Goal: Transaction & Acquisition: Book appointment/travel/reservation

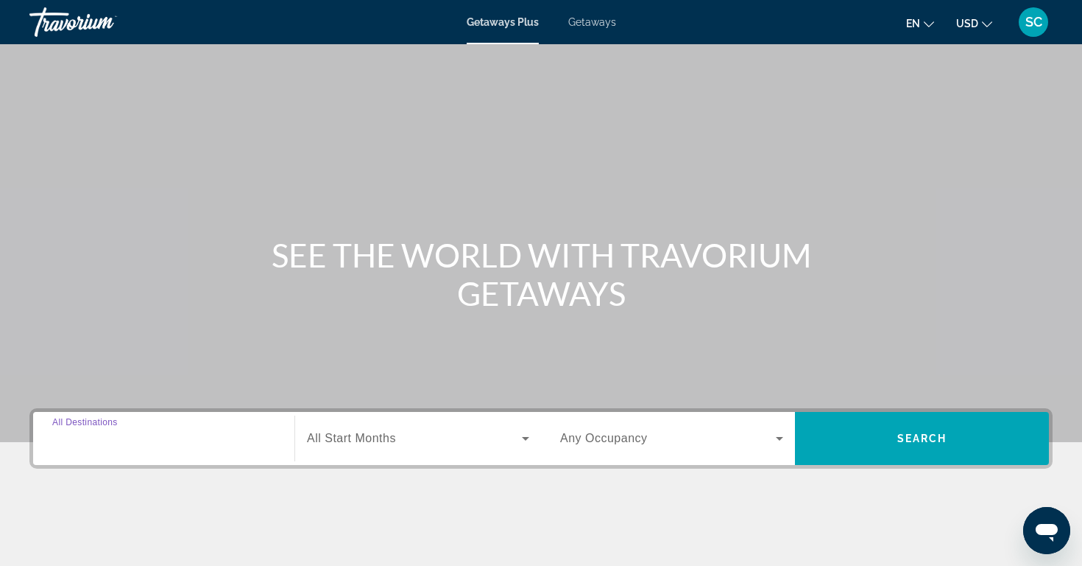
click at [211, 440] on input "Destination All Destinations" at bounding box center [163, 439] width 223 height 18
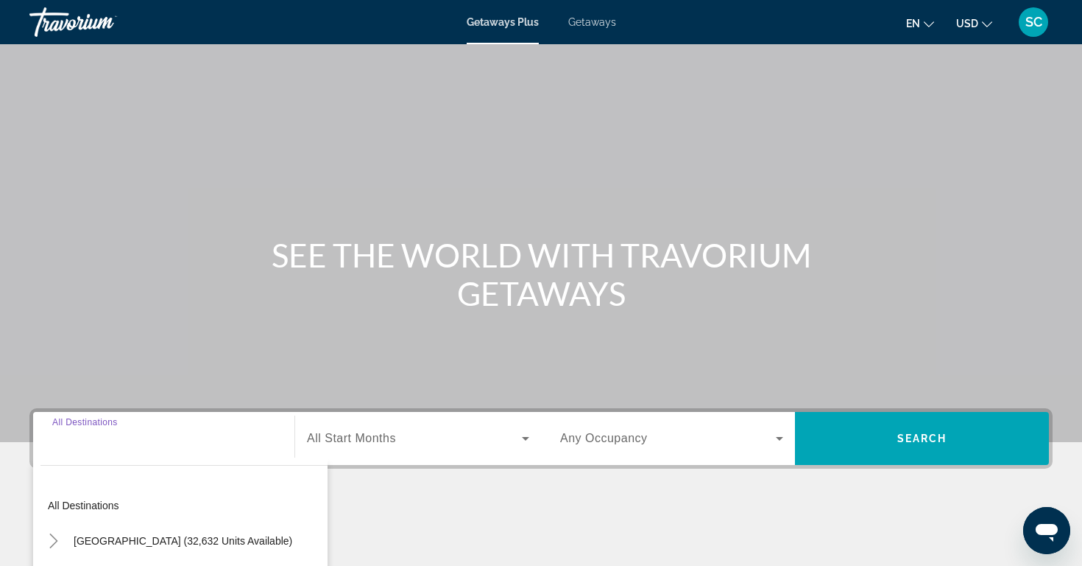
scroll to position [230, 0]
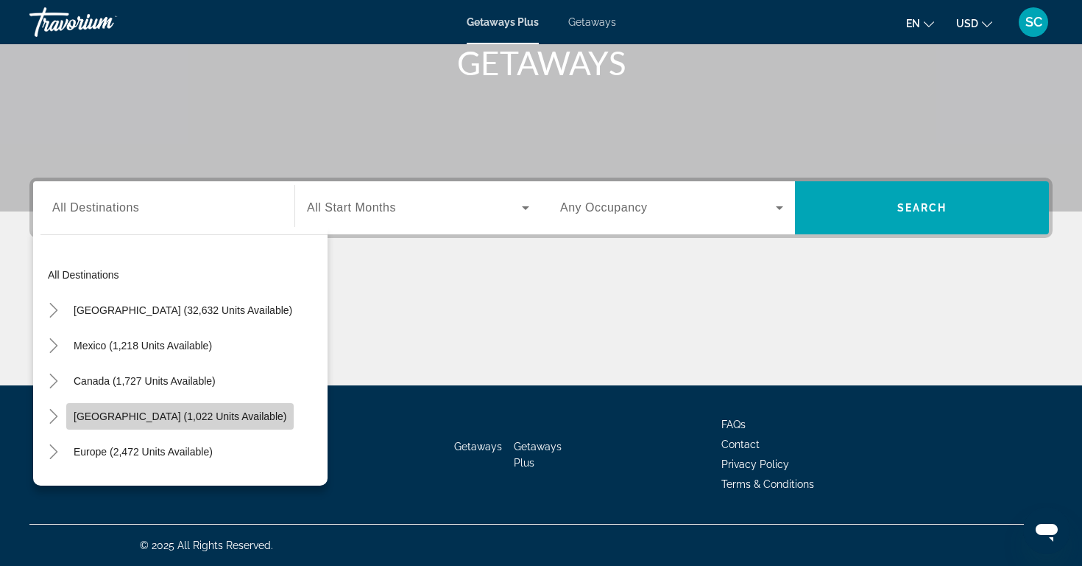
click at [198, 415] on span "[GEOGRAPHIC_DATA] (1,022 units available)" at bounding box center [180, 416] width 213 height 12
type input "**********"
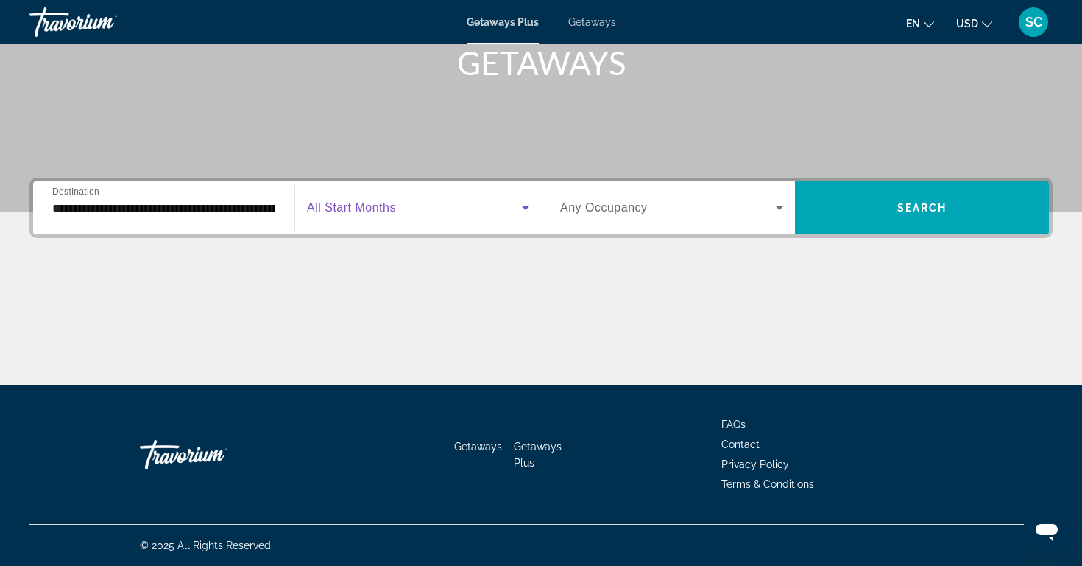
click at [528, 207] on icon "Search widget" at bounding box center [525, 208] width 7 height 4
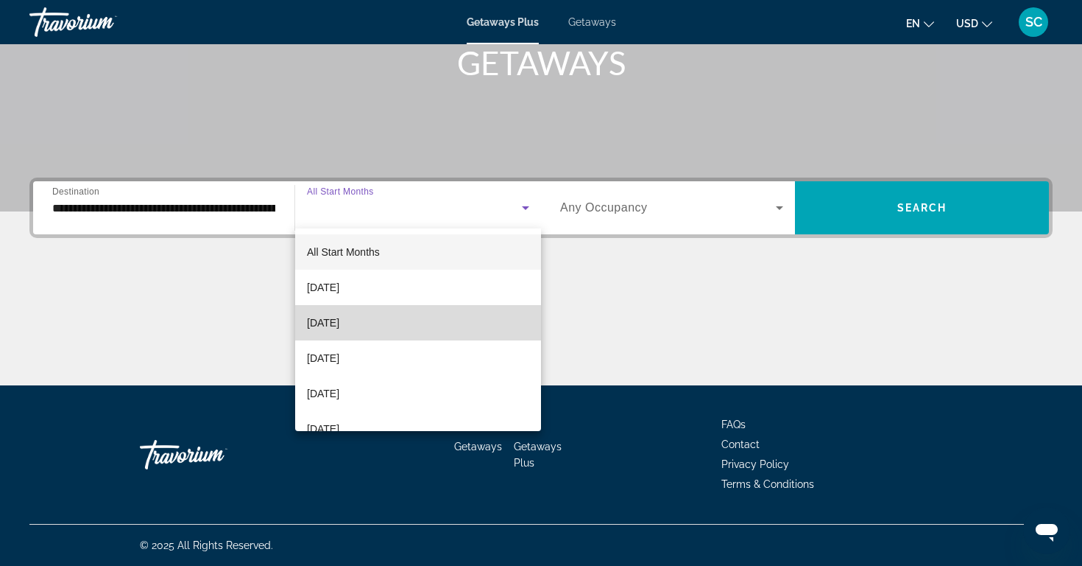
click at [381, 326] on mat-option "[DATE]" at bounding box center [418, 322] width 246 height 35
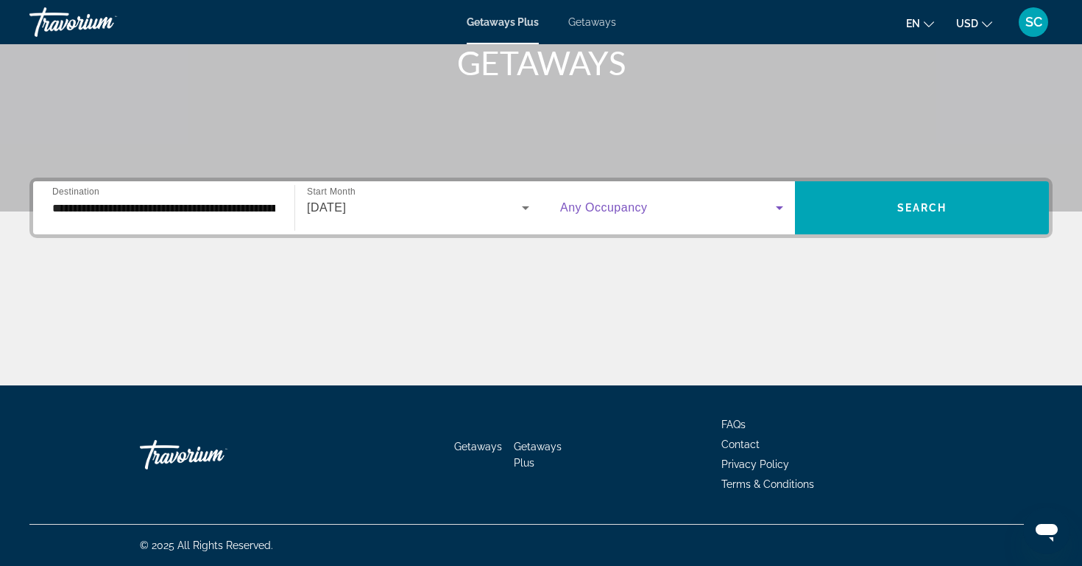
click at [781, 209] on icon "Search widget" at bounding box center [780, 208] width 18 height 18
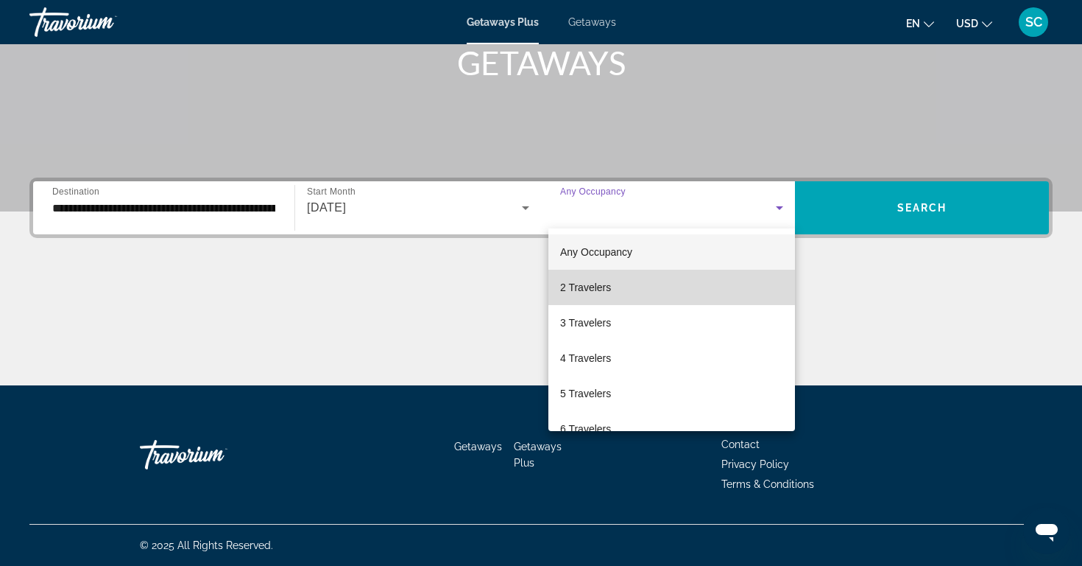
click at [625, 289] on mat-option "2 Travelers" at bounding box center [672, 287] width 247 height 35
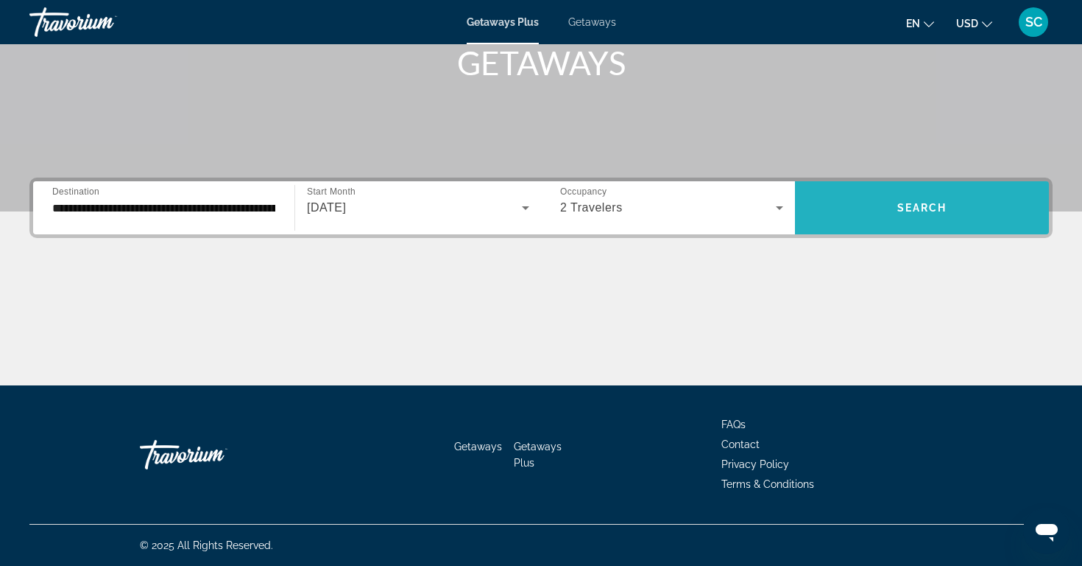
click at [899, 208] on span "Search" at bounding box center [923, 208] width 50 height 12
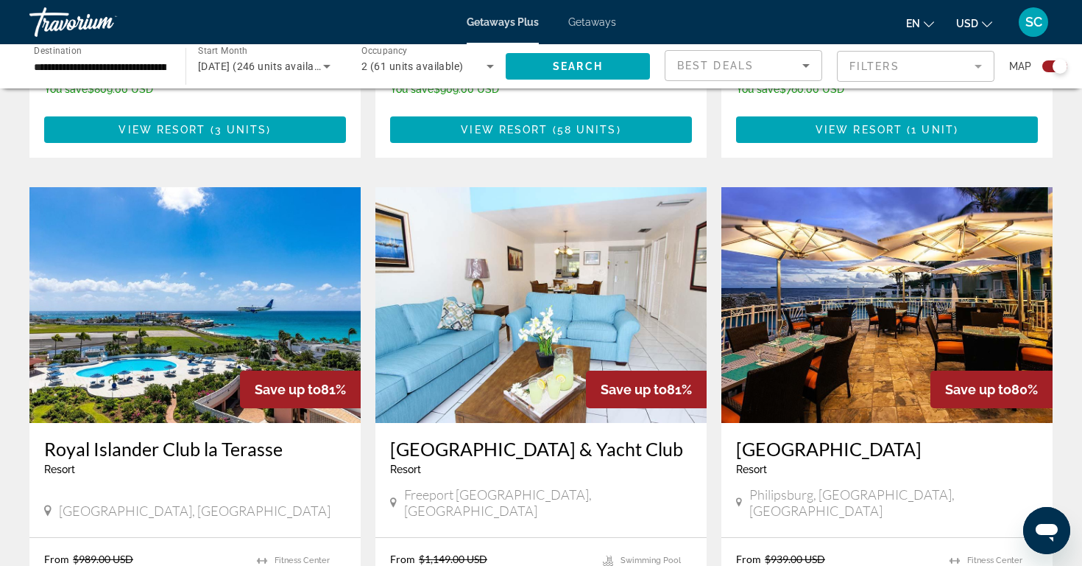
scroll to position [1967, 0]
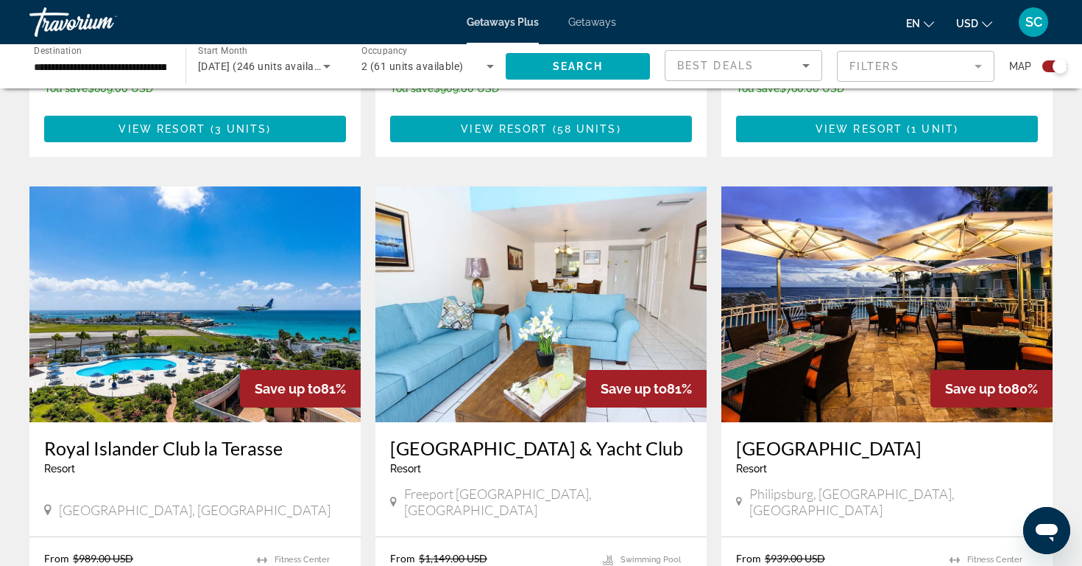
click at [191, 254] on img "Main content" at bounding box center [194, 304] width 331 height 236
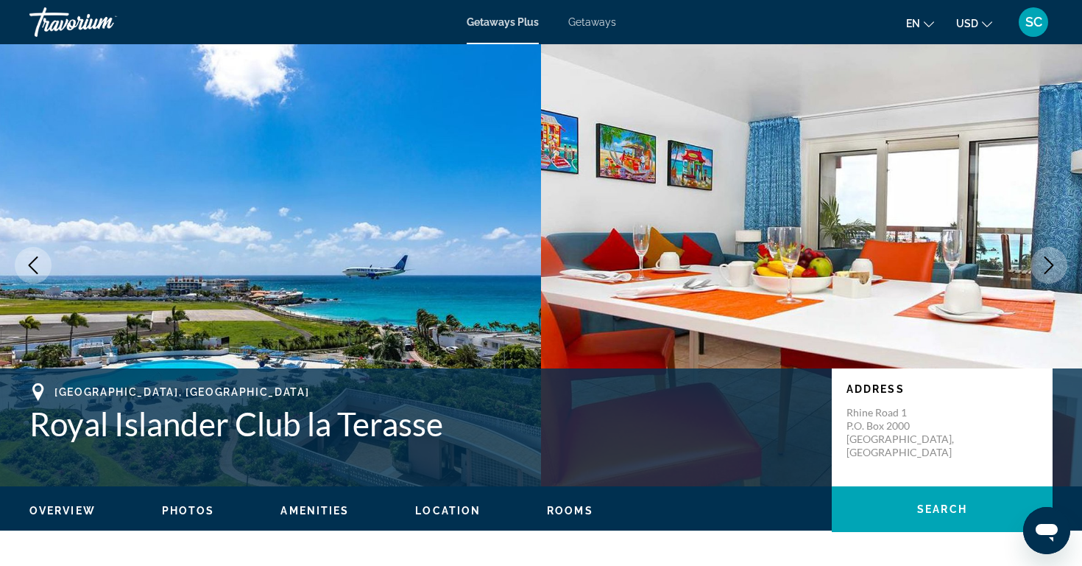
click at [63, 513] on span "Overview" at bounding box center [62, 510] width 66 height 12
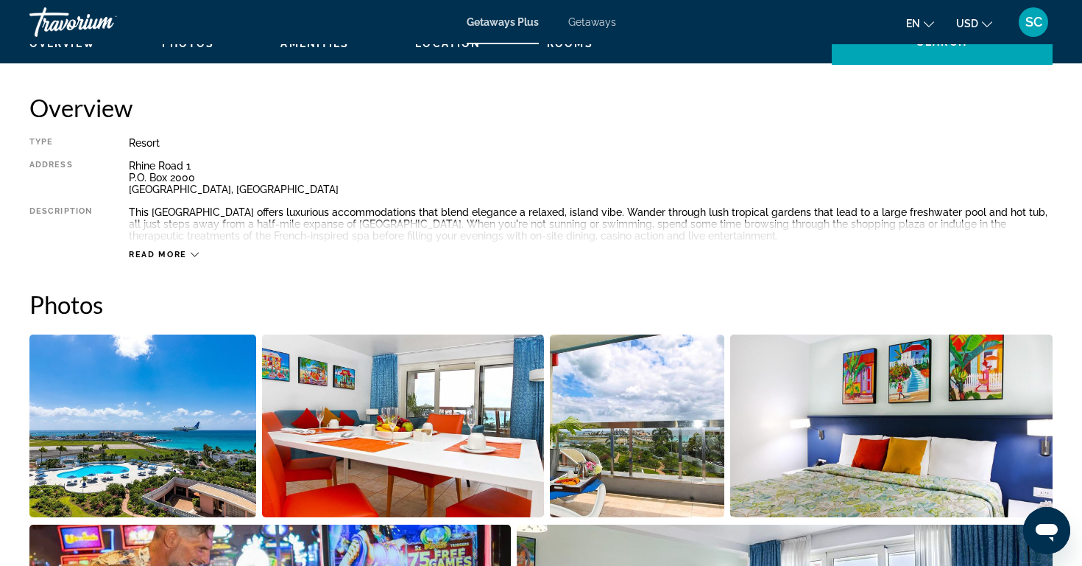
scroll to position [471, 0]
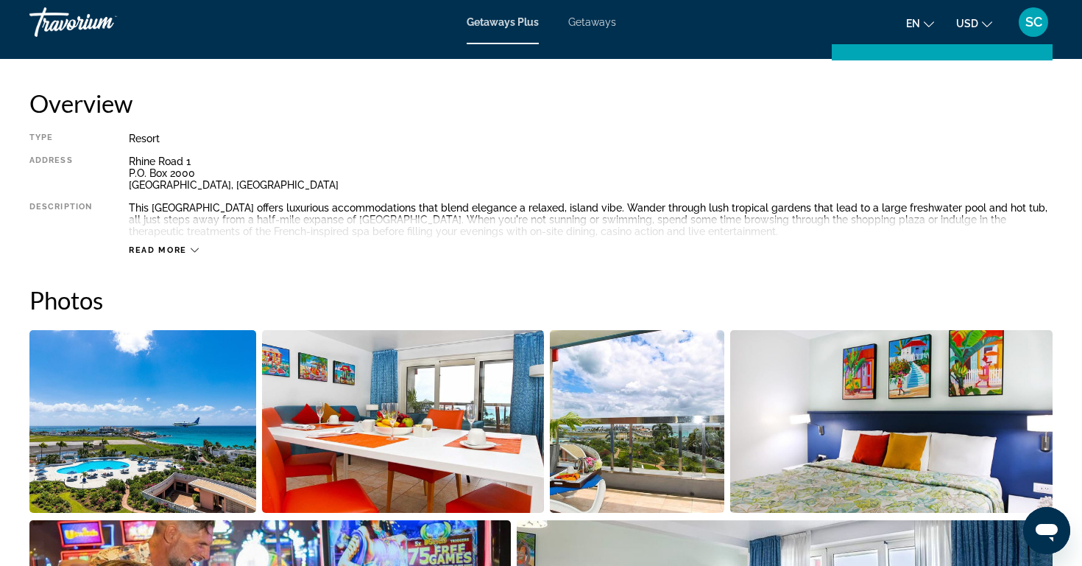
click at [166, 245] on span "Read more" at bounding box center [158, 250] width 58 height 10
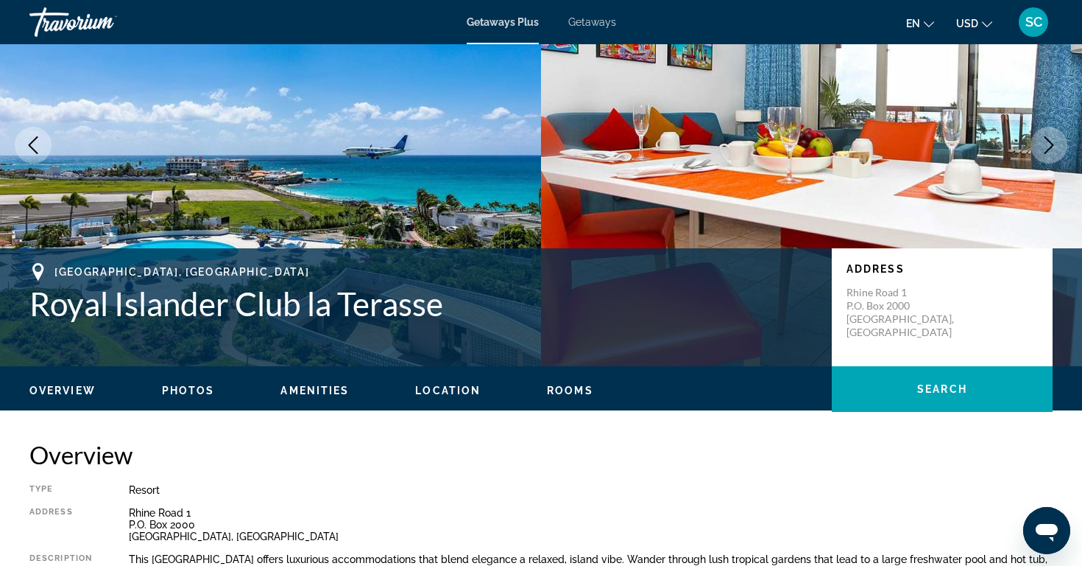
scroll to position [116, 0]
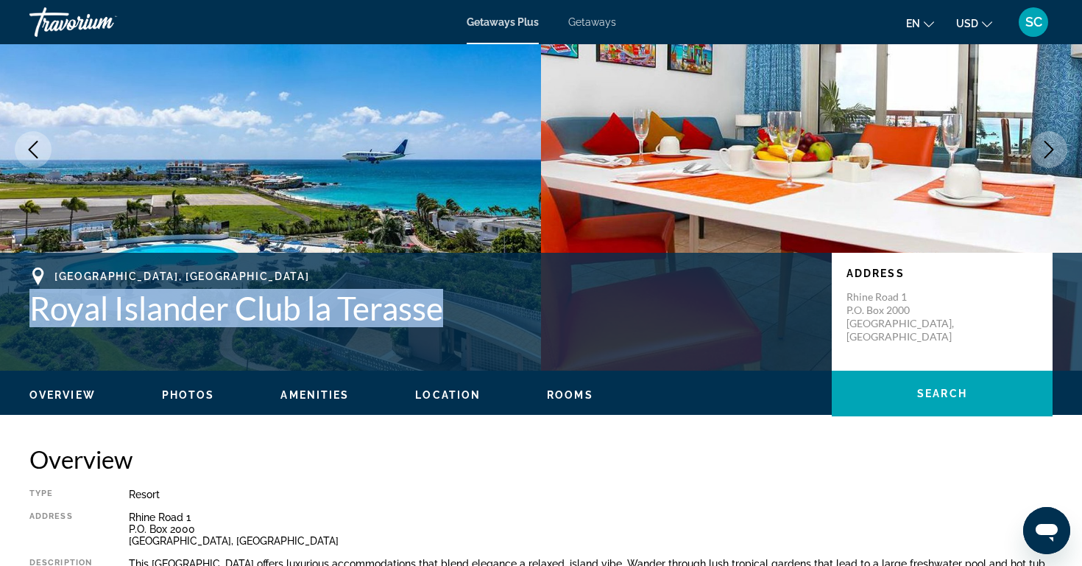
drag, startPoint x: 32, startPoint y: 305, endPoint x: 451, endPoint y: 309, distance: 418.3
click at [451, 309] on h1 "Royal Islander Club la Terasse" at bounding box center [423, 308] width 788 height 38
copy h1 "Royal Islander Club la Terasse"
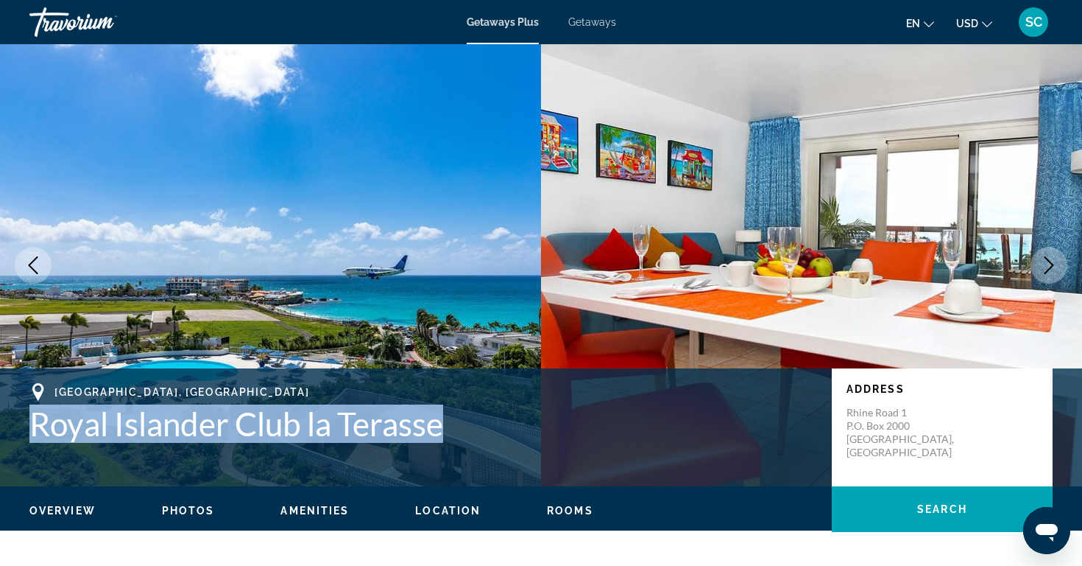
scroll to position [0, 0]
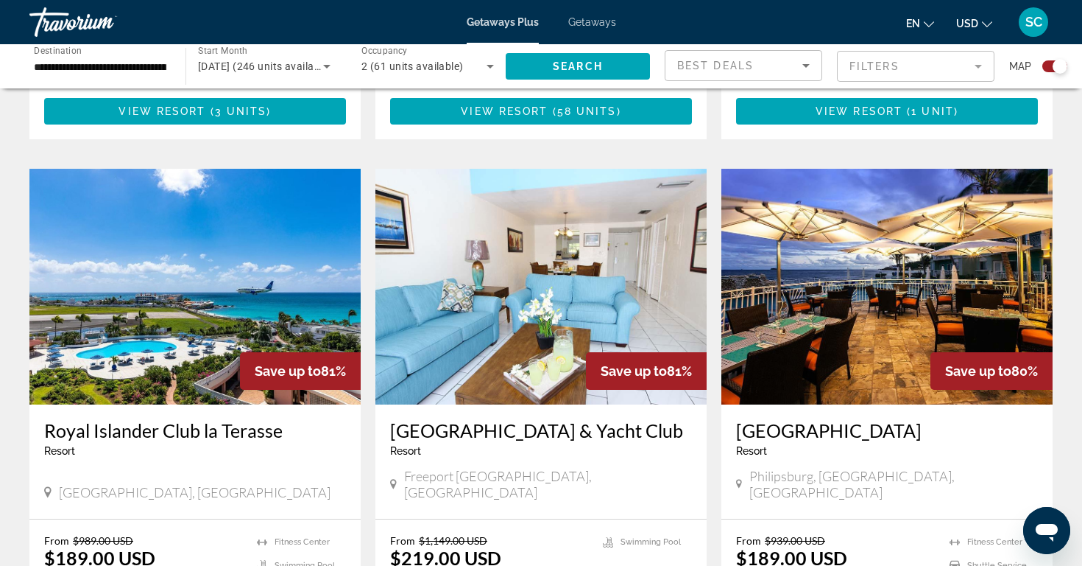
scroll to position [1987, 0]
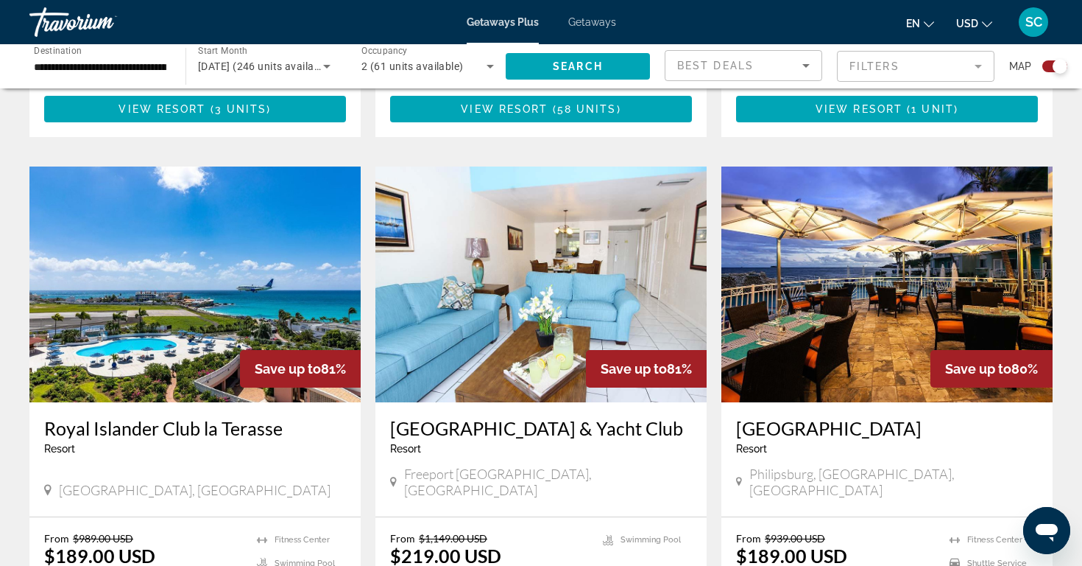
click at [858, 417] on h3 "[GEOGRAPHIC_DATA]" at bounding box center [887, 428] width 302 height 22
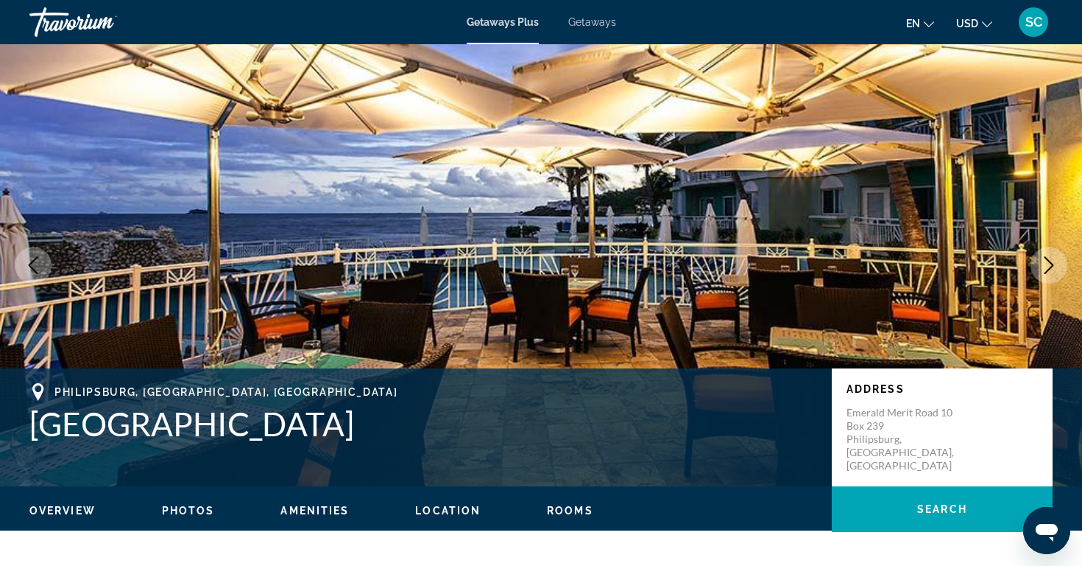
drag, startPoint x: 27, startPoint y: 418, endPoint x: 412, endPoint y: 426, distance: 385.2
click at [412, 426] on div "[GEOGRAPHIC_DATA], [GEOGRAPHIC_DATA] Address Emerald [STREET_ADDRESS]" at bounding box center [541, 427] width 1082 height 88
copy h1 "[GEOGRAPHIC_DATA]"
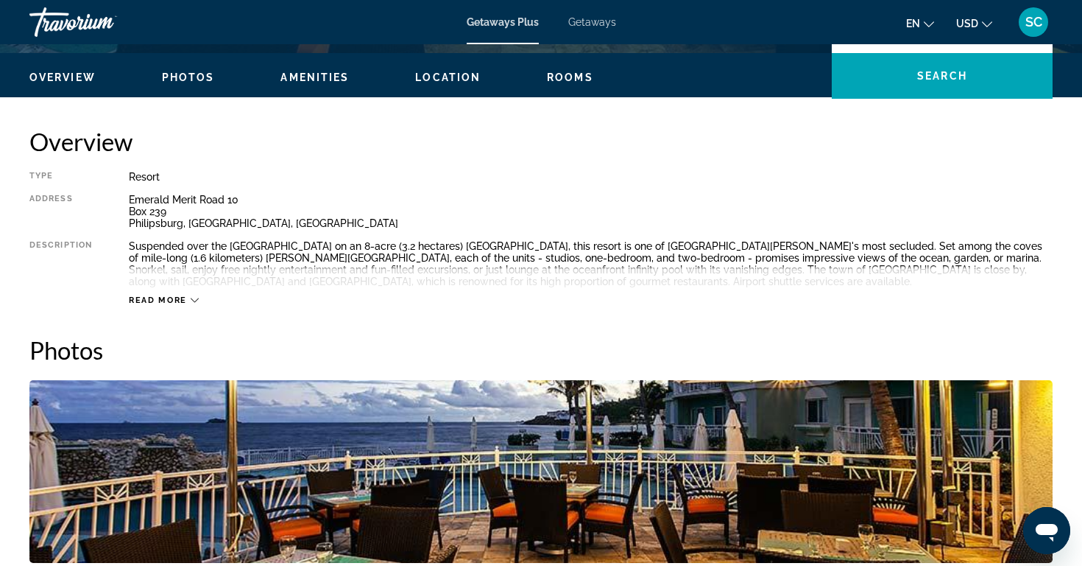
scroll to position [432, 0]
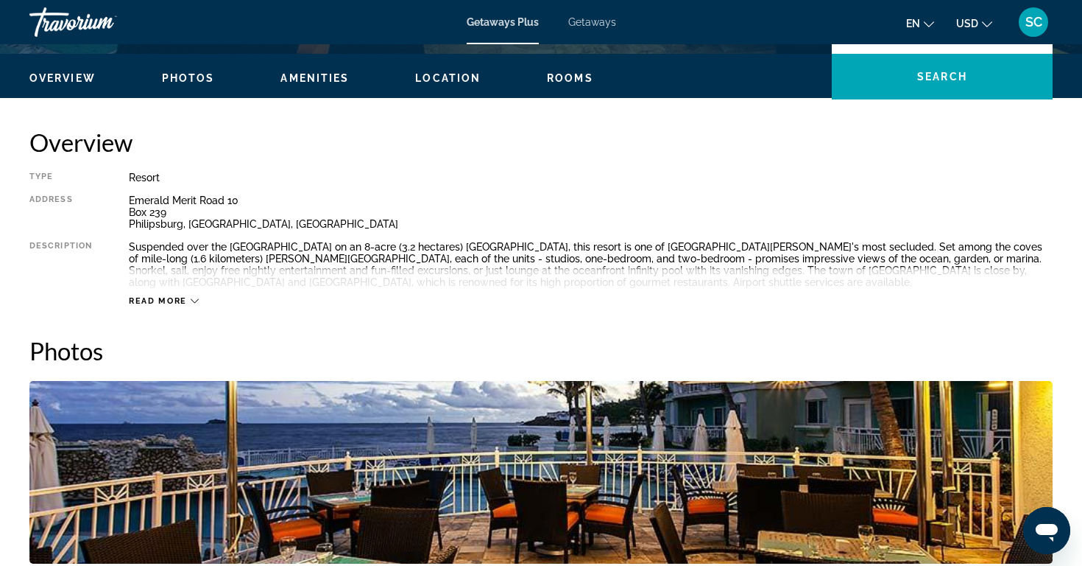
click at [201, 73] on span "Photos" at bounding box center [188, 78] width 53 height 12
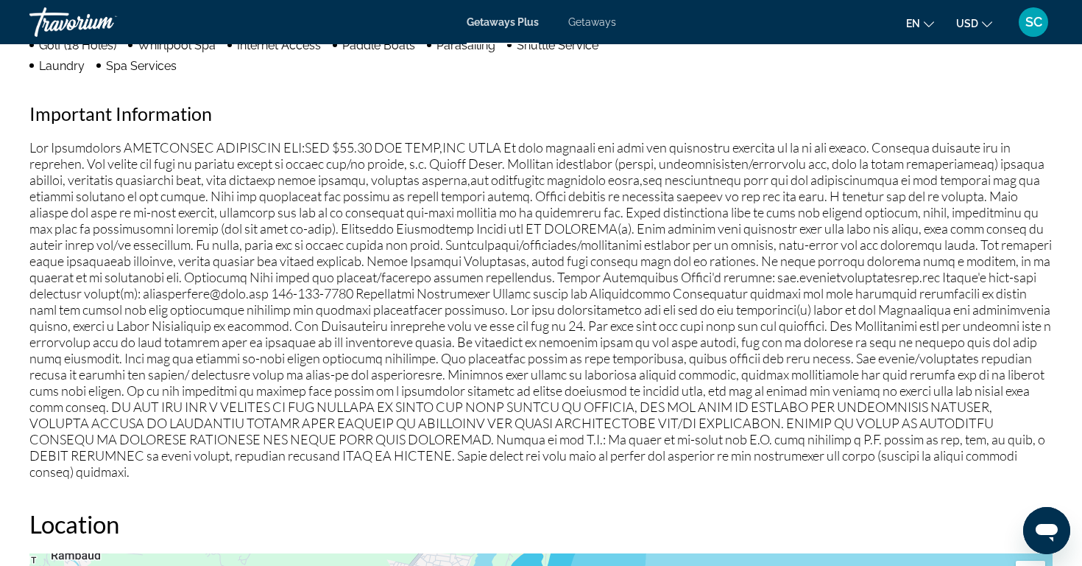
scroll to position [1293, 0]
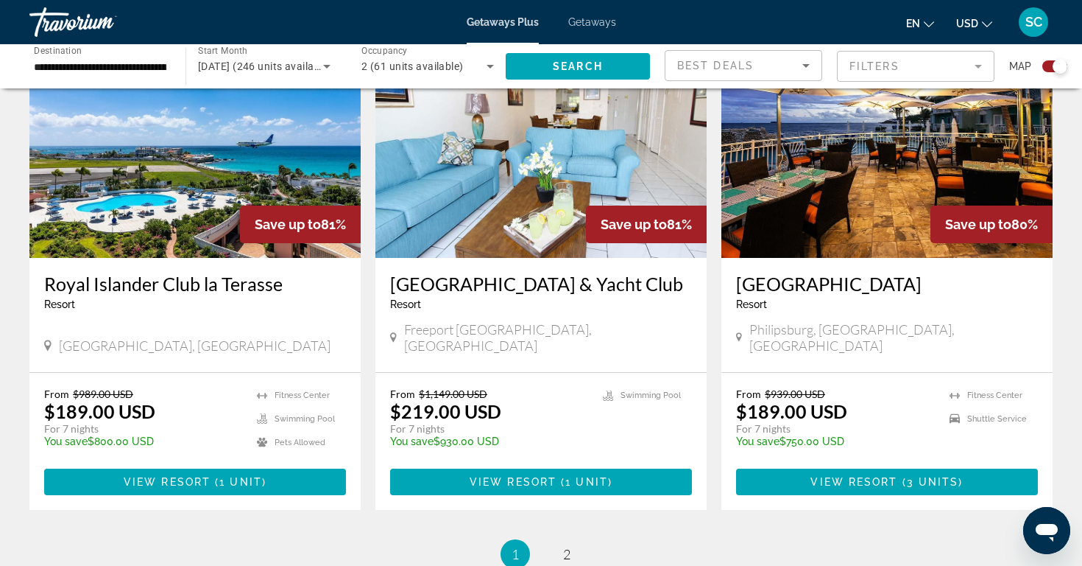
scroll to position [2134, 0]
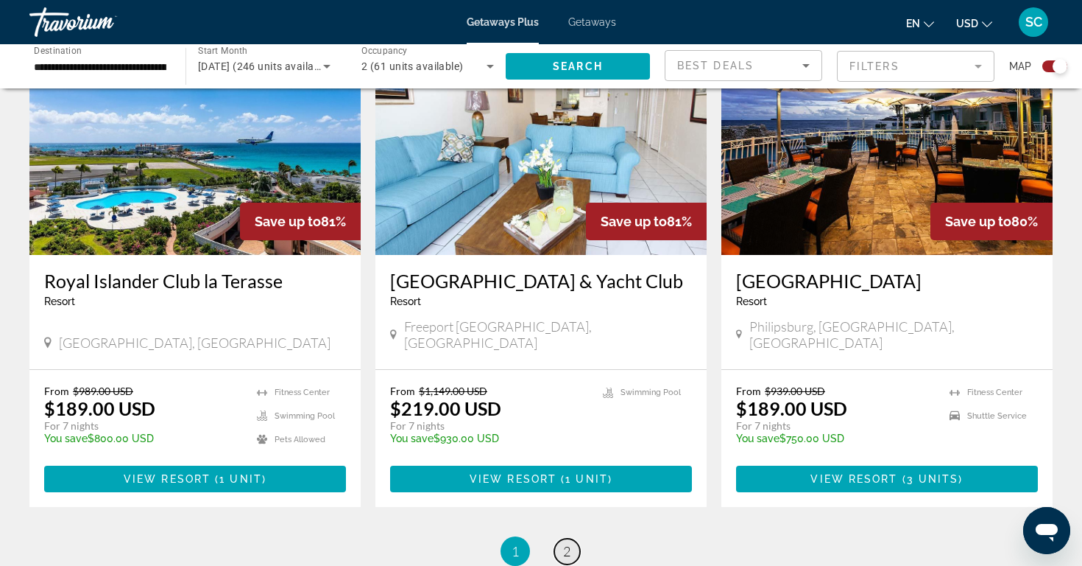
click at [575, 538] on link "page 2" at bounding box center [567, 551] width 26 height 26
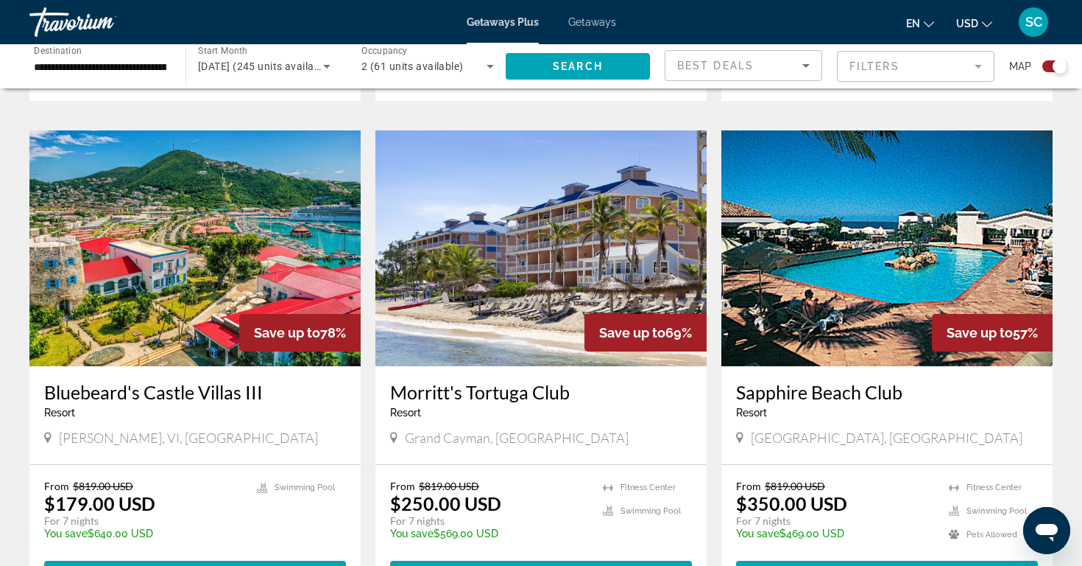
scroll to position [995, 0]
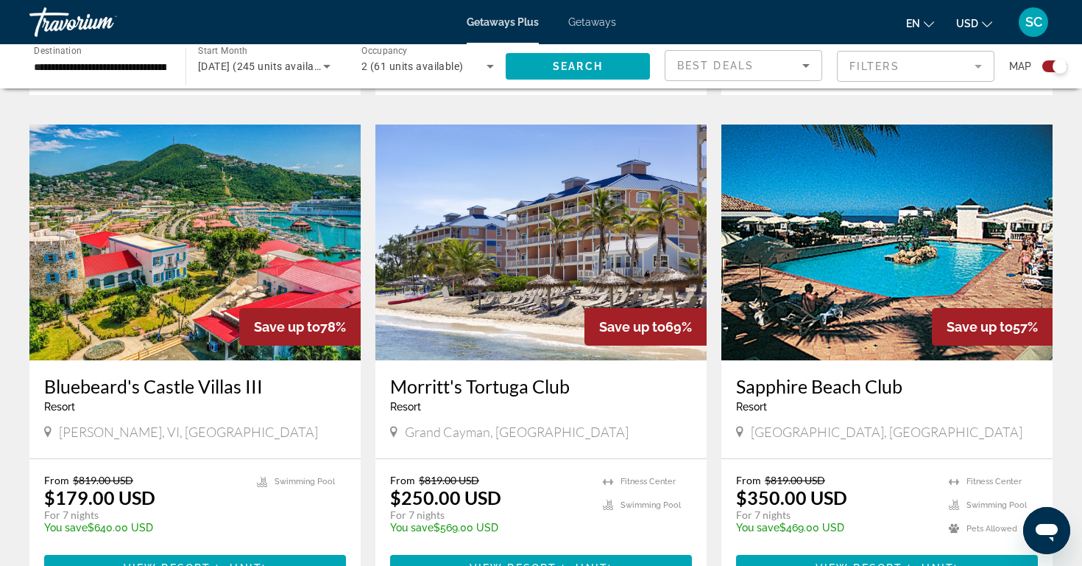
click at [529, 262] on img "Main content" at bounding box center [541, 242] width 331 height 236
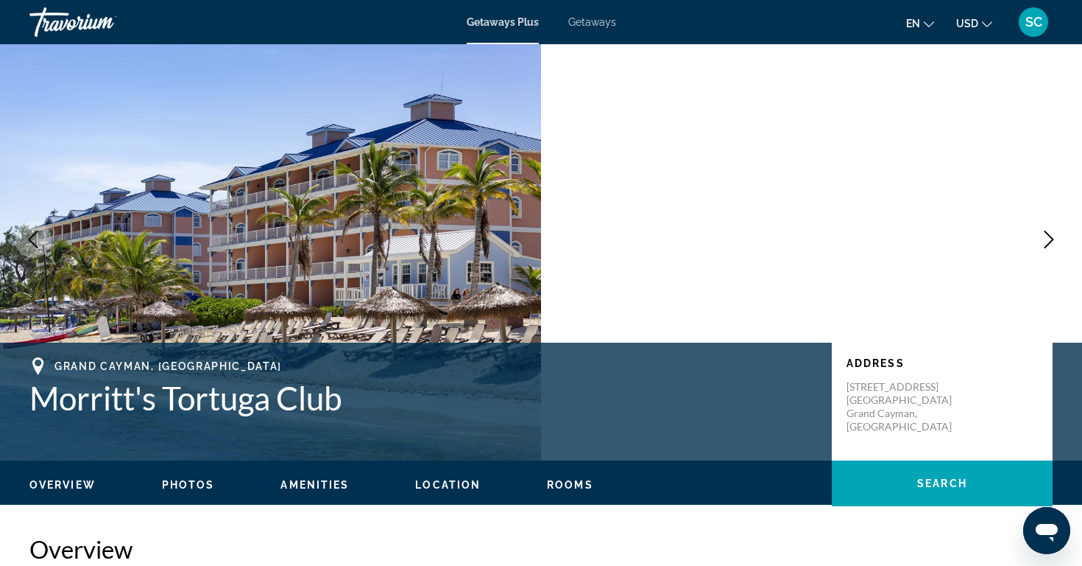
scroll to position [24, 0]
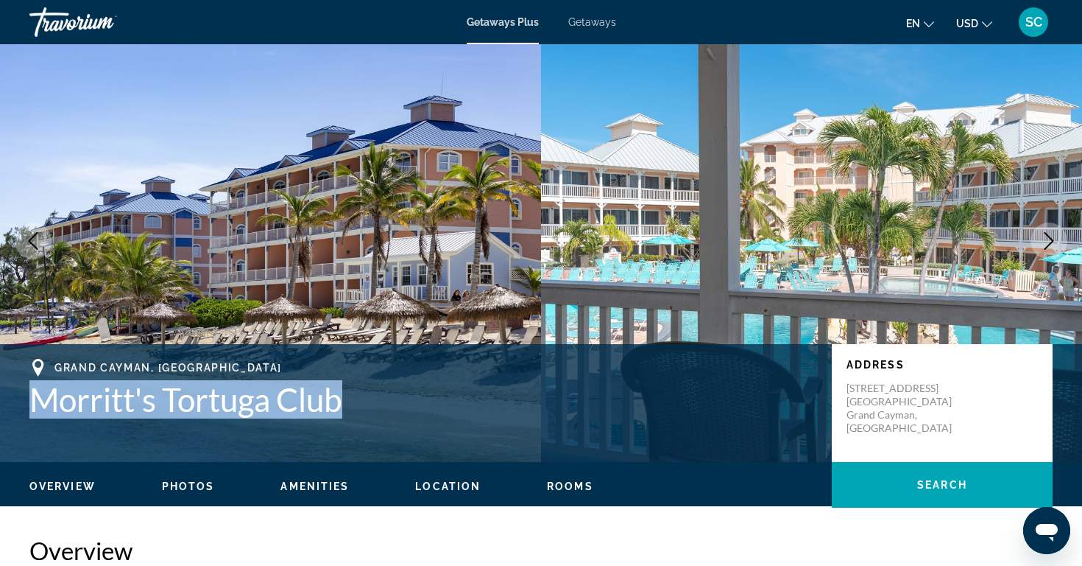
drag, startPoint x: 345, startPoint y: 398, endPoint x: 25, endPoint y: 373, distance: 321.3
click at [25, 373] on div "[GEOGRAPHIC_DATA], [GEOGRAPHIC_DATA] Morritt's Tortuga Club Address [STREET_ADD…" at bounding box center [541, 403] width 1082 height 88
copy h1 "Morritt's Tortuga Club"
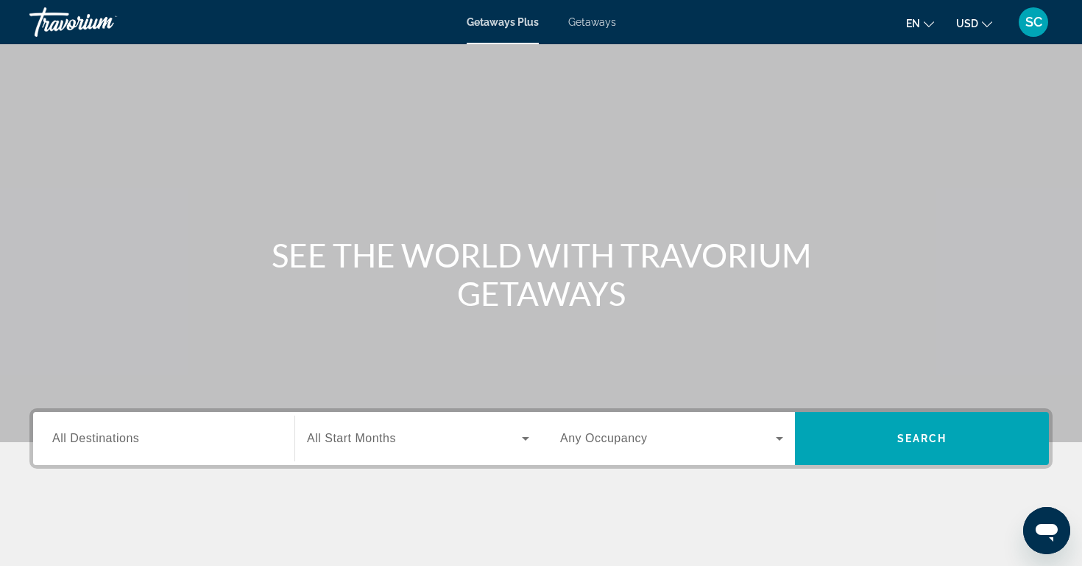
click at [179, 448] on div "Search widget" at bounding box center [163, 439] width 223 height 42
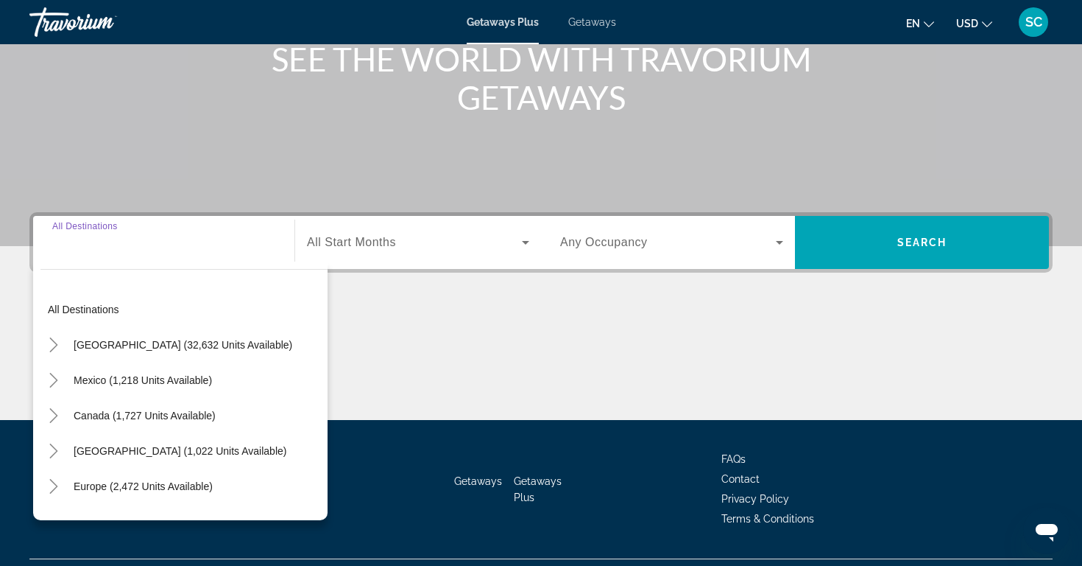
scroll to position [230, 0]
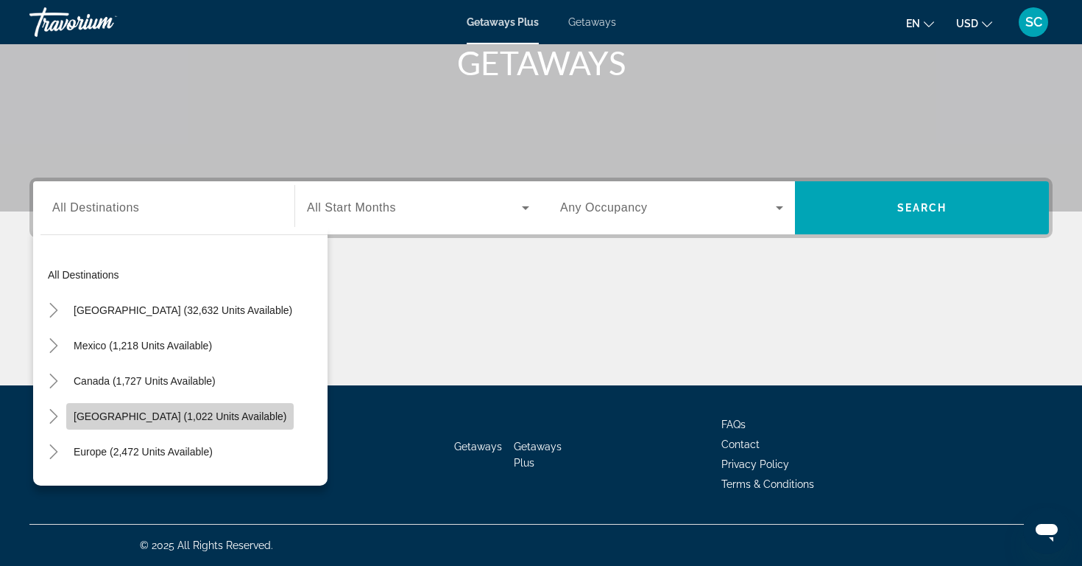
click at [191, 415] on span "[GEOGRAPHIC_DATA] (1,022 units available)" at bounding box center [180, 416] width 213 height 12
type input "**********"
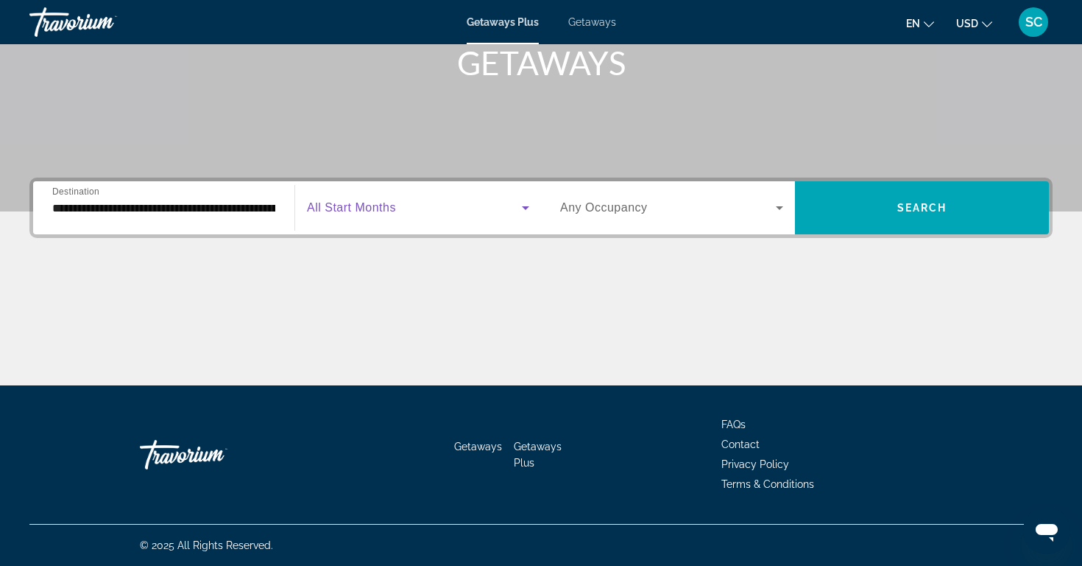
click at [530, 208] on icon "Search widget" at bounding box center [526, 208] width 18 height 18
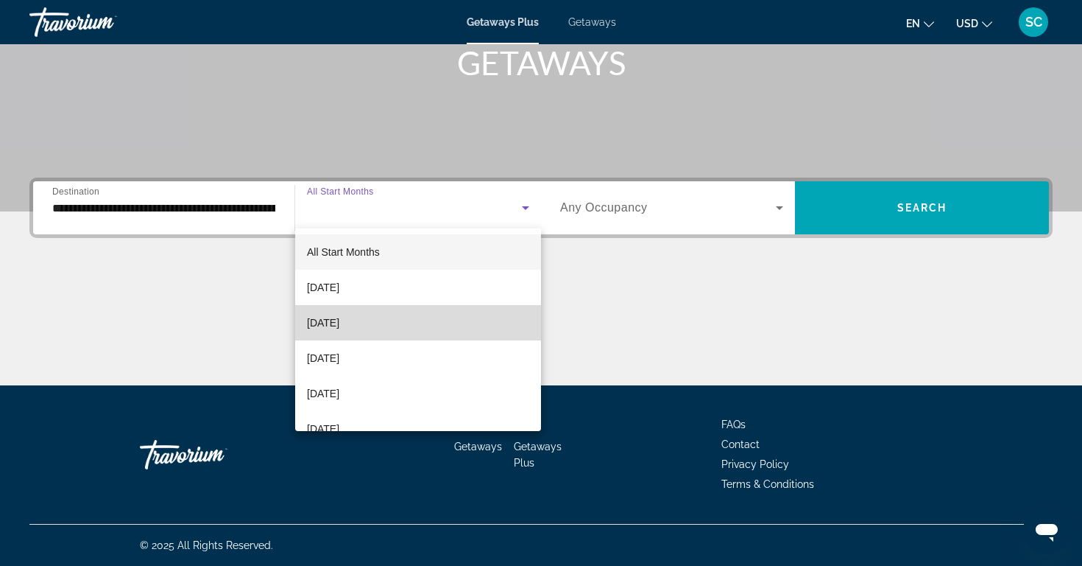
click at [397, 327] on mat-option "[DATE]" at bounding box center [418, 322] width 246 height 35
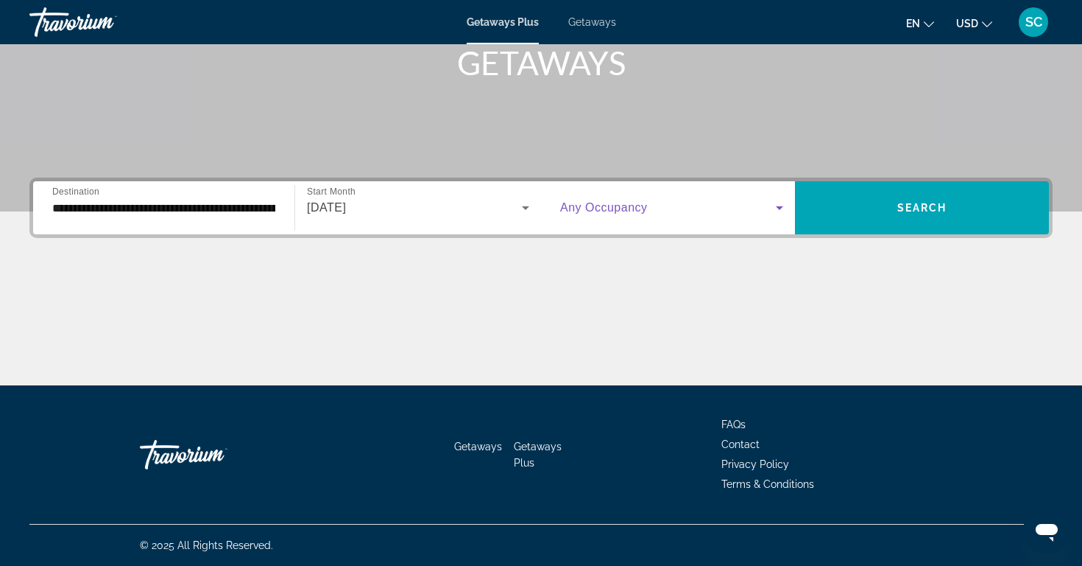
click at [783, 207] on icon "Search widget" at bounding box center [780, 208] width 18 height 18
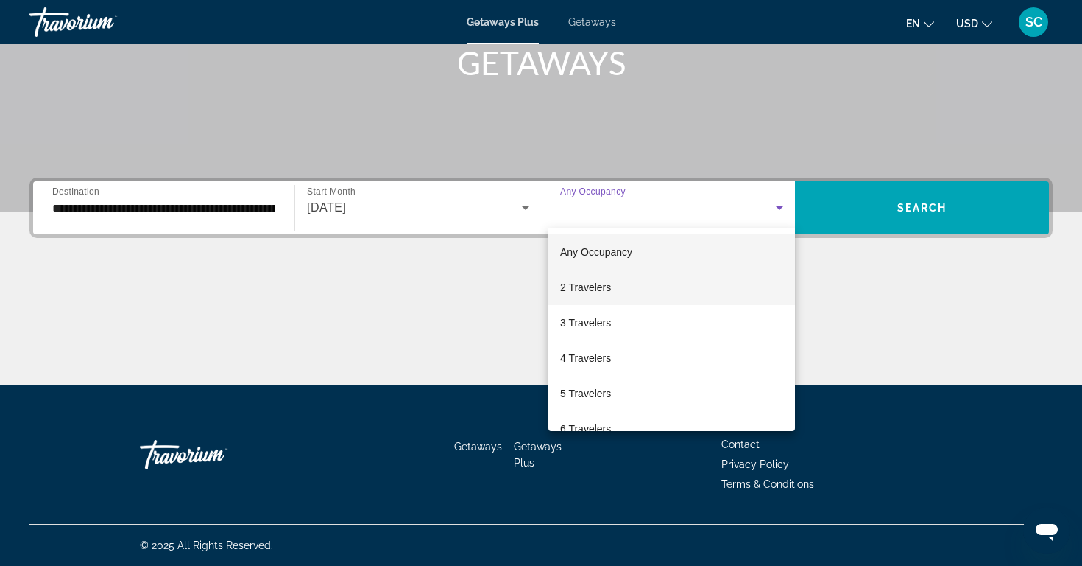
click at [621, 289] on mat-option "2 Travelers" at bounding box center [672, 287] width 247 height 35
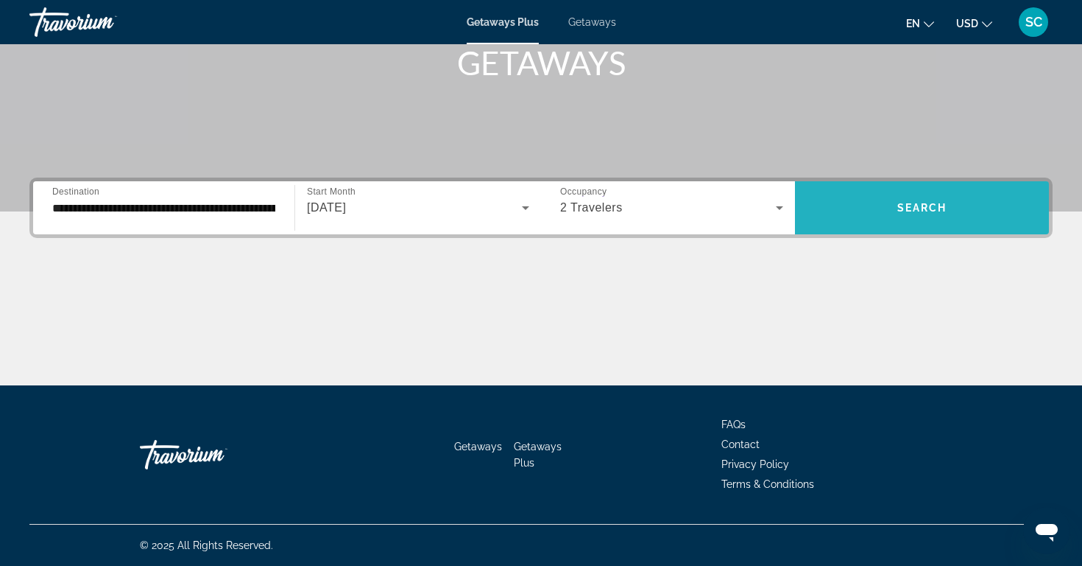
click at [950, 201] on span "Search widget" at bounding box center [922, 207] width 254 height 35
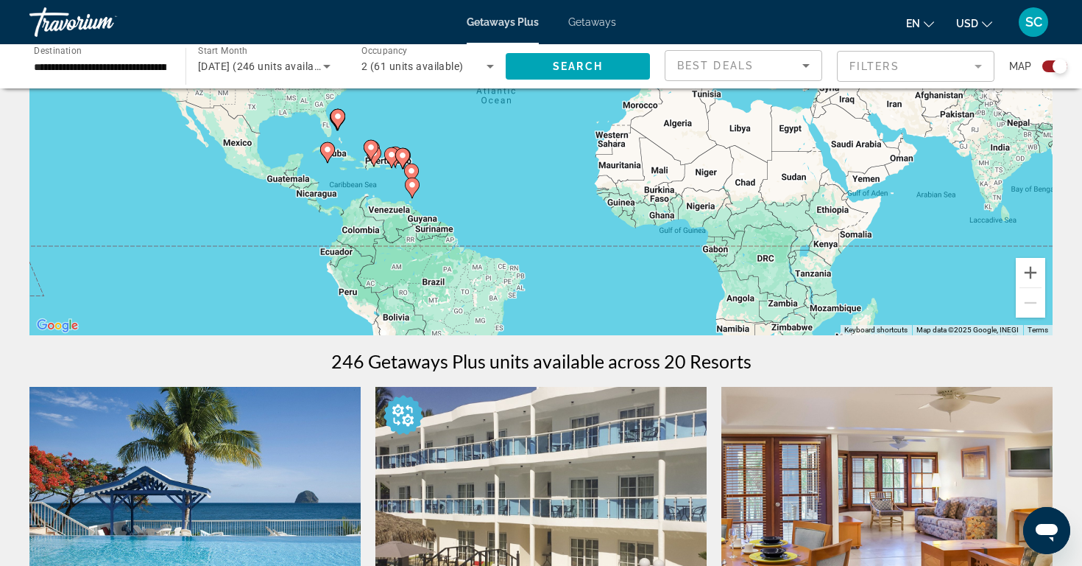
scroll to position [212, 0]
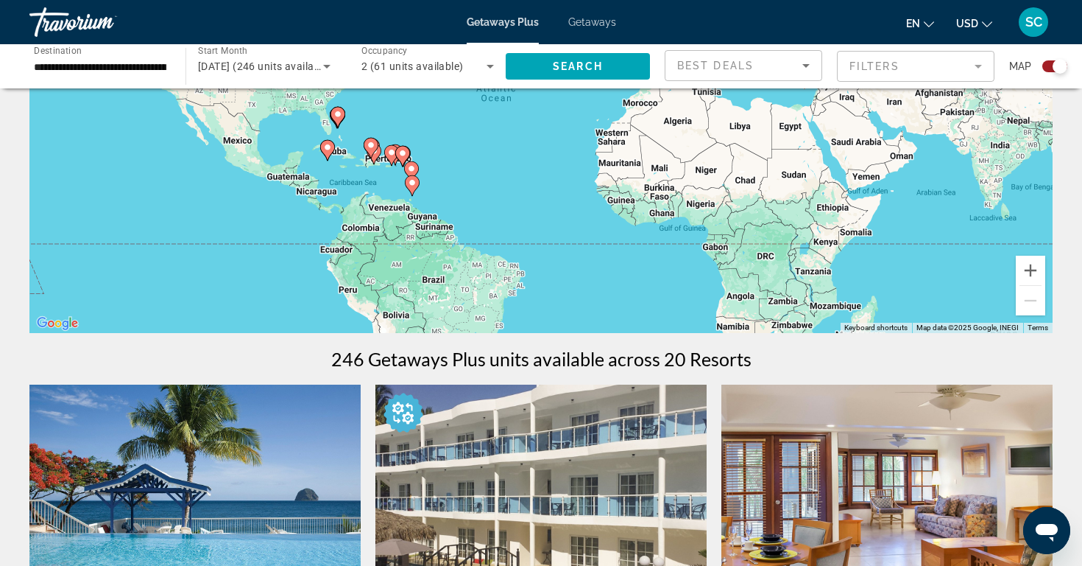
click at [977, 66] on mat-form-field "Filters" at bounding box center [916, 66] width 158 height 31
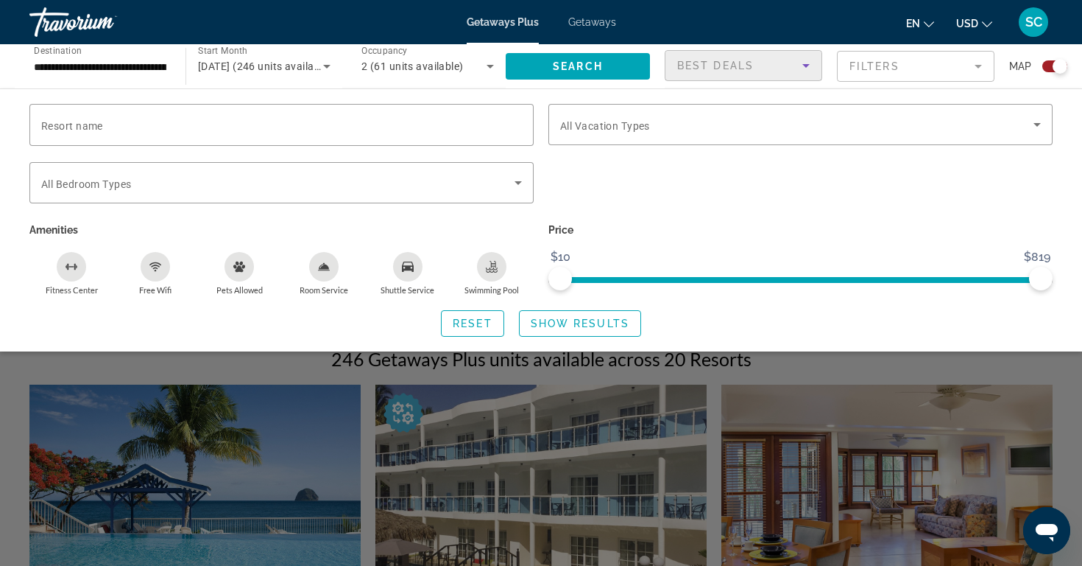
click at [802, 62] on icon "Sort by" at bounding box center [806, 66] width 18 height 18
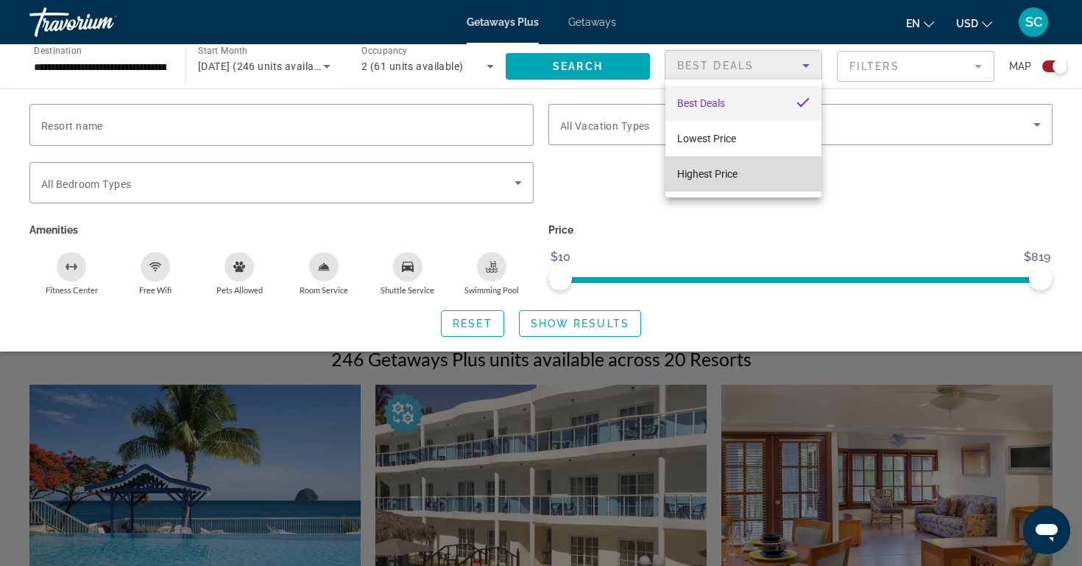
click at [749, 175] on mat-option "Highest Price" at bounding box center [744, 173] width 156 height 35
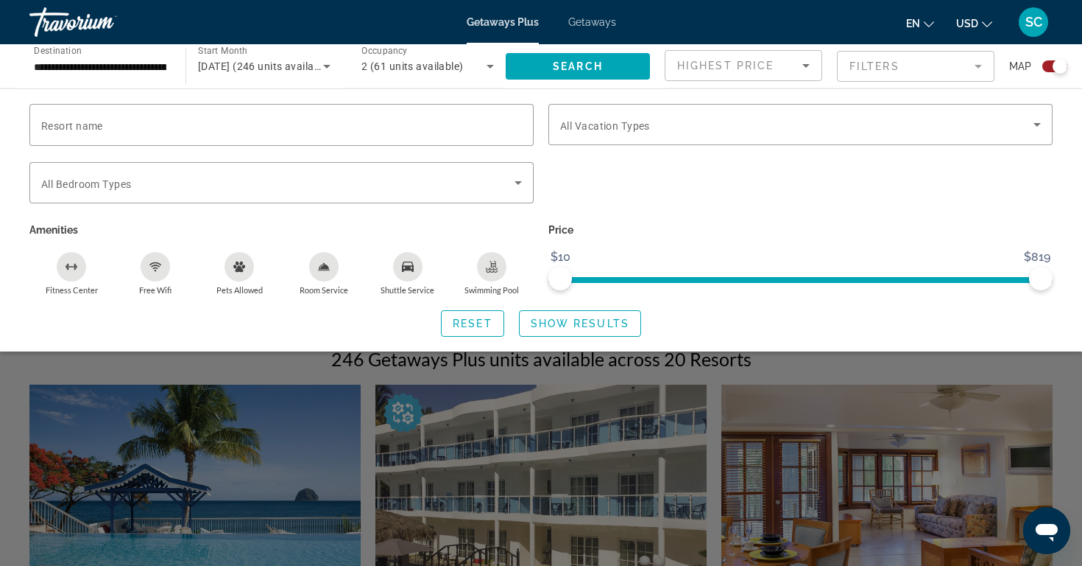
click at [979, 68] on mat-form-field "Filters" at bounding box center [916, 66] width 158 height 31
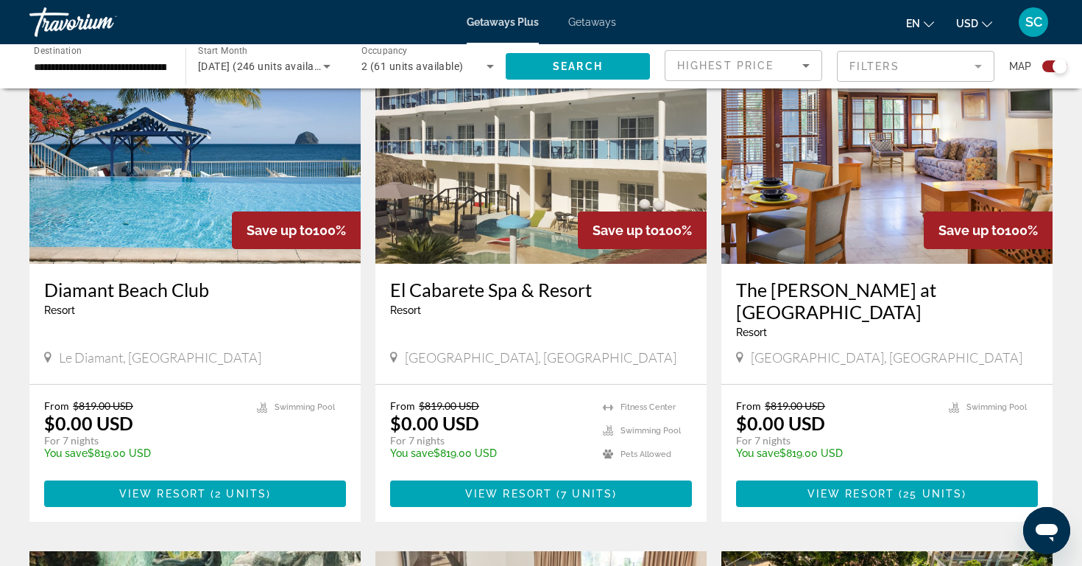
scroll to position [569, 0]
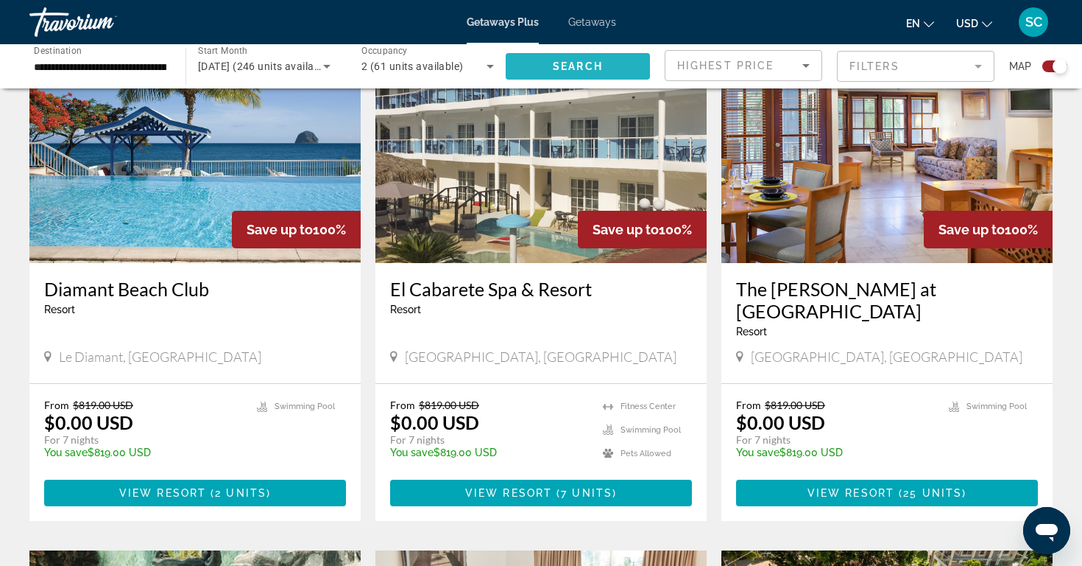
click at [614, 63] on span "Search widget" at bounding box center [578, 66] width 144 height 35
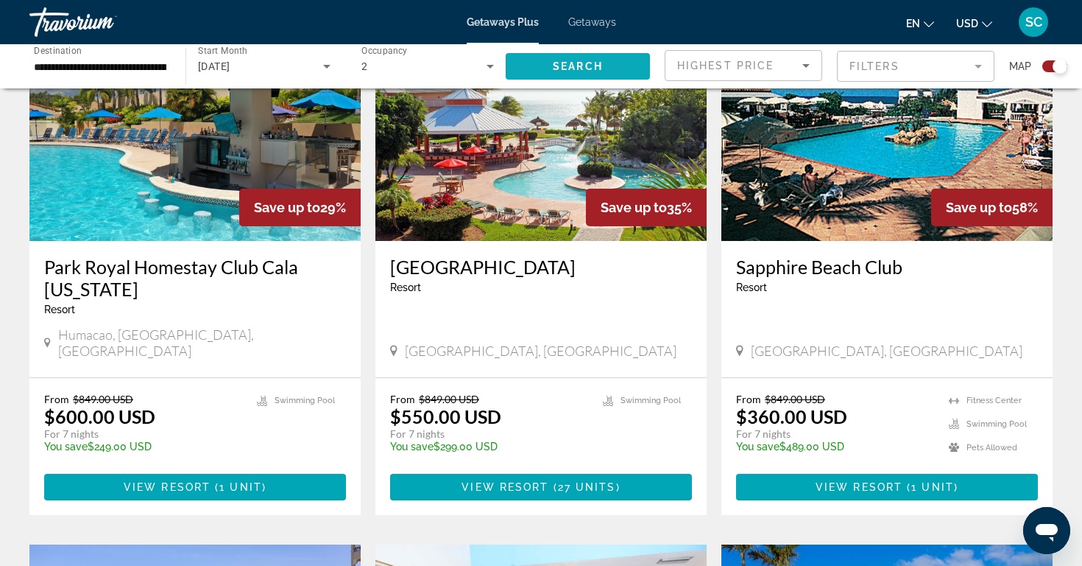
scroll to position [593, 0]
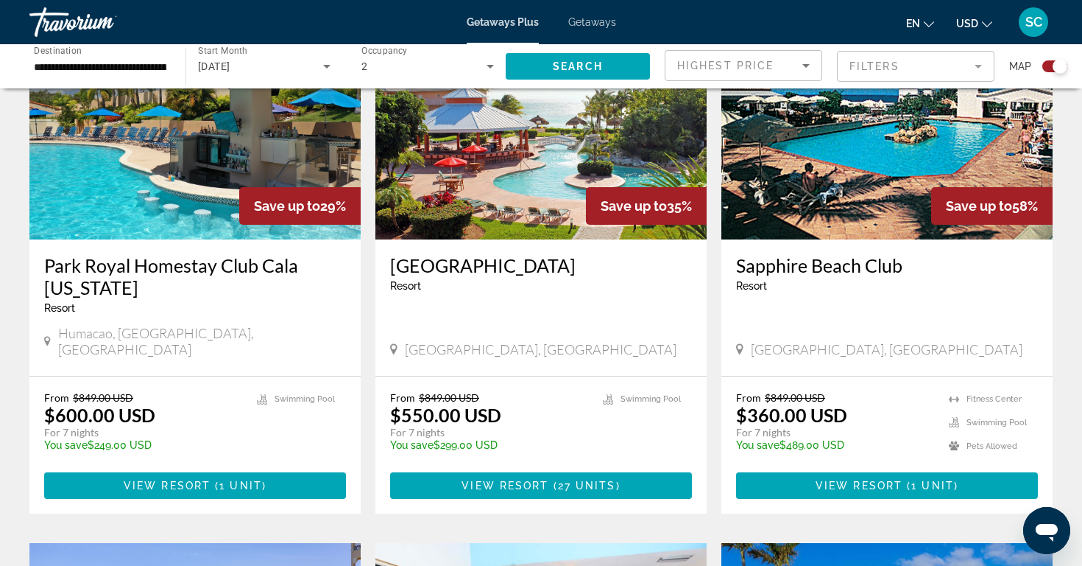
click at [906, 147] on img "Main content" at bounding box center [887, 122] width 331 height 236
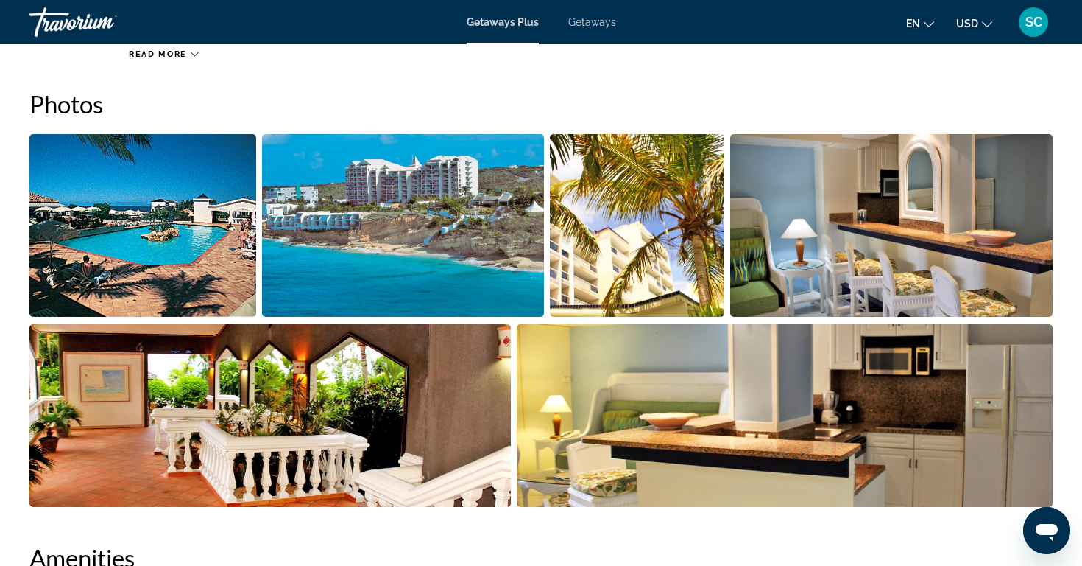
scroll to position [678, 0]
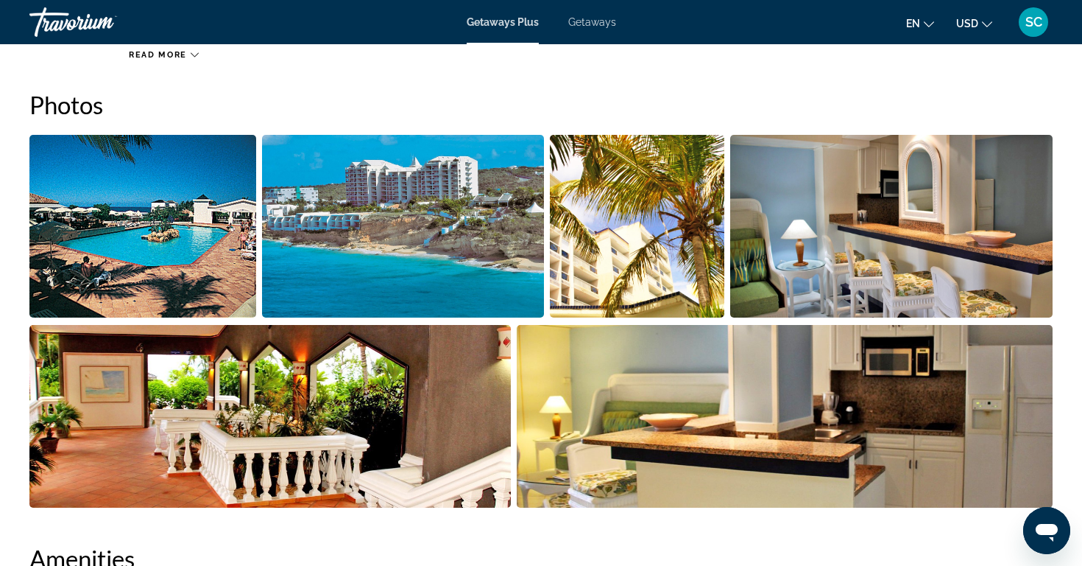
click at [225, 220] on img "Open full-screen image slider" at bounding box center [142, 226] width 227 height 183
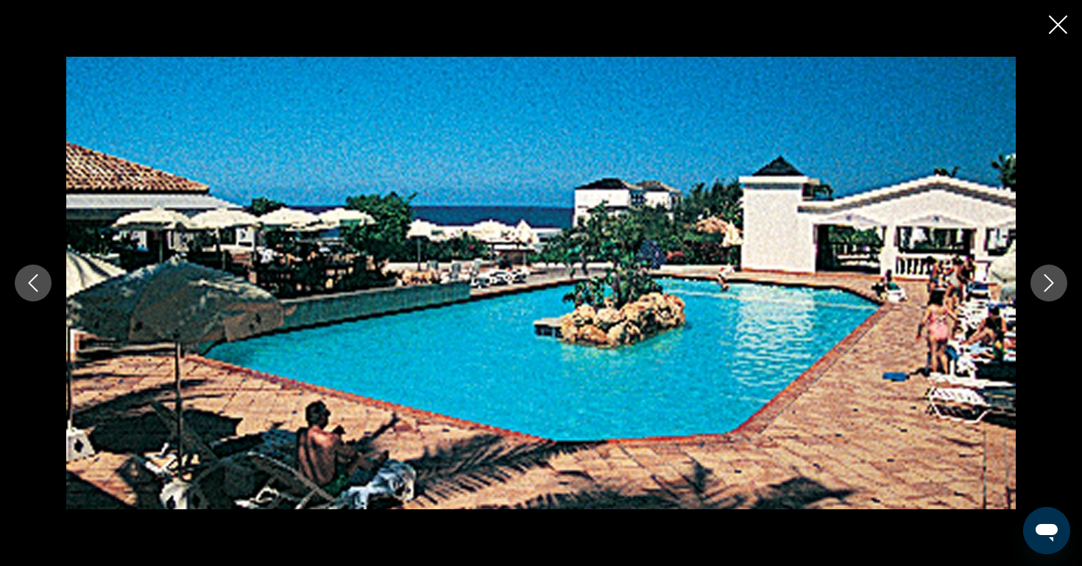
click at [1050, 277] on icon "Next image" at bounding box center [1049, 283] width 18 height 18
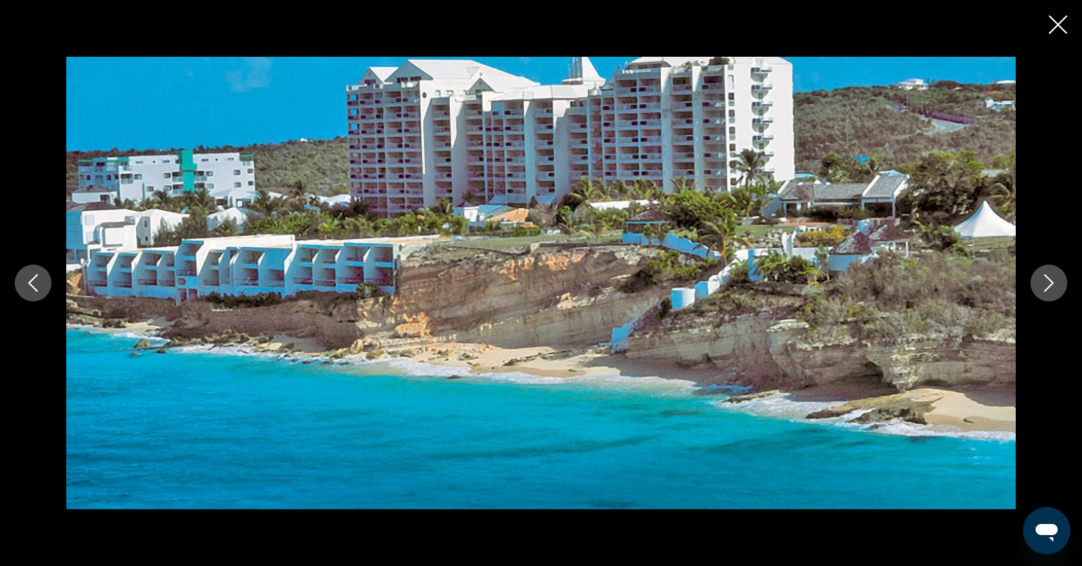
click at [1047, 278] on icon "Next image" at bounding box center [1049, 283] width 18 height 18
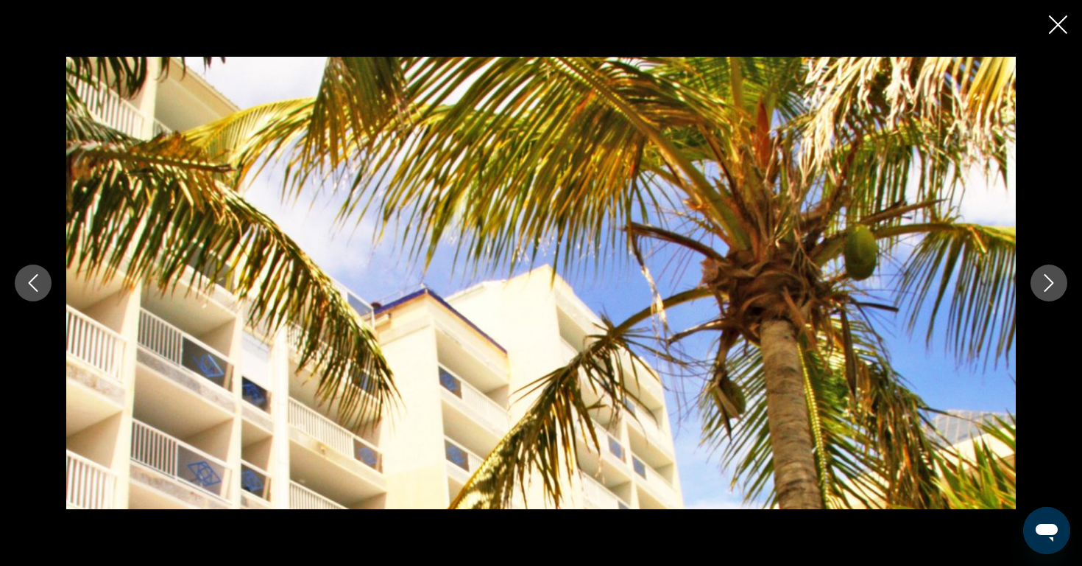
click at [1047, 279] on icon "Next image" at bounding box center [1049, 283] width 18 height 18
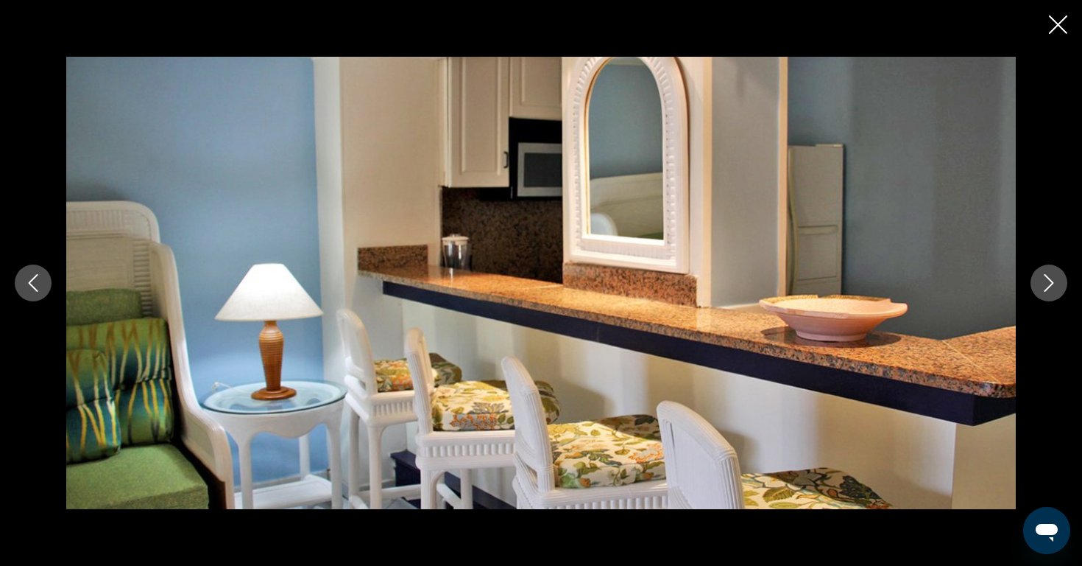
click at [1047, 279] on icon "Next image" at bounding box center [1049, 283] width 18 height 18
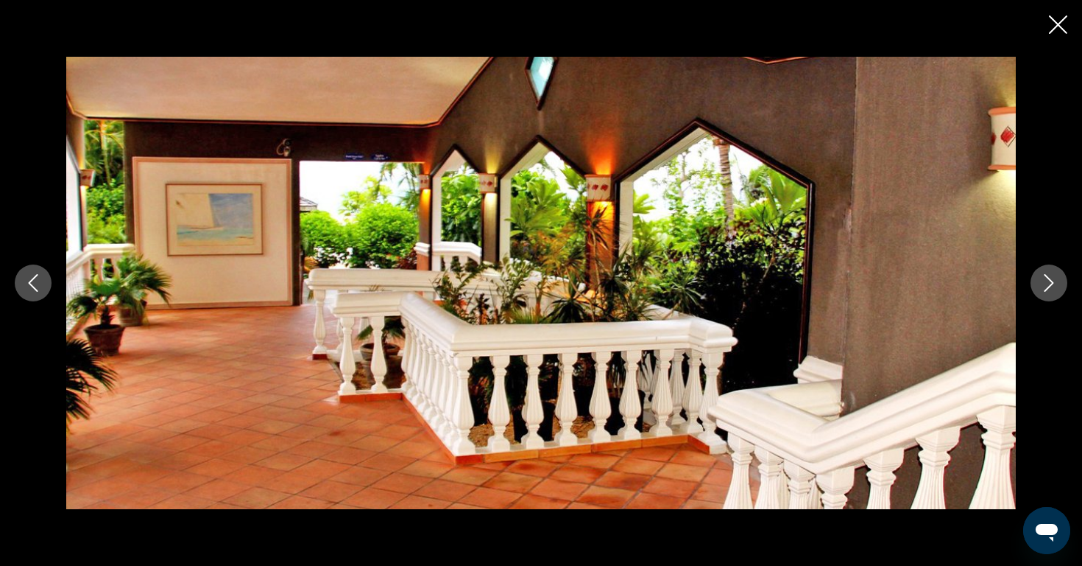
click at [1047, 279] on icon "Next image" at bounding box center [1049, 283] width 18 height 18
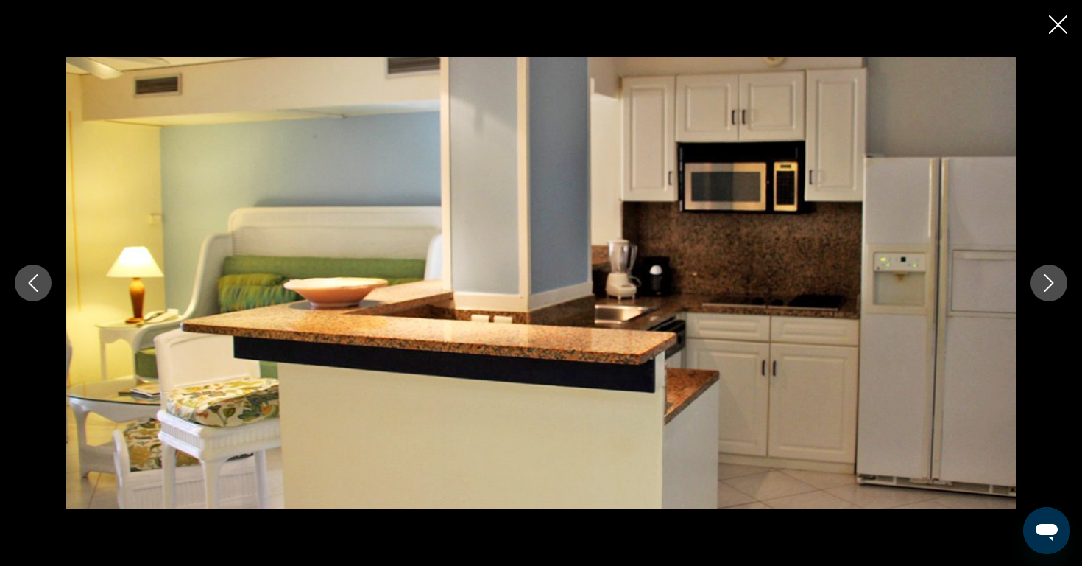
click at [1047, 279] on icon "Next image" at bounding box center [1049, 283] width 18 height 18
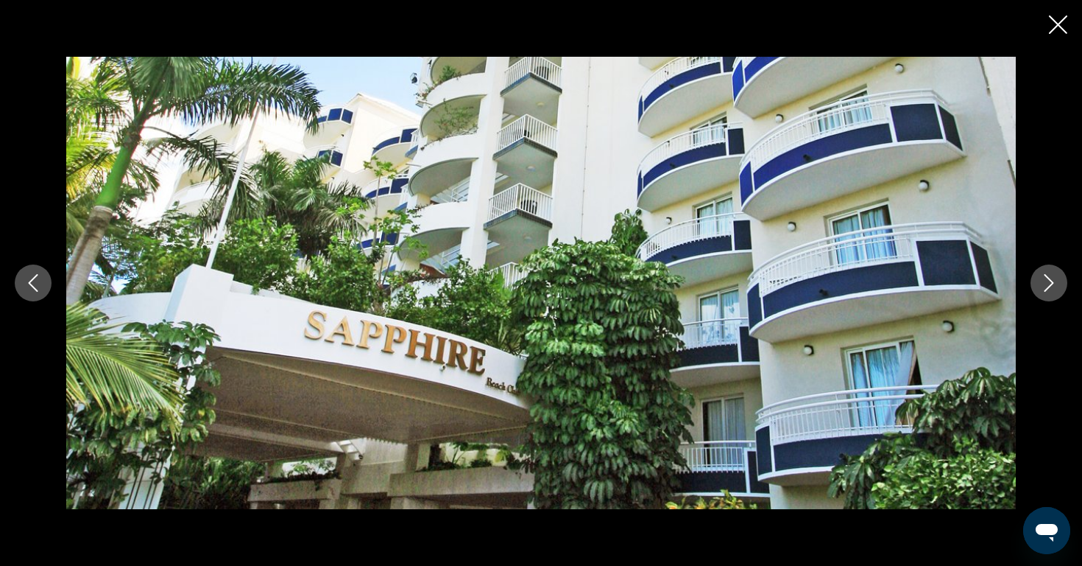
click at [1047, 279] on icon "Next image" at bounding box center [1049, 283] width 18 height 18
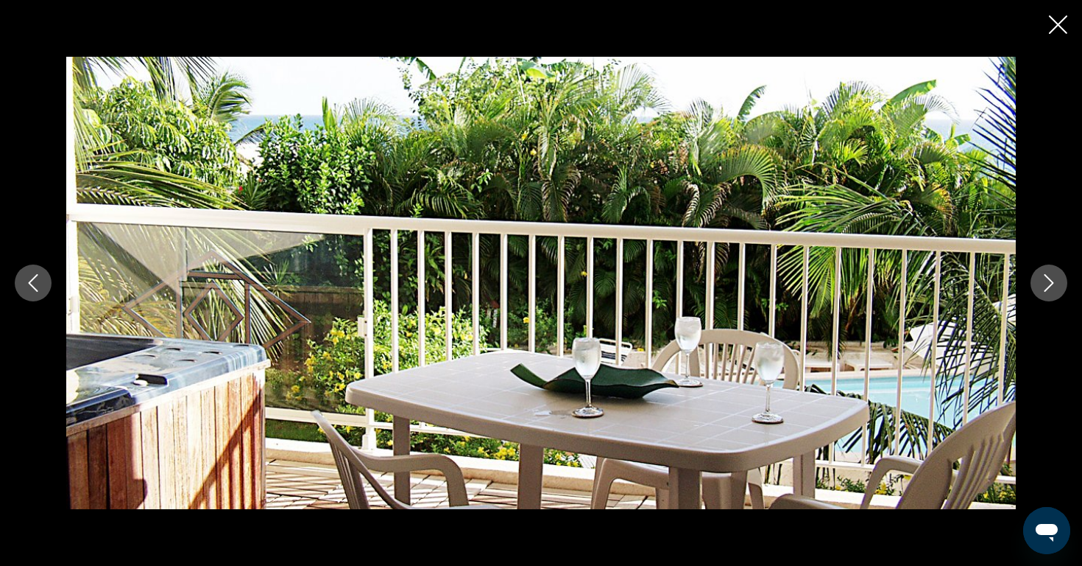
click at [1047, 279] on icon "Next image" at bounding box center [1049, 283] width 18 height 18
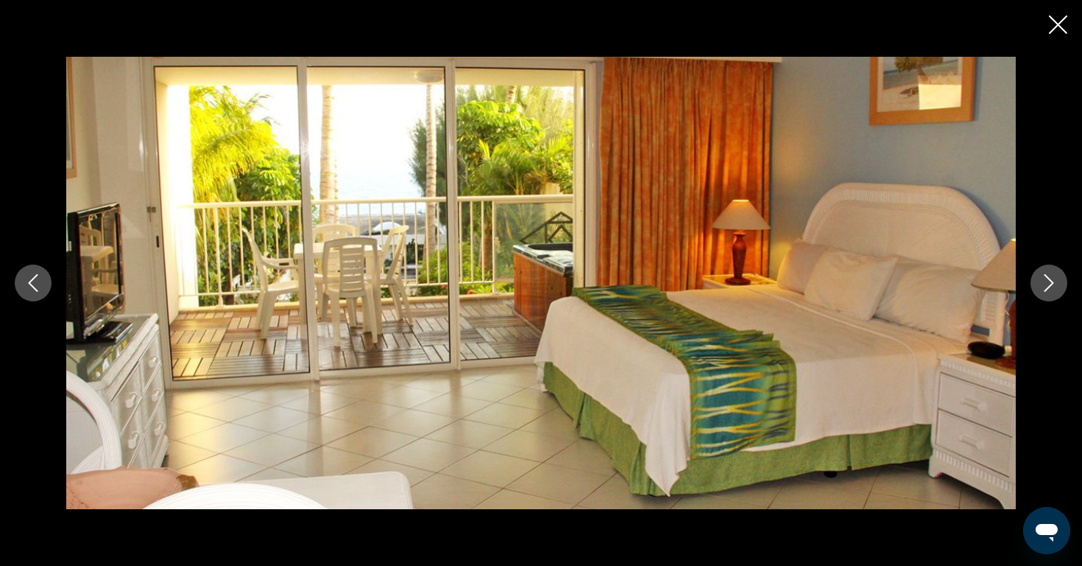
click at [1047, 279] on icon "Next image" at bounding box center [1049, 283] width 18 height 18
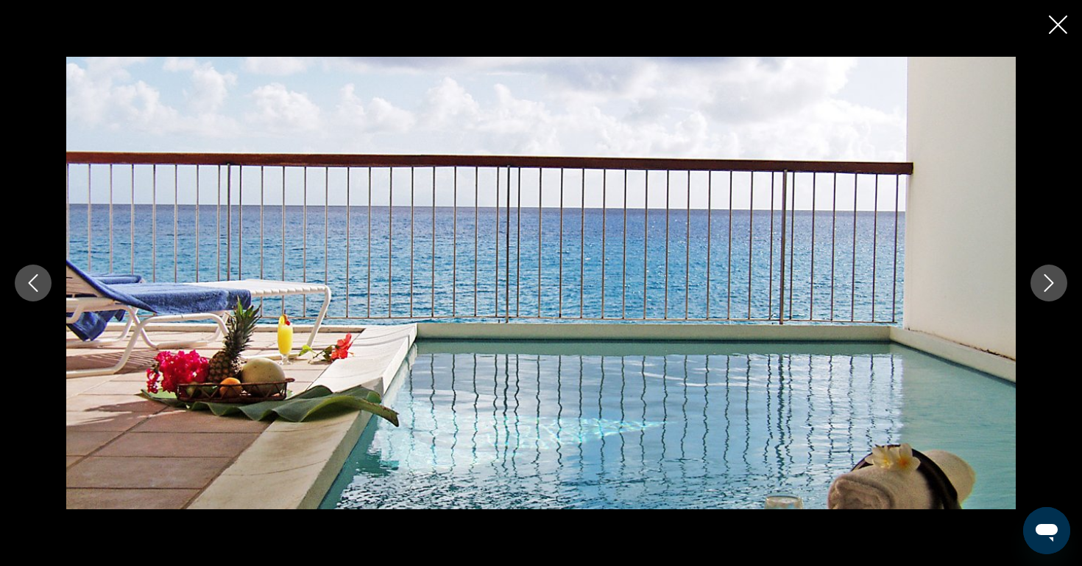
click at [1047, 279] on icon "Next image" at bounding box center [1049, 283] width 18 height 18
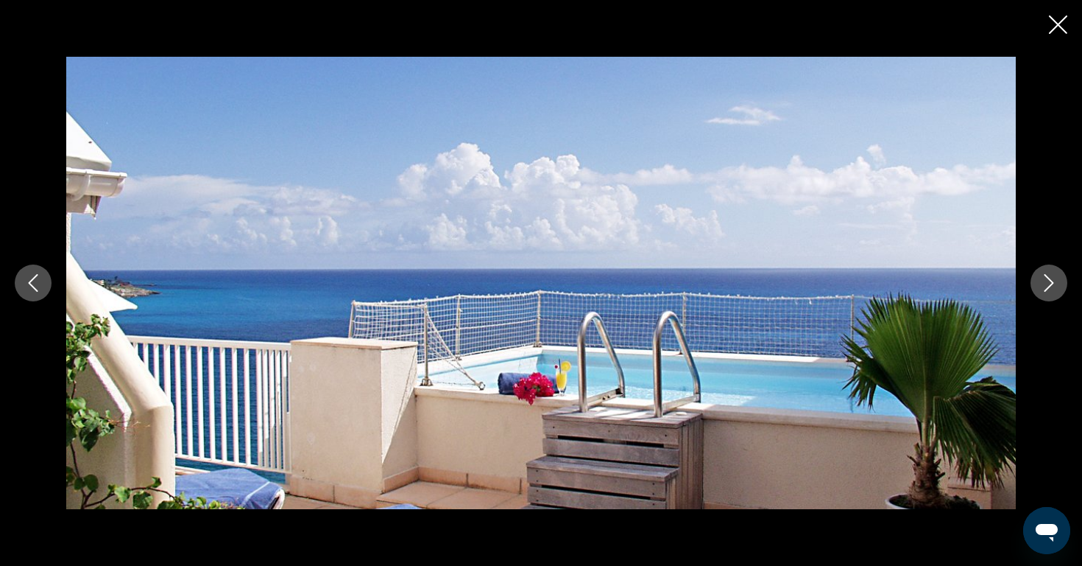
click at [1047, 279] on icon "Next image" at bounding box center [1049, 283] width 18 height 18
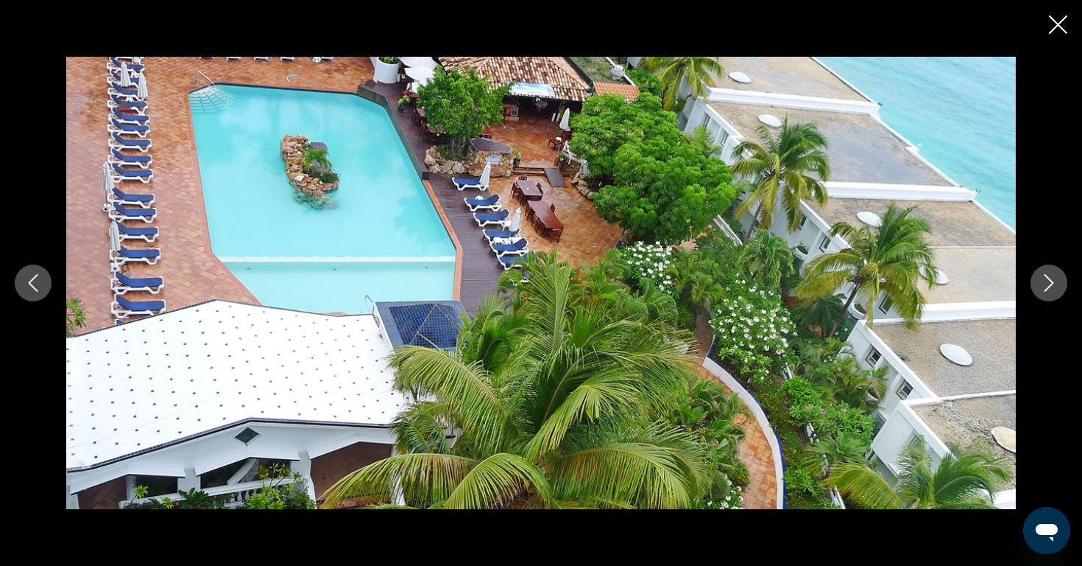
click at [1047, 279] on icon "Next image" at bounding box center [1049, 283] width 18 height 18
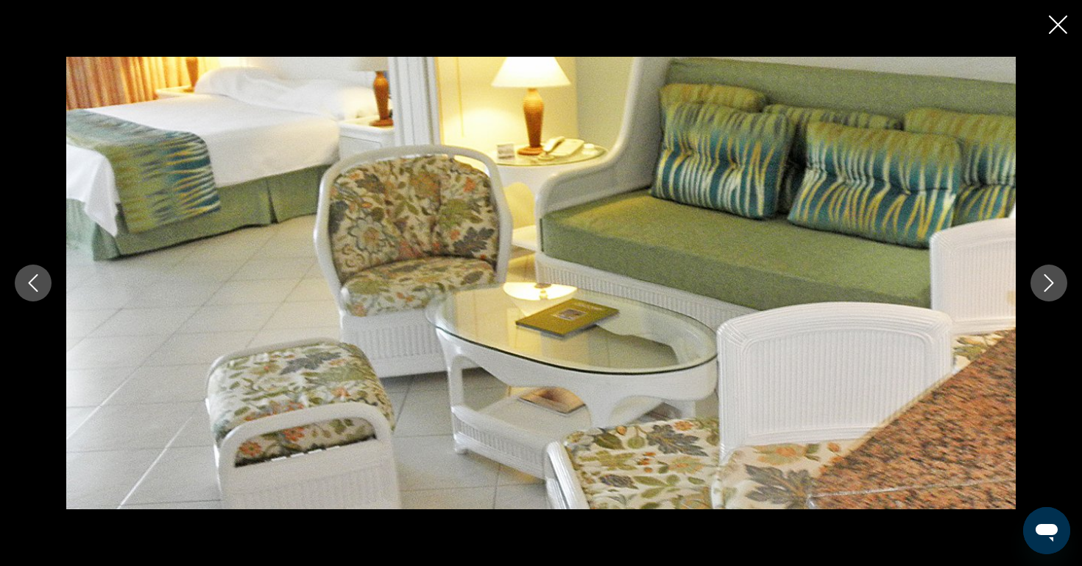
click at [1047, 279] on icon "Next image" at bounding box center [1049, 283] width 18 height 18
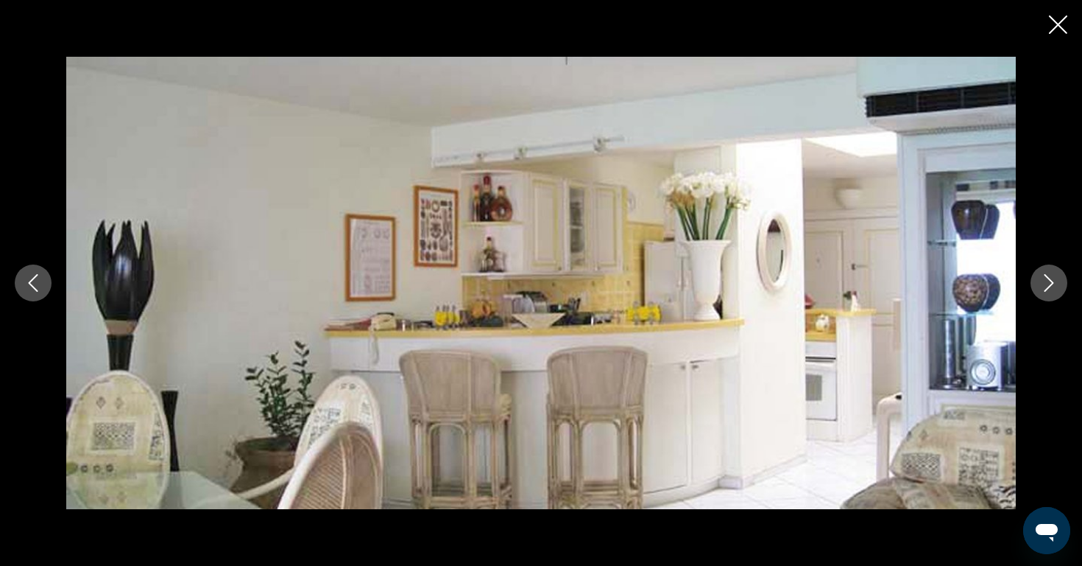
click at [1047, 278] on icon "Next image" at bounding box center [1049, 283] width 18 height 18
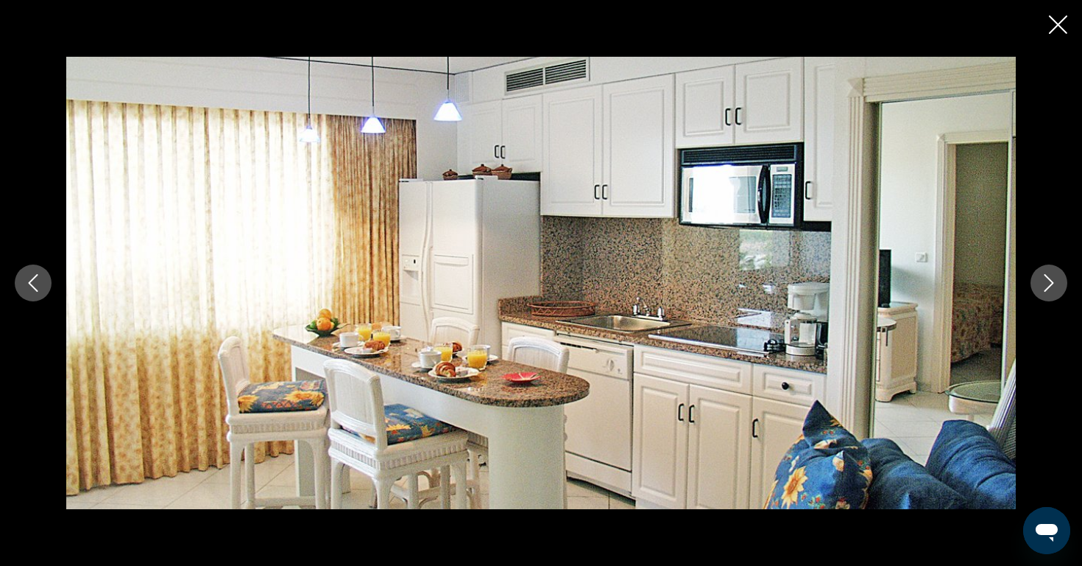
click at [1047, 278] on icon "Next image" at bounding box center [1049, 283] width 18 height 18
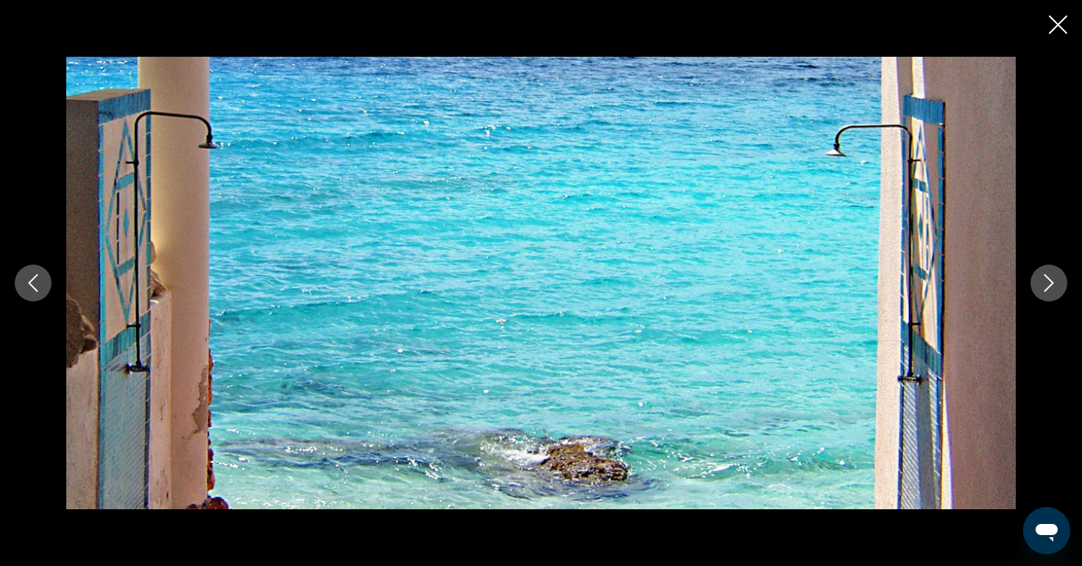
click at [1047, 278] on icon "Next image" at bounding box center [1049, 283] width 18 height 18
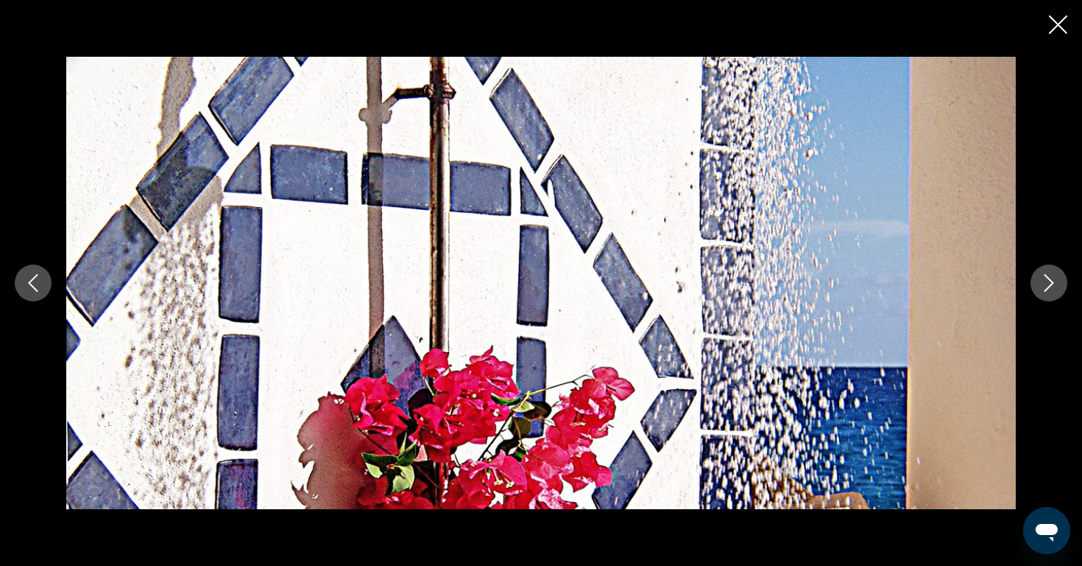
click at [1047, 278] on icon "Next image" at bounding box center [1049, 283] width 18 height 18
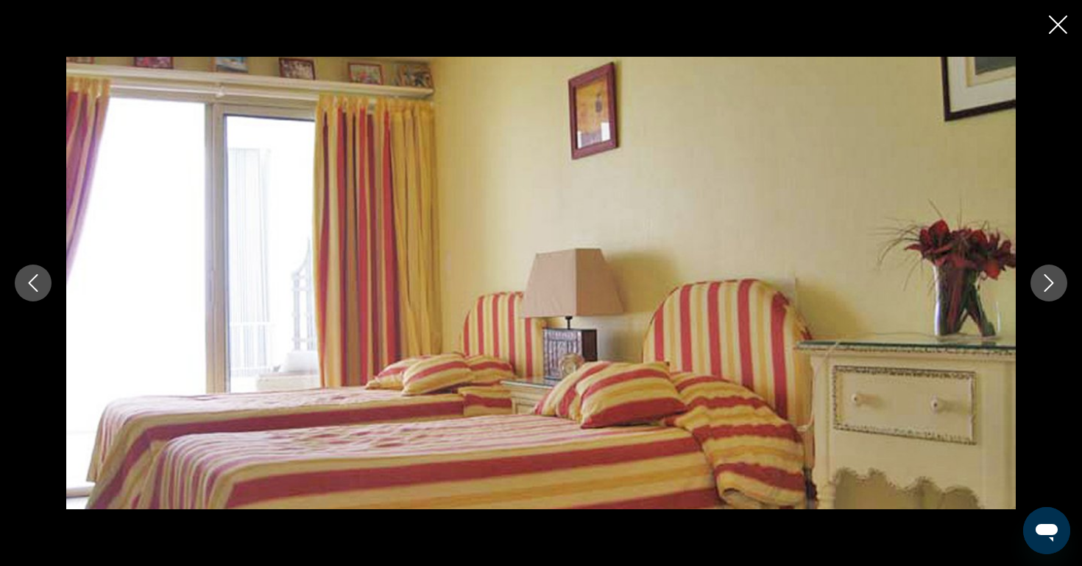
click at [1047, 278] on icon "Next image" at bounding box center [1049, 283] width 18 height 18
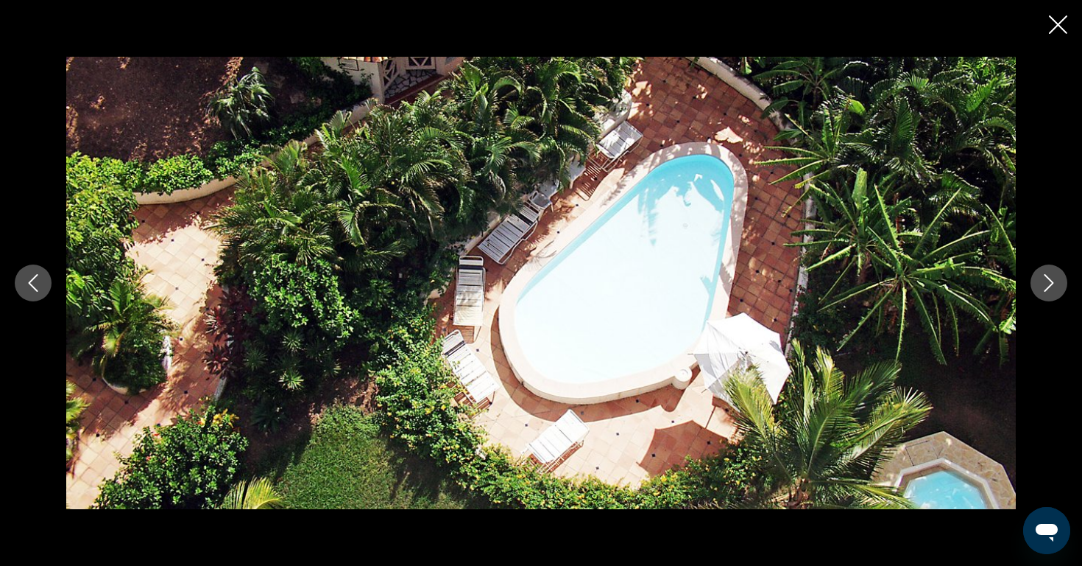
click at [1047, 278] on icon "Next image" at bounding box center [1049, 283] width 18 height 18
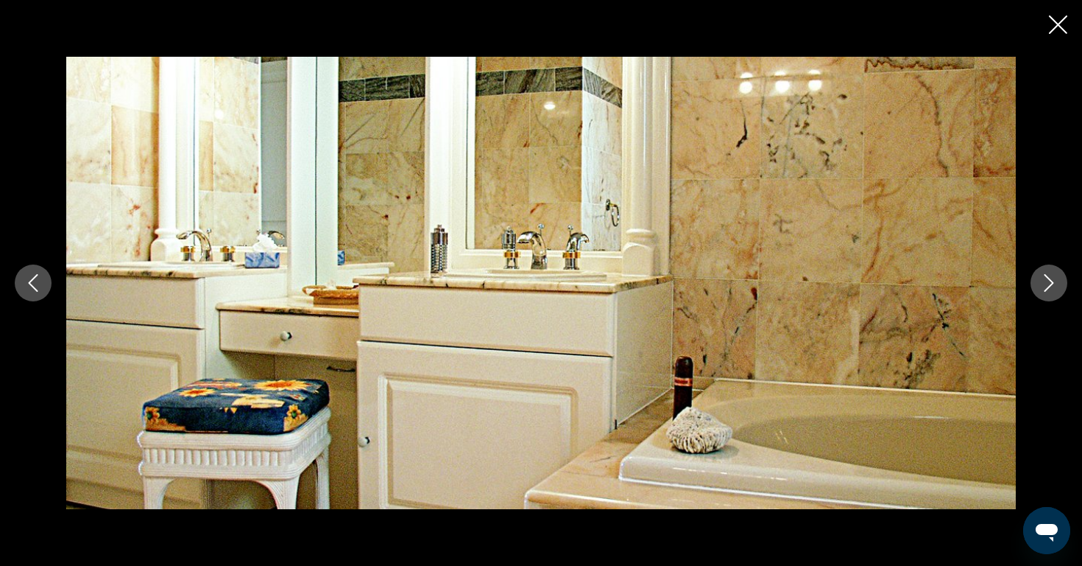
click at [1047, 278] on icon "Next image" at bounding box center [1049, 283] width 18 height 18
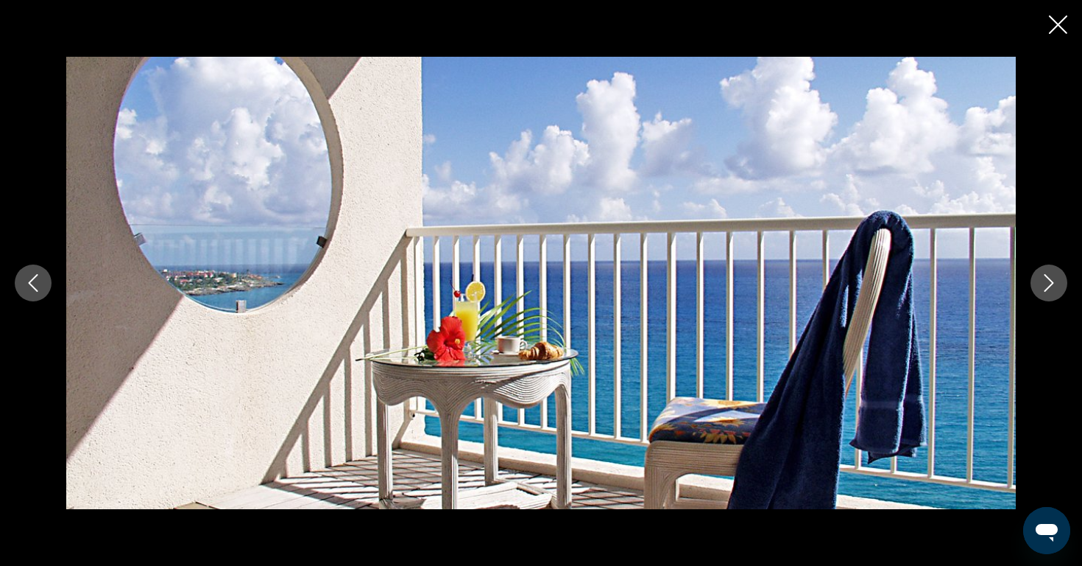
click at [1049, 274] on icon "Next image" at bounding box center [1049, 283] width 18 height 18
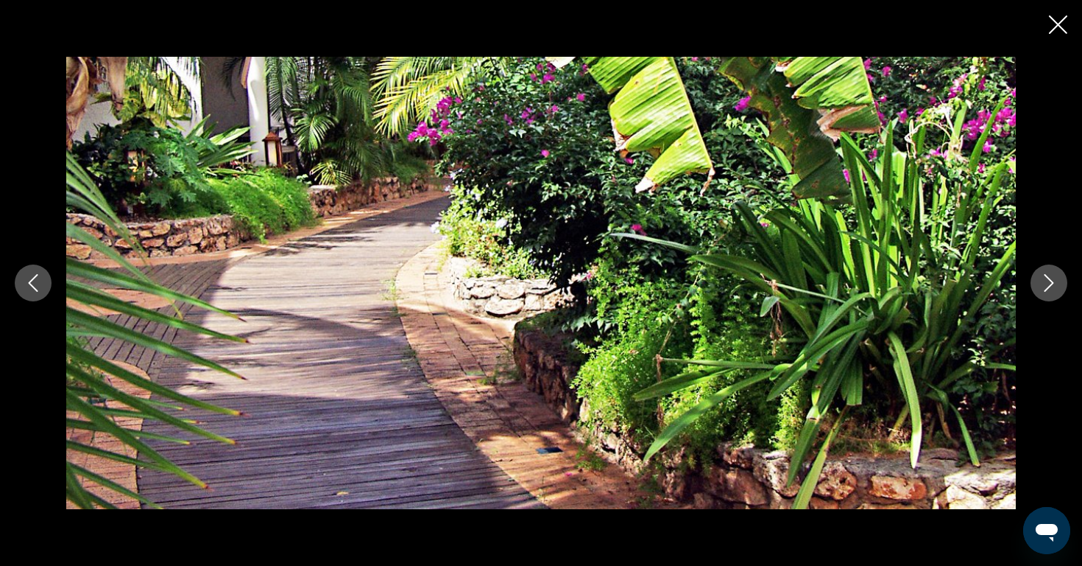
click at [1049, 274] on icon "Next image" at bounding box center [1049, 283] width 18 height 18
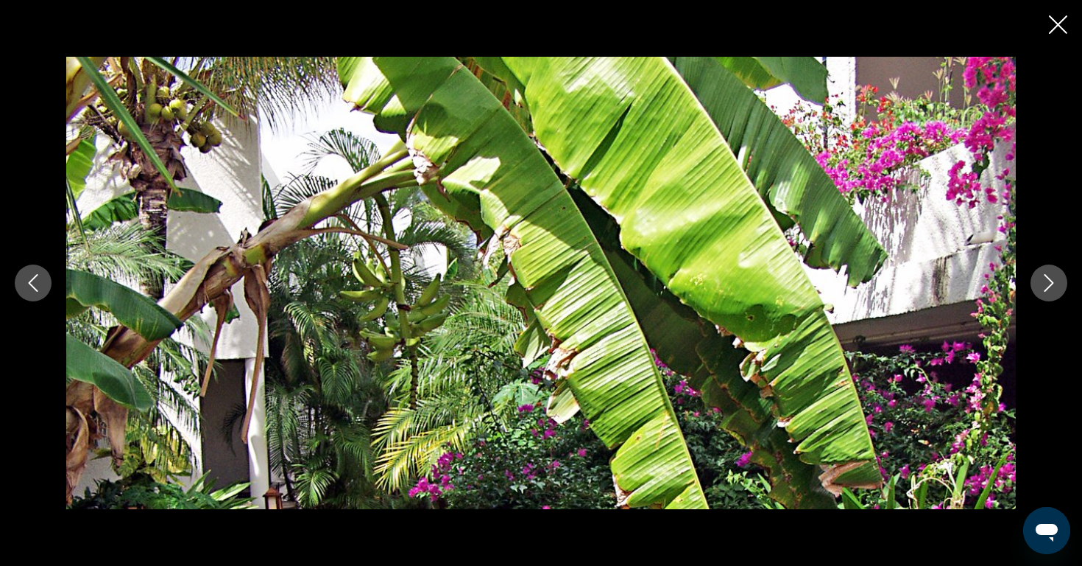
click at [1049, 274] on icon "Next image" at bounding box center [1049, 283] width 18 height 18
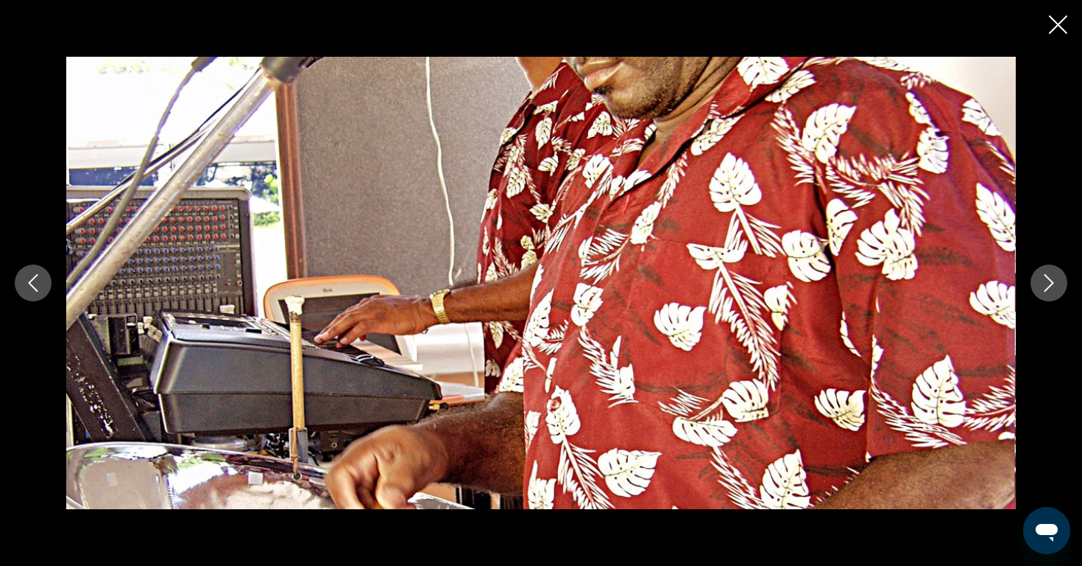
click at [1049, 274] on icon "Next image" at bounding box center [1049, 283] width 18 height 18
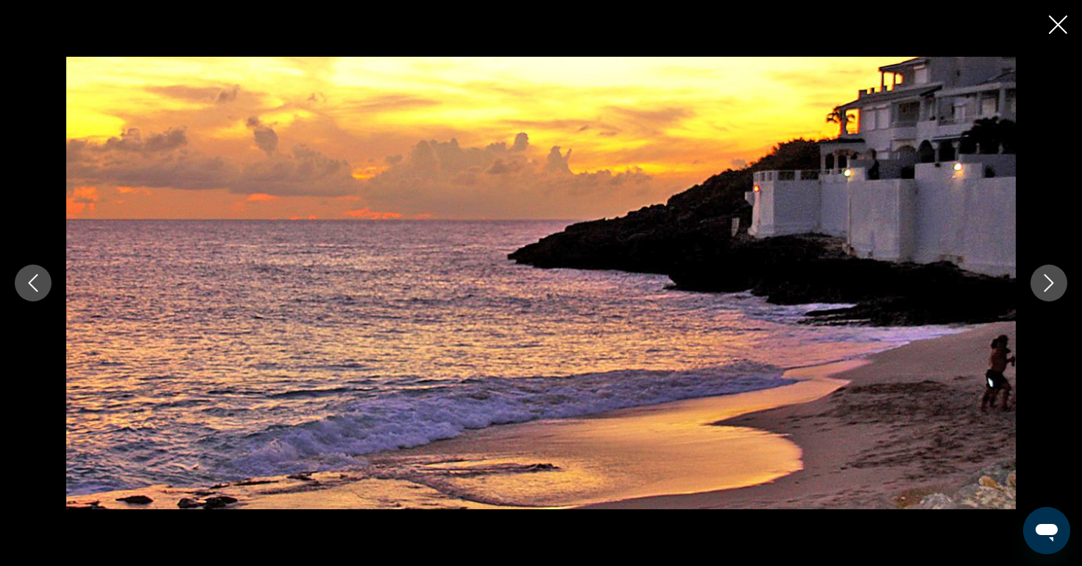
click at [1049, 274] on icon "Next image" at bounding box center [1049, 283] width 18 height 18
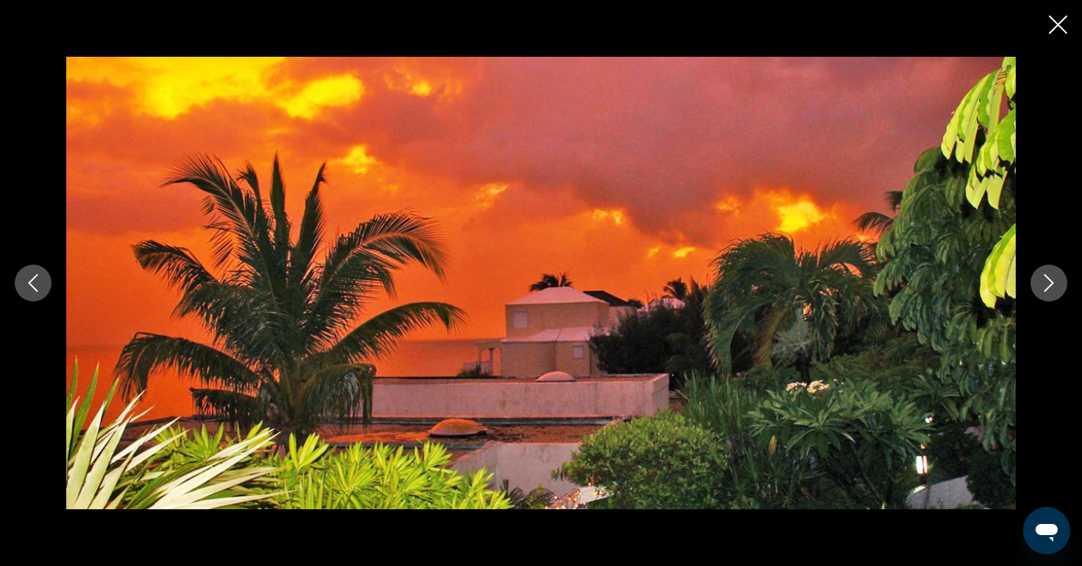
click at [1049, 274] on icon "Next image" at bounding box center [1049, 283] width 18 height 18
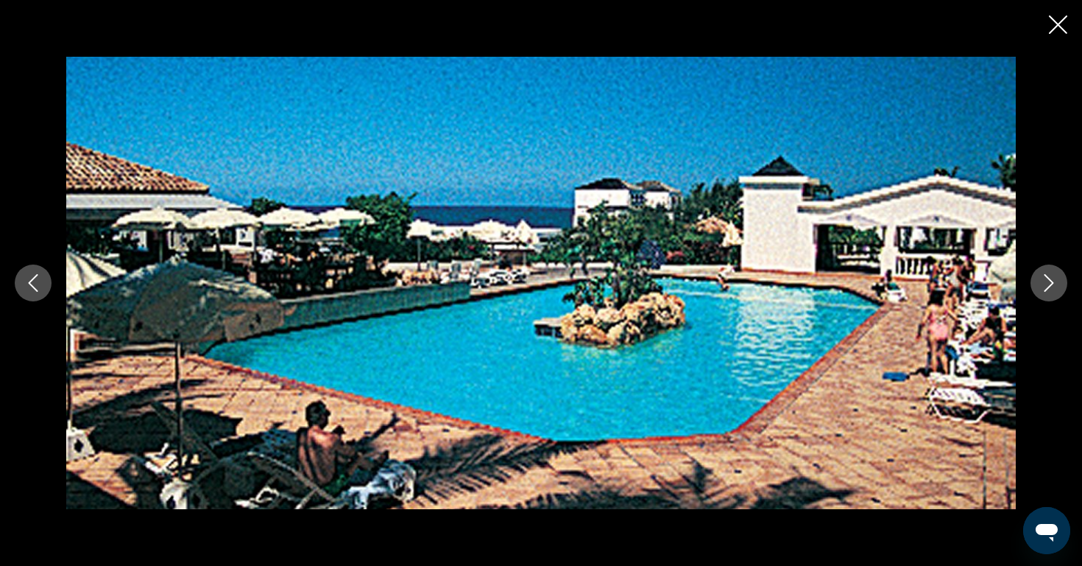
click at [1049, 274] on icon "Next image" at bounding box center [1049, 283] width 18 height 18
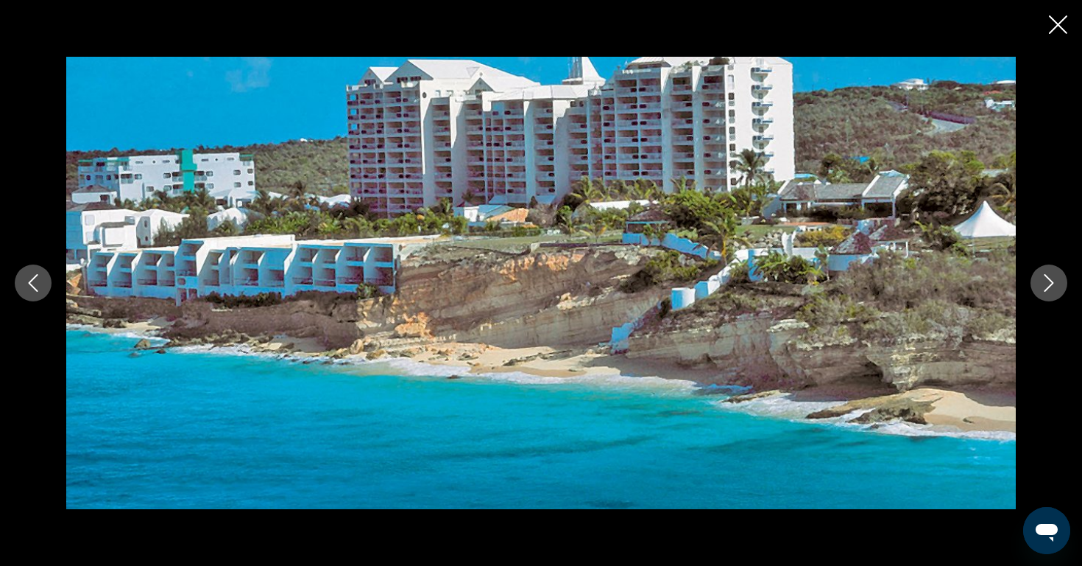
click at [1060, 24] on icon "Close slideshow" at bounding box center [1058, 24] width 18 height 18
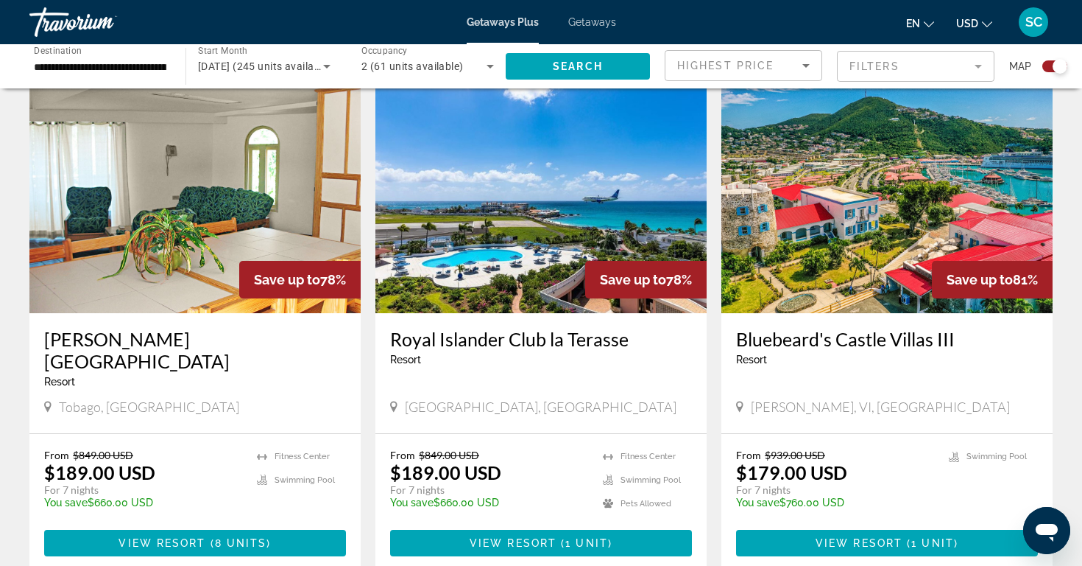
scroll to position [2095, 0]
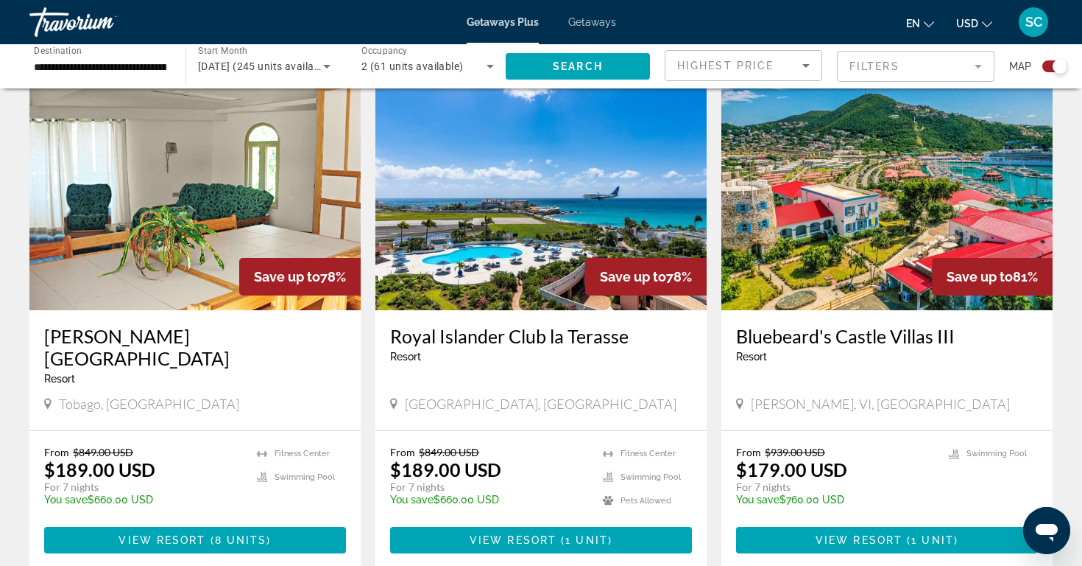
click at [547, 174] on img "Main content" at bounding box center [541, 192] width 331 height 236
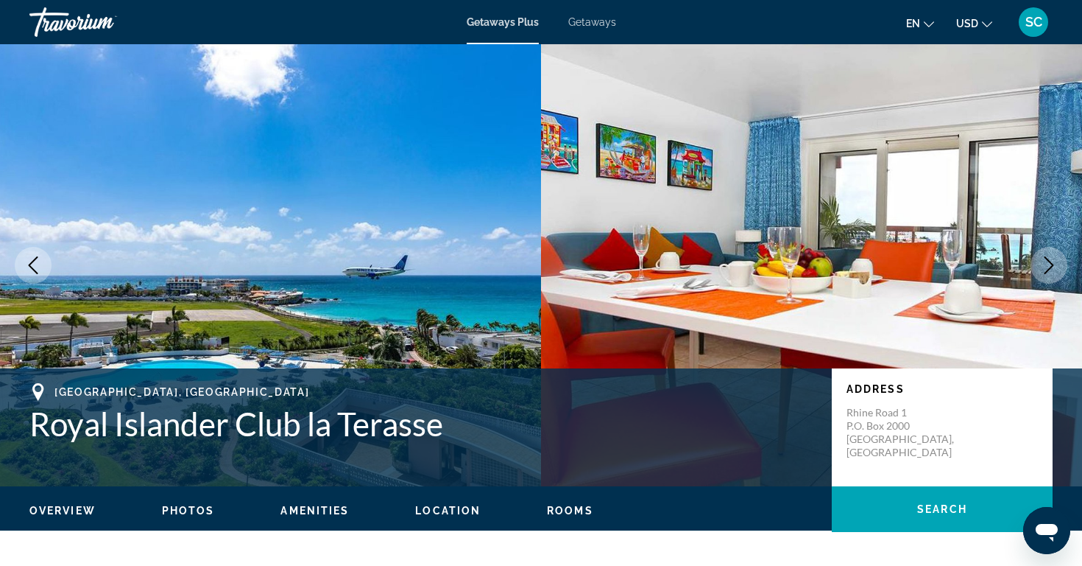
click at [1045, 258] on icon "Next image" at bounding box center [1049, 265] width 18 height 18
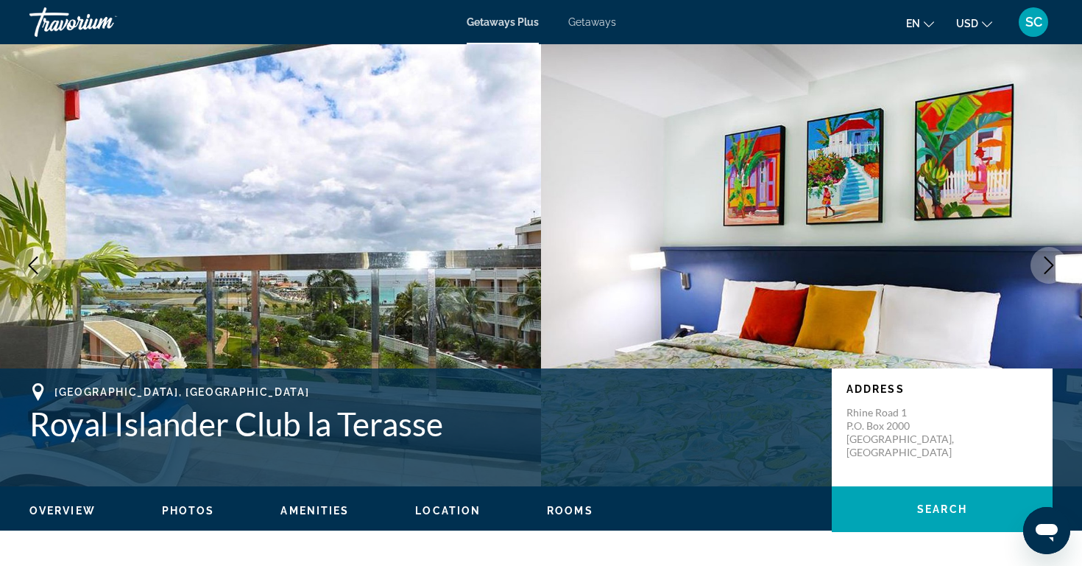
click at [1045, 258] on icon "Next image" at bounding box center [1049, 265] width 18 height 18
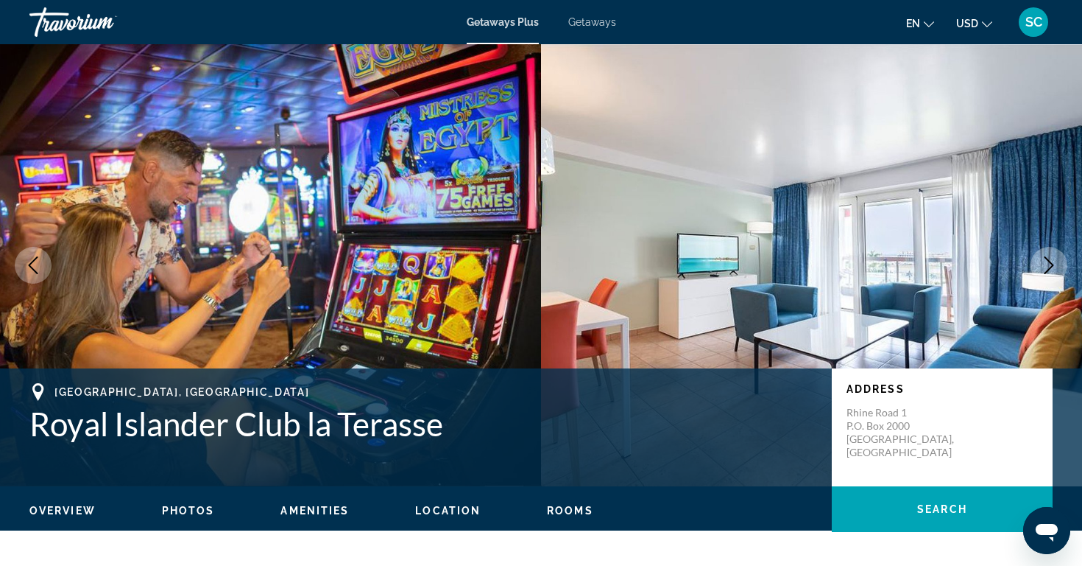
click at [1045, 258] on icon "Next image" at bounding box center [1049, 265] width 18 height 18
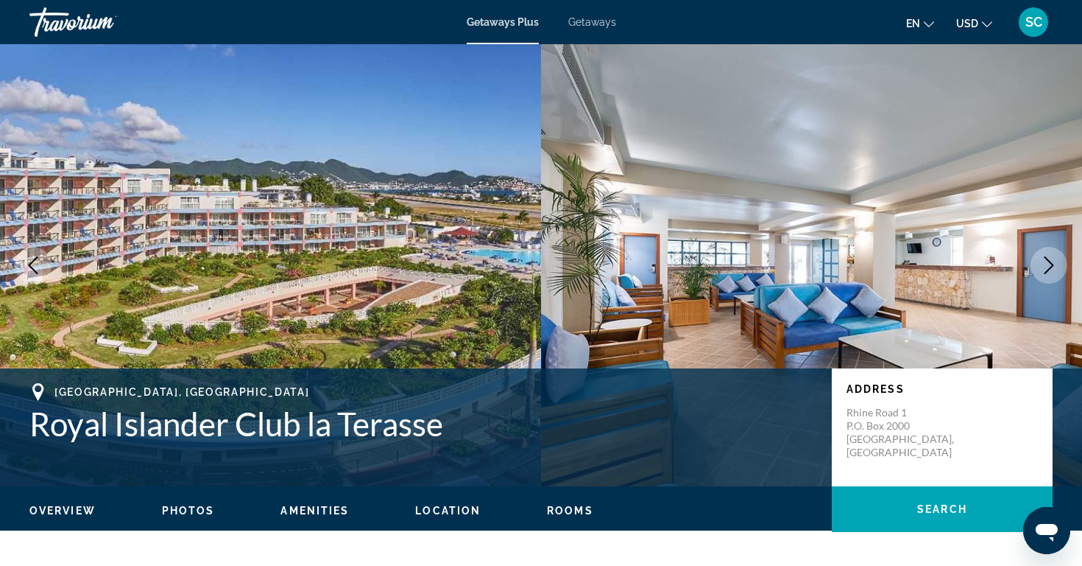
click at [1045, 258] on icon "Next image" at bounding box center [1049, 265] width 18 height 18
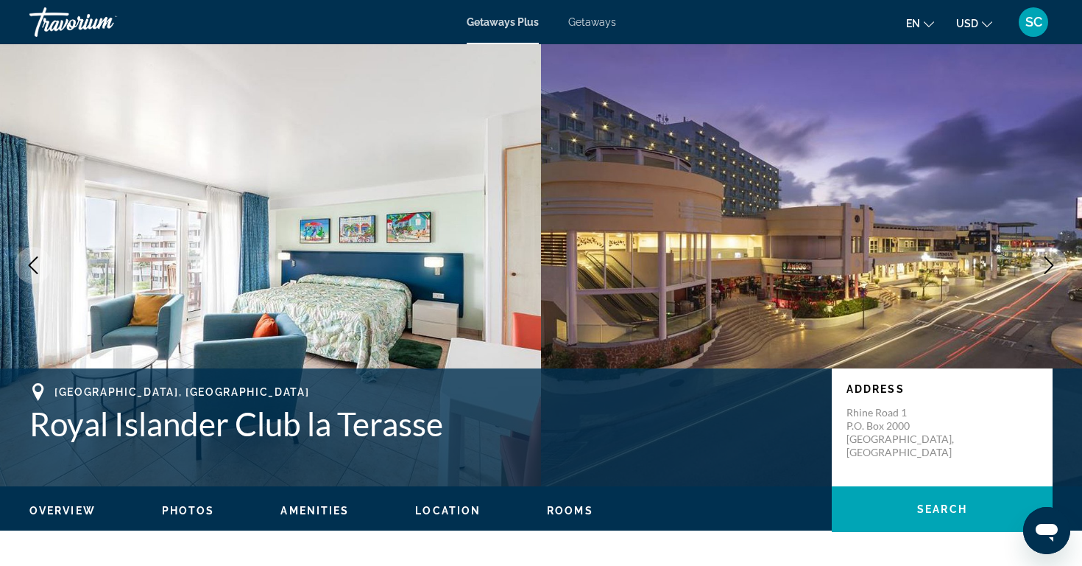
click at [1045, 258] on icon "Next image" at bounding box center [1049, 265] width 18 height 18
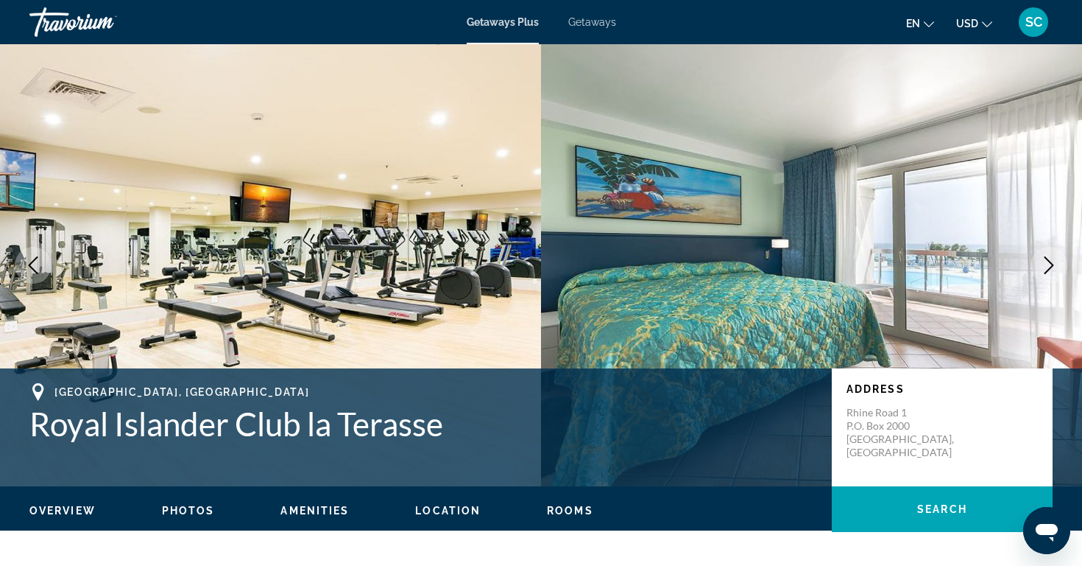
click at [1045, 258] on icon "Next image" at bounding box center [1049, 265] width 18 height 18
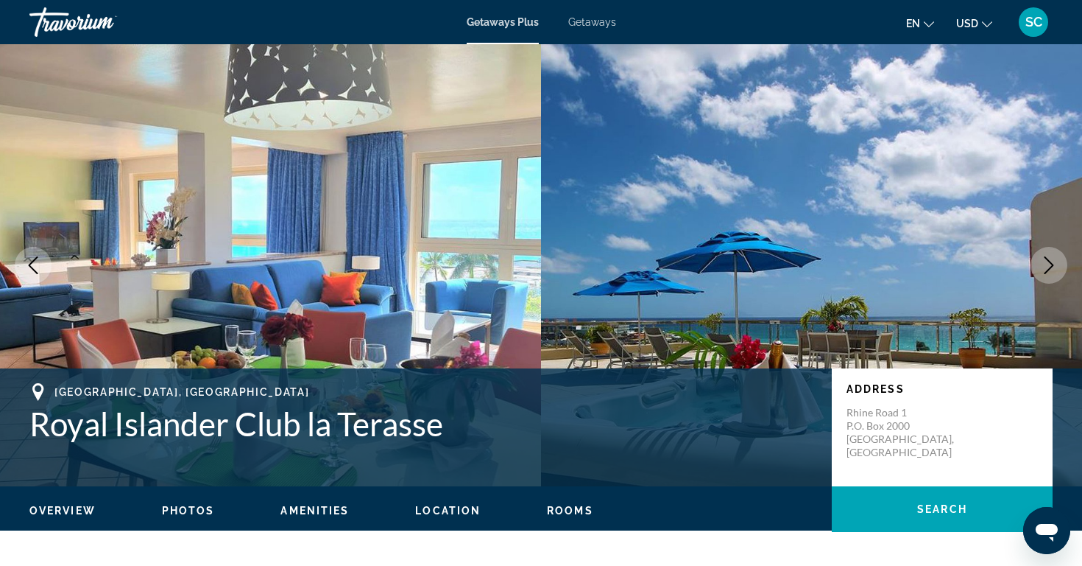
click at [1045, 258] on icon "Next image" at bounding box center [1049, 265] width 18 height 18
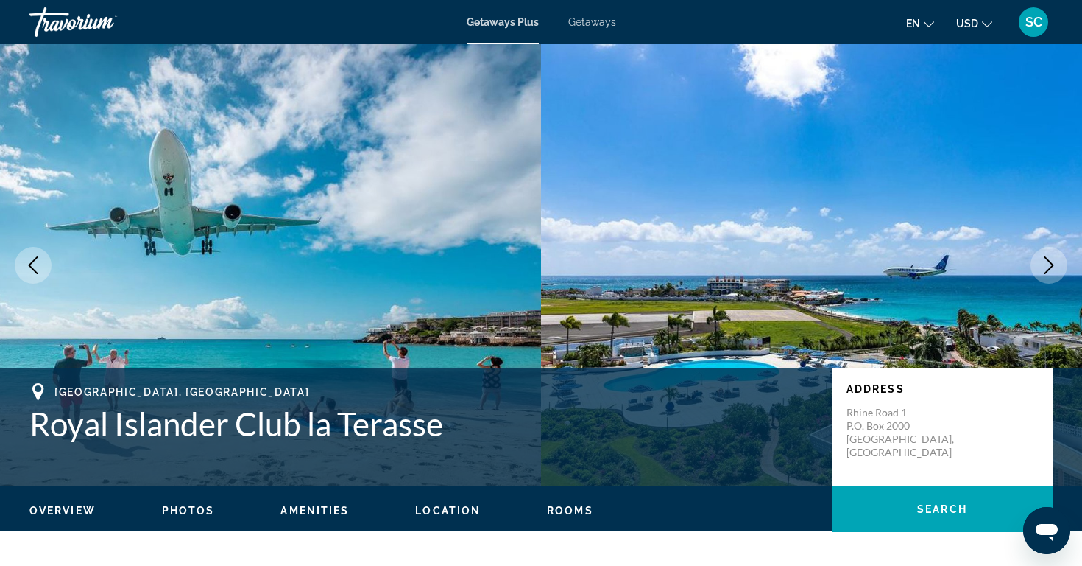
click at [1056, 258] on icon "Next image" at bounding box center [1049, 265] width 18 height 18
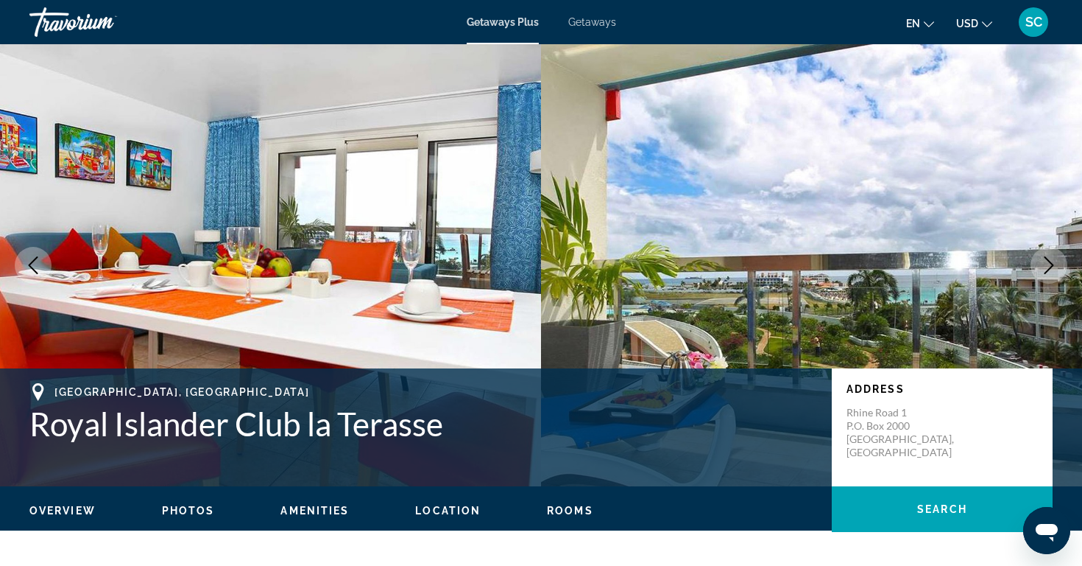
click at [1056, 257] on icon "Next image" at bounding box center [1049, 265] width 18 height 18
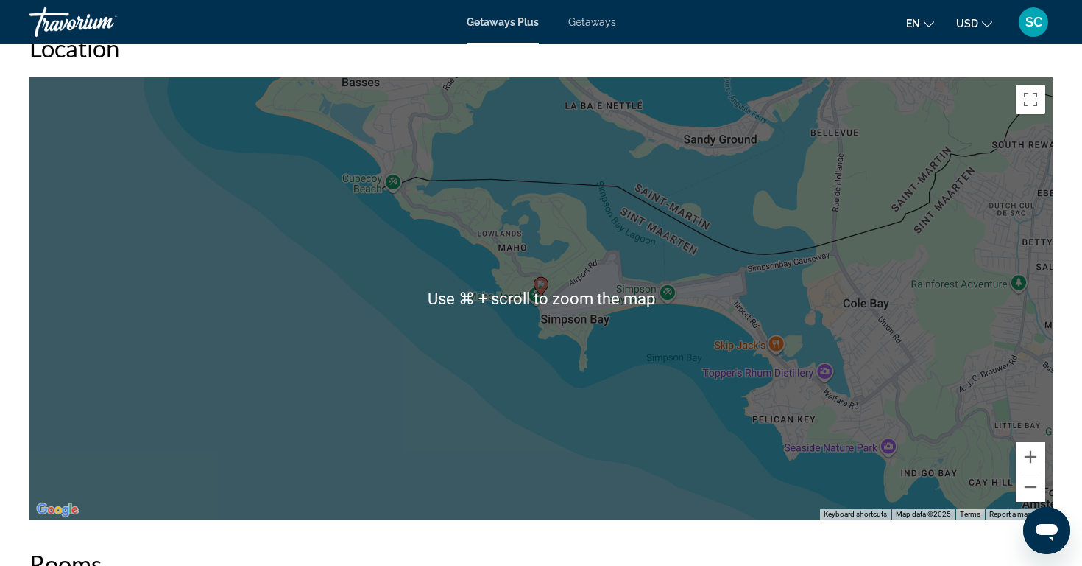
scroll to position [2241, 0]
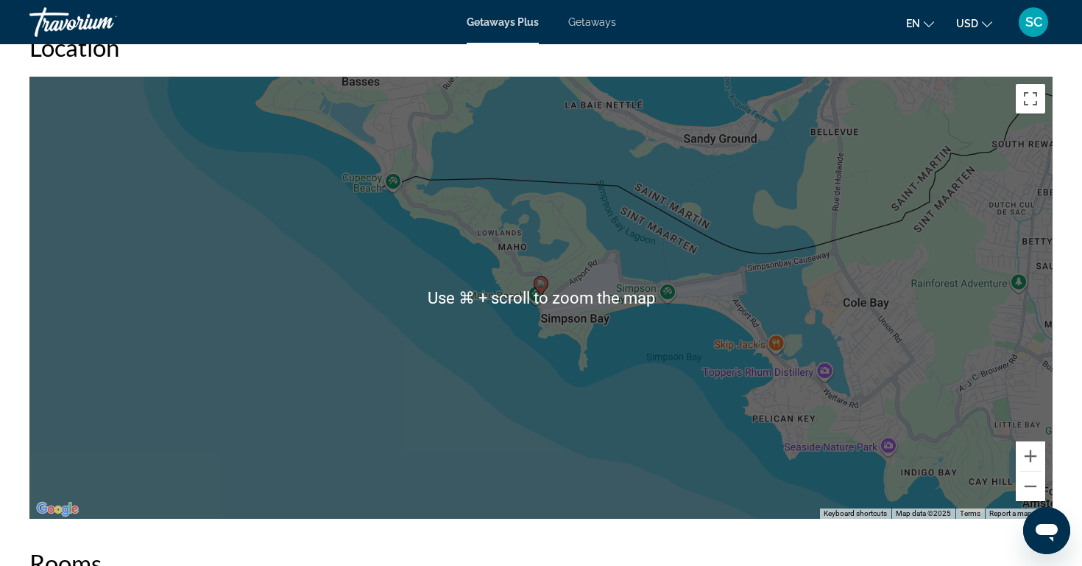
click at [383, 310] on div "To activate drag with keyboard, press Alt + Enter. Once in keyboard drag state,…" at bounding box center [541, 298] width 1024 height 442
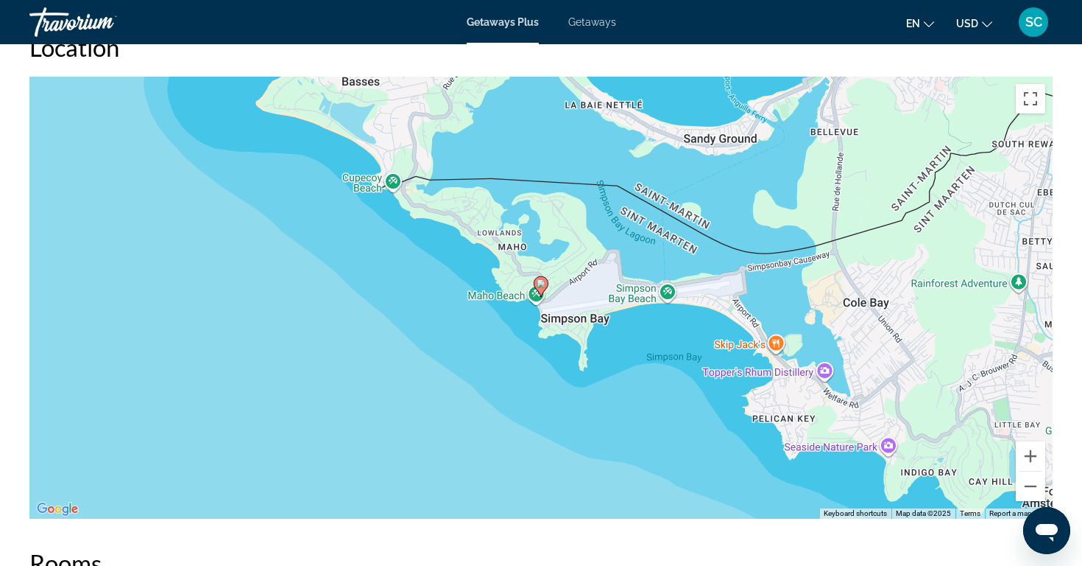
click at [383, 310] on div "To activate drag with keyboard, press Alt + Enter. Once in keyboard drag state,…" at bounding box center [541, 298] width 1024 height 442
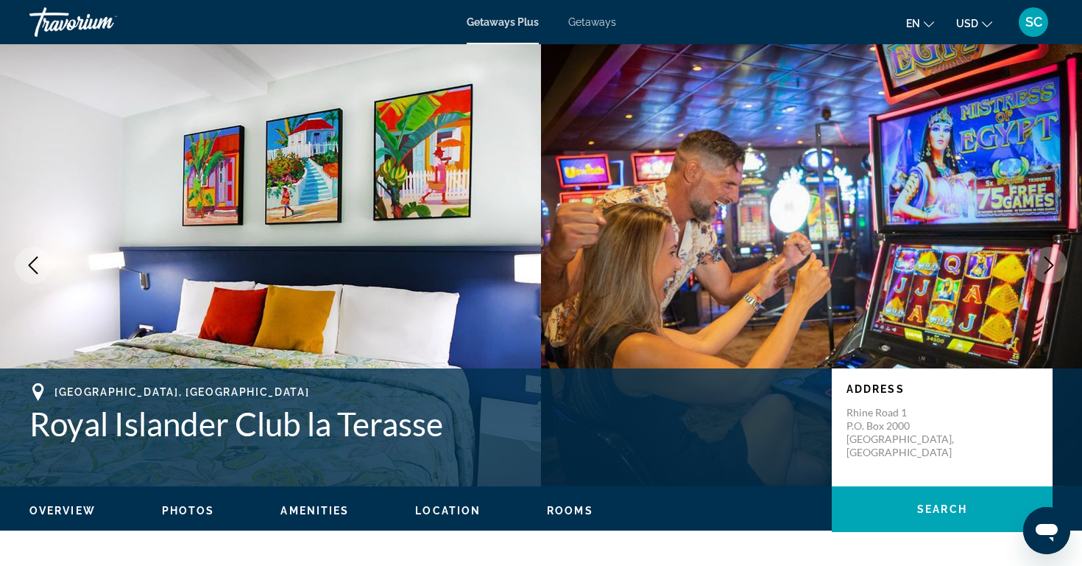
scroll to position [0, 0]
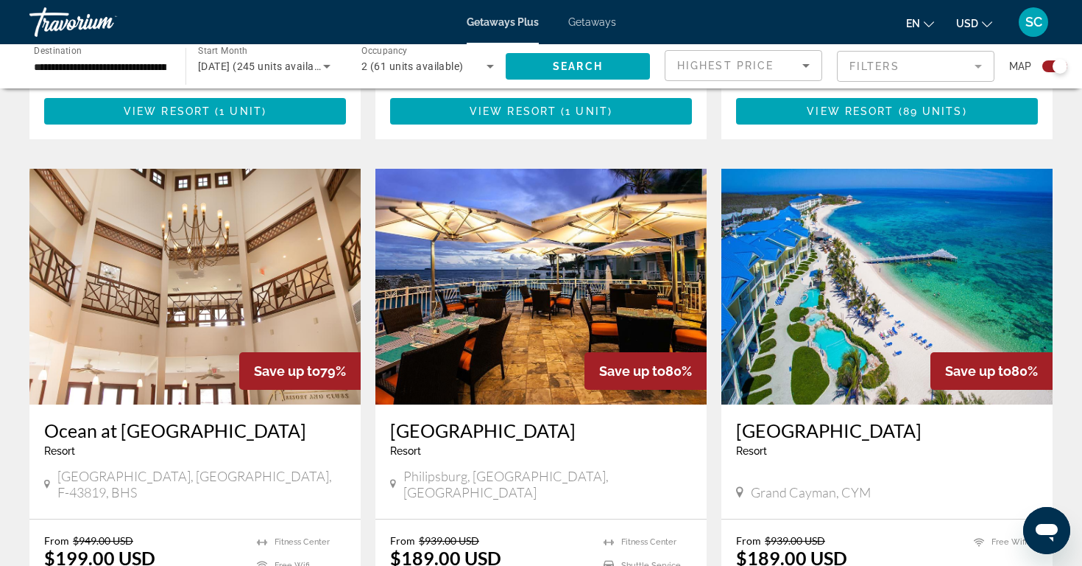
scroll to position [1485, 0]
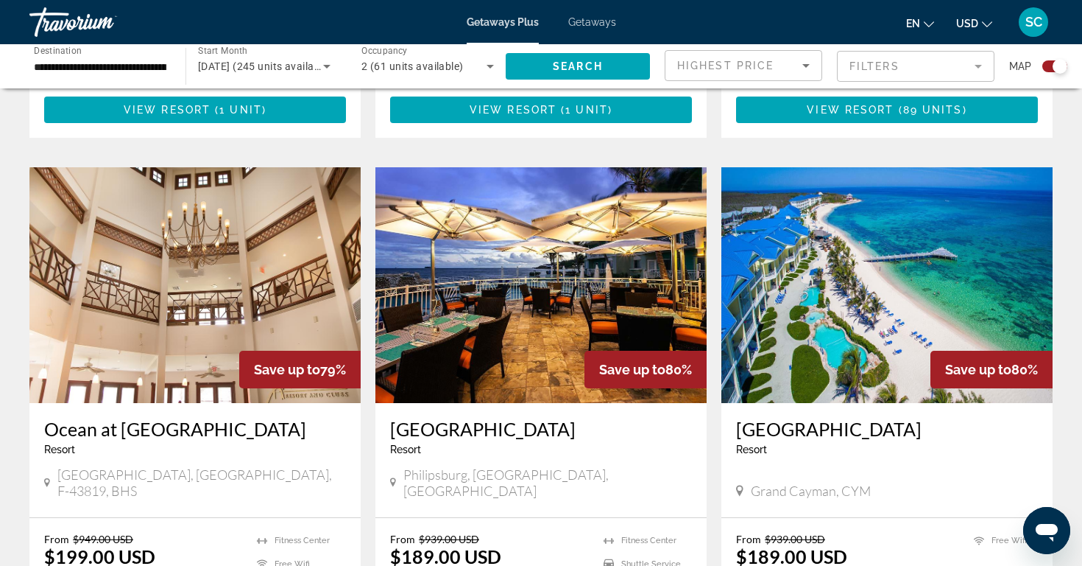
click at [772, 260] on img "Main content" at bounding box center [887, 285] width 331 height 236
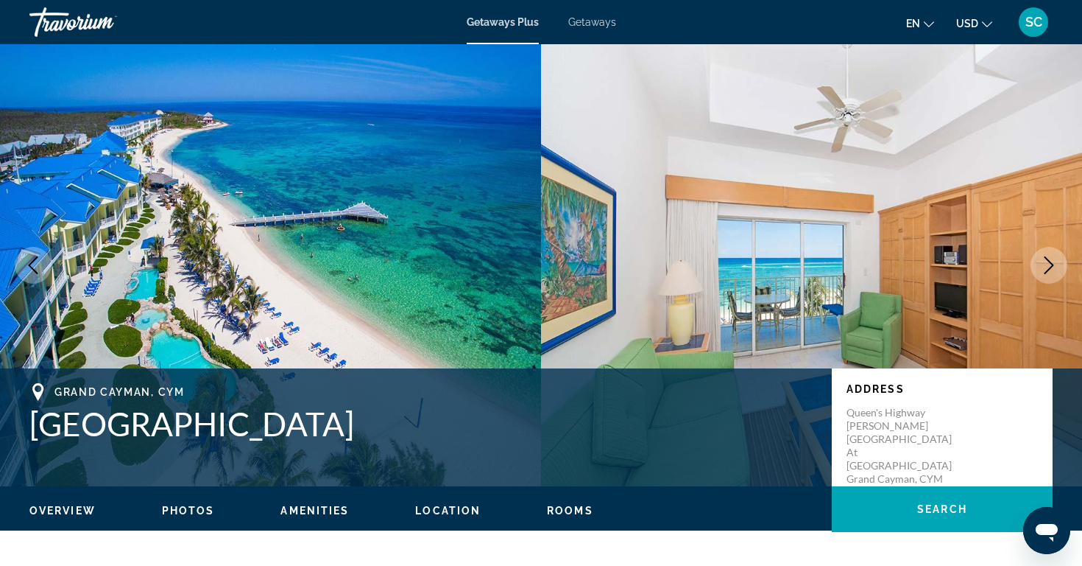
click at [1048, 262] on icon "Next image" at bounding box center [1049, 265] width 18 height 18
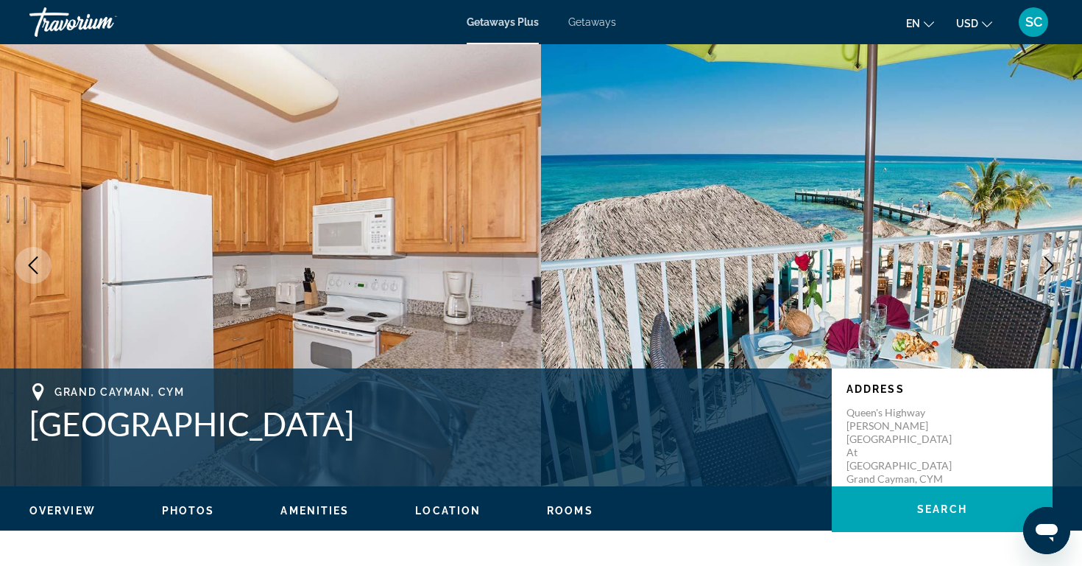
click at [1048, 262] on icon "Next image" at bounding box center [1049, 265] width 18 height 18
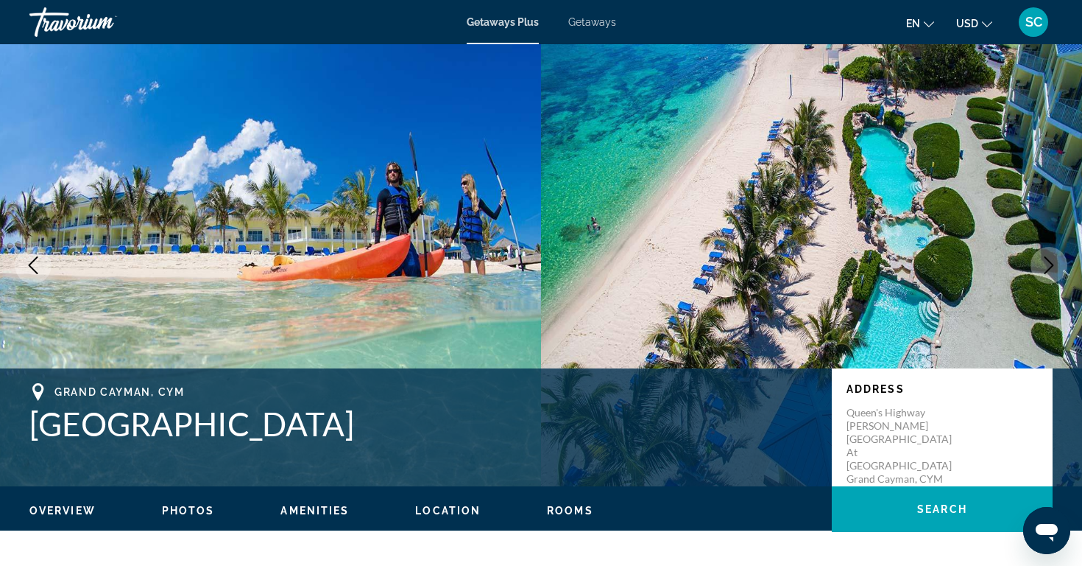
click at [1048, 262] on icon "Next image" at bounding box center [1049, 265] width 18 height 18
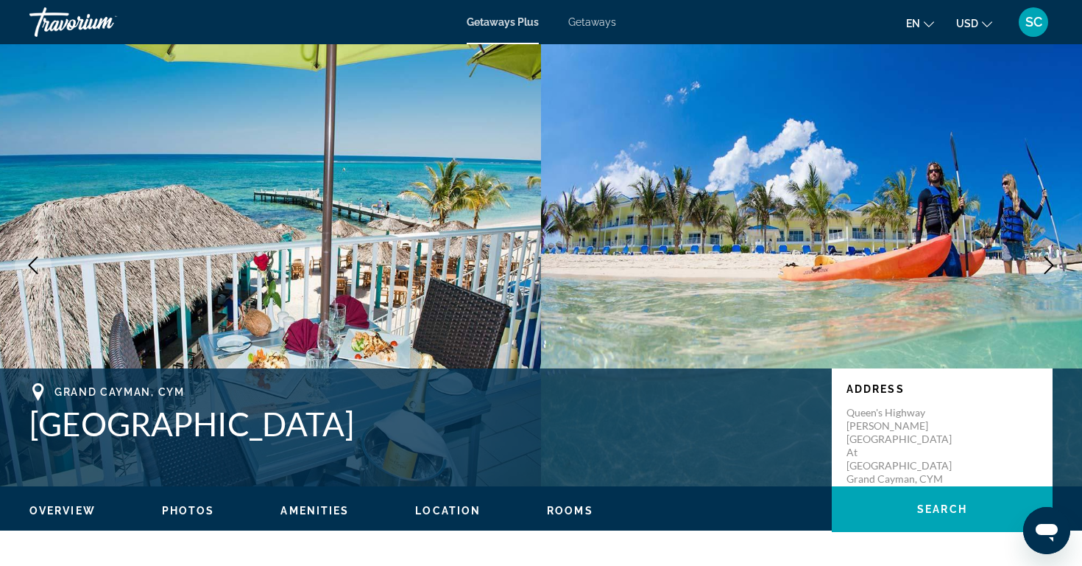
click at [1048, 262] on icon "Next image" at bounding box center [1049, 265] width 18 height 18
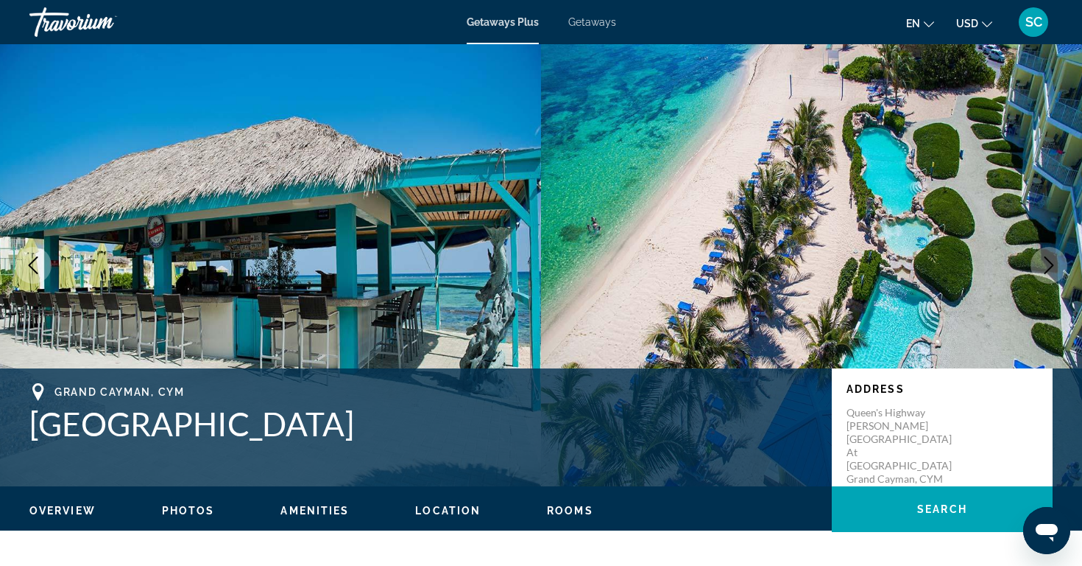
click at [1048, 262] on icon "Next image" at bounding box center [1049, 265] width 18 height 18
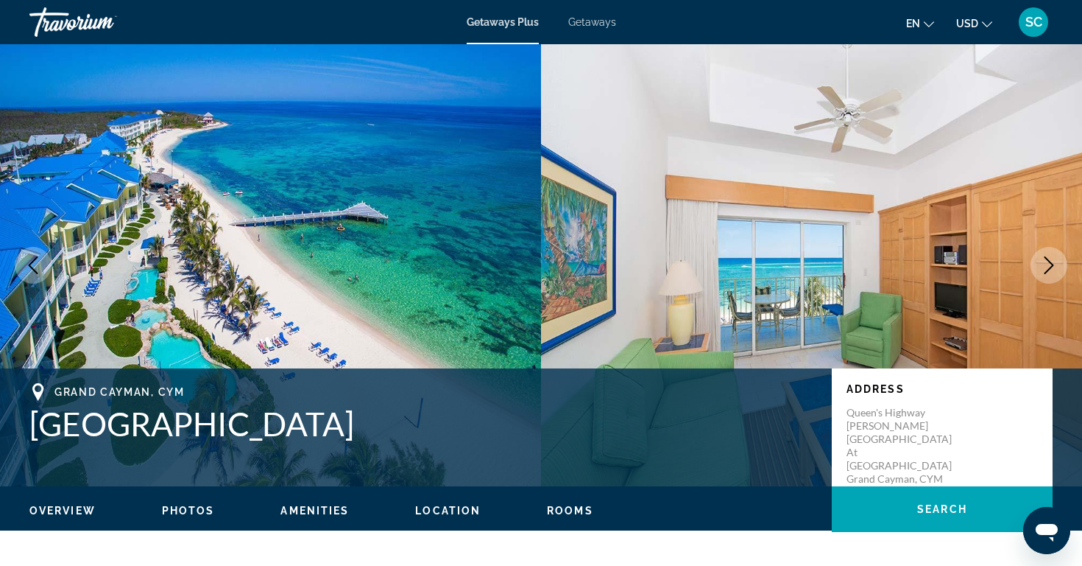
click at [1048, 262] on icon "Next image" at bounding box center [1049, 265] width 18 height 18
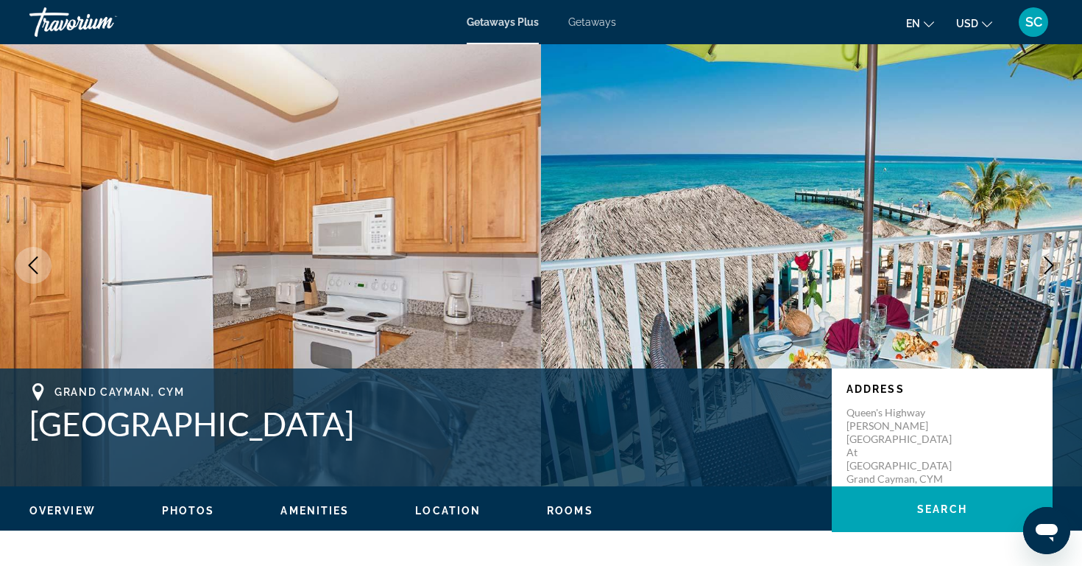
click at [1046, 262] on icon "Next image" at bounding box center [1049, 265] width 18 height 18
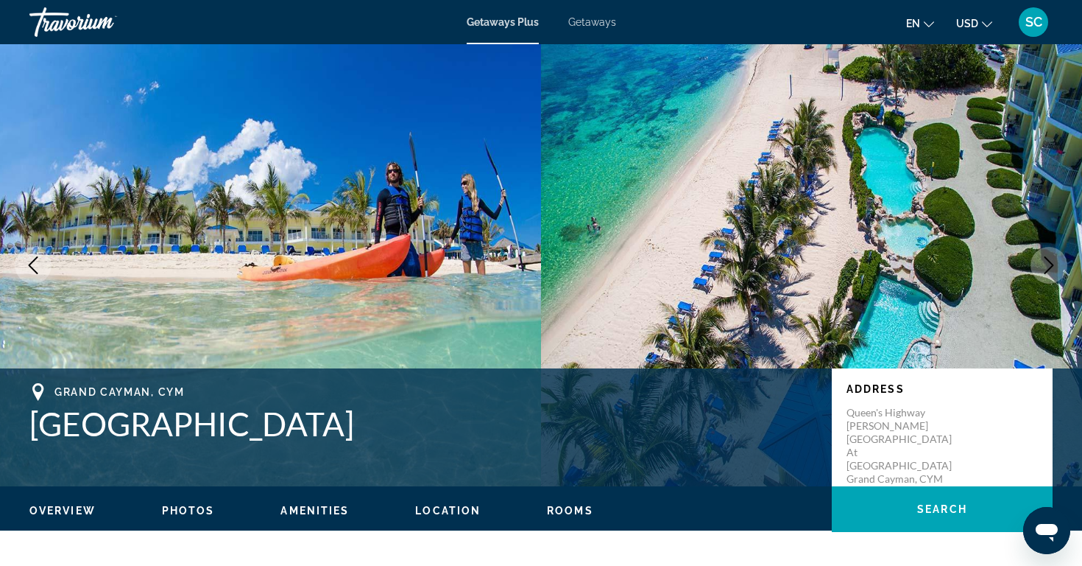
click at [35, 269] on icon "Previous image" at bounding box center [33, 265] width 18 height 18
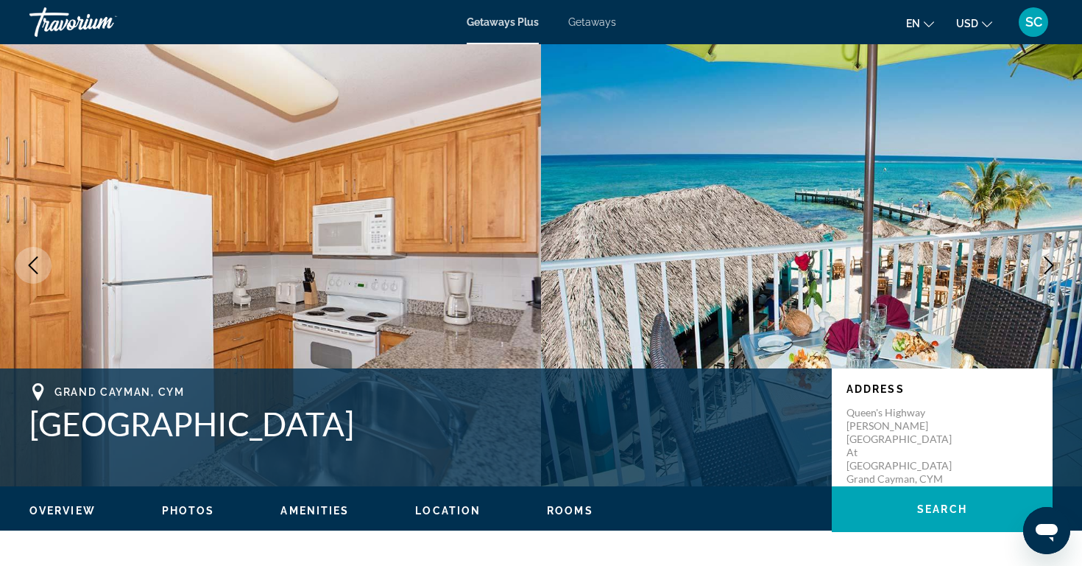
click at [1051, 261] on icon "Next image" at bounding box center [1049, 265] width 18 height 18
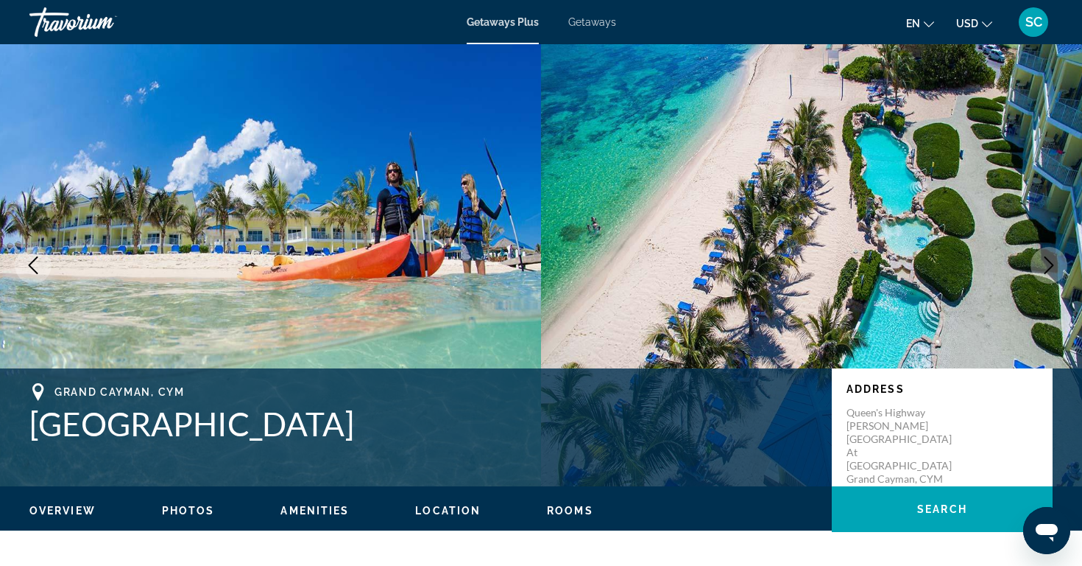
click at [1051, 261] on icon "Next image" at bounding box center [1049, 265] width 18 height 18
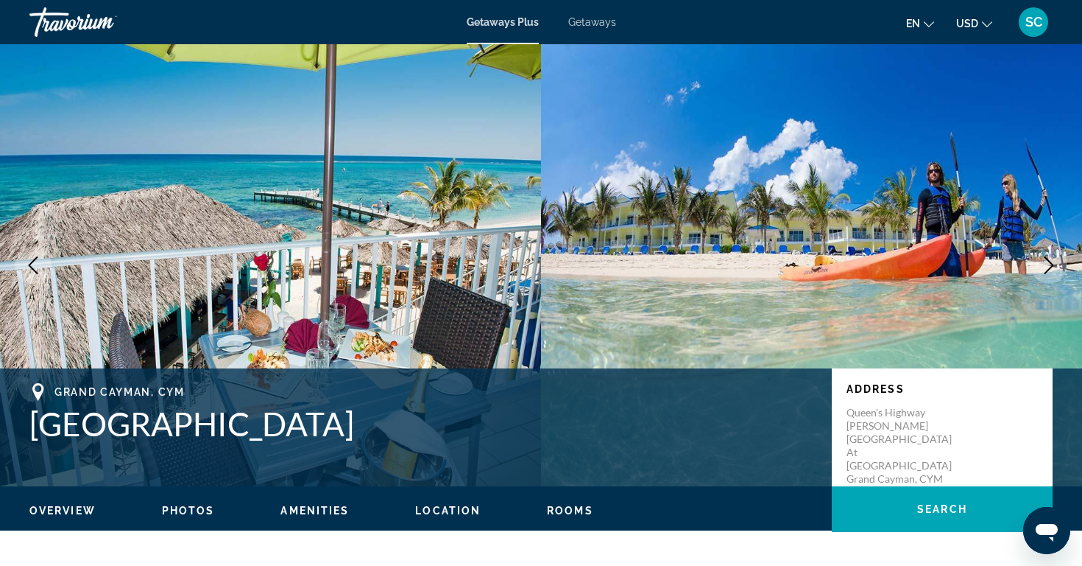
click at [1051, 261] on icon "Next image" at bounding box center [1049, 265] width 18 height 18
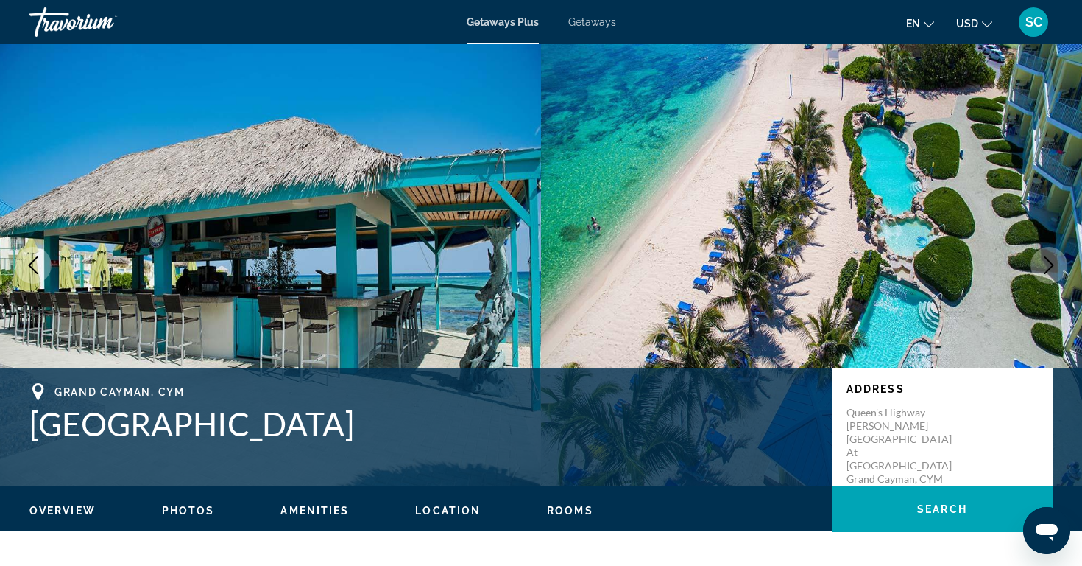
click at [1051, 261] on icon "Next image" at bounding box center [1049, 265] width 18 height 18
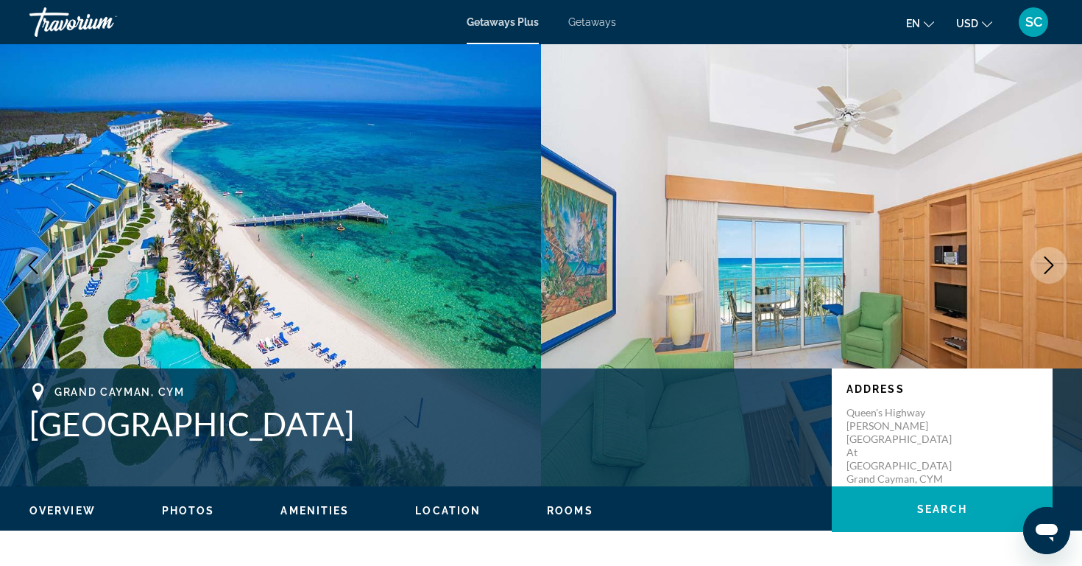
click at [1051, 261] on icon "Next image" at bounding box center [1049, 265] width 18 height 18
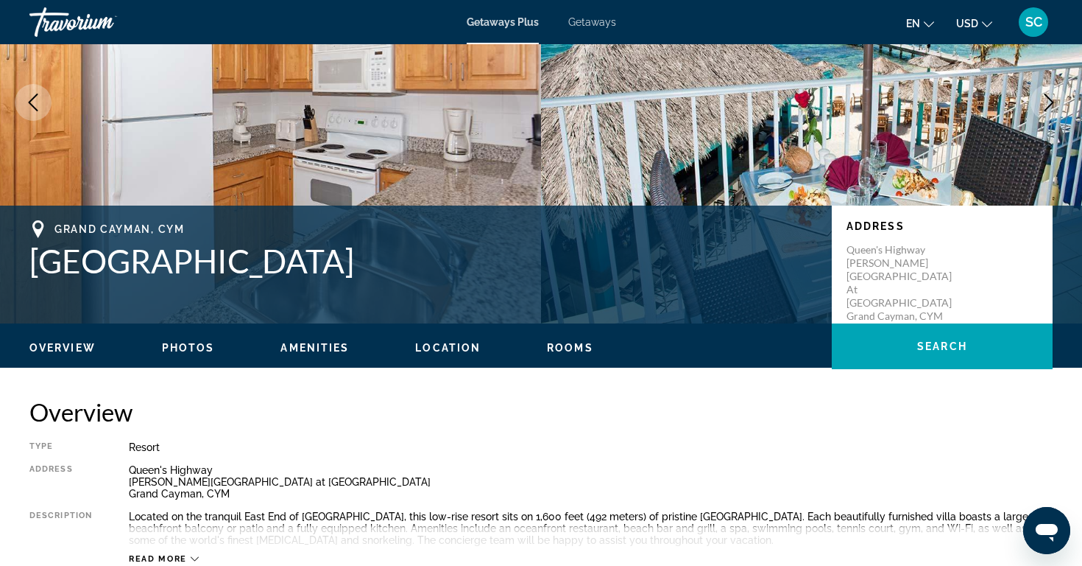
scroll to position [167, 0]
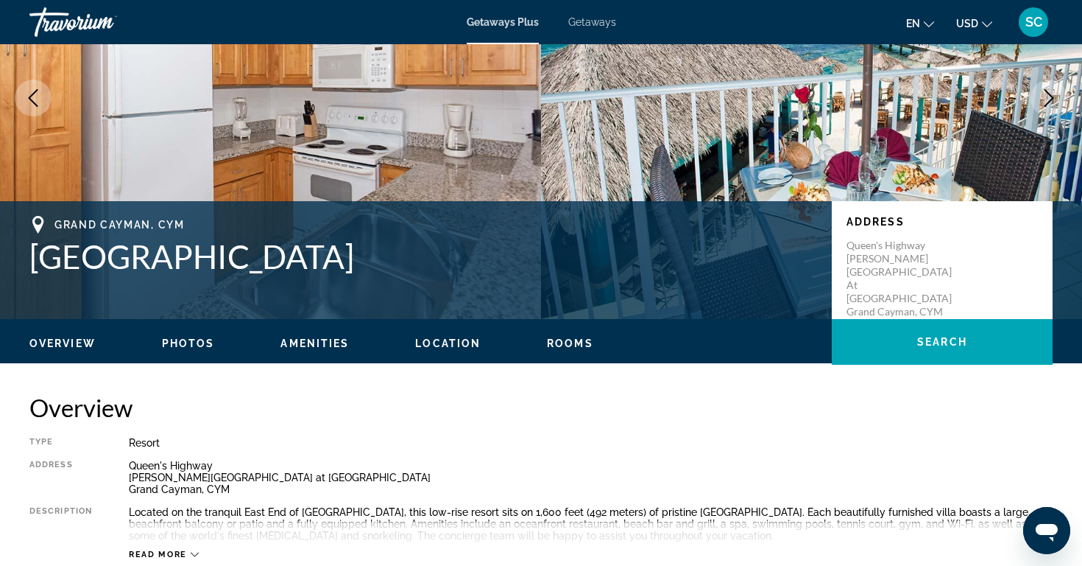
drag, startPoint x: 31, startPoint y: 247, endPoint x: 392, endPoint y: 250, distance: 361.6
click at [392, 250] on h1 "Wyndham Reef Resort" at bounding box center [423, 256] width 788 height 38
copy h1 "Wyndham Reef Resort"
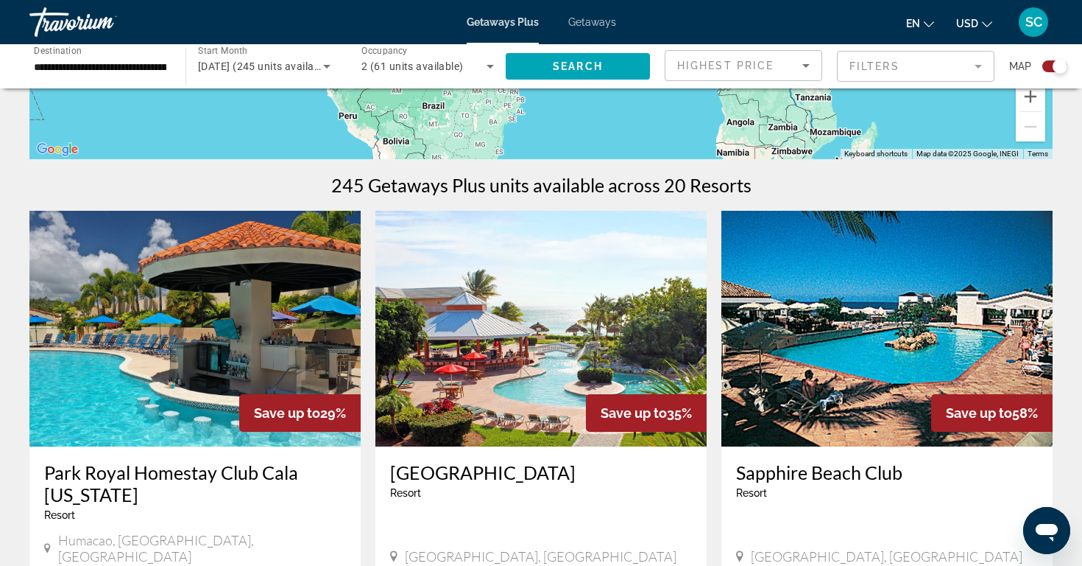
scroll to position [372, 0]
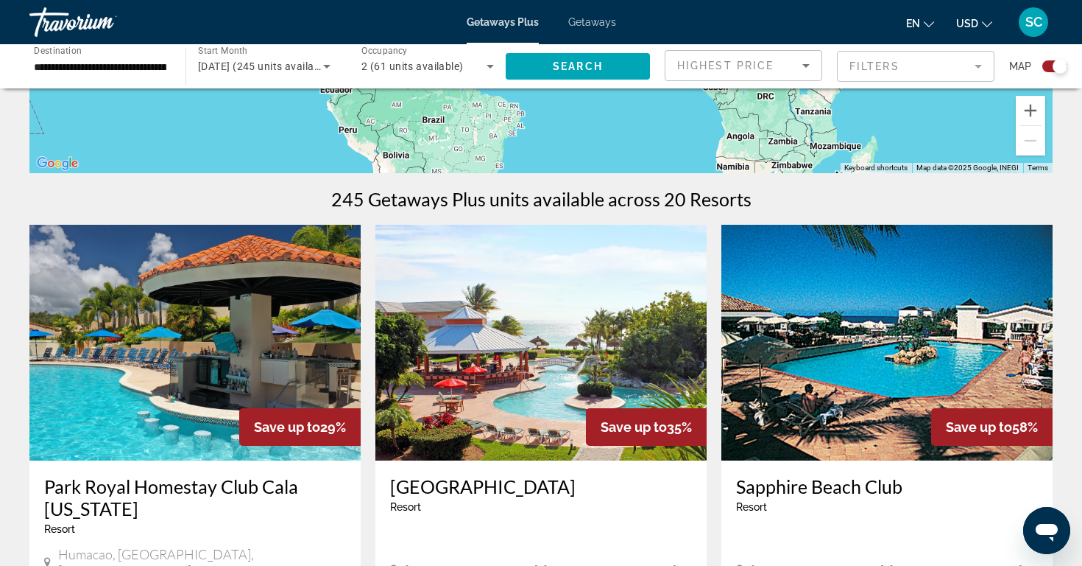
click at [978, 63] on mat-form-field "Filters" at bounding box center [916, 66] width 158 height 31
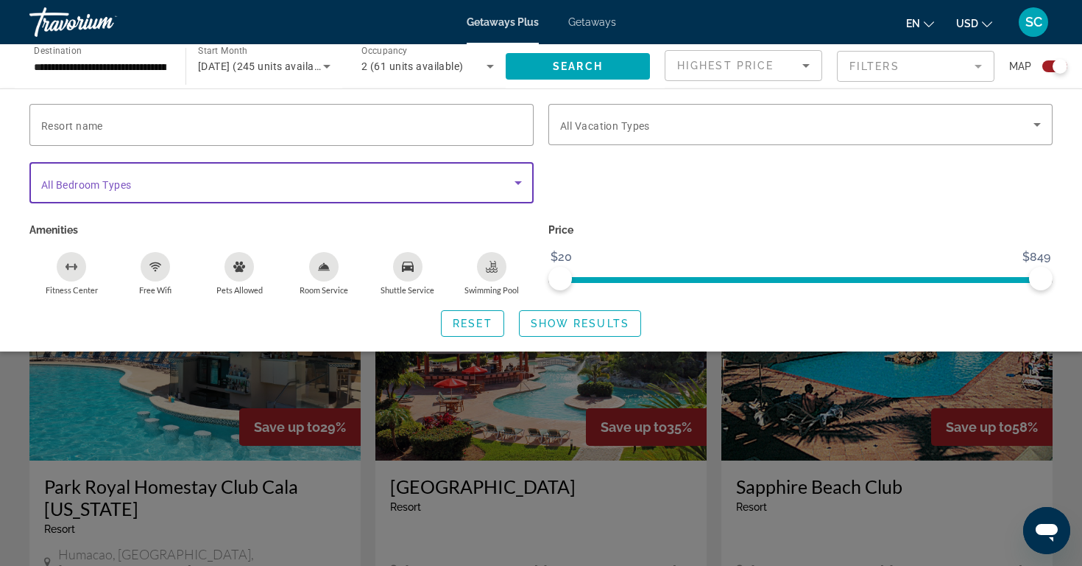
click at [519, 178] on icon "Search widget" at bounding box center [519, 183] width 18 height 18
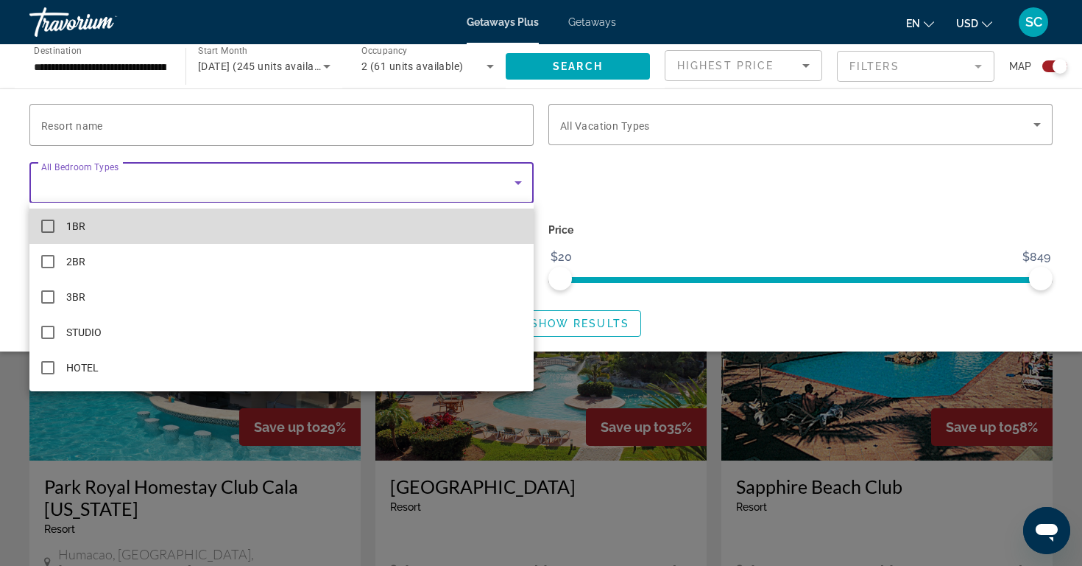
click at [51, 223] on mat-pseudo-checkbox at bounding box center [47, 225] width 13 height 13
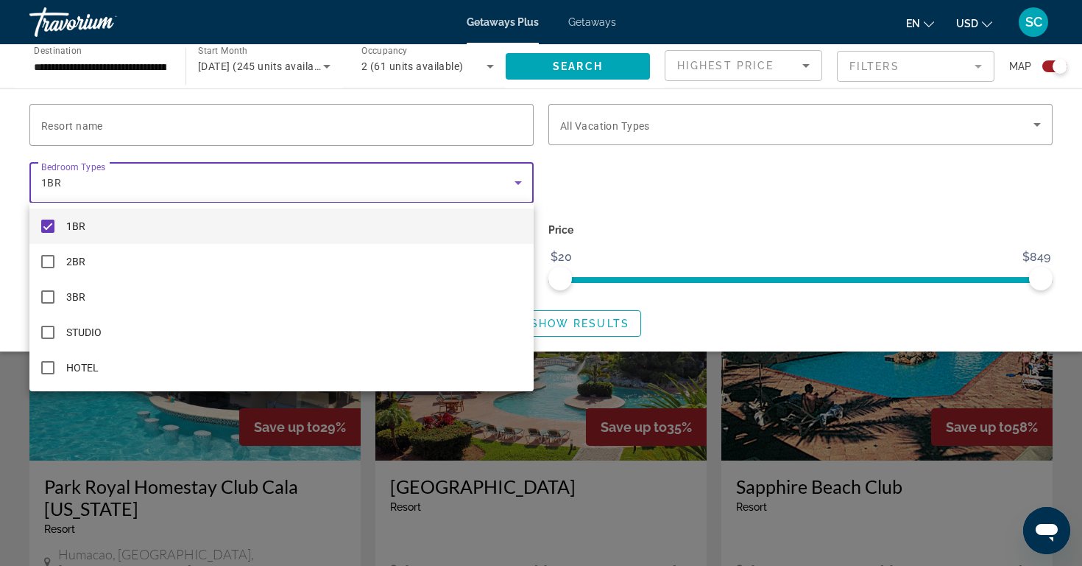
click at [706, 180] on div at bounding box center [541, 283] width 1082 height 566
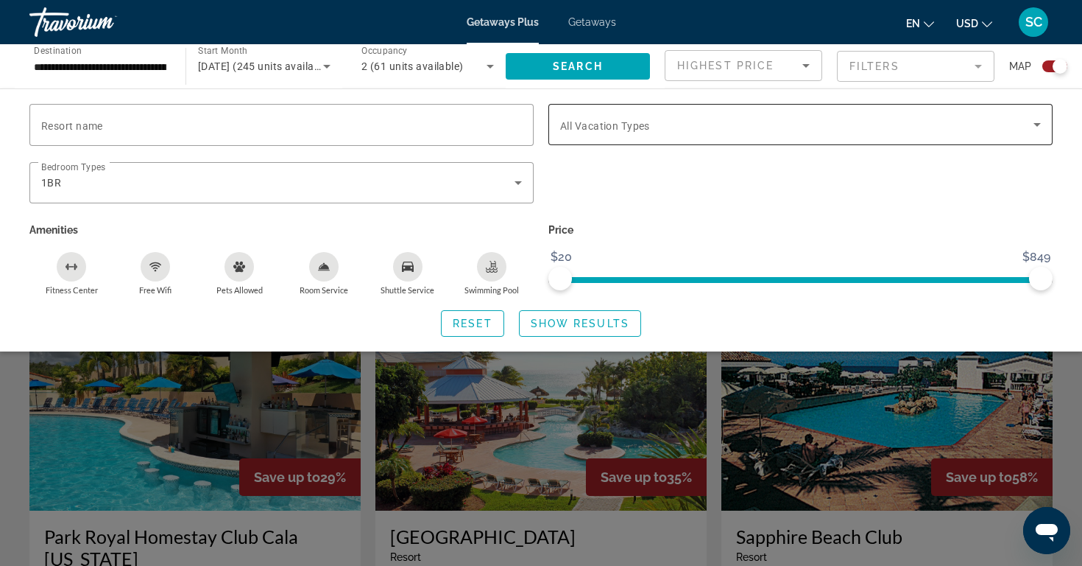
scroll to position [316, 0]
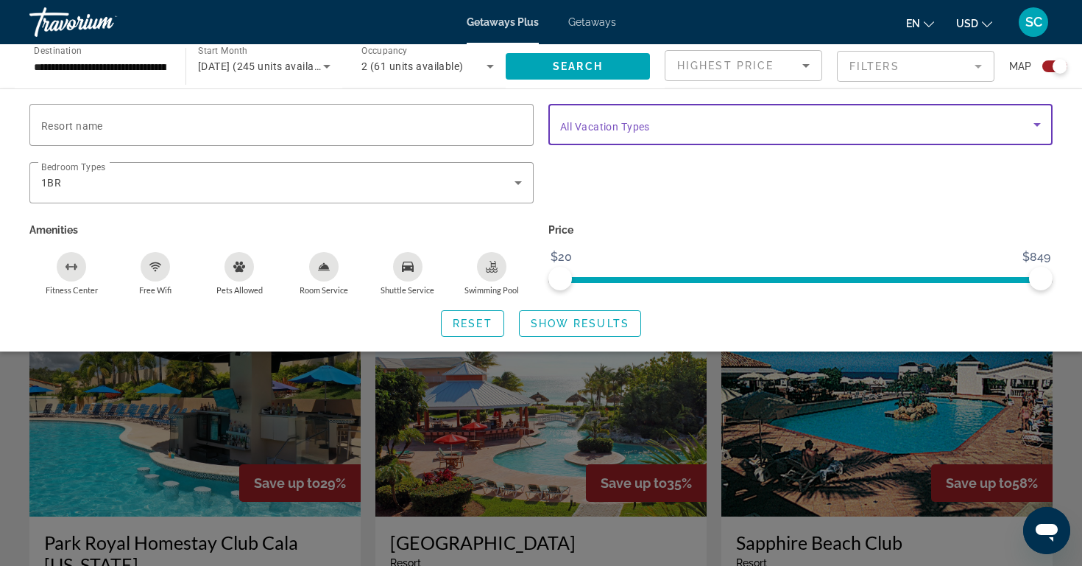
click at [1040, 121] on icon "Search widget" at bounding box center [1038, 125] width 18 height 18
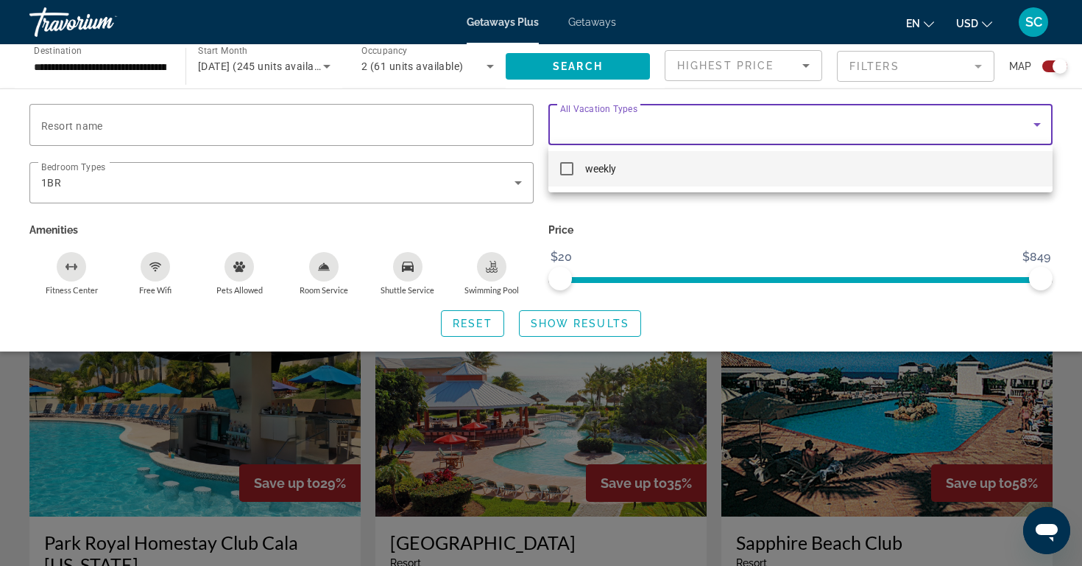
click at [1040, 121] on div at bounding box center [541, 283] width 1082 height 566
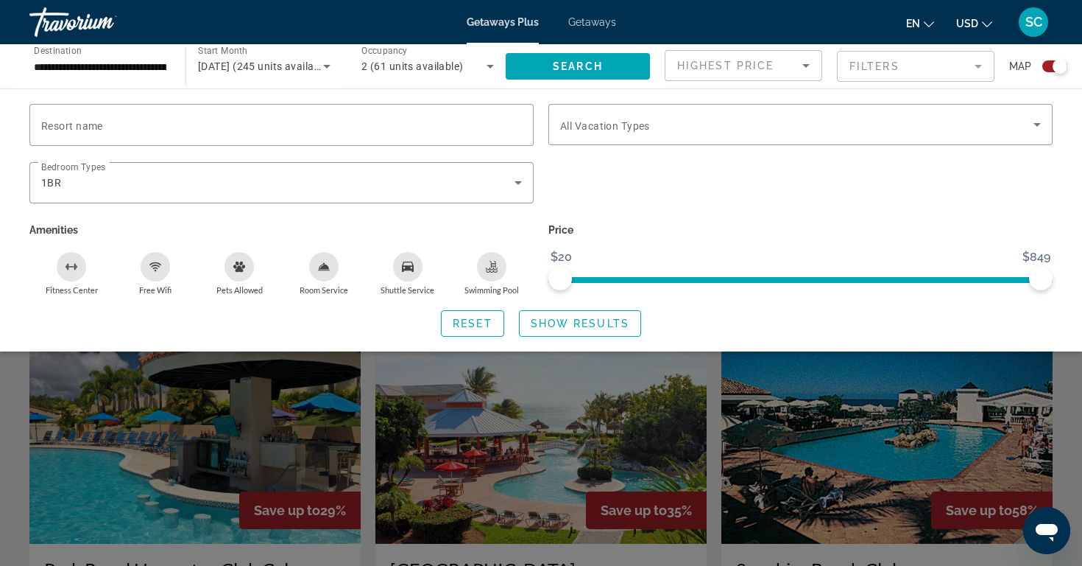
scroll to position [289, 0]
click at [781, 63] on div "Highest Price" at bounding box center [739, 66] width 125 height 18
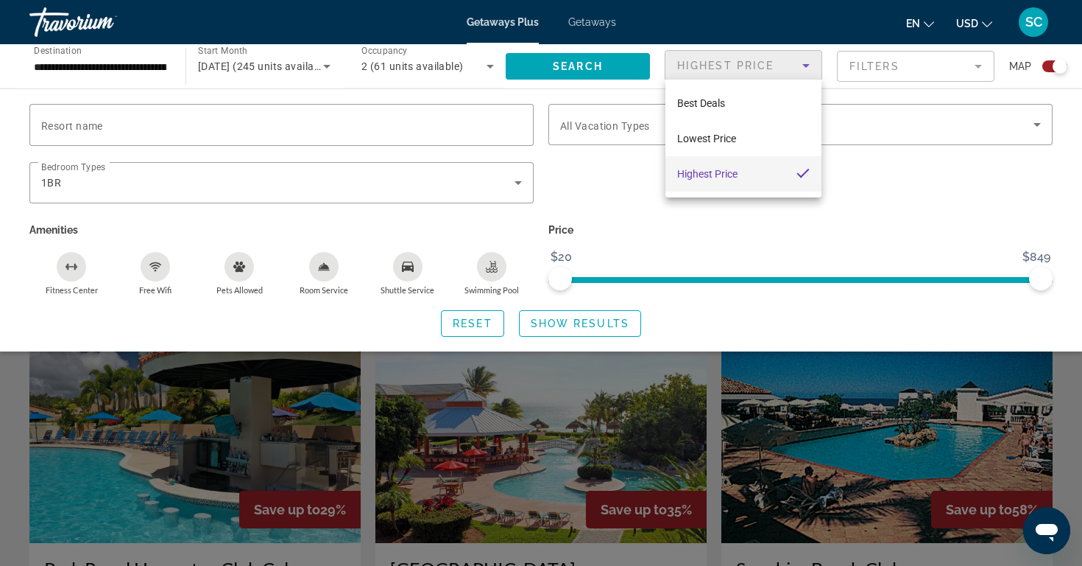
click at [781, 63] on div at bounding box center [541, 283] width 1082 height 566
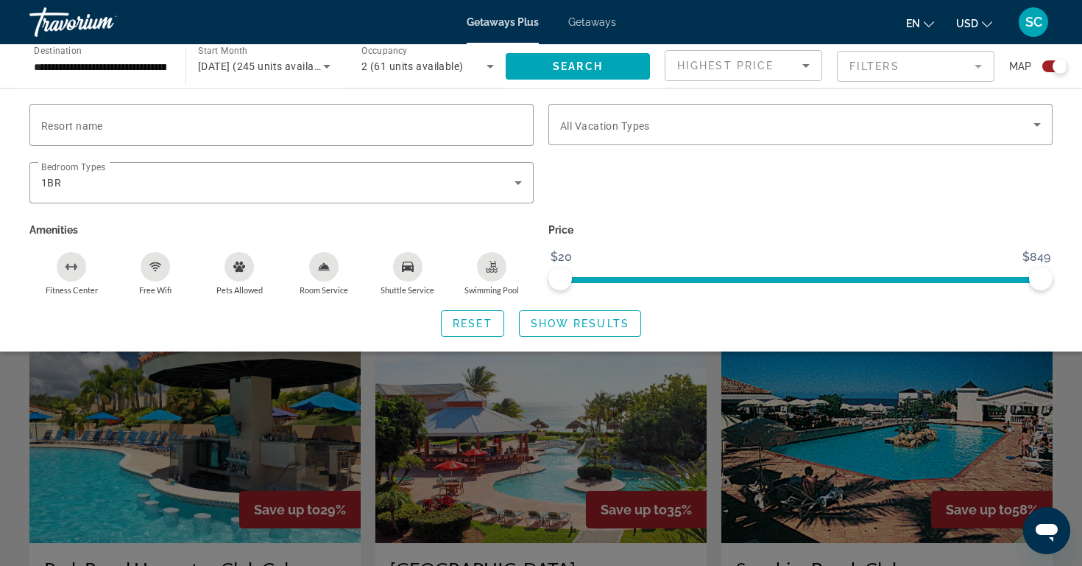
click at [889, 63] on mat-form-field "Filters" at bounding box center [916, 66] width 158 height 31
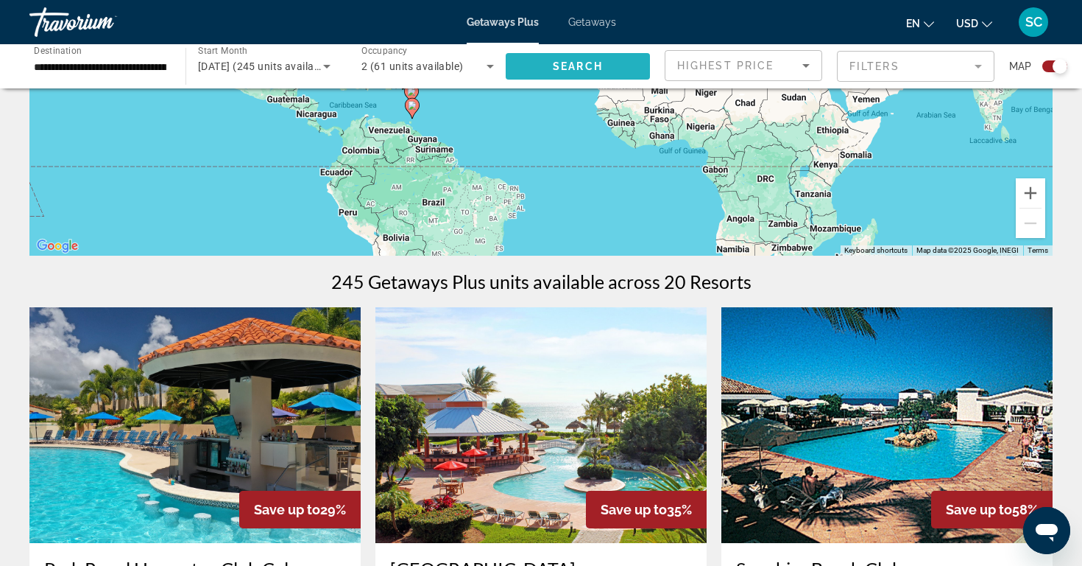
click at [552, 74] on span "Search widget" at bounding box center [578, 66] width 144 height 35
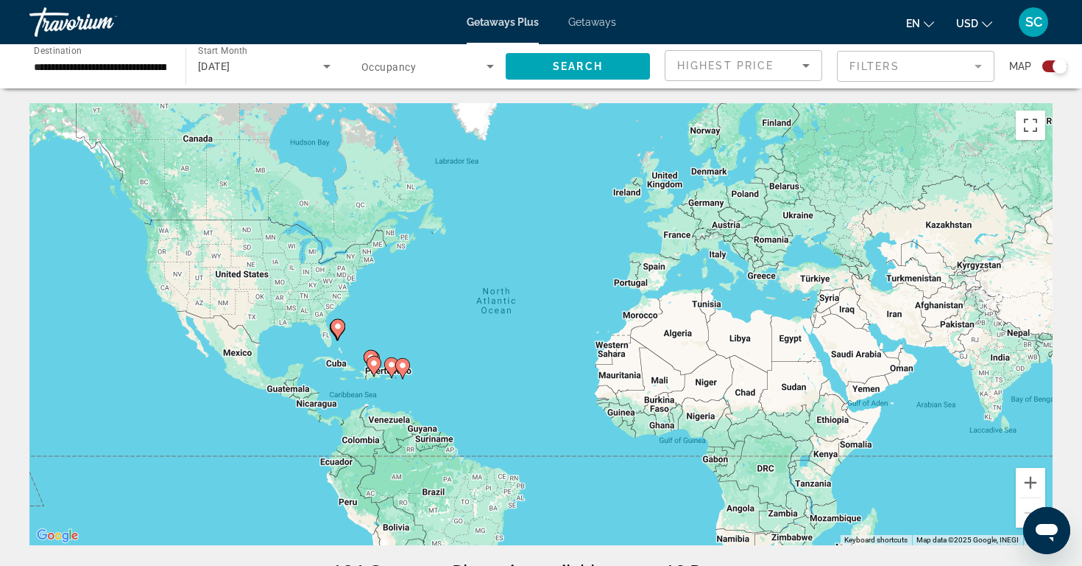
click at [855, 61] on mat-form-field "Filters" at bounding box center [916, 66] width 158 height 31
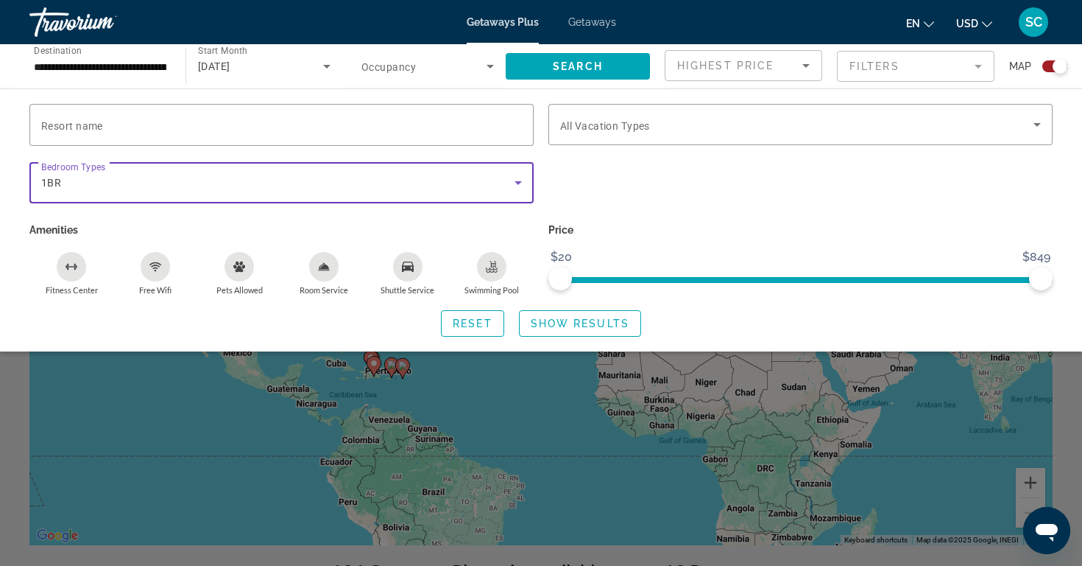
click at [519, 179] on icon "Search widget" at bounding box center [519, 183] width 18 height 18
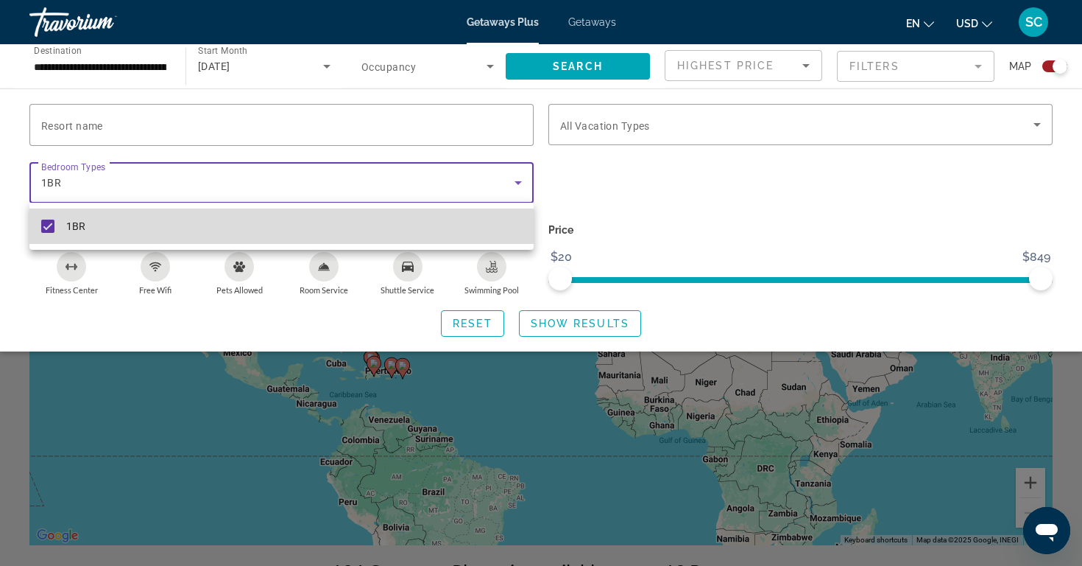
click at [49, 222] on mat-pseudo-checkbox at bounding box center [47, 225] width 13 height 13
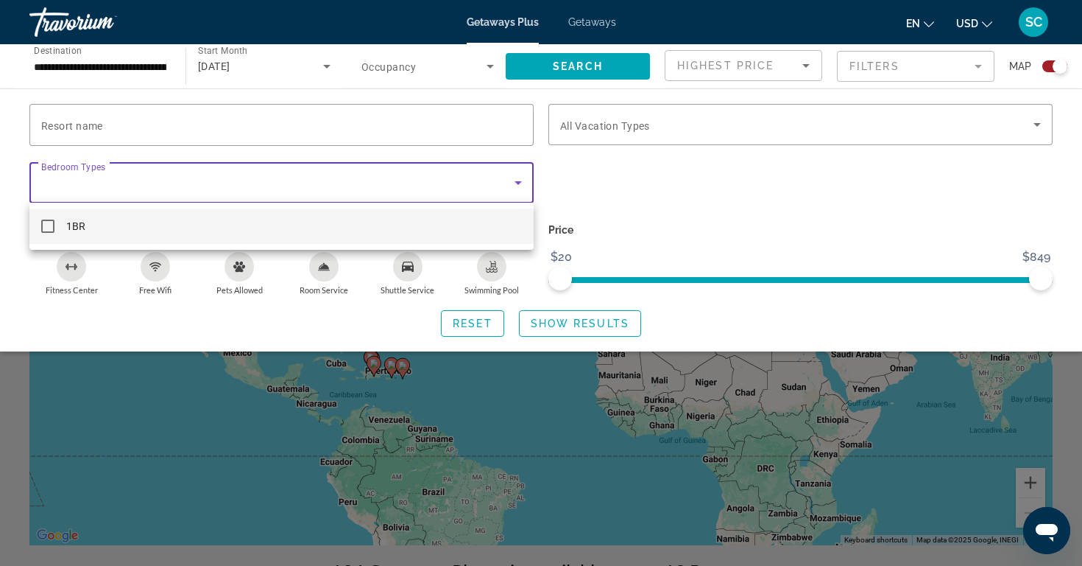
click at [584, 179] on div at bounding box center [541, 283] width 1082 height 566
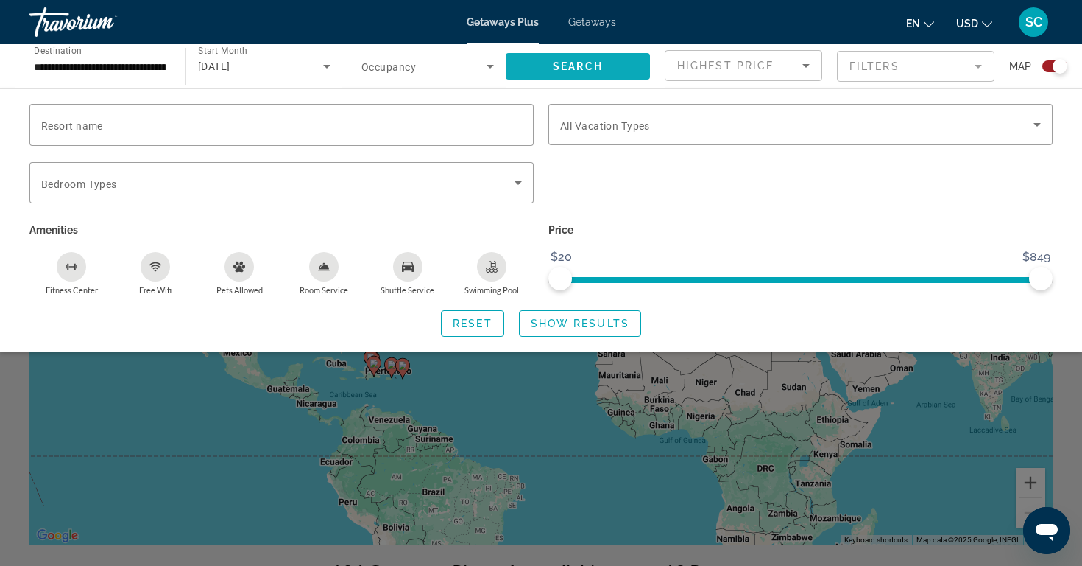
click at [596, 63] on span "Search" at bounding box center [578, 66] width 50 height 12
click at [531, 394] on div "Search widget" at bounding box center [541, 393] width 1082 height 345
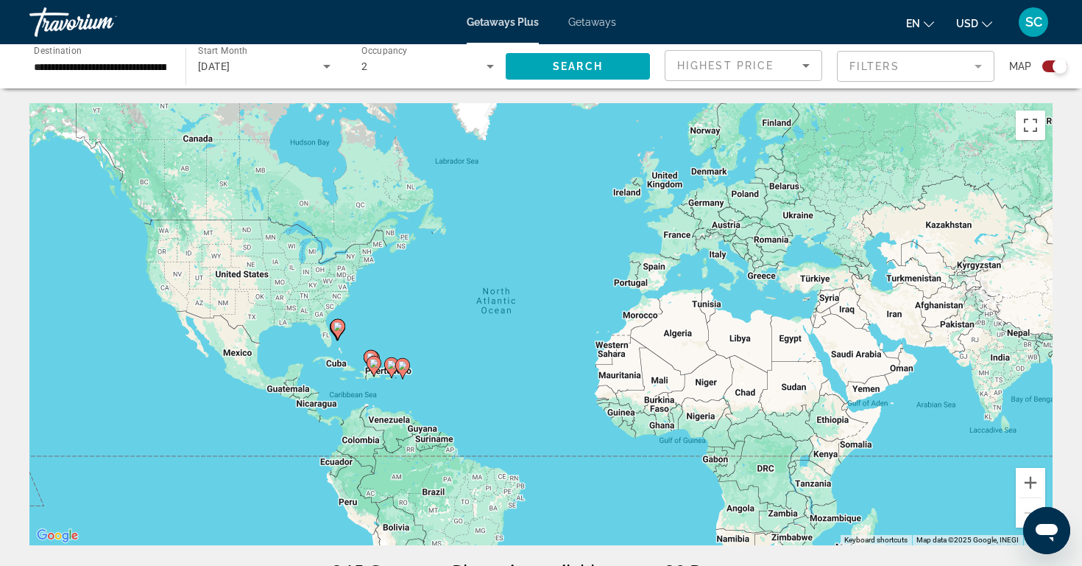
click at [404, 364] on image "Main content" at bounding box center [402, 365] width 9 height 9
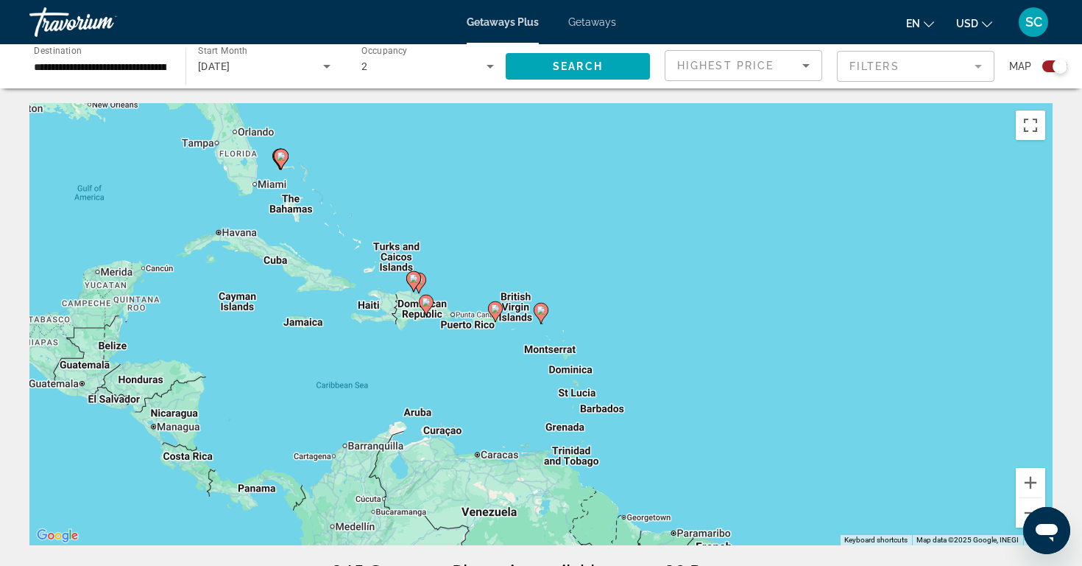
click at [542, 314] on icon "Main content" at bounding box center [541, 312] width 13 height 19
type input "**********"
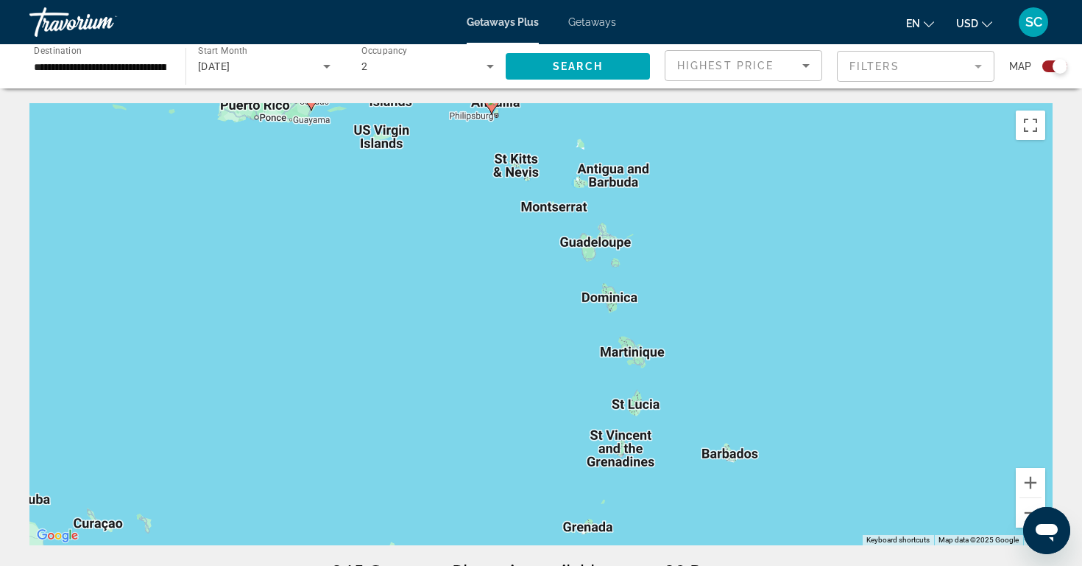
drag, startPoint x: 502, startPoint y: 414, endPoint x: 453, endPoint y: 206, distance: 213.4
click at [453, 204] on div "To activate drag with keyboard, press Alt + Enter. Once in keyboard drag state,…" at bounding box center [541, 324] width 1024 height 442
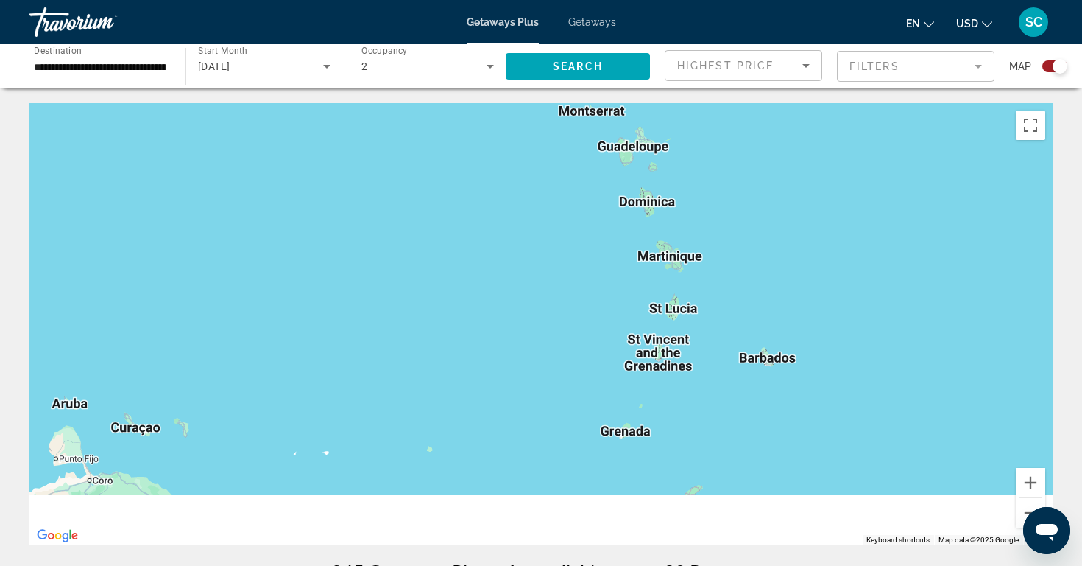
drag, startPoint x: 558, startPoint y: 348, endPoint x: 608, endPoint y: 241, distance: 117.9
click at [608, 241] on div "To activate drag with keyboard, press Alt + Enter. Once in keyboard drag state,…" at bounding box center [541, 324] width 1024 height 442
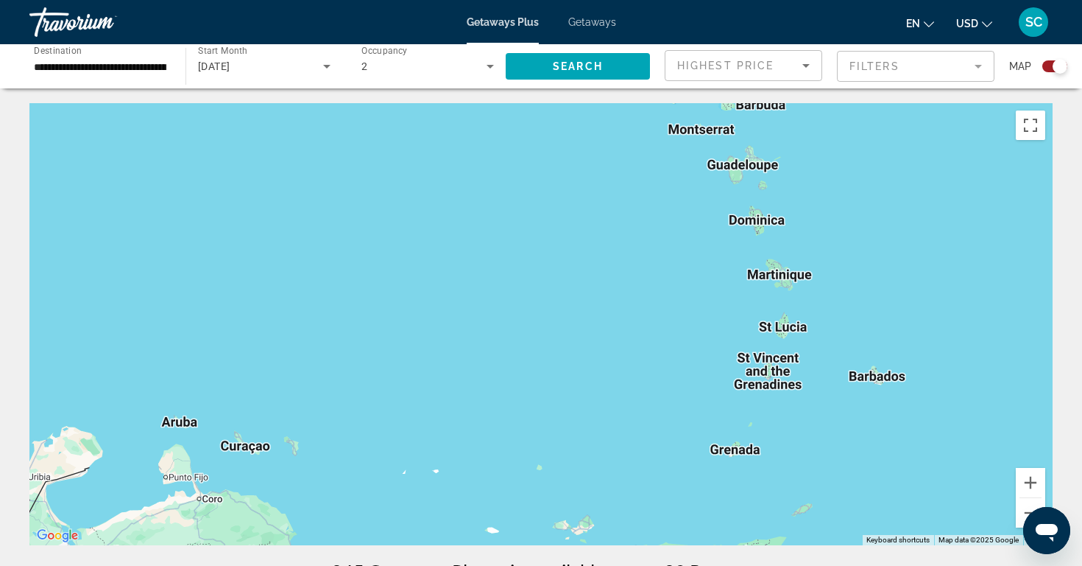
drag, startPoint x: 473, startPoint y: 354, endPoint x: 575, endPoint y: 406, distance: 114.3
click at [575, 406] on div "To activate drag with keyboard, press Alt + Enter. Once in keyboard drag state,…" at bounding box center [541, 324] width 1024 height 442
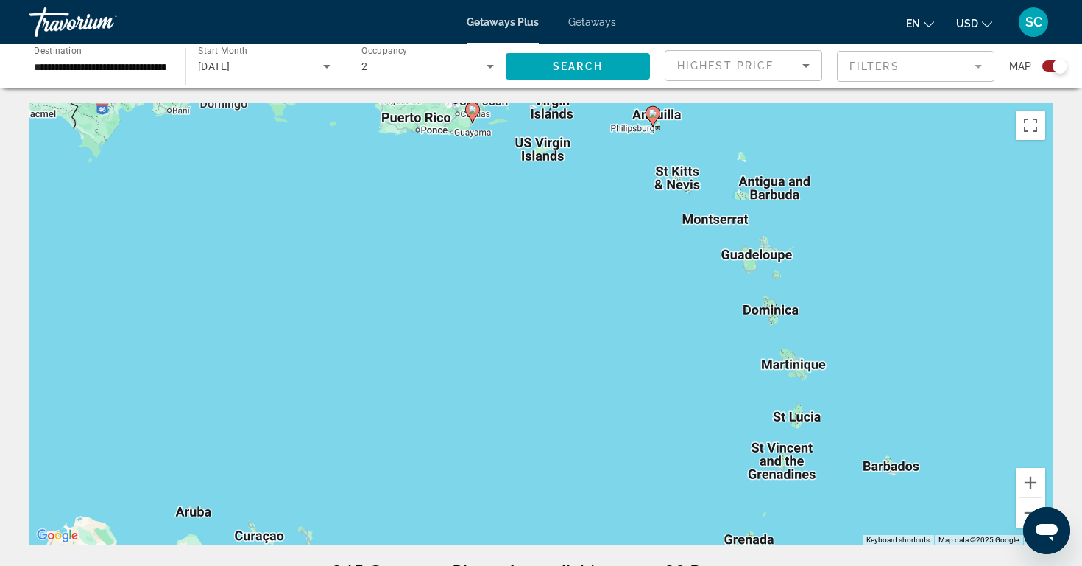
drag, startPoint x: 496, startPoint y: 292, endPoint x: 510, endPoint y: 384, distance: 93.1
click at [510, 384] on div "To activate drag with keyboard, press Alt + Enter. Once in keyboard drag state,…" at bounding box center [541, 324] width 1024 height 442
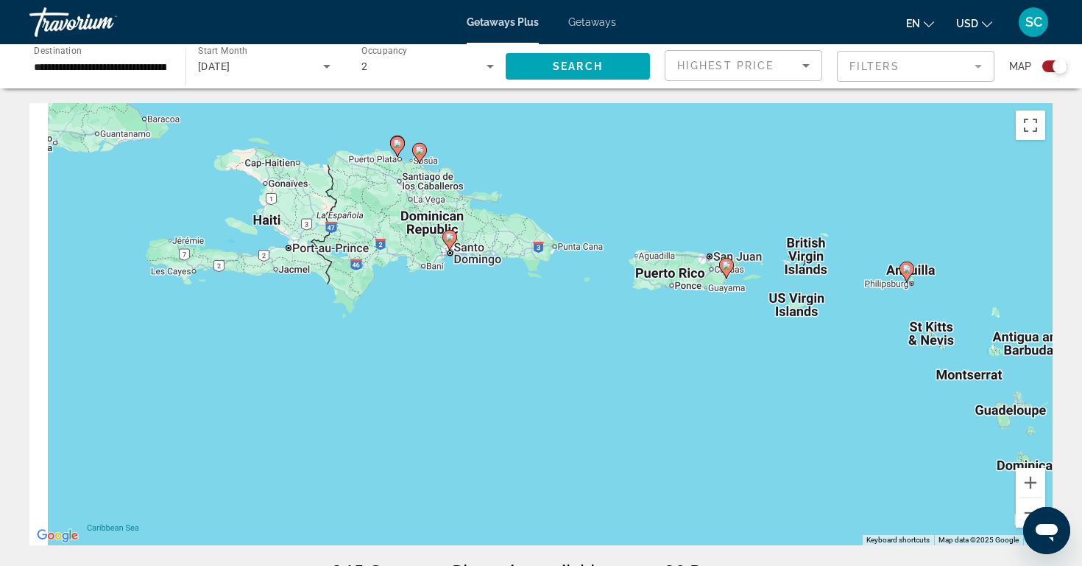
drag, startPoint x: 489, startPoint y: 270, endPoint x: 760, endPoint y: 432, distance: 315.7
click at [760, 432] on div "To activate drag with keyboard, press Alt + Enter. Once in keyboard drag state,…" at bounding box center [541, 324] width 1024 height 442
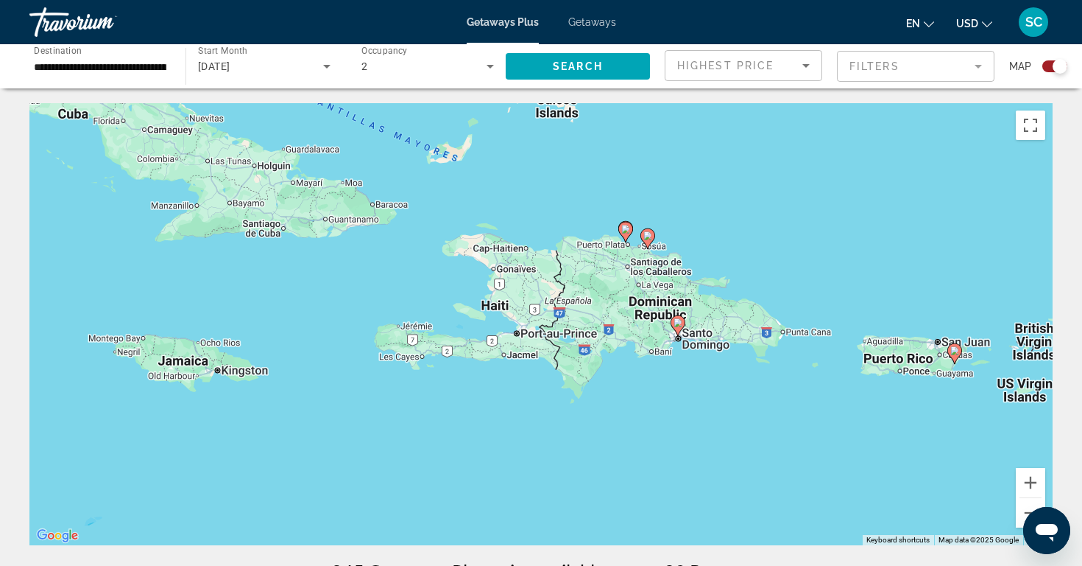
drag, startPoint x: 488, startPoint y: 325, endPoint x: 834, endPoint y: 356, distance: 347.5
click at [834, 355] on div "To activate drag with keyboard, press Alt + Enter. Once in keyboard drag state,…" at bounding box center [541, 324] width 1024 height 442
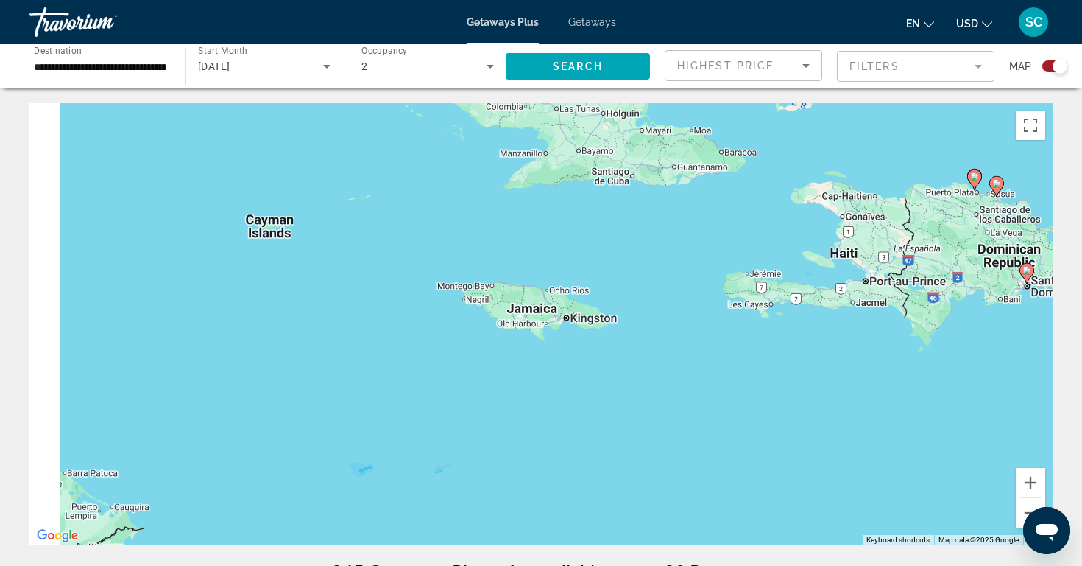
drag, startPoint x: 370, startPoint y: 366, endPoint x: 642, endPoint y: 365, distance: 272.5
click at [642, 365] on div "To activate drag with keyboard, press Alt + Enter. Once in keyboard drag state,…" at bounding box center [541, 324] width 1024 height 442
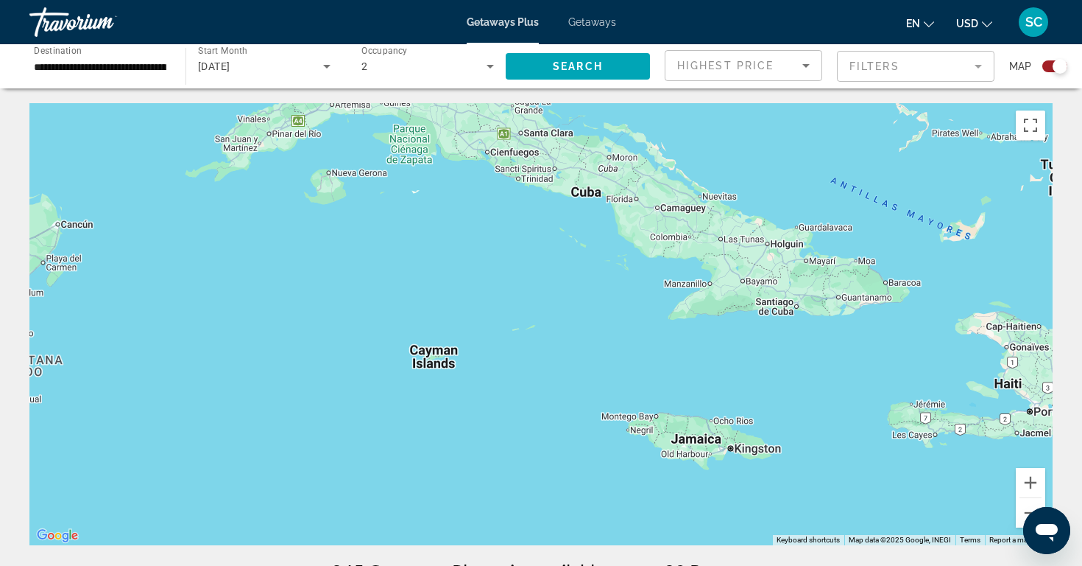
drag, startPoint x: 405, startPoint y: 285, endPoint x: 490, endPoint y: 422, distance: 161.0
click at [490, 422] on div "To activate drag with keyboard, press Alt + Enter. Once in keyboard drag state,…" at bounding box center [541, 324] width 1024 height 442
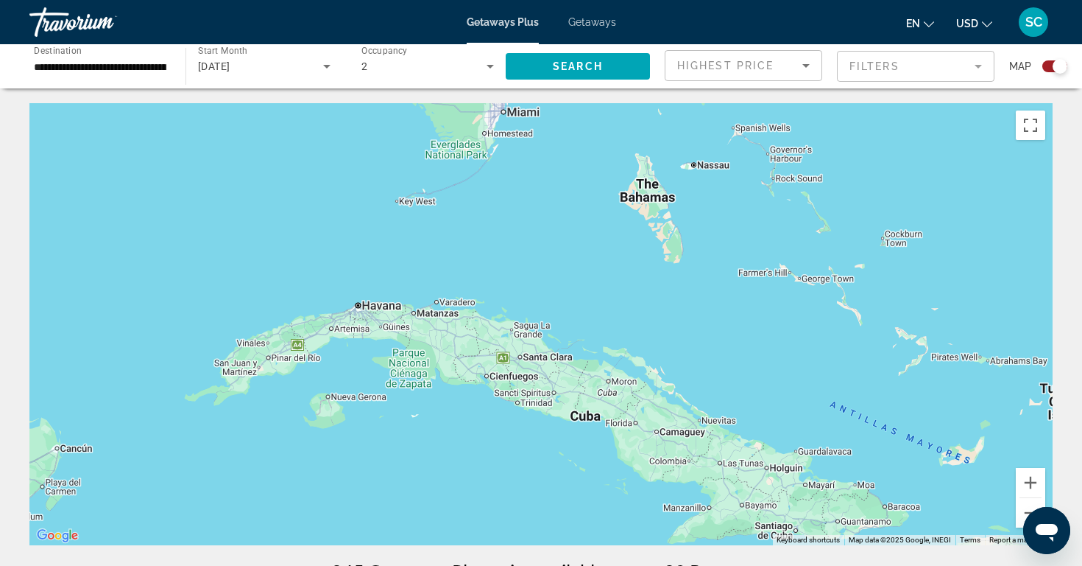
drag, startPoint x: 473, startPoint y: 212, endPoint x: 472, endPoint y: 440, distance: 228.3
click at [472, 440] on div "To activate drag with keyboard, press Alt + Enter. Once in keyboard drag state,…" at bounding box center [541, 324] width 1024 height 442
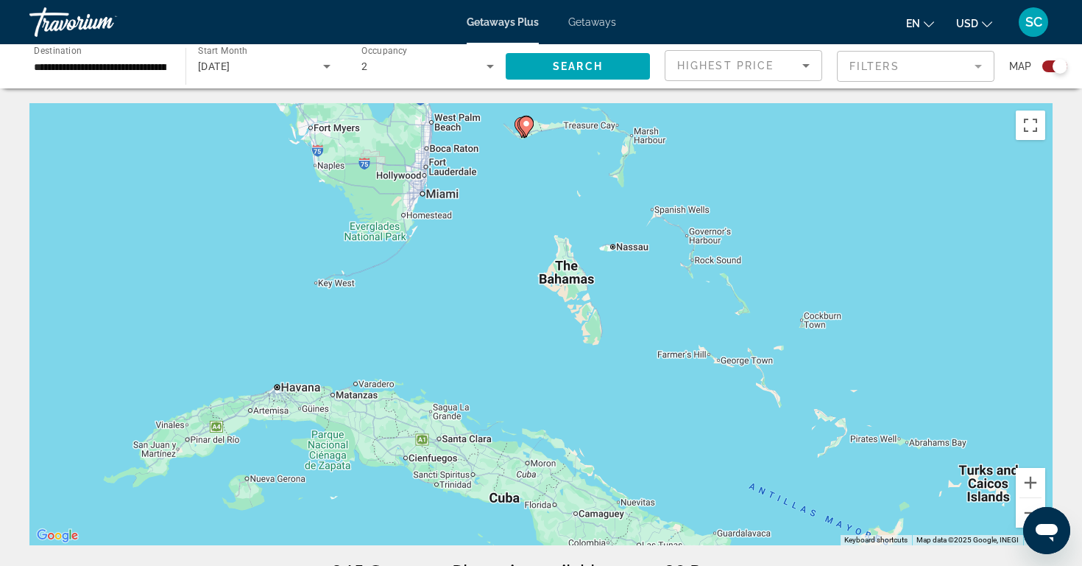
drag, startPoint x: 594, startPoint y: 322, endPoint x: 510, endPoint y: 404, distance: 116.6
click at [510, 404] on div "To activate drag with keyboard, press Alt + Enter. Once in keyboard drag state,…" at bounding box center [541, 324] width 1024 height 442
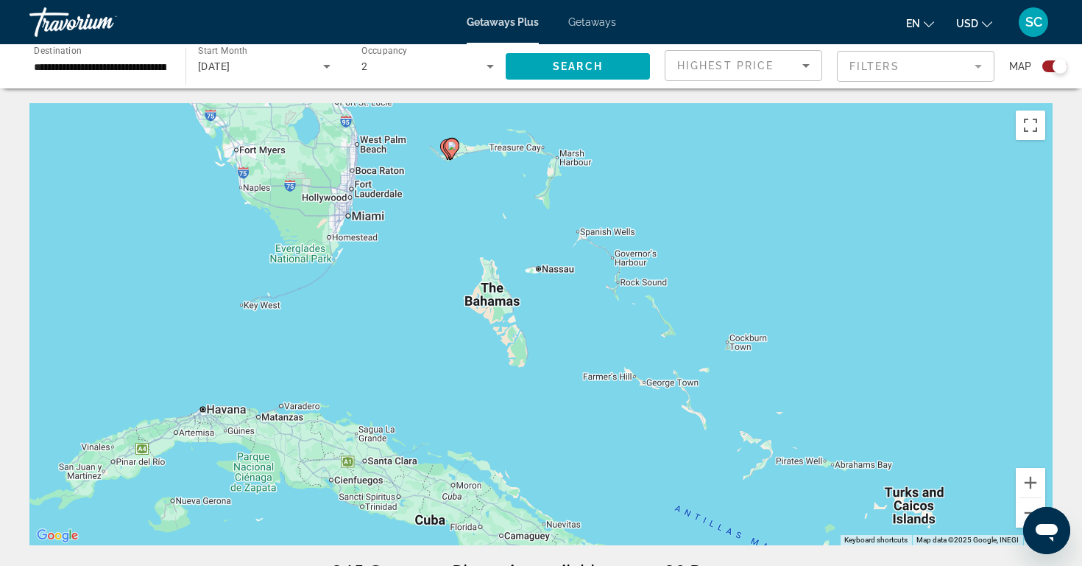
drag, startPoint x: 663, startPoint y: 319, endPoint x: 586, endPoint y: 342, distance: 80.1
click at [586, 342] on div "To activate drag with keyboard, press Alt + Enter. Once in keyboard drag state,…" at bounding box center [541, 324] width 1024 height 442
click at [584, 334] on div "To activate drag with keyboard, press Alt + Enter. Once in keyboard drag state,…" at bounding box center [541, 324] width 1024 height 442
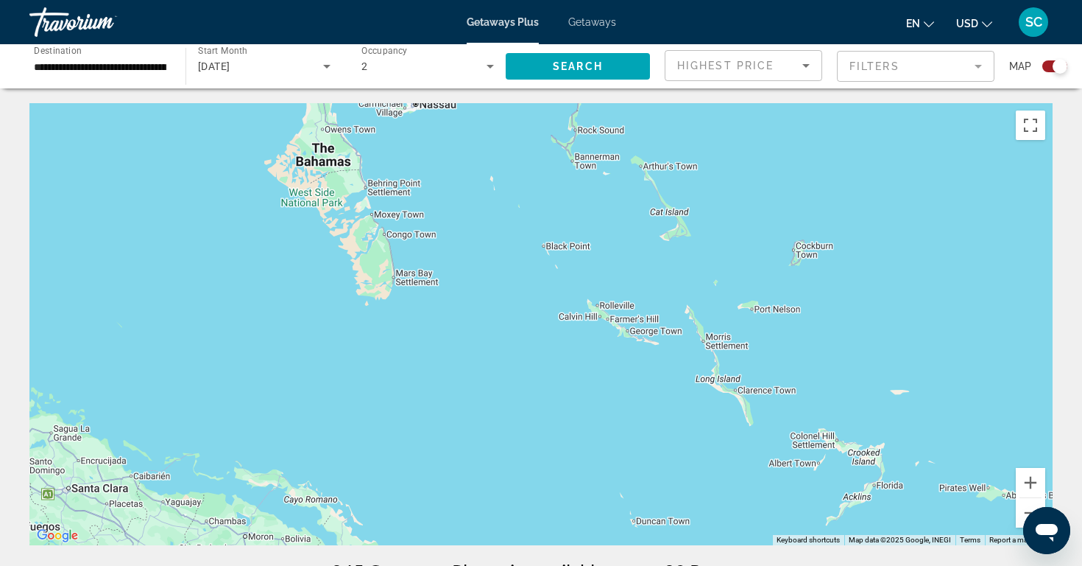
drag, startPoint x: 621, startPoint y: 362, endPoint x: 543, endPoint y: 261, distance: 127.4
click at [543, 261] on div "To activate drag with keyboard, press Alt + Enter. Once in keyboard drag state,…" at bounding box center [541, 324] width 1024 height 442
click at [602, 361] on div "To activate drag with keyboard, press Alt + Enter. Once in keyboard drag state,…" at bounding box center [541, 324] width 1024 height 442
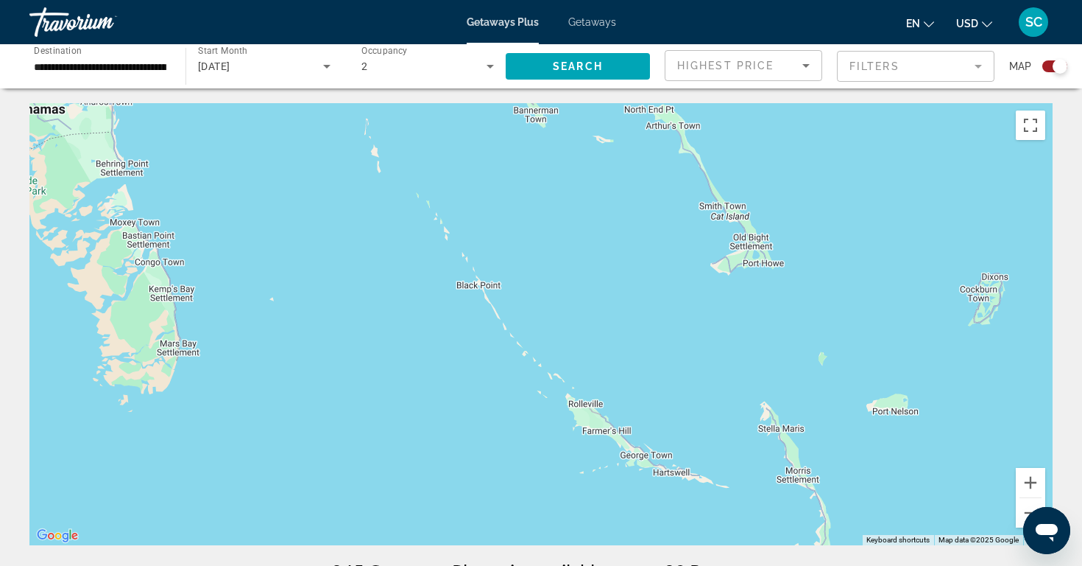
drag, startPoint x: 575, startPoint y: 307, endPoint x: 568, endPoint y: 461, distance: 154.1
click at [568, 461] on div "To activate drag with keyboard, press Alt + Enter. Once in keyboard drag state,…" at bounding box center [541, 324] width 1024 height 442
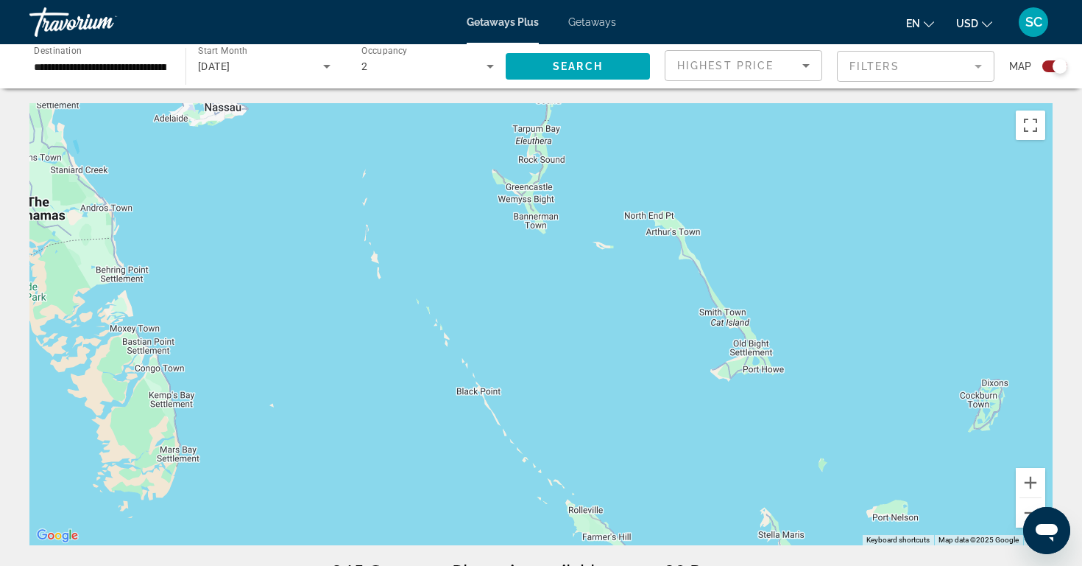
drag, startPoint x: 617, startPoint y: 286, endPoint x: 617, endPoint y: 392, distance: 106.0
click at [617, 392] on div "To activate drag with keyboard, press Alt + Enter. Once in keyboard drag state,…" at bounding box center [541, 324] width 1024 height 442
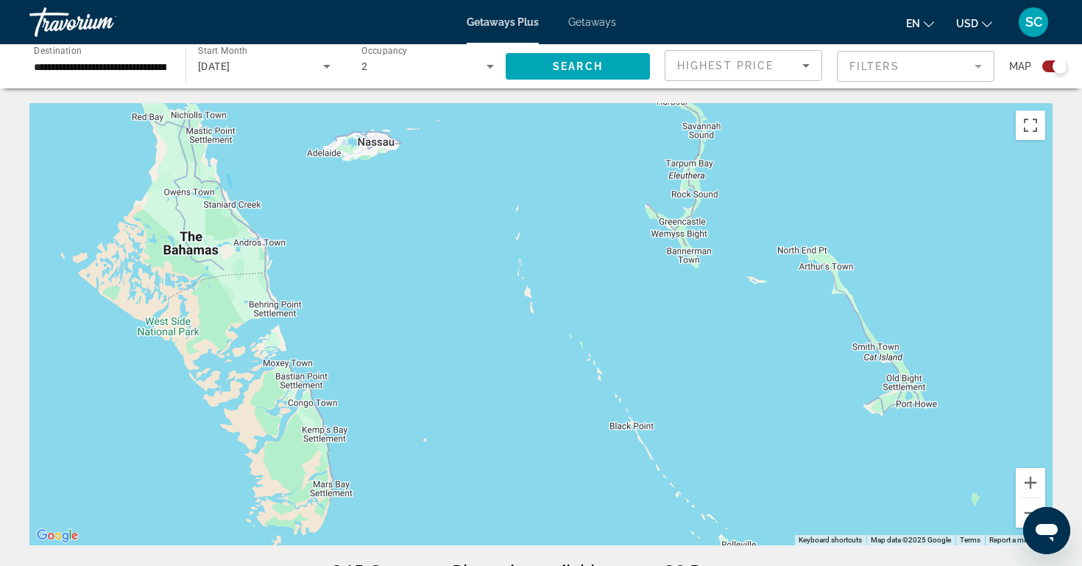
drag, startPoint x: 591, startPoint y: 332, endPoint x: 746, endPoint y: 367, distance: 158.5
click at [746, 367] on div "To activate drag with keyboard, press Alt + Enter. Once in keyboard drag state,…" at bounding box center [541, 324] width 1024 height 442
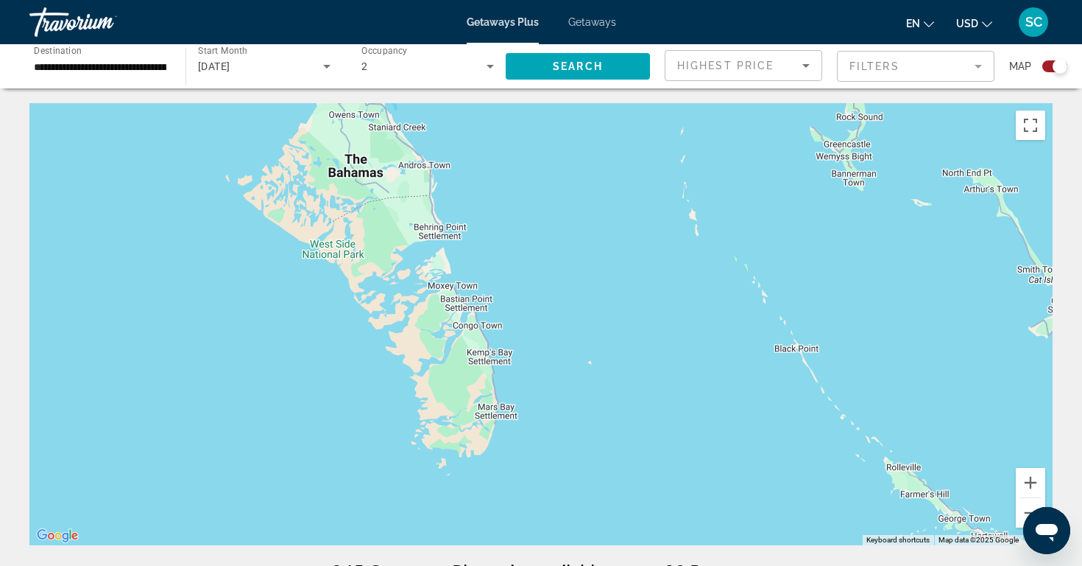
drag, startPoint x: 493, startPoint y: 269, endPoint x: 658, endPoint y: 191, distance: 182.2
click at [658, 191] on div "To activate drag with keyboard, press Alt + Enter. Once in keyboard drag state,…" at bounding box center [541, 324] width 1024 height 442
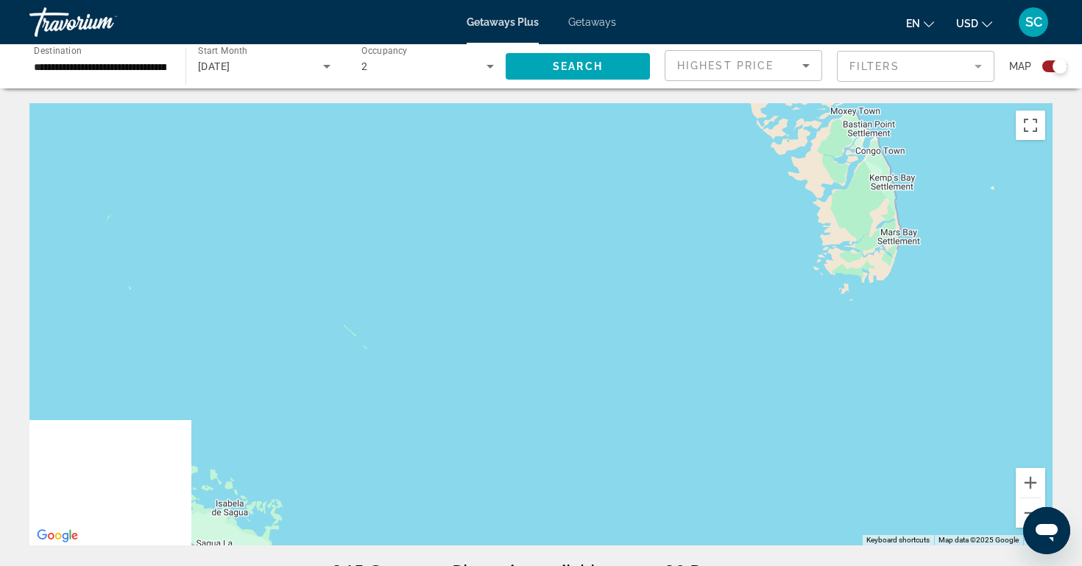
drag, startPoint x: 328, startPoint y: 378, endPoint x: 737, endPoint y: 202, distance: 445.6
click at [737, 202] on div "To activate drag with keyboard, press Alt + Enter. Once in keyboard drag state,…" at bounding box center [541, 324] width 1024 height 442
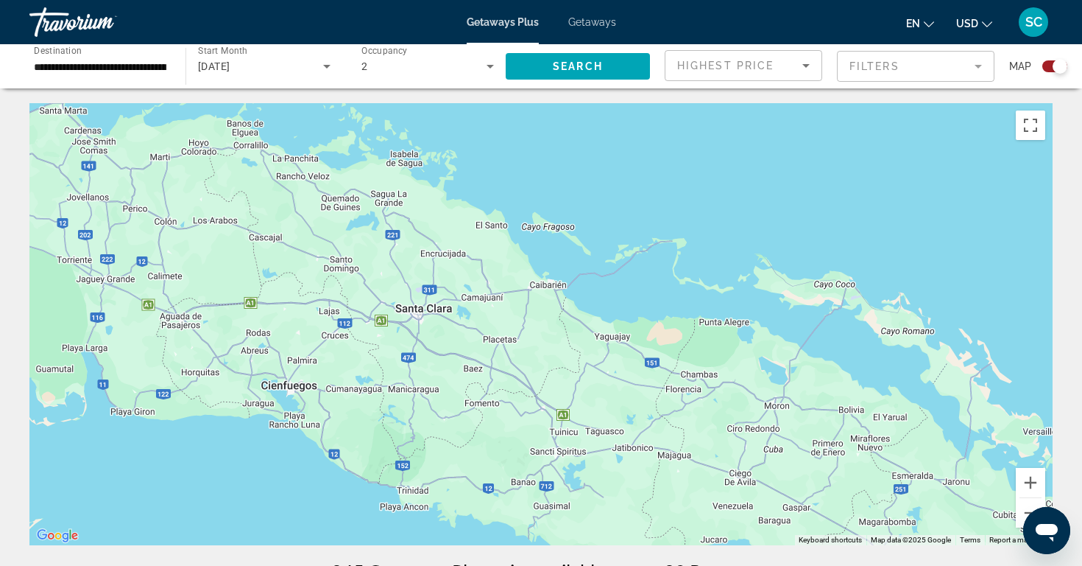
drag, startPoint x: 577, startPoint y: 484, endPoint x: 724, endPoint y: 141, distance: 372.7
click at [724, 141] on div "To activate drag with keyboard, press Alt + Enter. Once in keyboard drag state,…" at bounding box center [541, 324] width 1024 height 442
click at [1027, 513] on button "Zoom out" at bounding box center [1030, 512] width 29 height 29
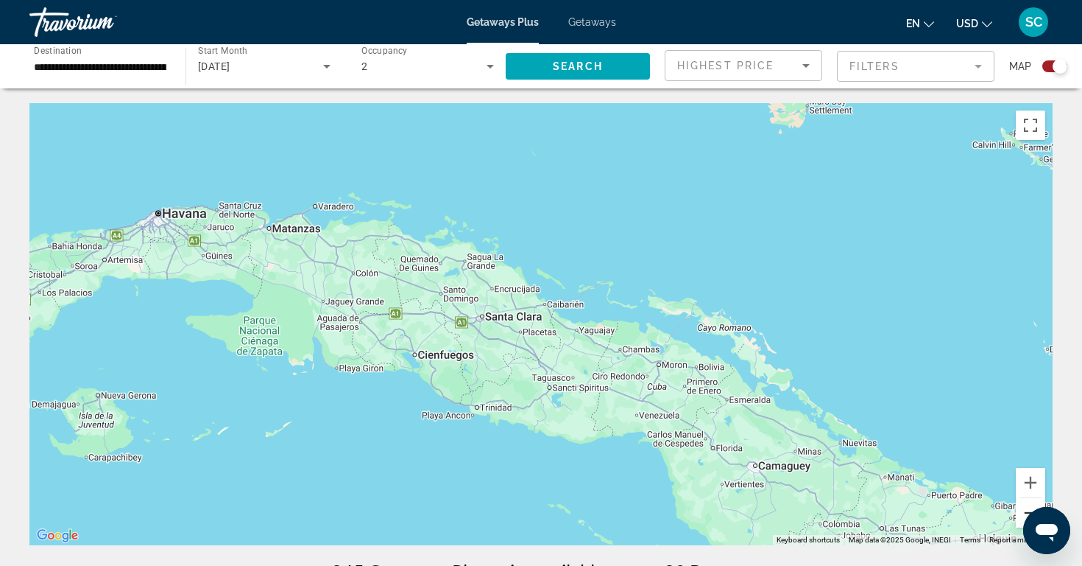
click at [1027, 513] on button "Zoom out" at bounding box center [1030, 512] width 29 height 29
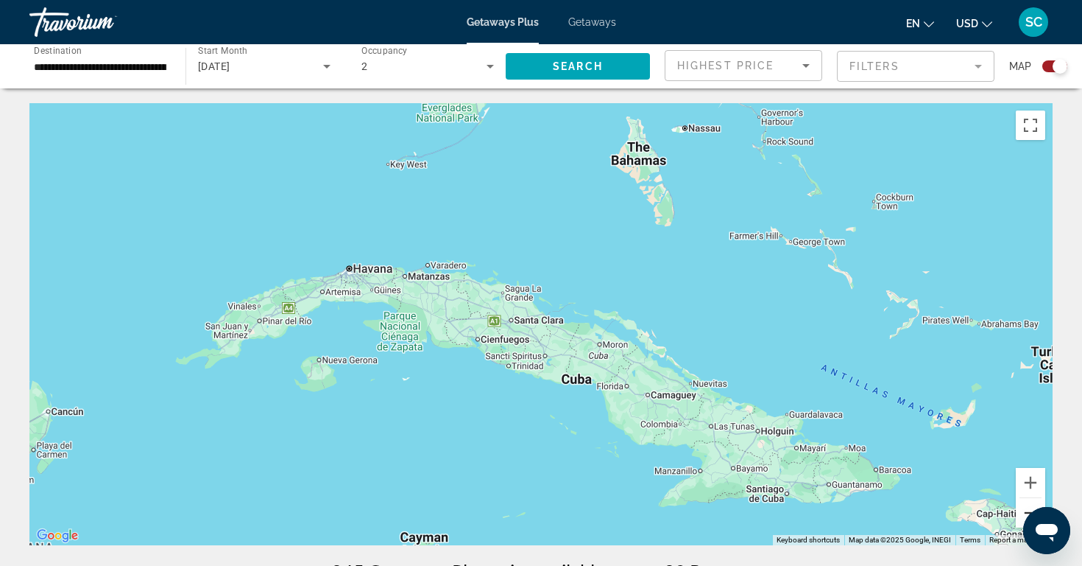
click at [1027, 513] on button "Zoom out" at bounding box center [1030, 512] width 29 height 29
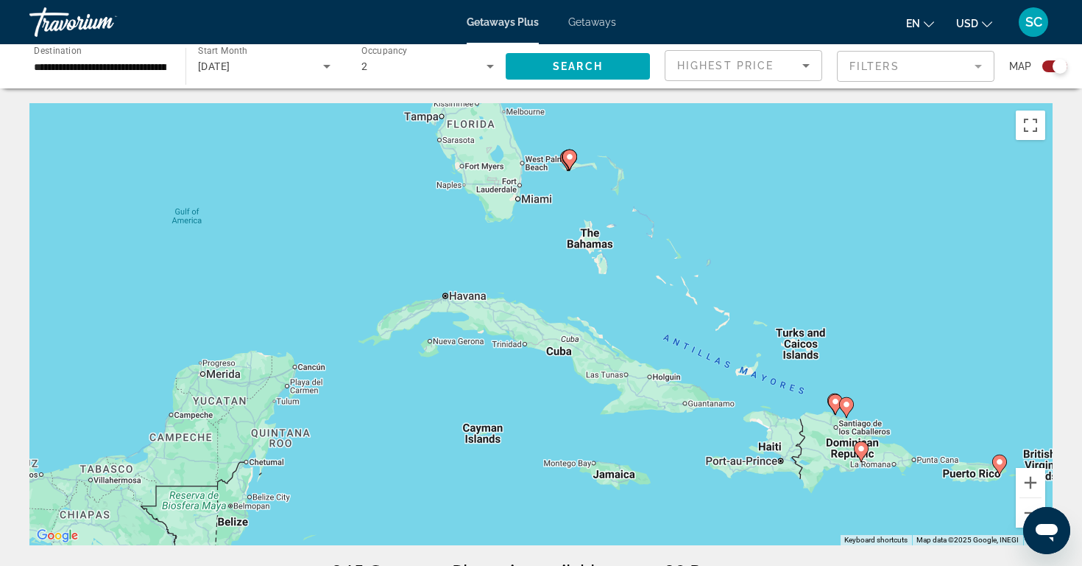
click at [893, 383] on div "To activate drag with keyboard, press Alt + Enter. Once in keyboard drag state,…" at bounding box center [541, 324] width 1024 height 442
click at [559, 443] on div "To activate drag with keyboard, press Alt + Enter. Once in keyboard drag state,…" at bounding box center [541, 324] width 1024 height 442
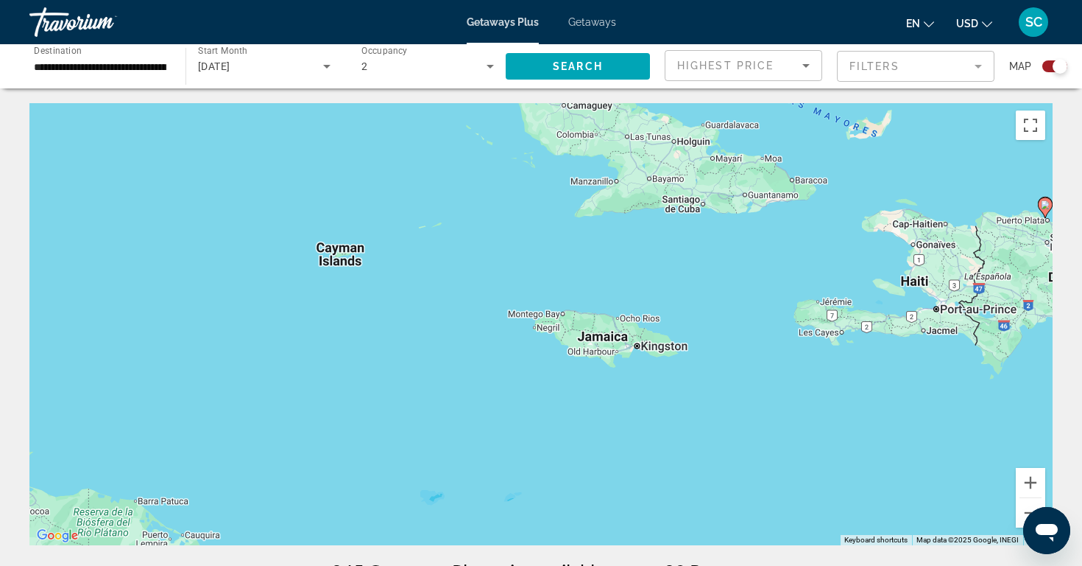
drag, startPoint x: 560, startPoint y: 436, endPoint x: 482, endPoint y: 254, distance: 197.6
click at [482, 254] on div "To activate drag with keyboard, press Alt + Enter. Once in keyboard drag state,…" at bounding box center [541, 324] width 1024 height 442
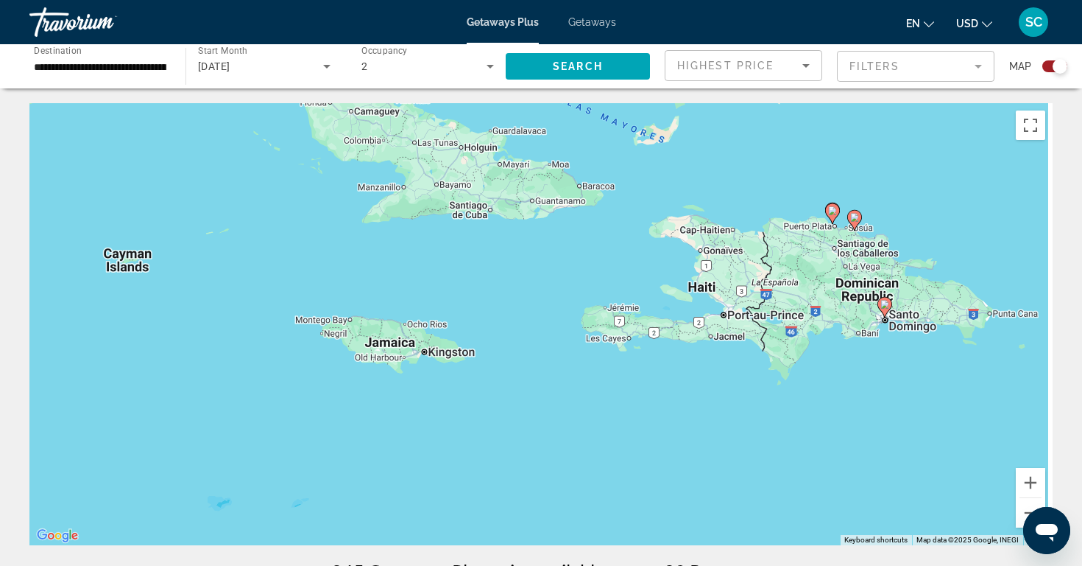
drag, startPoint x: 650, startPoint y: 285, endPoint x: 321, endPoint y: 320, distance: 331.0
click at [321, 320] on div "To activate drag with keyboard, press Alt + Enter. Once in keyboard drag state,…" at bounding box center [541, 324] width 1024 height 442
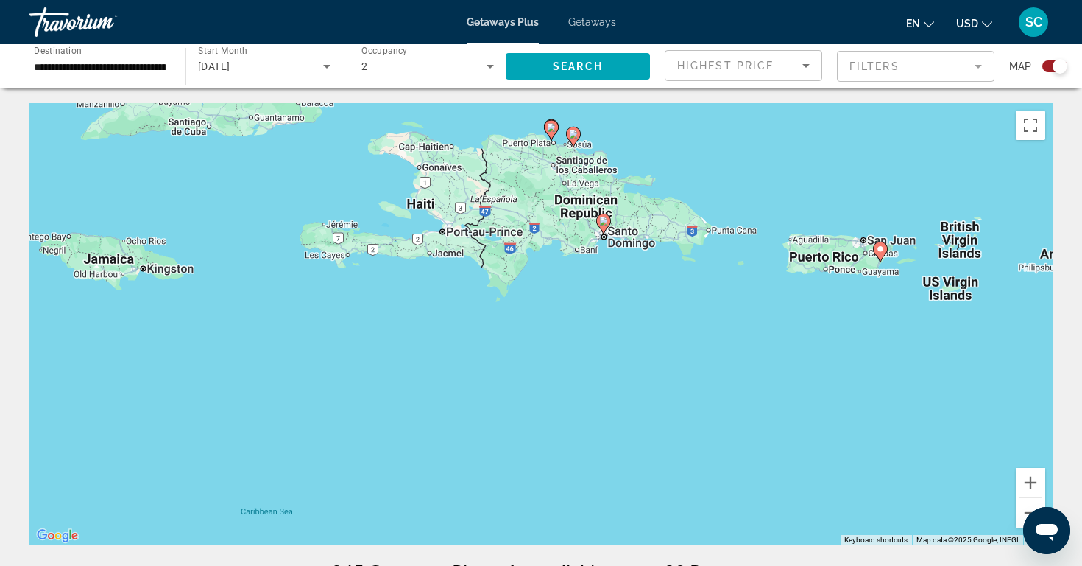
drag, startPoint x: 565, startPoint y: 373, endPoint x: 301, endPoint y: 206, distance: 311.7
click at [301, 205] on div "To activate drag with keyboard, press Alt + Enter. Once in keyboard drag state,…" at bounding box center [541, 324] width 1024 height 442
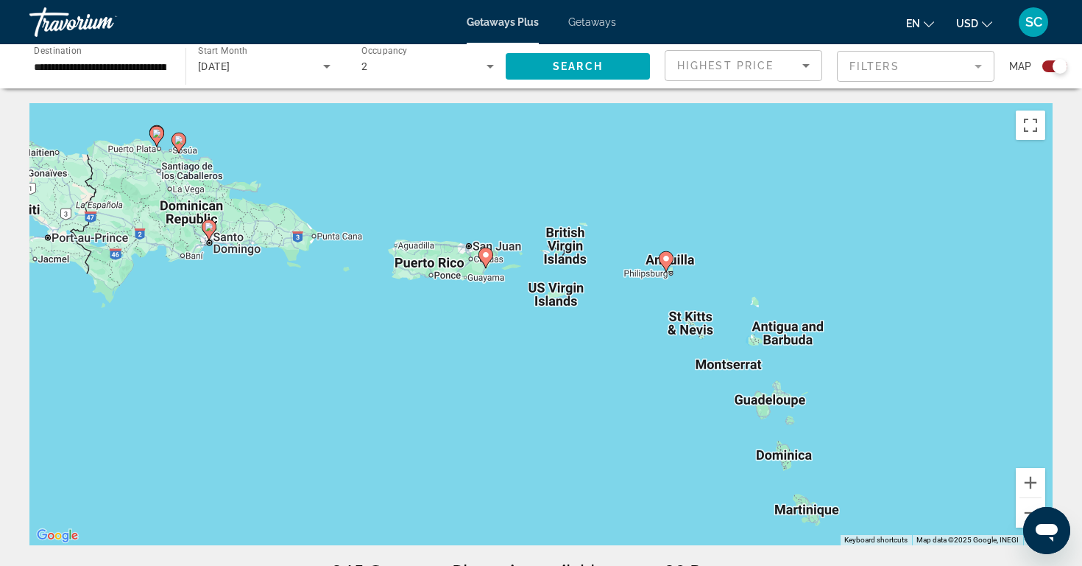
drag, startPoint x: 815, startPoint y: 240, endPoint x: 604, endPoint y: 350, distance: 238.1
click at [604, 350] on div "To activate drag with keyboard, press Alt + Enter. Once in keyboard drag state,…" at bounding box center [541, 324] width 1024 height 442
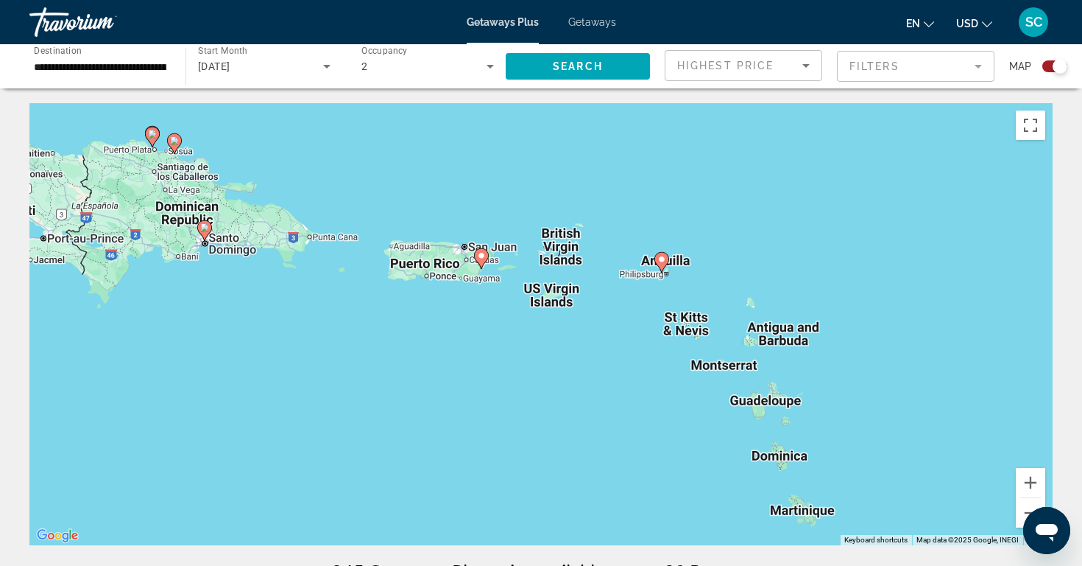
click at [789, 398] on div "To activate drag with keyboard, press Alt + Enter. Once in keyboard drag state,…" at bounding box center [541, 324] width 1024 height 442
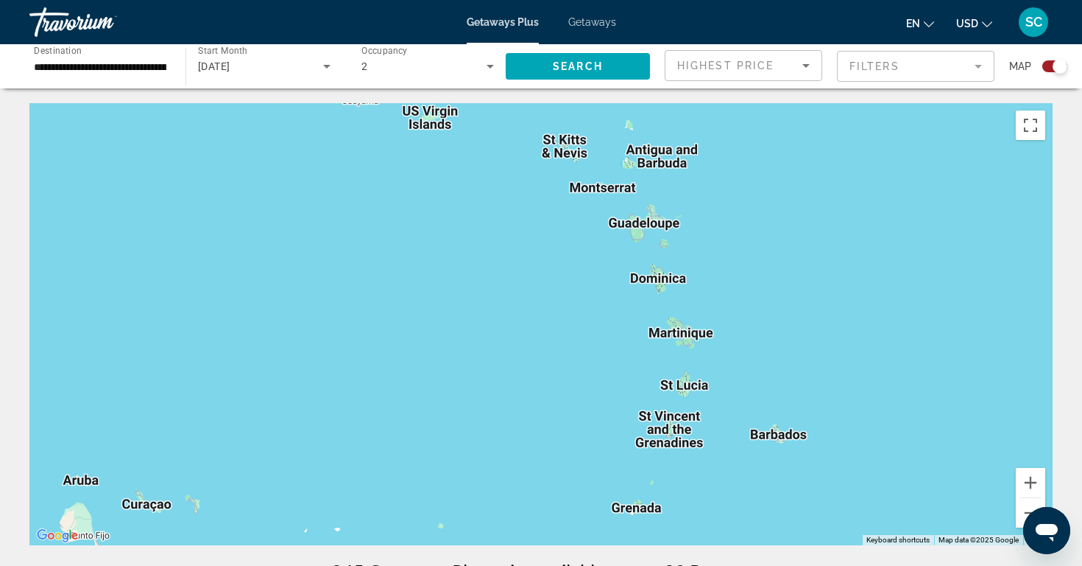
drag, startPoint x: 650, startPoint y: 416, endPoint x: 526, endPoint y: 239, distance: 216.3
click at [526, 238] on div "To activate drag with keyboard, press Alt + Enter. Once in keyboard drag state,…" at bounding box center [541, 324] width 1024 height 442
click at [736, 381] on div "To activate drag with keyboard, press Alt + Enter. Once in keyboard drag state,…" at bounding box center [541, 324] width 1024 height 442
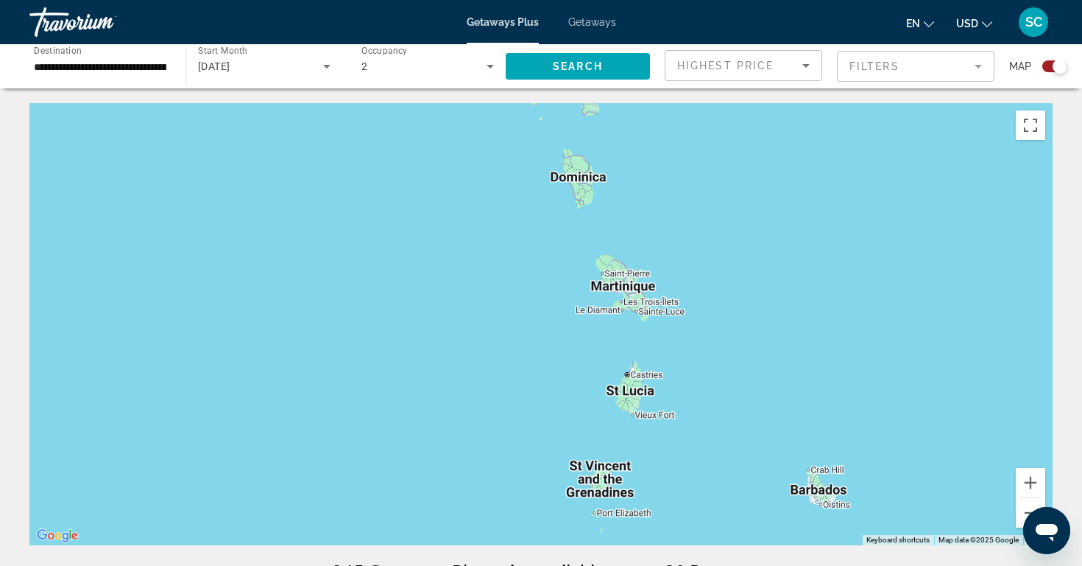
click at [736, 381] on div "To activate drag with keyboard, press Alt + Enter. Once in keyboard drag state,…" at bounding box center [541, 324] width 1024 height 442
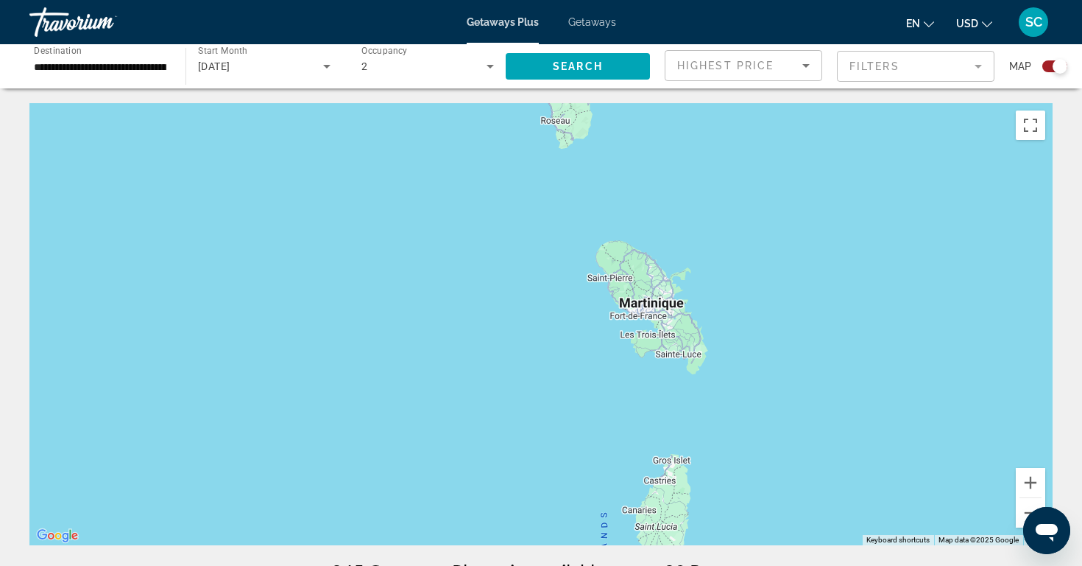
drag, startPoint x: 644, startPoint y: 327, endPoint x: 788, endPoint y: 440, distance: 183.0
click at [788, 440] on div "To activate drag with keyboard, press Alt + Enter. Once in keyboard drag state,…" at bounding box center [541, 324] width 1024 height 442
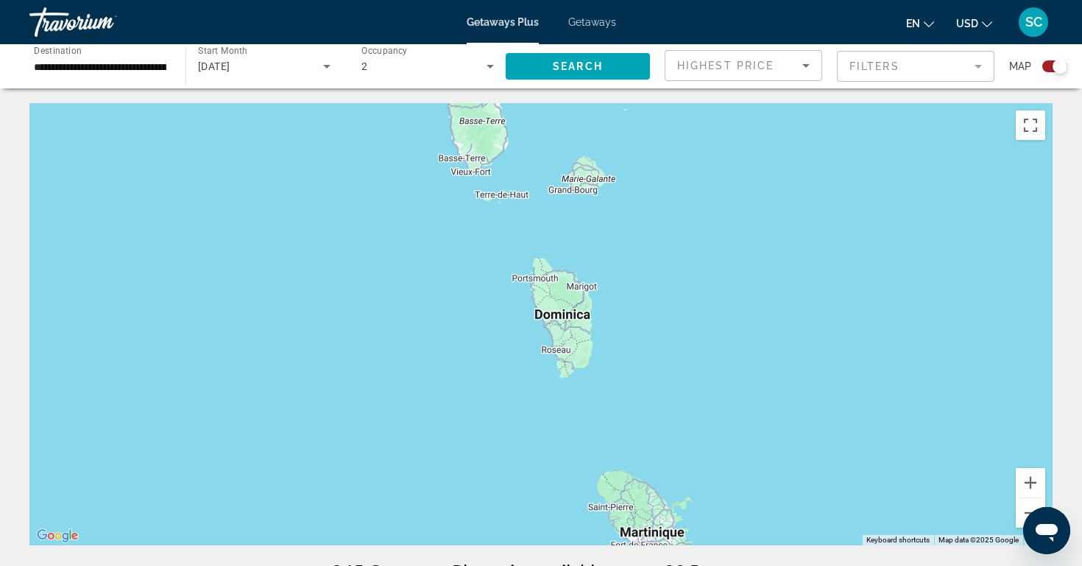
drag, startPoint x: 761, startPoint y: 225, endPoint x: 762, endPoint y: 456, distance: 231.2
click at [762, 456] on div "To activate drag with keyboard, press Alt + Enter. Once in keyboard drag state,…" at bounding box center [541, 324] width 1024 height 442
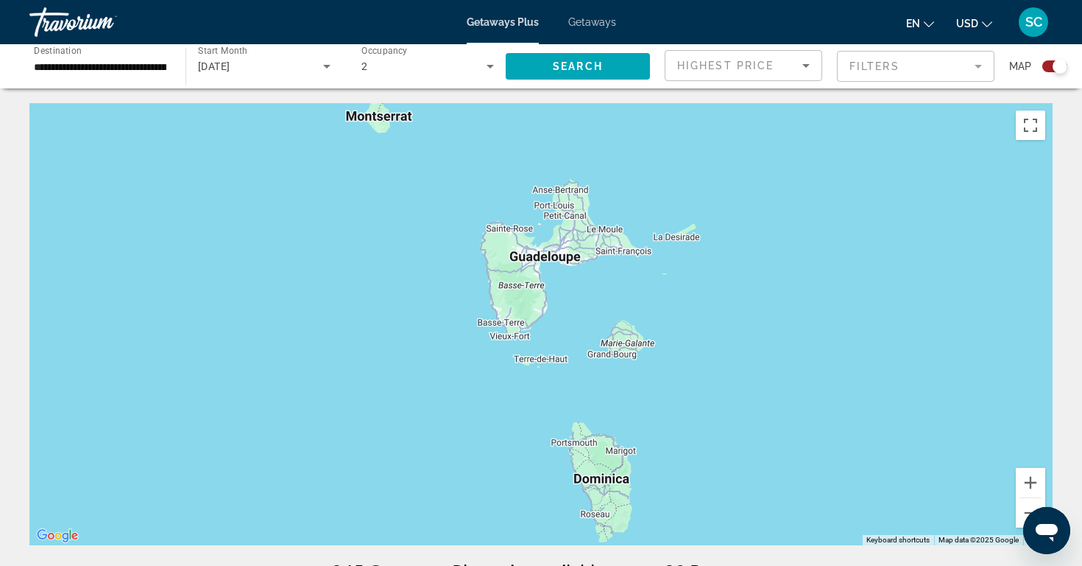
drag, startPoint x: 708, startPoint y: 318, endPoint x: 747, endPoint y: 485, distance: 171.6
click at [747, 485] on div "To activate drag with keyboard, press Alt + Enter. Once in keyboard drag state,…" at bounding box center [541, 324] width 1024 height 442
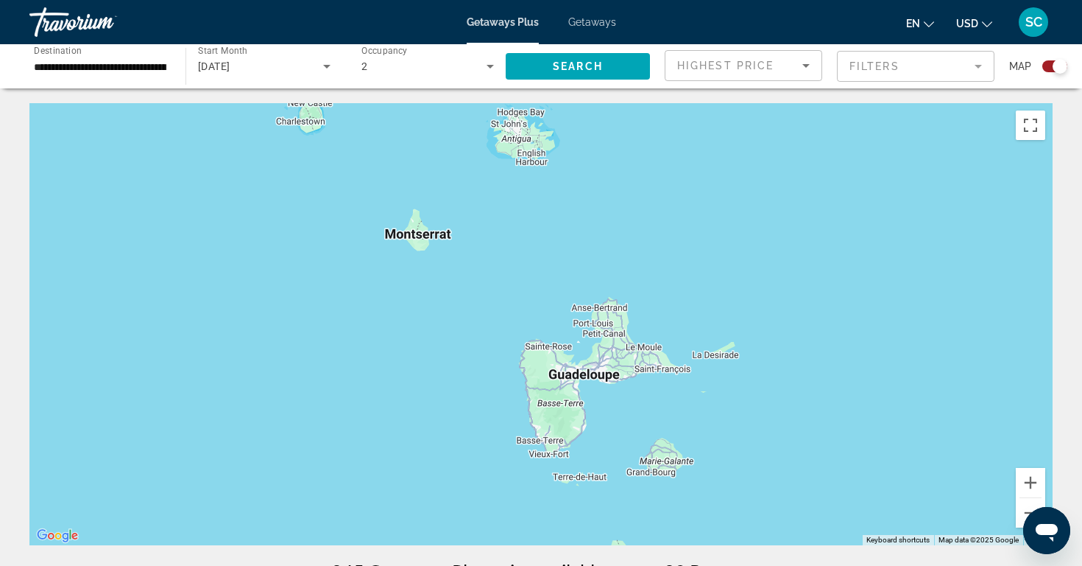
drag, startPoint x: 799, startPoint y: 311, endPoint x: 842, endPoint y: 435, distance: 130.9
click at [842, 435] on div "To activate drag with keyboard, press Alt + Enter. Once in keyboard drag state,…" at bounding box center [541, 324] width 1024 height 442
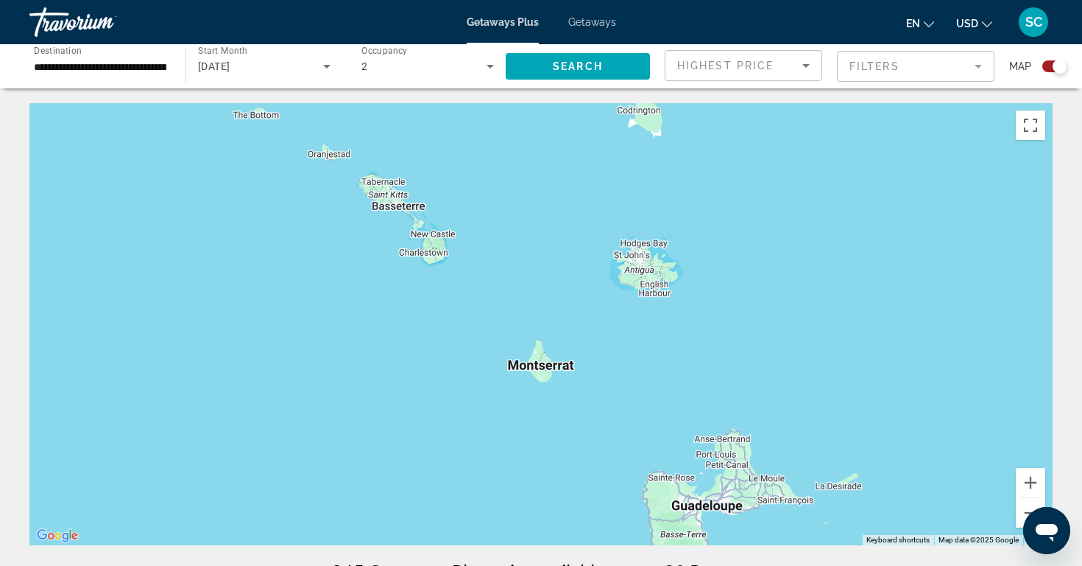
drag, startPoint x: 626, startPoint y: 261, endPoint x: 749, endPoint y: 394, distance: 181.3
click at [750, 394] on div "To activate drag with keyboard, press Alt + Enter. Once in keyboard drag state,…" at bounding box center [541, 324] width 1024 height 442
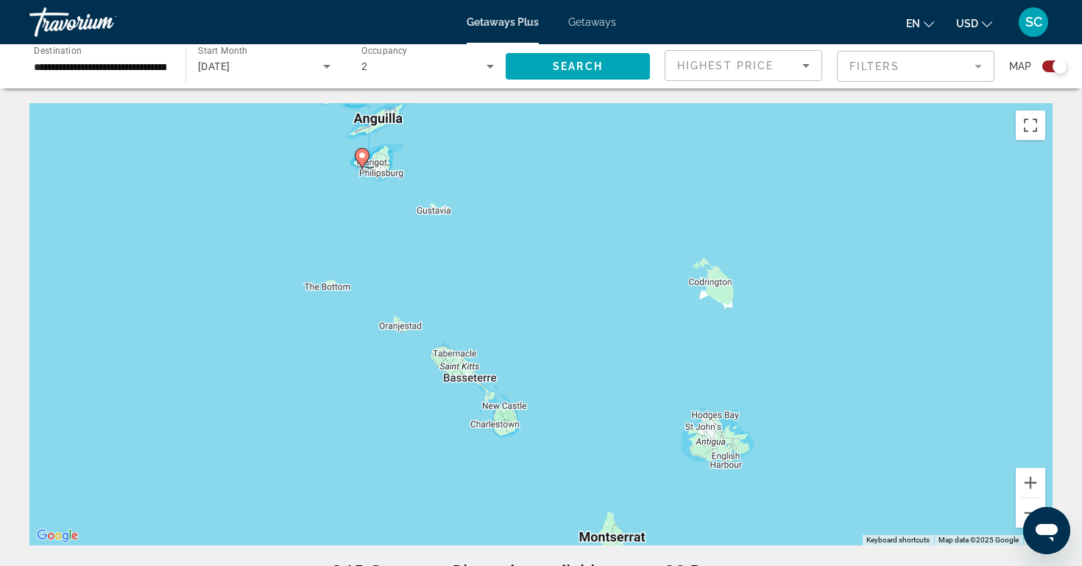
drag, startPoint x: 577, startPoint y: 292, endPoint x: 651, endPoint y: 464, distance: 187.4
click at [651, 464] on div "To activate drag with keyboard, press Alt + Enter. Once in keyboard drag state,…" at bounding box center [541, 324] width 1024 height 442
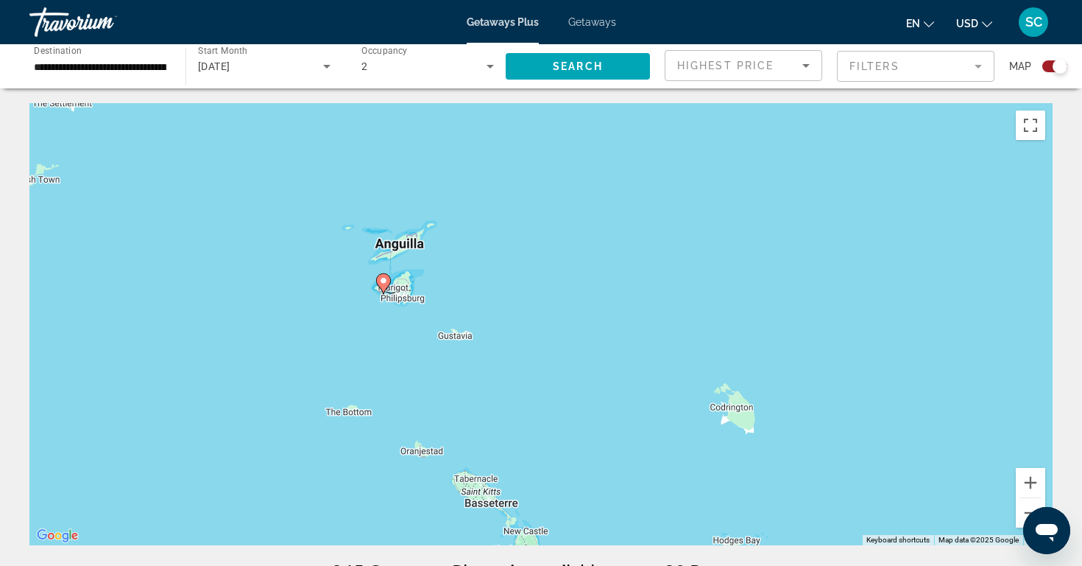
drag, startPoint x: 547, startPoint y: 281, endPoint x: 568, endPoint y: 409, distance: 129.9
click at [568, 409] on div "To activate drag with keyboard, press Alt + Enter. Once in keyboard drag state,…" at bounding box center [541, 324] width 1024 height 442
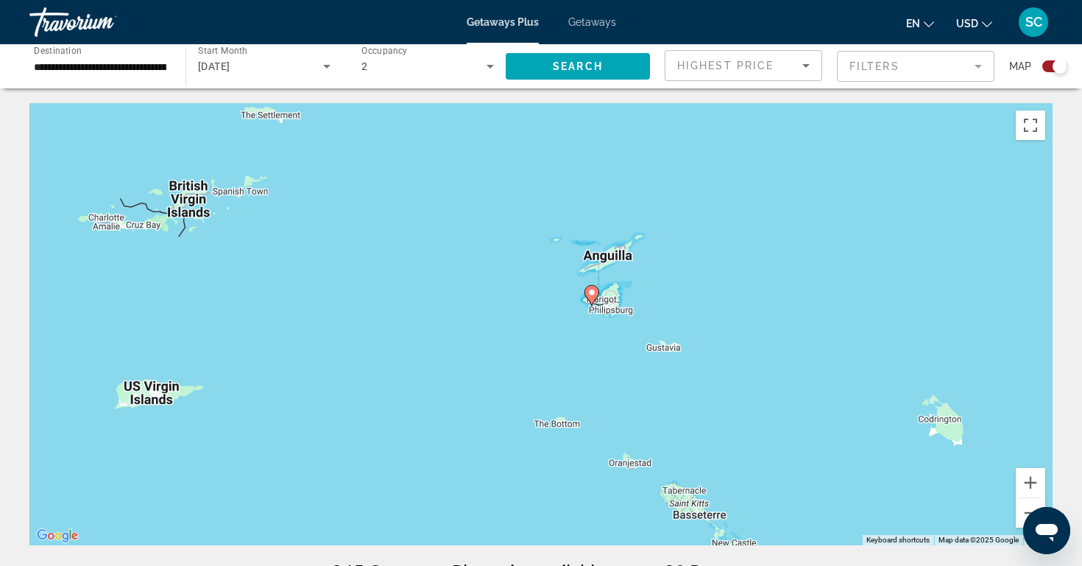
drag, startPoint x: 493, startPoint y: 284, endPoint x: 703, endPoint y: 297, distance: 211.0
click at [703, 297] on div "To activate drag with keyboard, press Alt + Enter. Once in keyboard drag state,…" at bounding box center [541, 324] width 1024 height 442
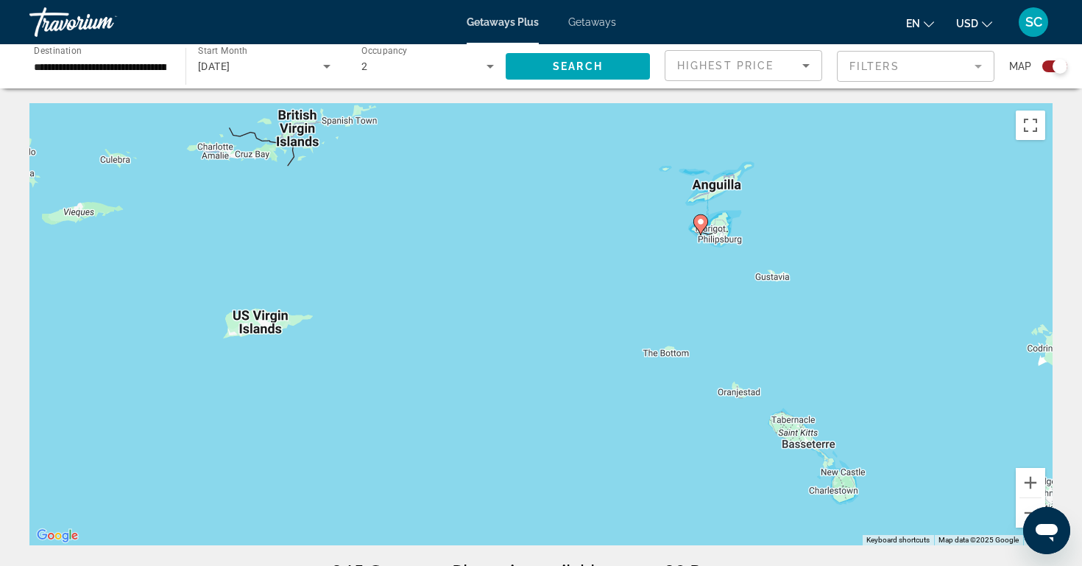
drag, startPoint x: 370, startPoint y: 270, endPoint x: 486, endPoint y: 143, distance: 172.5
click at [486, 142] on div "To activate drag with keyboard, press Alt + Enter. Once in keyboard drag state,…" at bounding box center [541, 324] width 1024 height 442
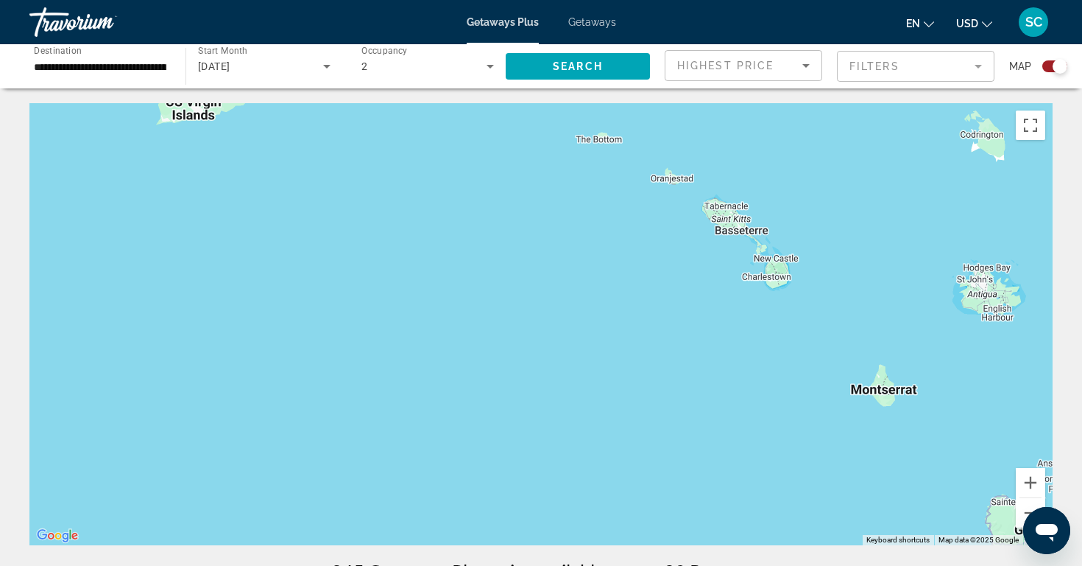
drag, startPoint x: 591, startPoint y: 452, endPoint x: 402, endPoint y: 148, distance: 358.2
click at [402, 148] on div "To activate drag with keyboard, press Alt + Enter. Once in keyboard drag state,…" at bounding box center [541, 324] width 1024 height 442
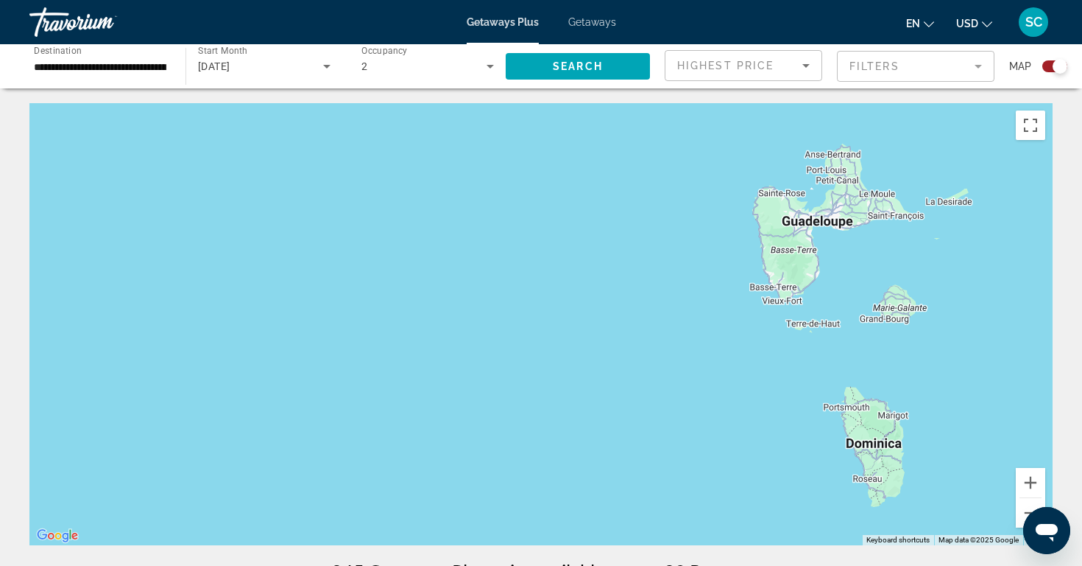
drag, startPoint x: 553, startPoint y: 208, endPoint x: 527, endPoint y: 141, distance: 71.1
click at [527, 141] on div "To activate drag with keyboard, press Alt + Enter. Once in keyboard drag state,…" at bounding box center [541, 324] width 1024 height 442
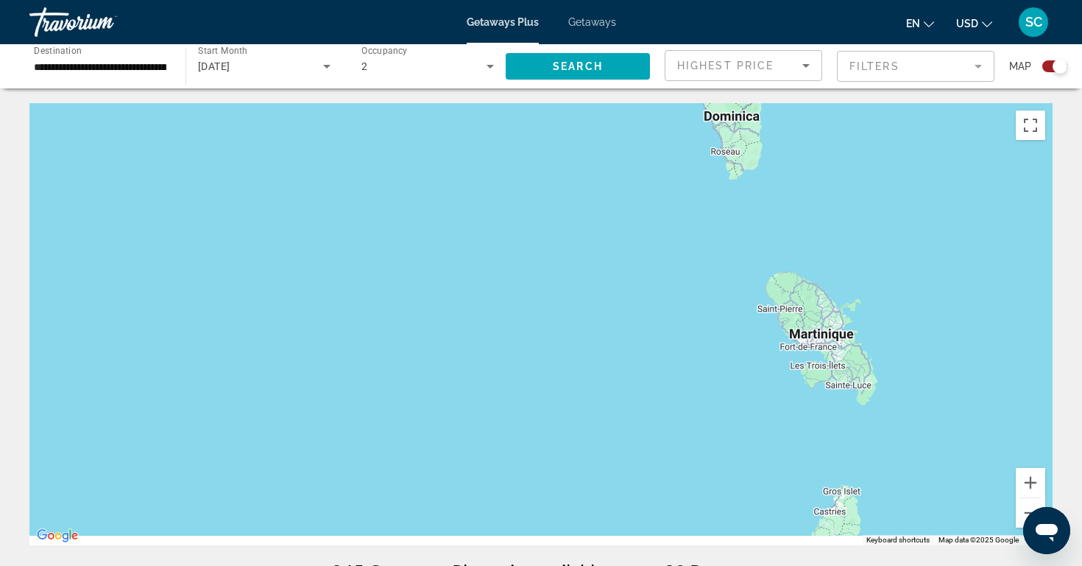
drag, startPoint x: 649, startPoint y: 423, endPoint x: 551, endPoint y: 198, distance: 245.7
click at [552, 199] on div "To activate drag with keyboard, press Alt + Enter. Once in keyboard drag state,…" at bounding box center [541, 324] width 1024 height 442
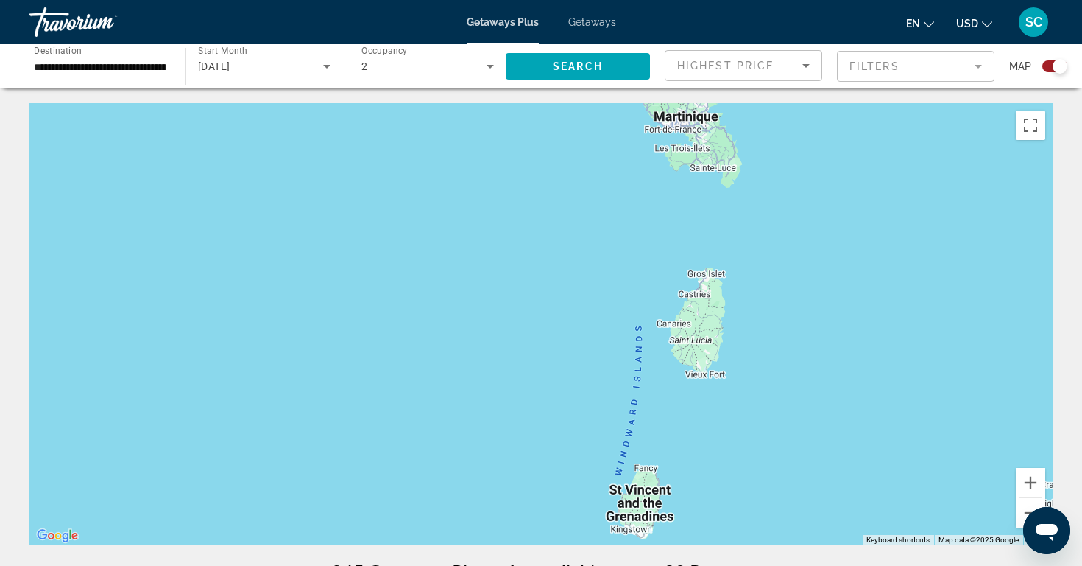
drag, startPoint x: 593, startPoint y: 378, endPoint x: 493, endPoint y: 196, distance: 207.6
click at [493, 196] on div "To activate drag with keyboard, press Alt + Enter. Once in keyboard drag state,…" at bounding box center [541, 324] width 1024 height 442
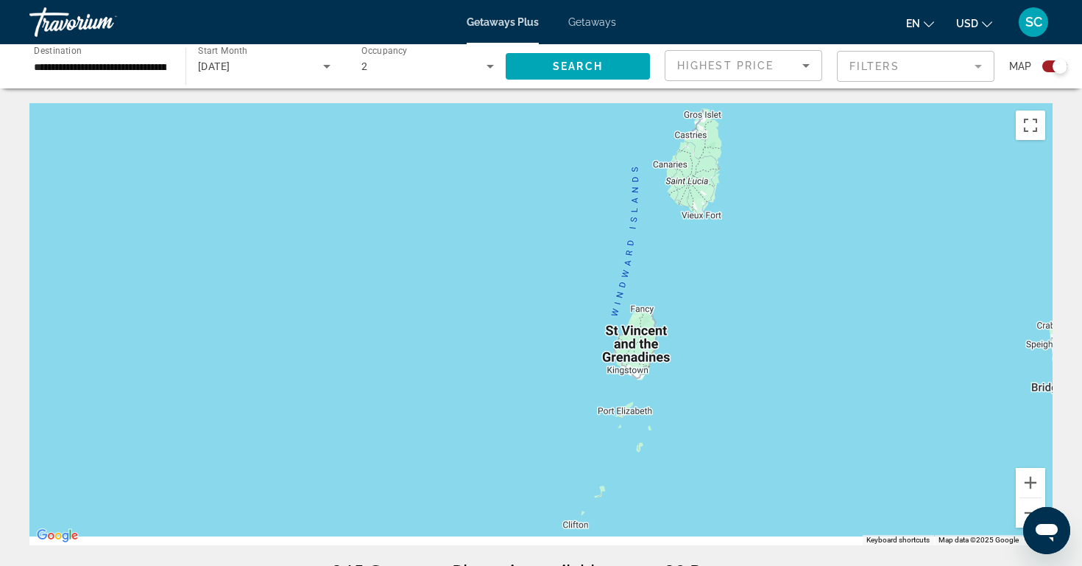
drag, startPoint x: 457, startPoint y: 359, endPoint x: 465, endPoint y: 202, distance: 157.0
click at [465, 202] on div "To activate drag with keyboard, press Alt + Enter. Once in keyboard drag state,…" at bounding box center [541, 324] width 1024 height 442
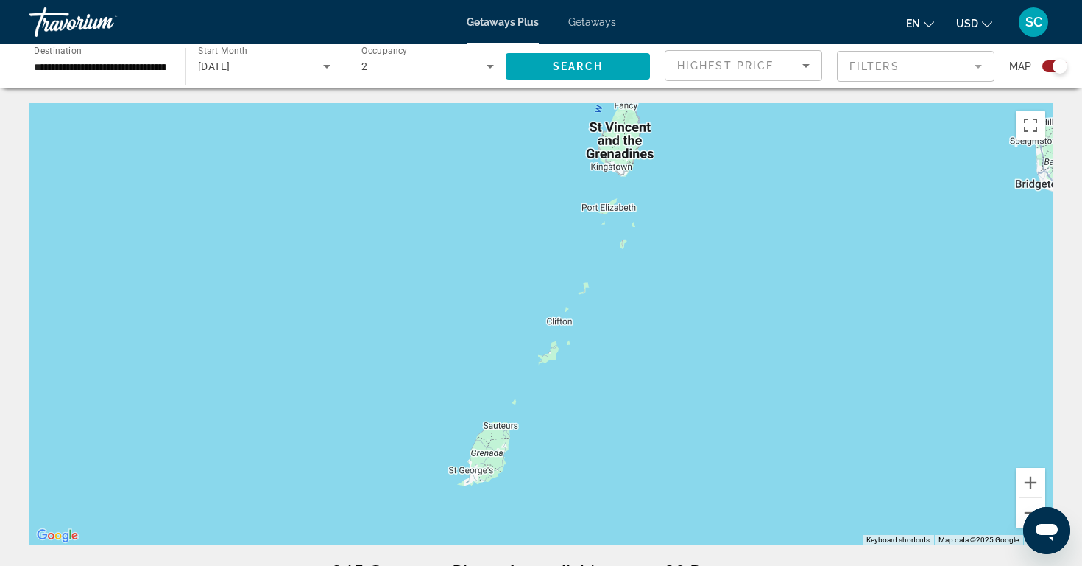
drag, startPoint x: 444, startPoint y: 378, endPoint x: 426, endPoint y: 185, distance: 193.7
click at [426, 185] on div "To activate drag with keyboard, press Alt + Enter. Once in keyboard drag state,…" at bounding box center [541, 324] width 1024 height 442
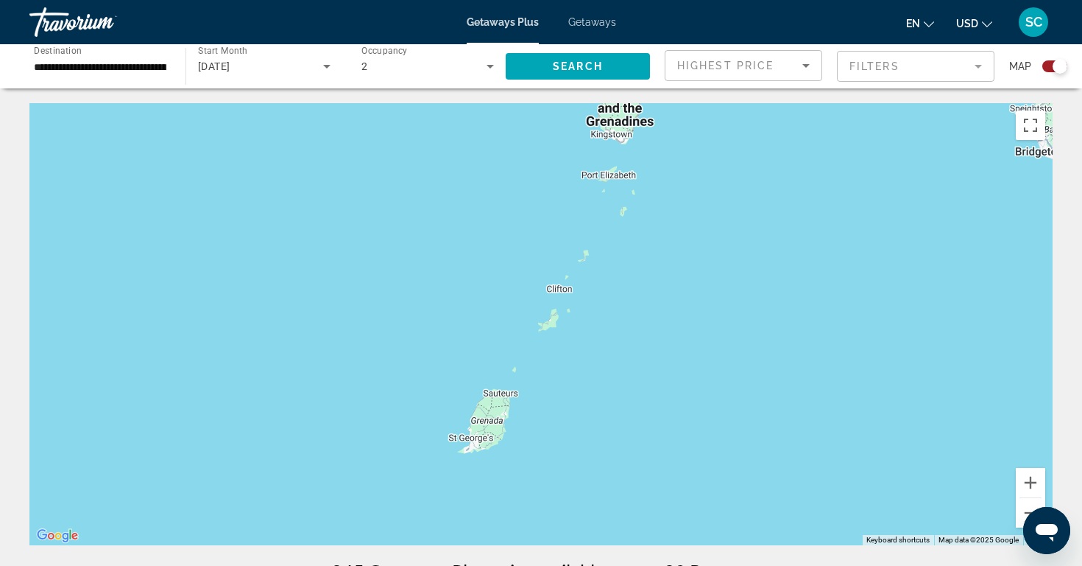
drag, startPoint x: 375, startPoint y: 384, endPoint x: 378, endPoint y: 158, distance: 226.8
click at [378, 158] on div "To activate drag with keyboard, press Alt + Enter. Once in keyboard drag state,…" at bounding box center [541, 324] width 1024 height 442
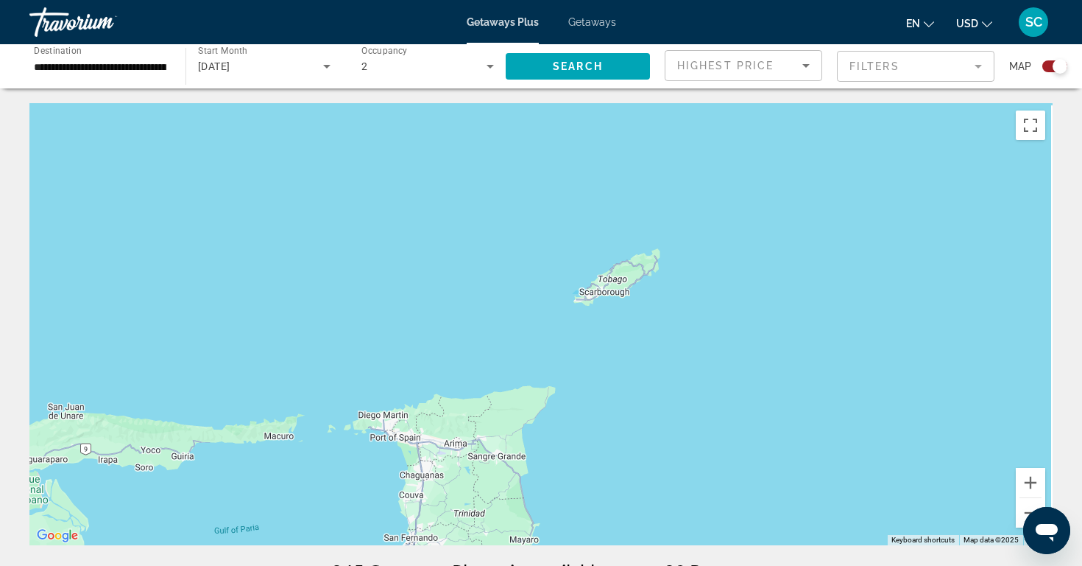
drag, startPoint x: 480, startPoint y: 362, endPoint x: 337, endPoint y: 270, distance: 169.9
click at [337, 270] on div "To activate drag with keyboard, press Alt + Enter. Once in keyboard drag state,…" at bounding box center [541, 324] width 1024 height 442
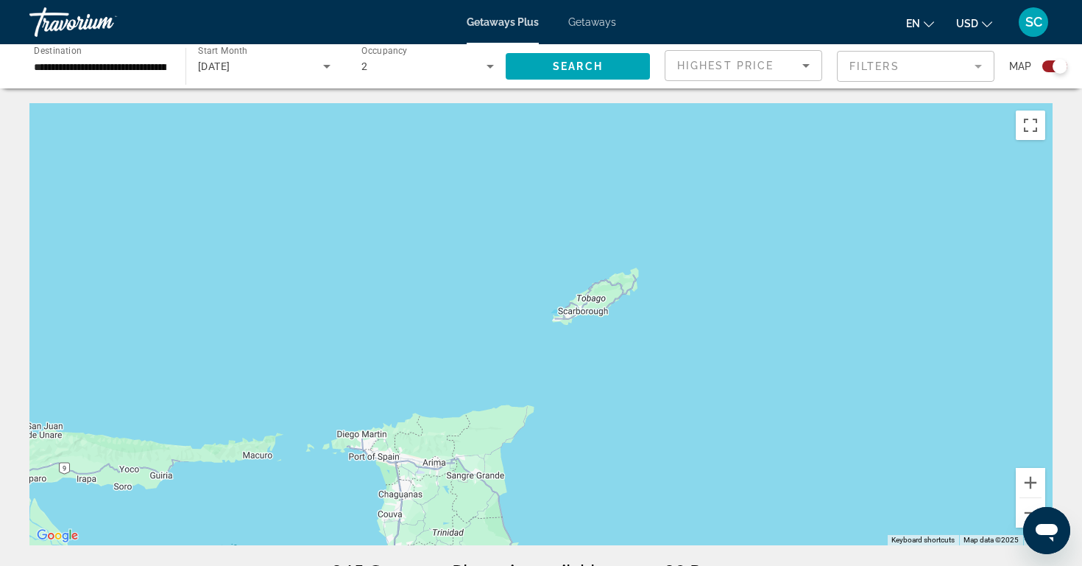
drag, startPoint x: 530, startPoint y: 239, endPoint x: 296, endPoint y: 392, distance: 279.4
click at [296, 392] on div "To activate drag with keyboard, press Alt + Enter. Once in keyboard drag state,…" at bounding box center [541, 324] width 1024 height 442
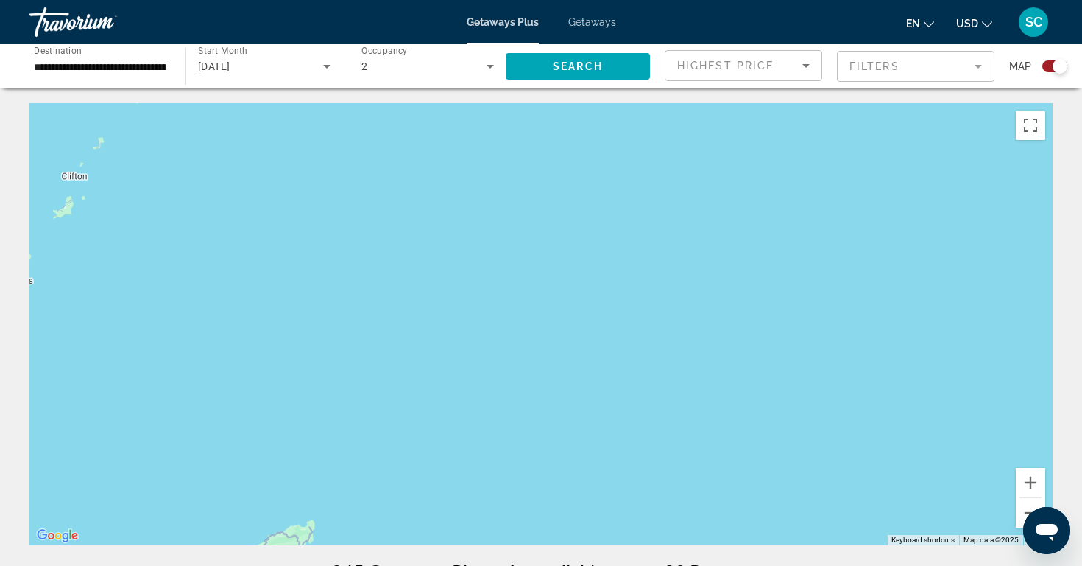
drag, startPoint x: 544, startPoint y: 296, endPoint x: 497, endPoint y: 552, distance: 259.8
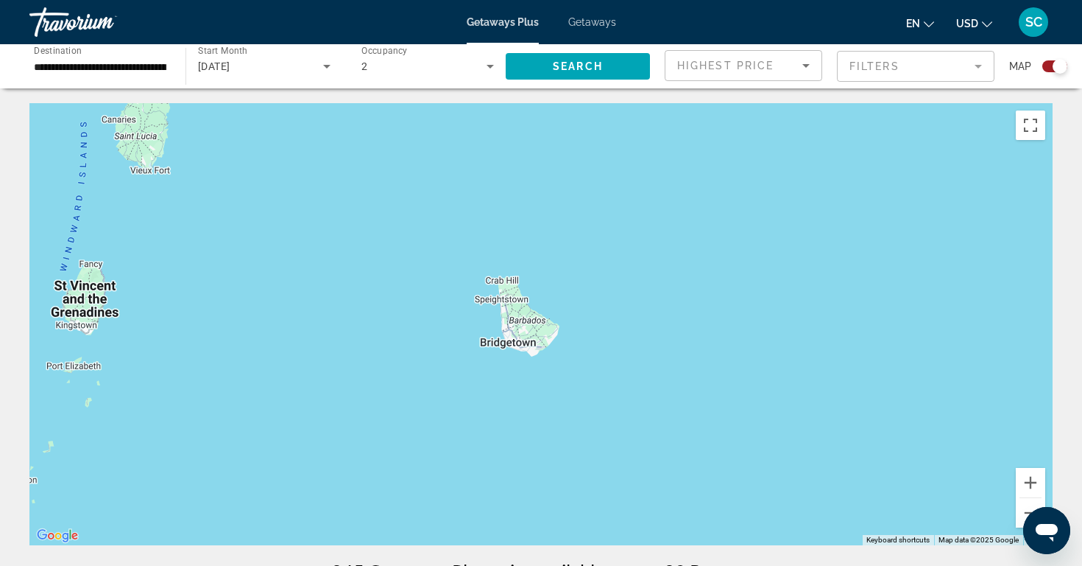
drag, startPoint x: 536, startPoint y: 383, endPoint x: 536, endPoint y: 487, distance: 103.8
click at [536, 487] on div "To activate drag with keyboard, press Alt + Enter. Once in keyboard drag state,…" at bounding box center [541, 324] width 1024 height 442
click at [1021, 507] on button "Zoom out" at bounding box center [1030, 512] width 29 height 29
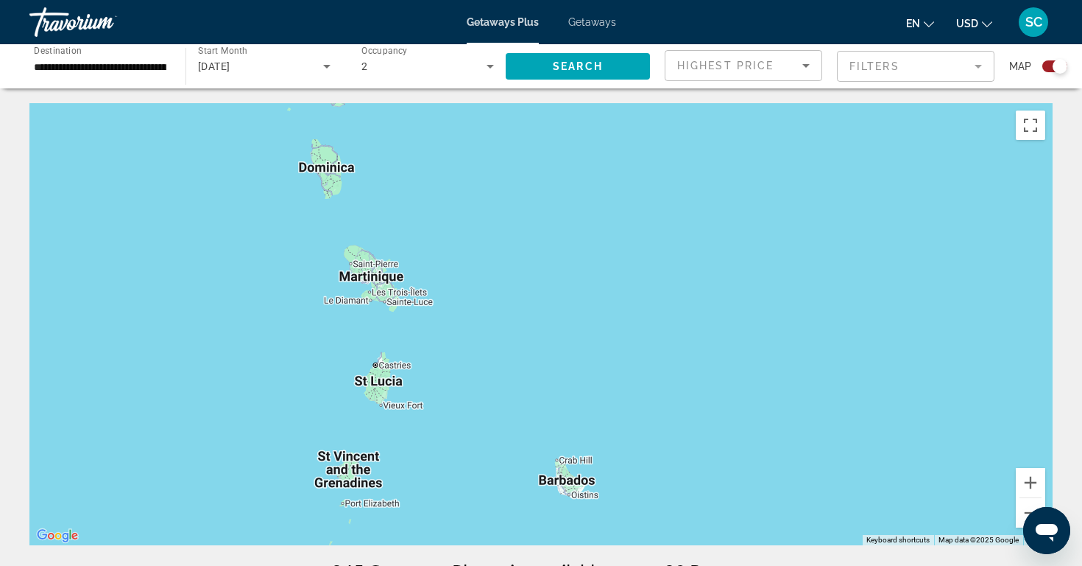
drag, startPoint x: 813, startPoint y: 390, endPoint x: 848, endPoint y: 551, distance: 165.1
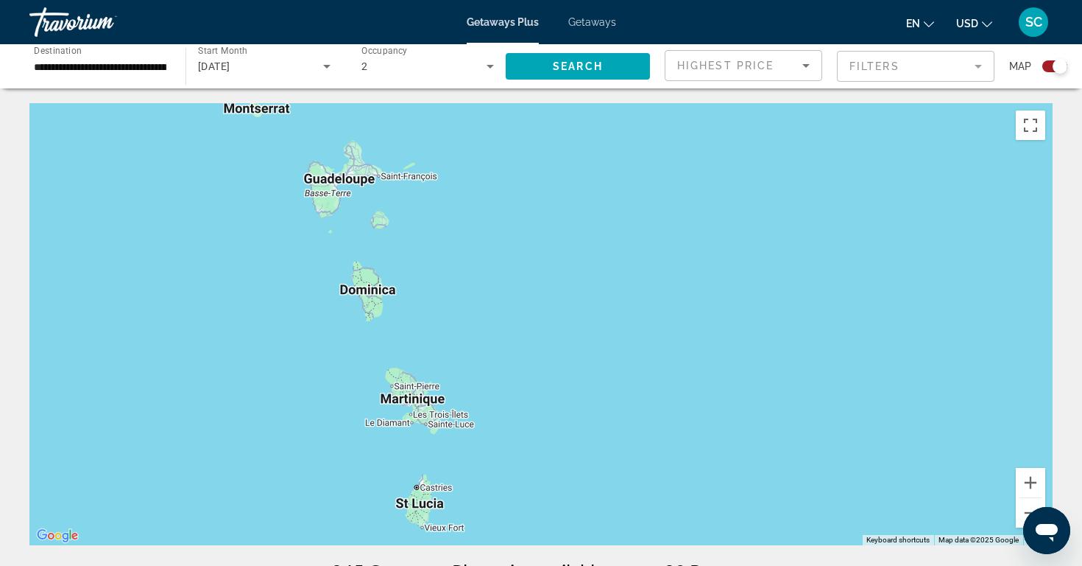
drag, startPoint x: 663, startPoint y: 350, endPoint x: 704, endPoint y: 474, distance: 130.9
click at [704, 474] on div "To activate drag with keyboard, press Alt + Enter. Once in keyboard drag state,…" at bounding box center [541, 324] width 1024 height 442
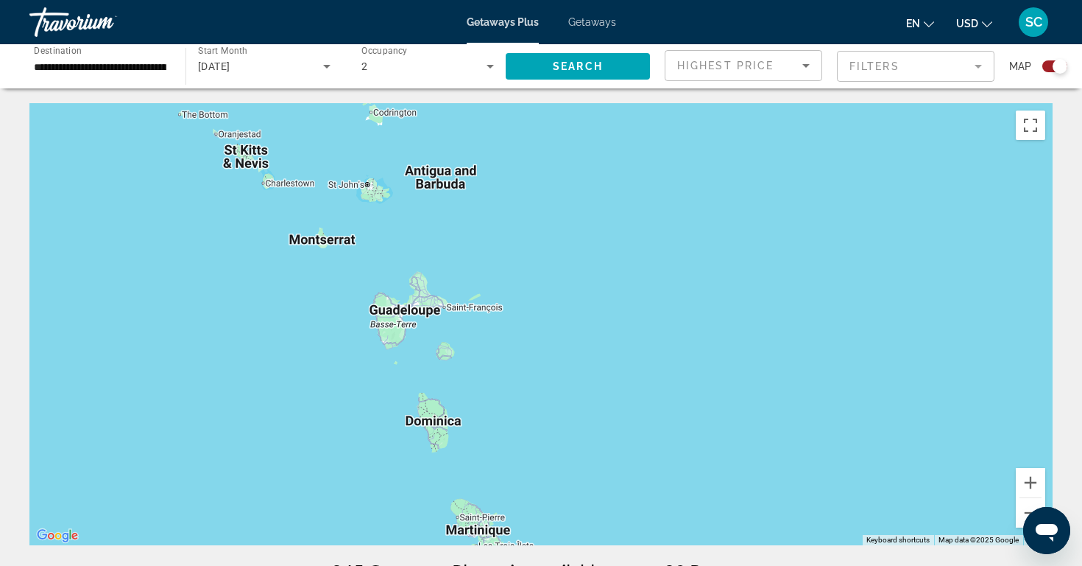
drag, startPoint x: 581, startPoint y: 376, endPoint x: 648, endPoint y: 509, distance: 148.5
click at [648, 509] on div "To activate drag with keyboard, press Alt + Enter. Once in keyboard drag state,…" at bounding box center [541, 324] width 1024 height 442
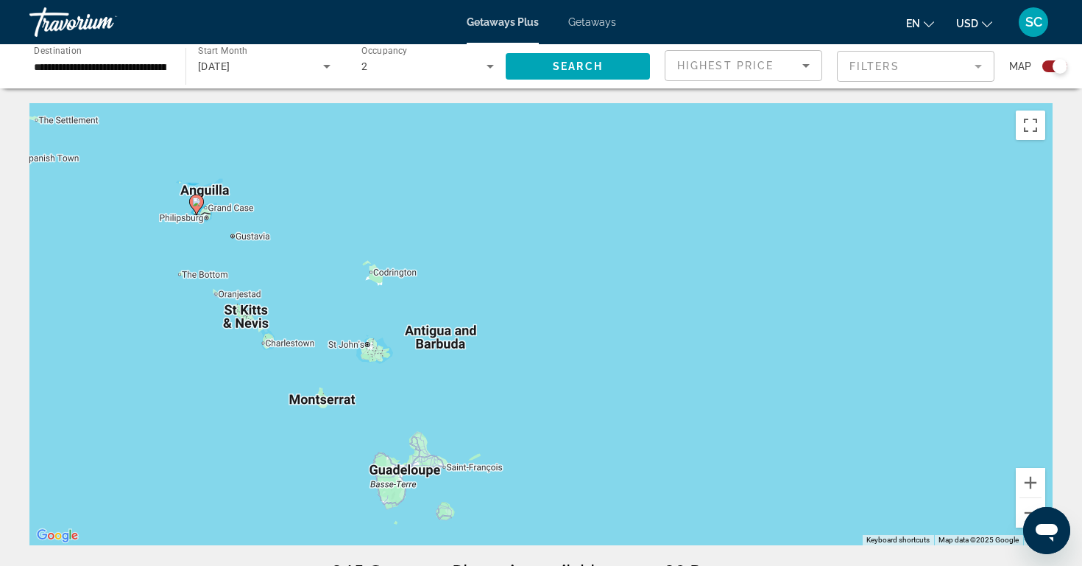
drag, startPoint x: 648, startPoint y: 255, endPoint x: 649, endPoint y: 419, distance: 164.2
click at [649, 419] on div "To activate drag with keyboard, press Alt + Enter. Once in keyboard drag state,…" at bounding box center [541, 324] width 1024 height 442
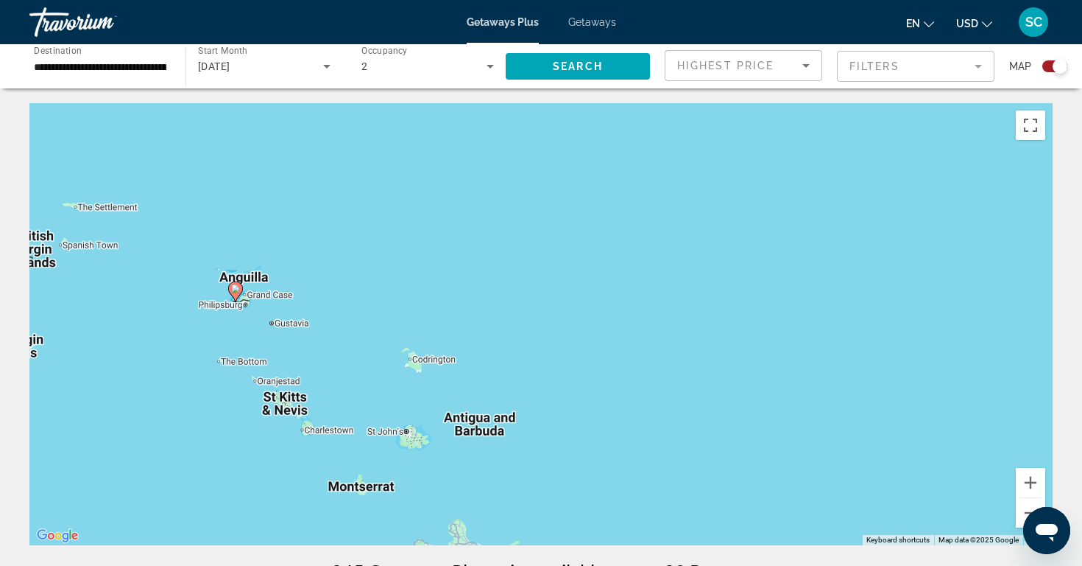
drag, startPoint x: 601, startPoint y: 298, endPoint x: 638, endPoint y: 385, distance: 94.7
click at [638, 385] on div "To activate drag with keyboard, press Alt + Enter. Once in keyboard drag state,…" at bounding box center [541, 324] width 1024 height 442
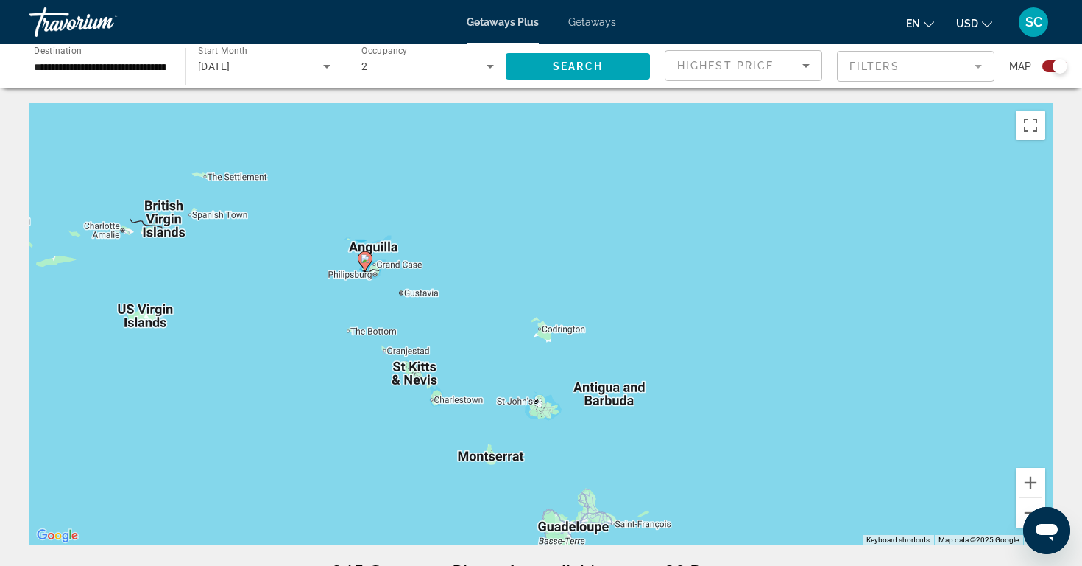
drag, startPoint x: 536, startPoint y: 322, endPoint x: 669, endPoint y: 291, distance: 136.8
click at [669, 291] on div "To activate drag with keyboard, press Alt + Enter. Once in keyboard drag state,…" at bounding box center [541, 324] width 1024 height 442
click at [493, 295] on div "To activate drag with keyboard, press Alt + Enter. Once in keyboard drag state,…" at bounding box center [541, 324] width 1024 height 442
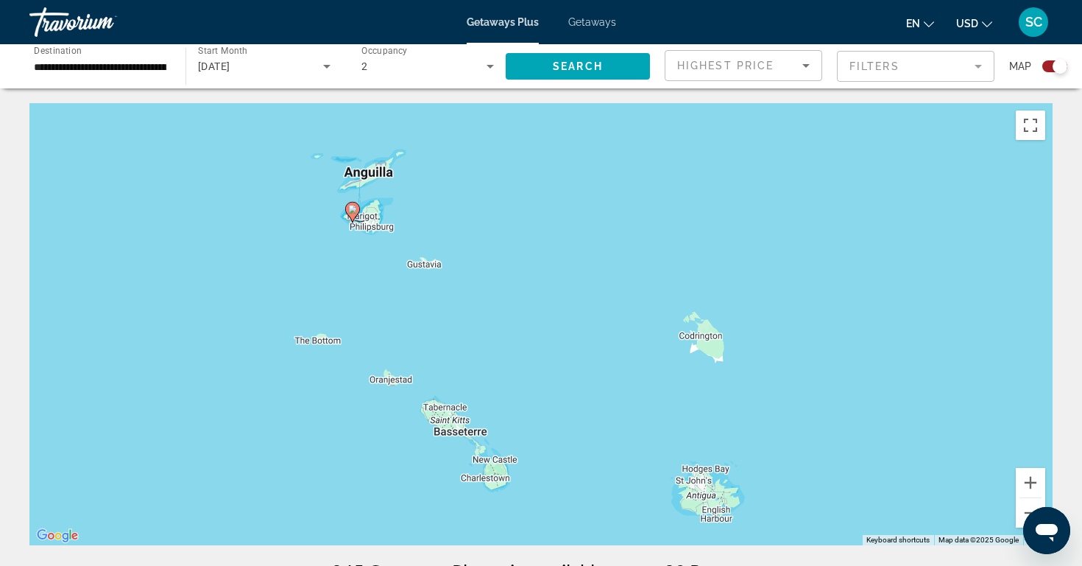
drag, startPoint x: 374, startPoint y: 298, endPoint x: 491, endPoint y: 271, distance: 120.2
click at [492, 271] on div "To activate drag with keyboard, press Alt + Enter. Once in keyboard drag state,…" at bounding box center [541, 324] width 1024 height 442
click at [369, 254] on div "To activate drag with keyboard, press Alt + Enter. Once in keyboard drag state,…" at bounding box center [541, 324] width 1024 height 442
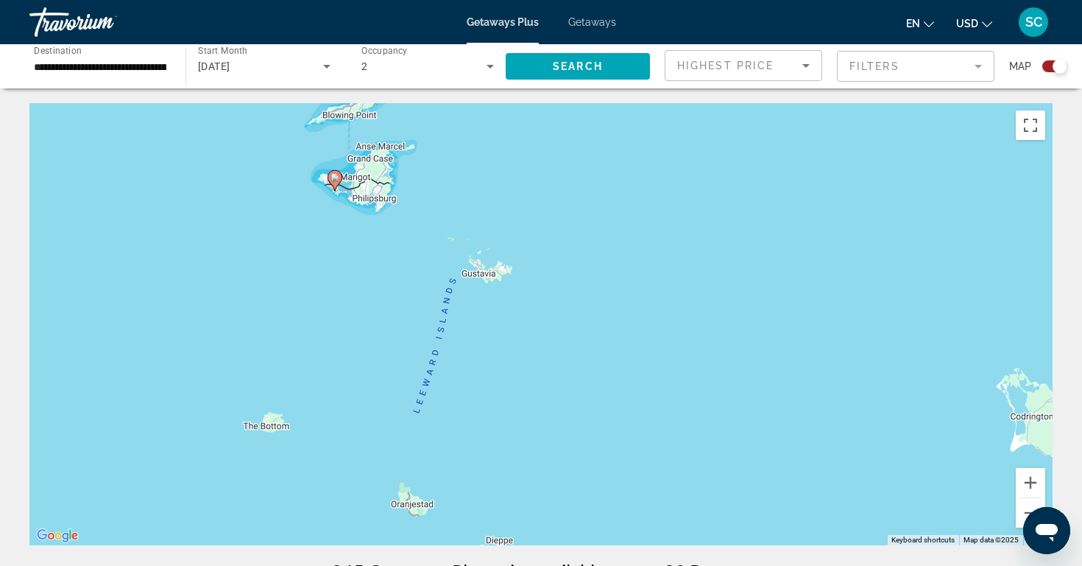
click at [340, 228] on div "To activate drag with keyboard, press Alt + Enter. Once in keyboard drag state,…" at bounding box center [541, 324] width 1024 height 442
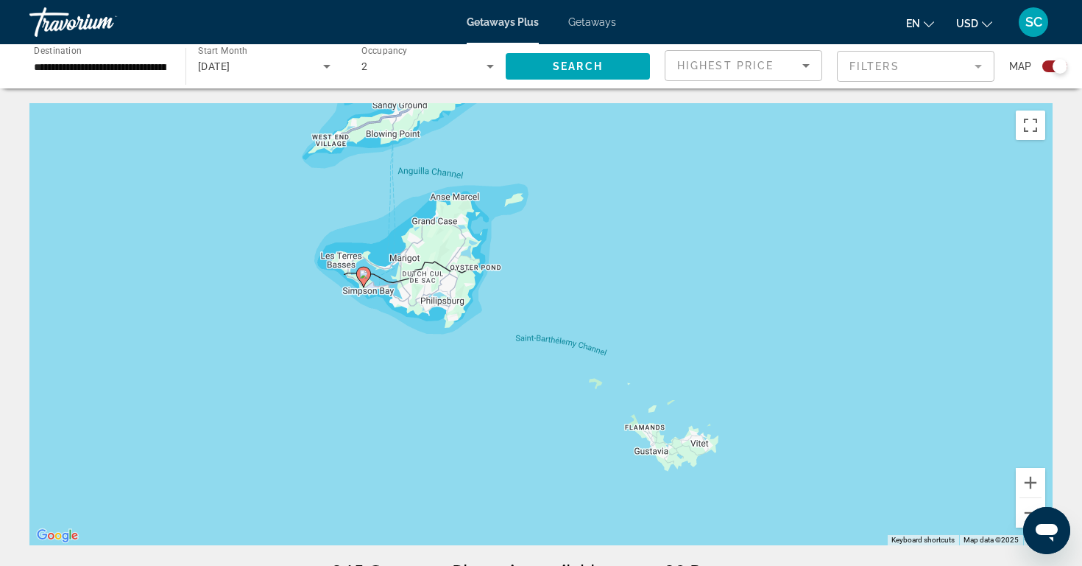
drag, startPoint x: 309, startPoint y: 205, endPoint x: 344, endPoint y: 348, distance: 147.0
click at [345, 348] on div "To activate drag with keyboard, press Alt + Enter. Once in keyboard drag state,…" at bounding box center [541, 324] width 1024 height 442
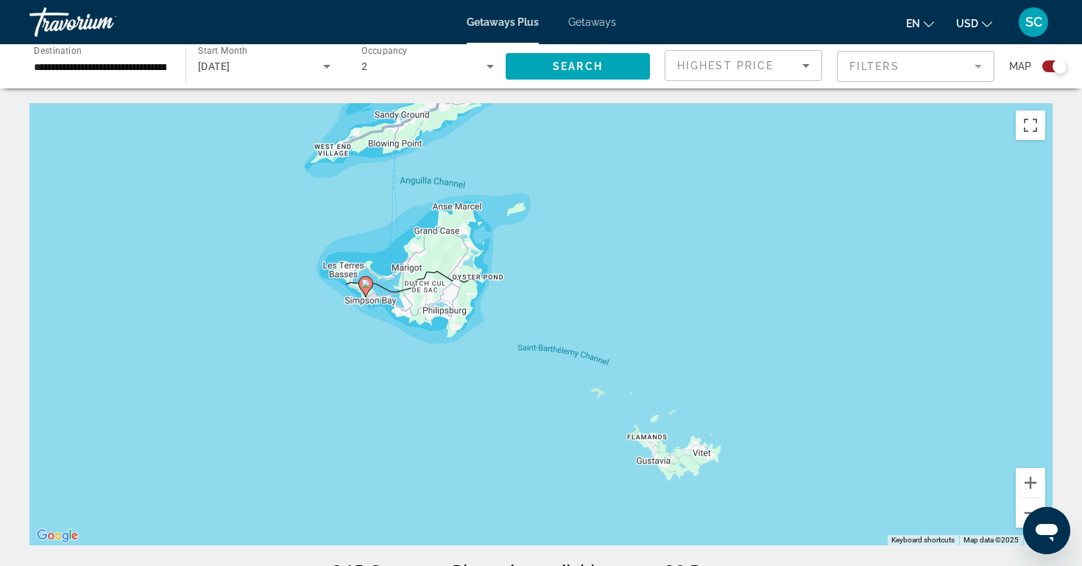
click at [374, 428] on div "To activate drag with keyboard, press Alt + Enter. Once in keyboard drag state,…" at bounding box center [541, 324] width 1024 height 442
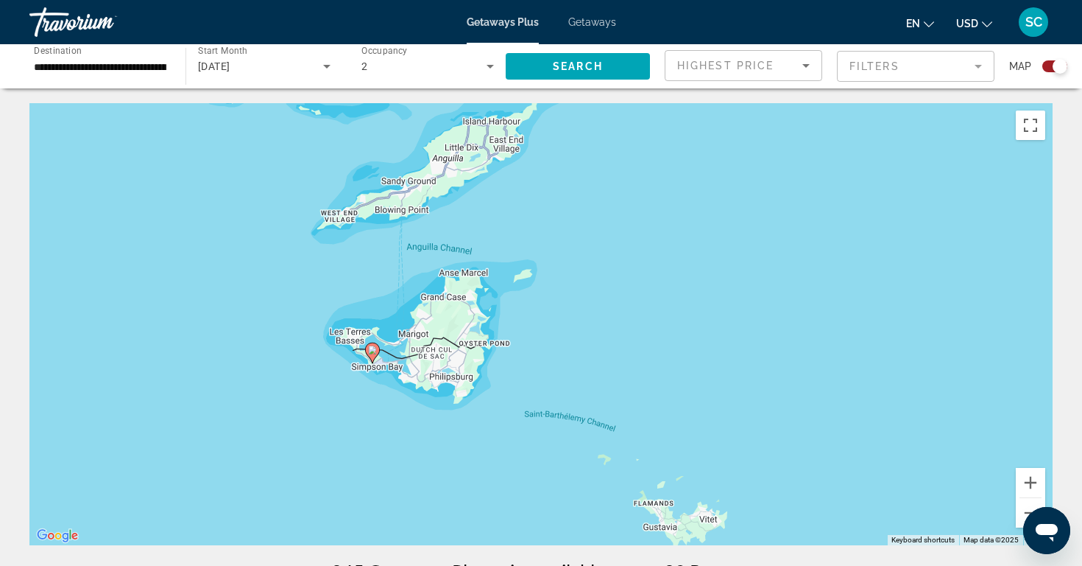
drag, startPoint x: 297, startPoint y: 333, endPoint x: 306, endPoint y: 410, distance: 77.8
click at [306, 410] on div "To activate drag with keyboard, press Alt + Enter. Once in keyboard drag state,…" at bounding box center [541, 324] width 1024 height 442
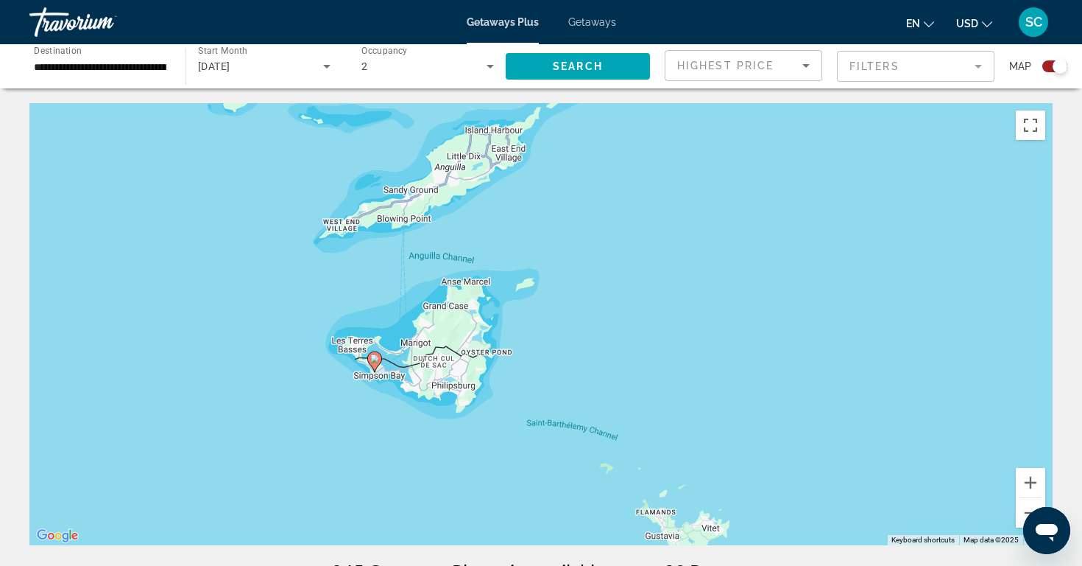
click at [405, 436] on div "To activate drag with keyboard, press Alt + Enter. Once in keyboard drag state,…" at bounding box center [541, 324] width 1024 height 442
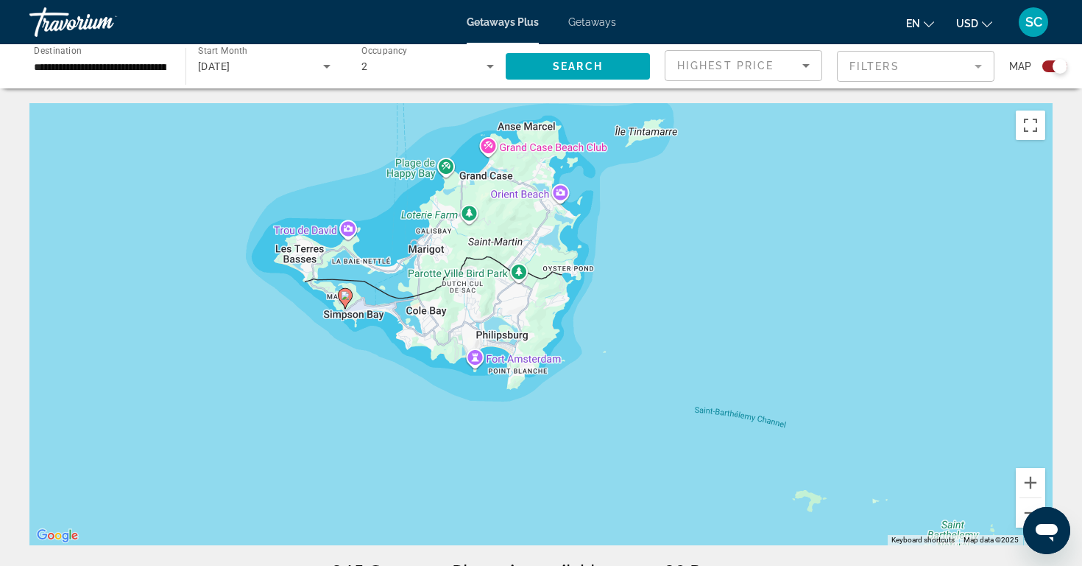
click at [405, 429] on div "To activate drag with keyboard, press Alt + Enter. Once in keyboard drag state,…" at bounding box center [541, 324] width 1024 height 442
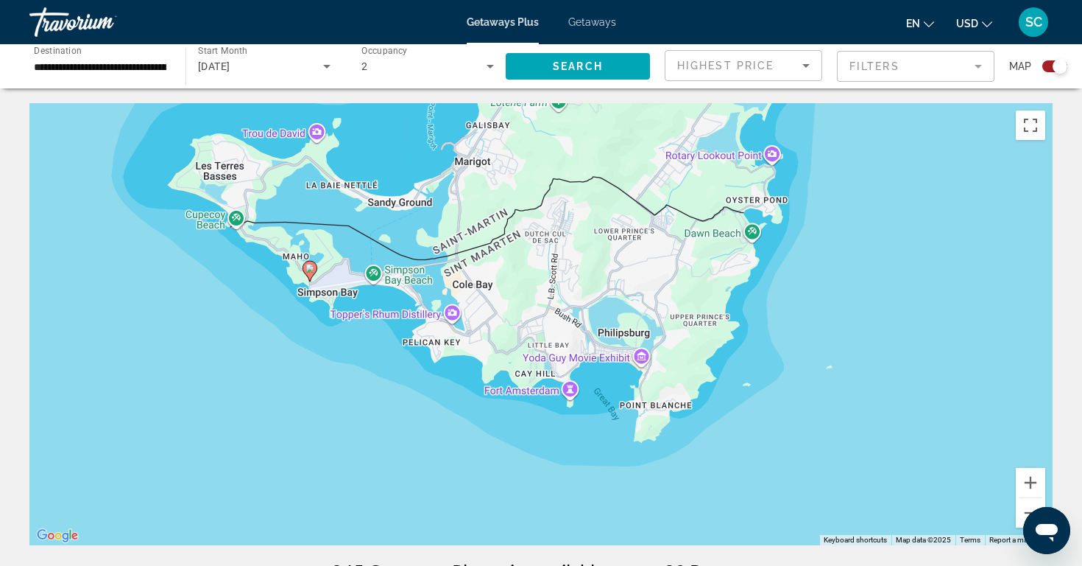
drag, startPoint x: 353, startPoint y: 303, endPoint x: 380, endPoint y: 401, distance: 101.5
click at [380, 401] on div "To activate drag with keyboard, press Alt + Enter. Once in keyboard drag state,…" at bounding box center [541, 324] width 1024 height 442
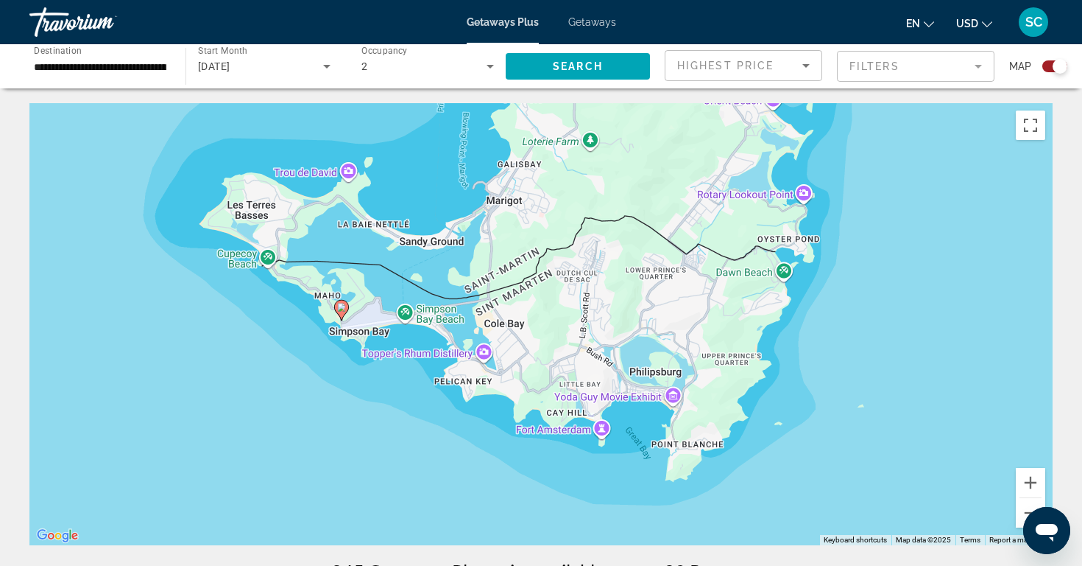
drag, startPoint x: 320, startPoint y: 371, endPoint x: 352, endPoint y: 412, distance: 51.9
click at [352, 412] on div "To activate drag with keyboard, press Alt + Enter. Once in keyboard drag state,…" at bounding box center [541, 324] width 1024 height 442
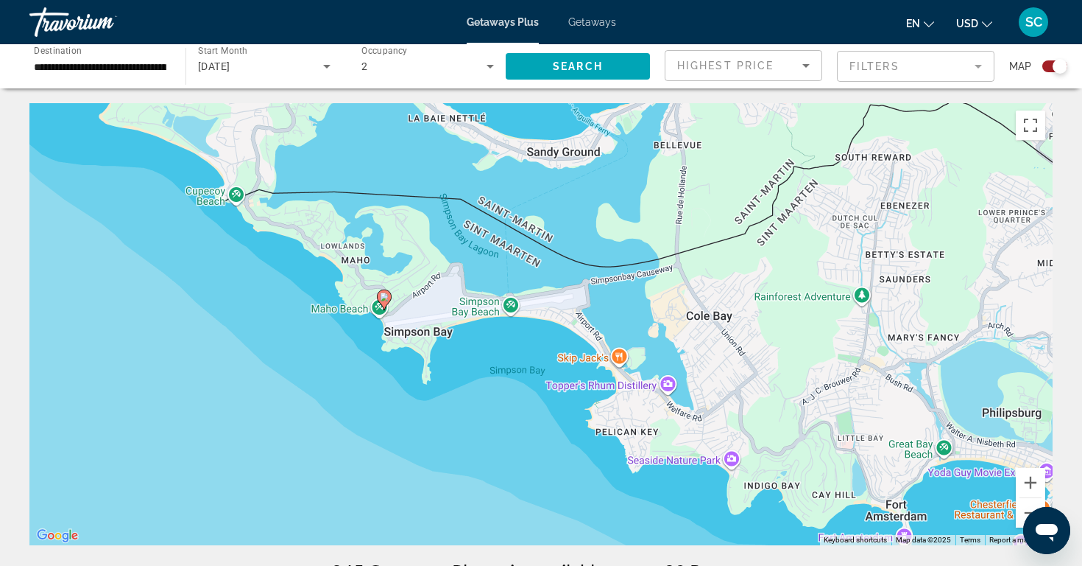
drag, startPoint x: 272, startPoint y: 342, endPoint x: 323, endPoint y: 426, distance: 97.5
click at [323, 426] on div "To activate drag with keyboard, press Alt + Enter. Once in keyboard drag state,…" at bounding box center [541, 324] width 1024 height 442
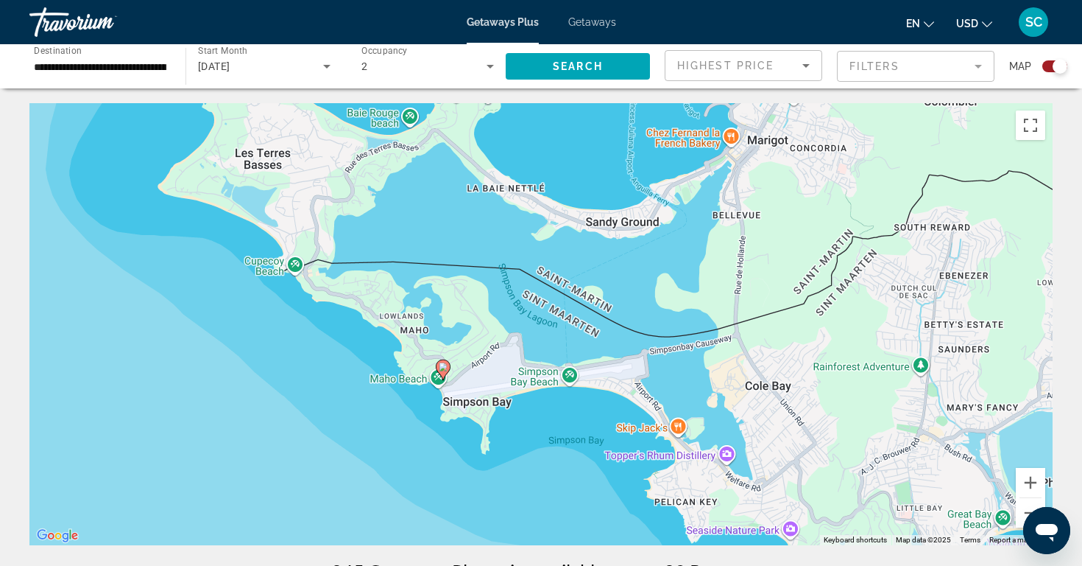
drag, startPoint x: 316, startPoint y: 342, endPoint x: 376, endPoint y: 413, distance: 92.5
click at [376, 413] on div "To activate drag with keyboard, press Alt + Enter. Once in keyboard drag state,…" at bounding box center [541, 324] width 1024 height 442
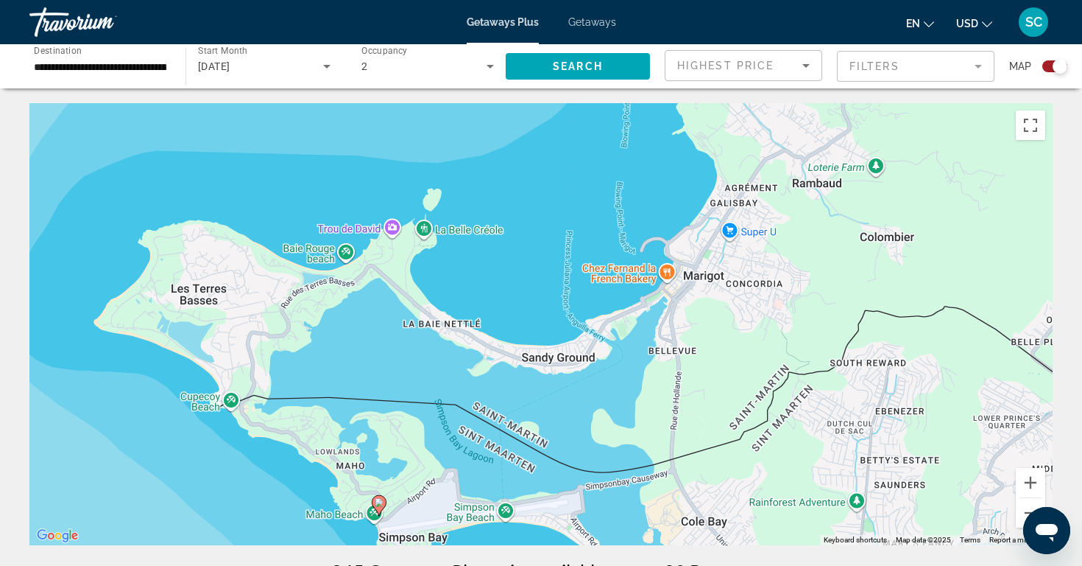
drag, startPoint x: 384, startPoint y: 264, endPoint x: 320, endPoint y: 401, distance: 150.5
click at [320, 401] on div "To activate drag with keyboard, press Alt + Enter. Once in keyboard drag state,…" at bounding box center [541, 324] width 1024 height 442
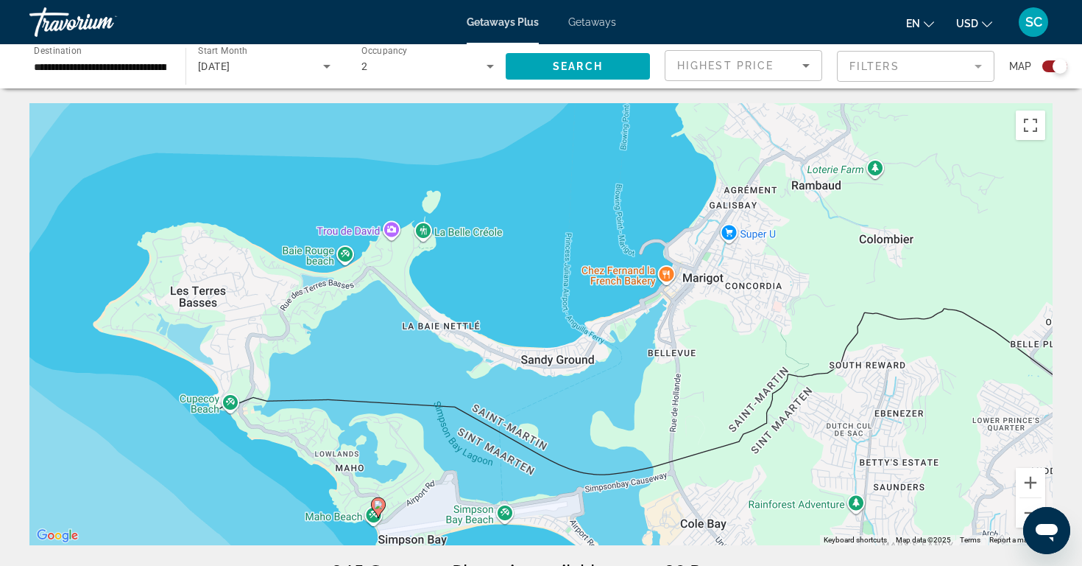
click at [319, 251] on div "To activate drag with keyboard, press Alt + Enter. Once in keyboard drag state,…" at bounding box center [541, 324] width 1024 height 442
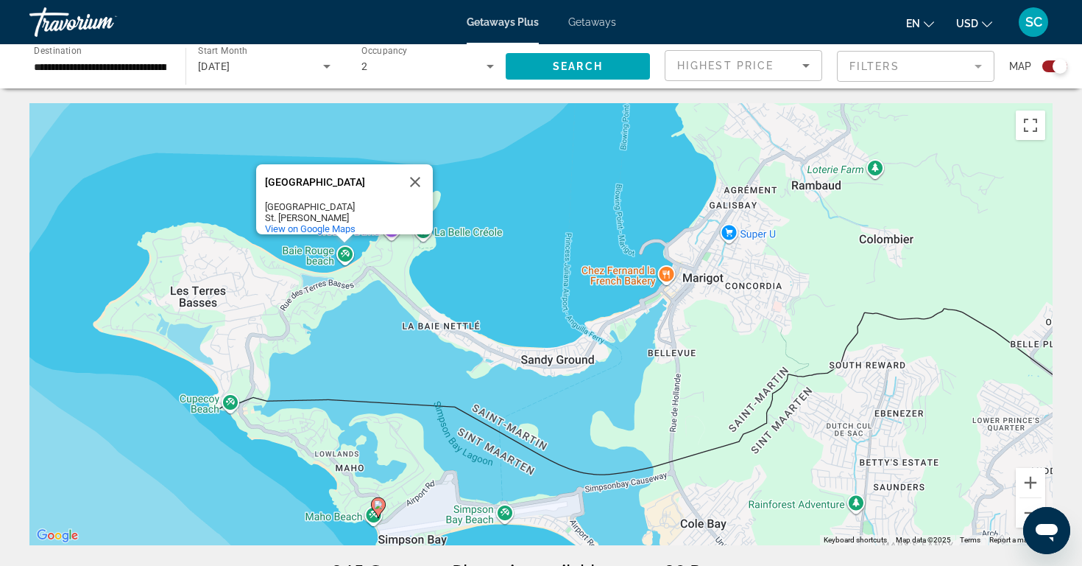
click at [365, 310] on div "To activate drag with keyboard, press Alt + Enter. Once in keyboard drag state,…" at bounding box center [541, 324] width 1024 height 442
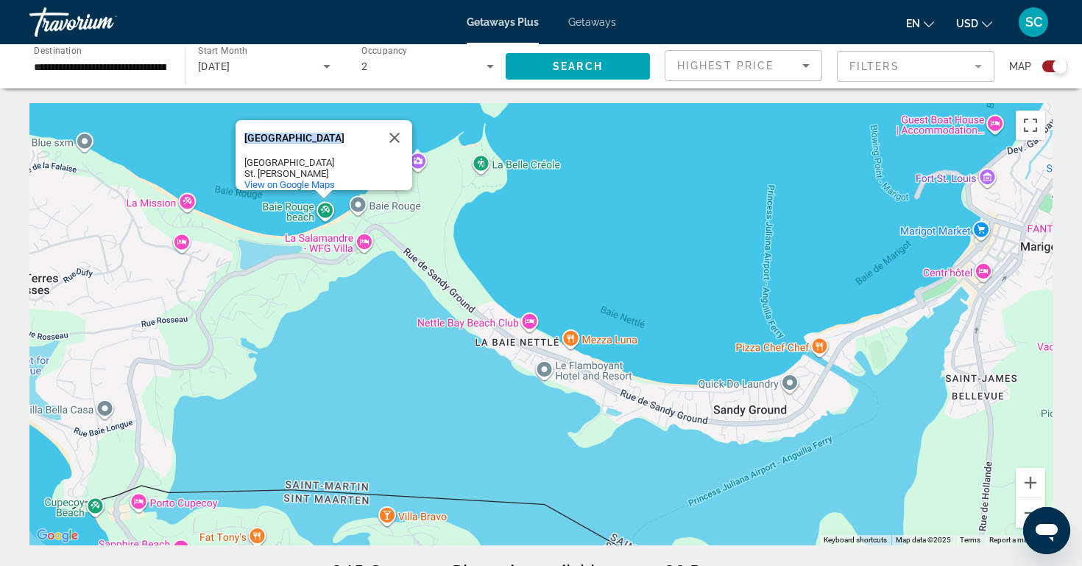
drag, startPoint x: 242, startPoint y: 127, endPoint x: 331, endPoint y: 129, distance: 88.4
click at [331, 129] on div "Baie Rouge beach Baie Rouge beach Baie Rouge St. Martin View on Google Maps" at bounding box center [324, 155] width 177 height 70
copy div "Baie Rouge beach"
click at [887, 60] on mat-form-field "Filters" at bounding box center [916, 66] width 158 height 31
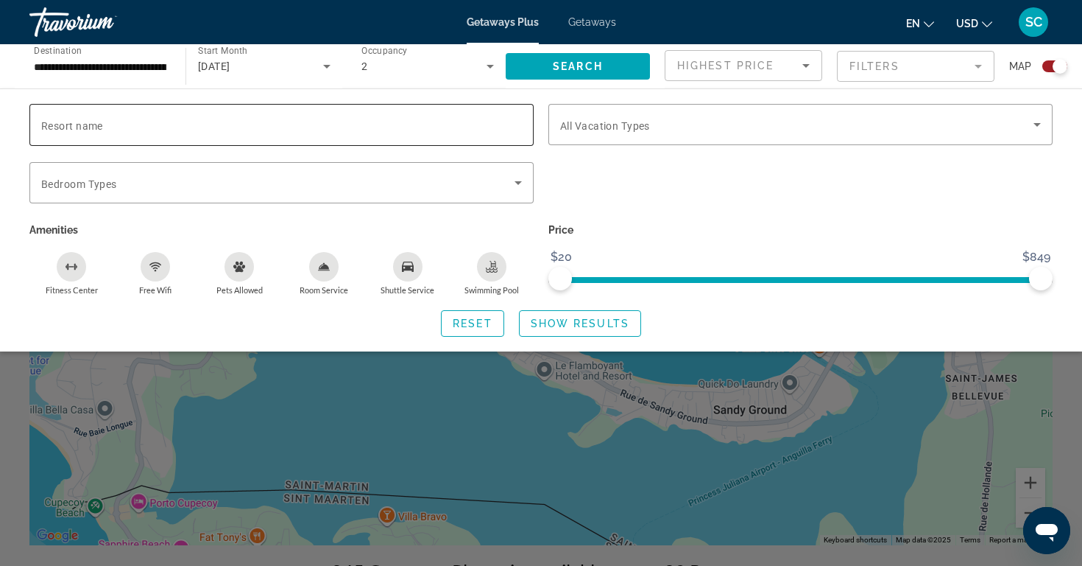
click at [46, 122] on span "Resort name" at bounding box center [72, 126] width 62 height 12
click at [46, 122] on input "Resort name" at bounding box center [281, 125] width 481 height 18
paste input "**********"
type input "**********"
click at [554, 320] on span "Show Results" at bounding box center [580, 323] width 99 height 12
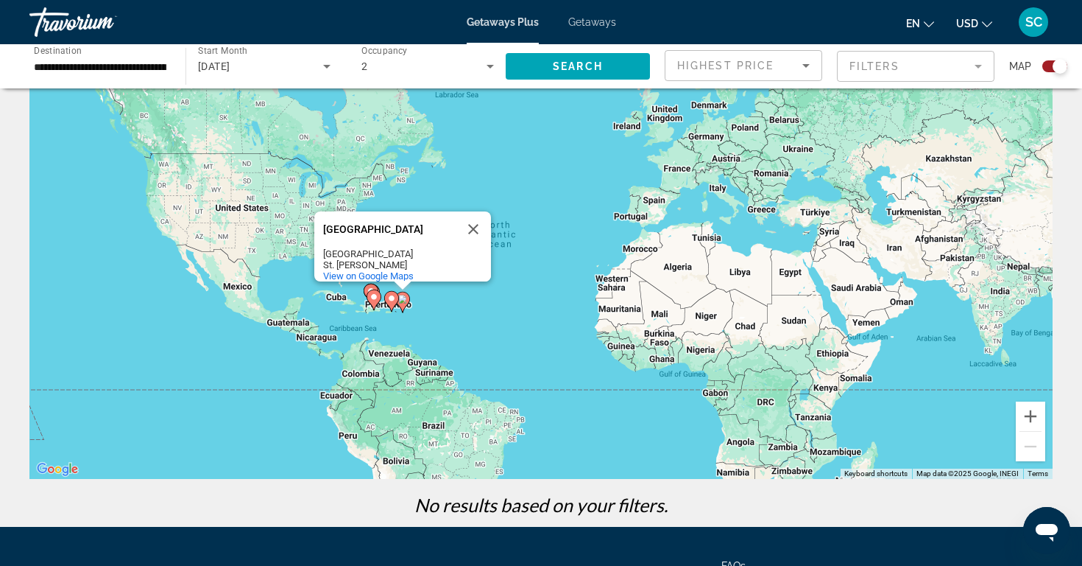
scroll to position [65, 0]
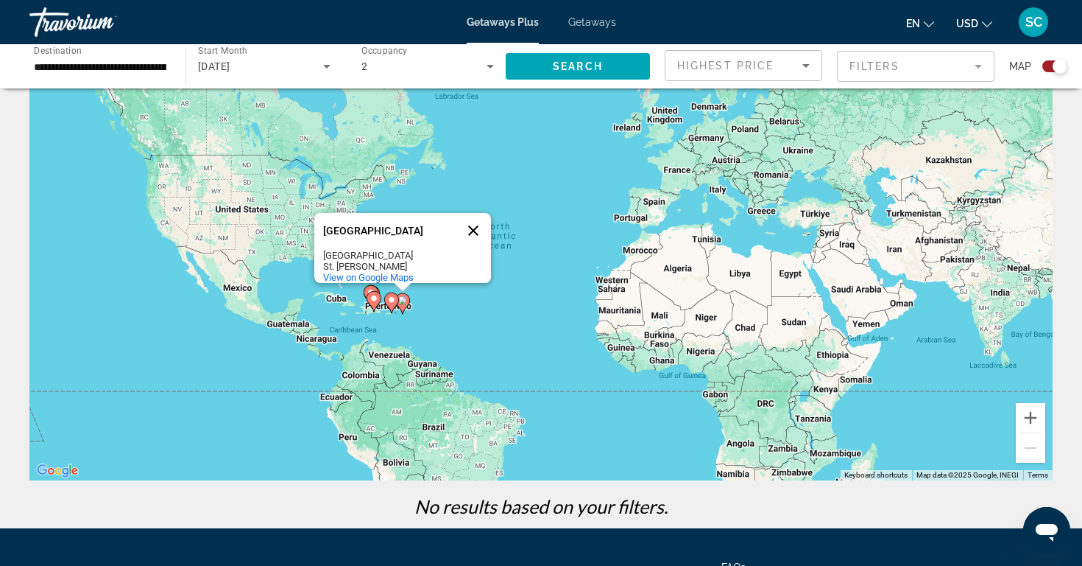
click at [473, 217] on button "Close" at bounding box center [473, 230] width 35 height 35
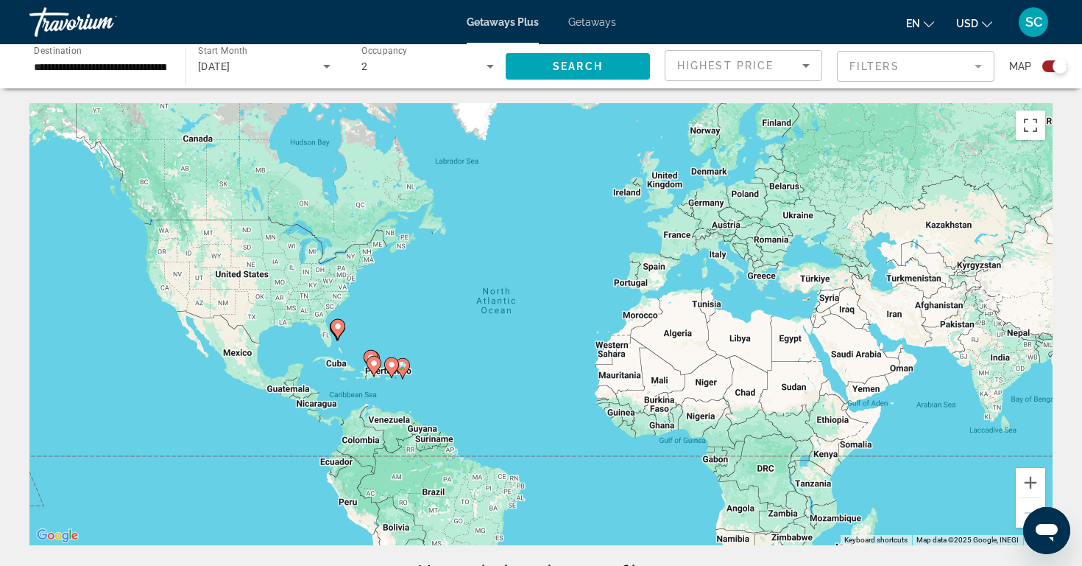
scroll to position [0, 0]
click at [865, 62] on mat-form-field "Filters" at bounding box center [916, 66] width 158 height 31
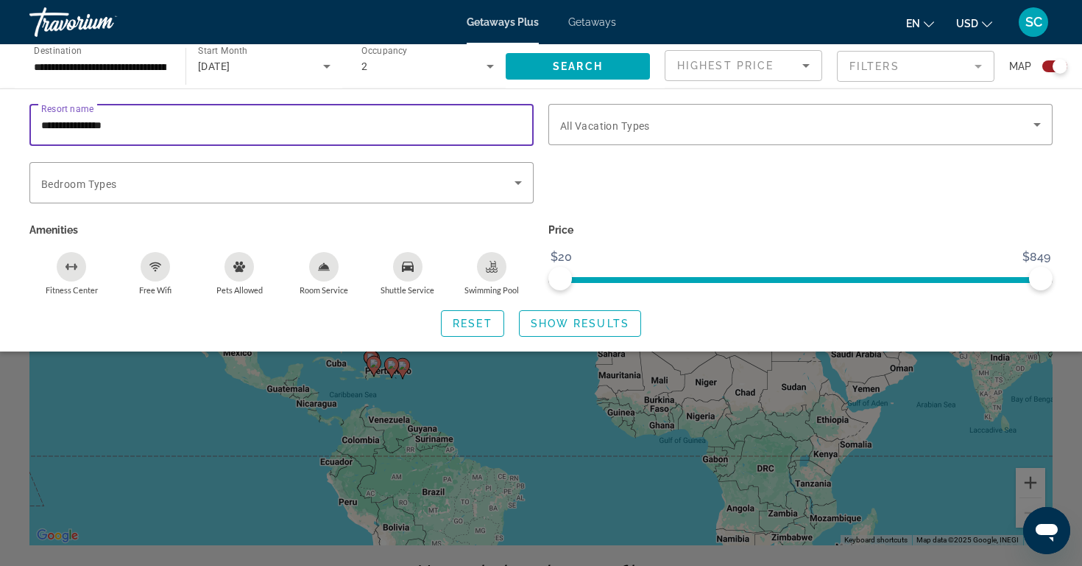
click at [138, 125] on input "**********" at bounding box center [281, 125] width 481 height 18
type input "*"
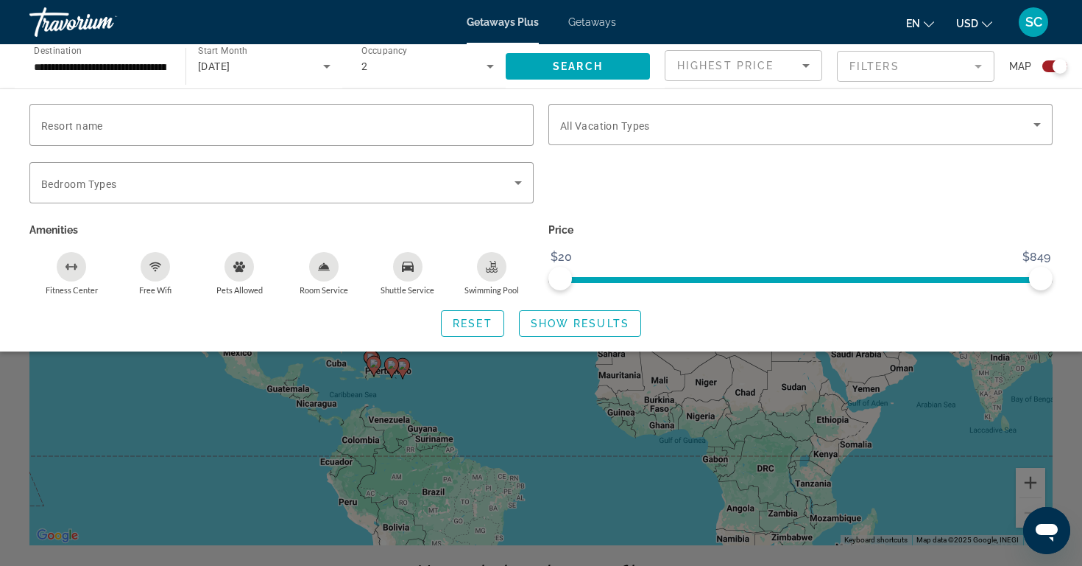
click at [208, 225] on p "Amenities" at bounding box center [281, 229] width 504 height 21
click at [568, 328] on span "Show Results" at bounding box center [580, 323] width 99 height 12
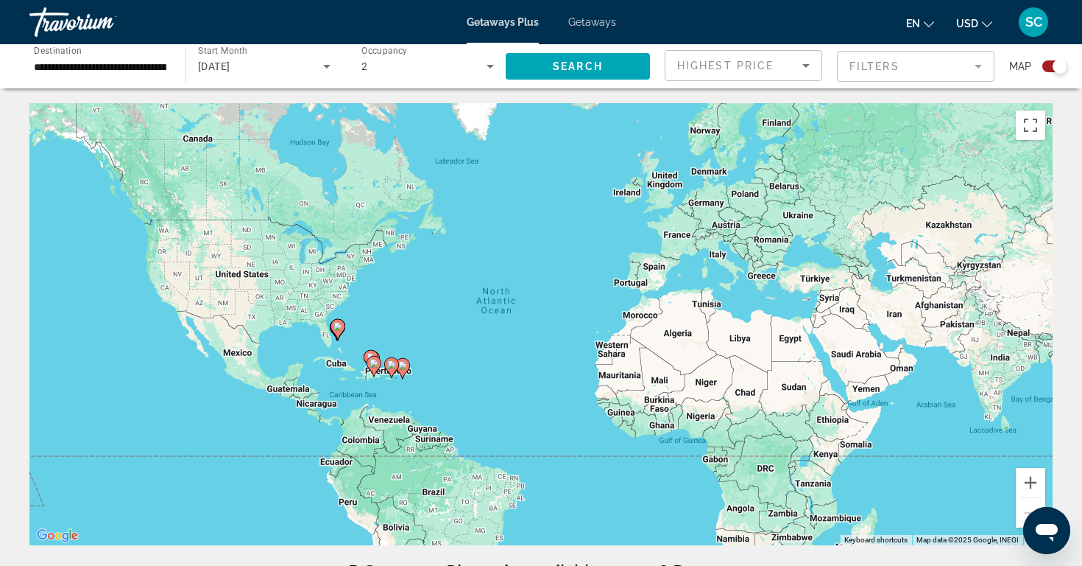
click at [804, 62] on icon "Sort by" at bounding box center [806, 66] width 18 height 18
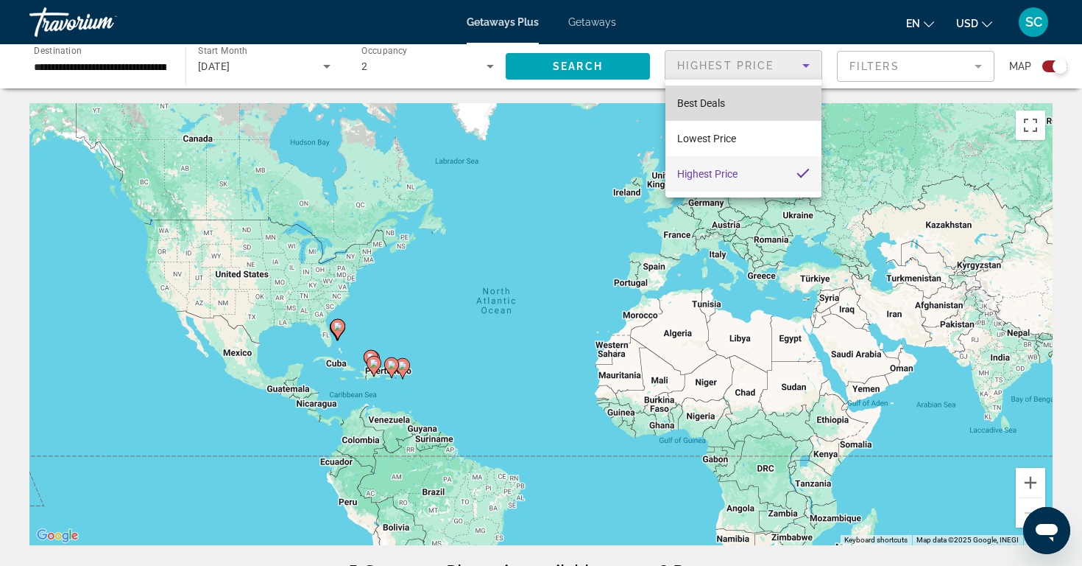
click at [722, 101] on span "Best Deals" at bounding box center [701, 103] width 48 height 12
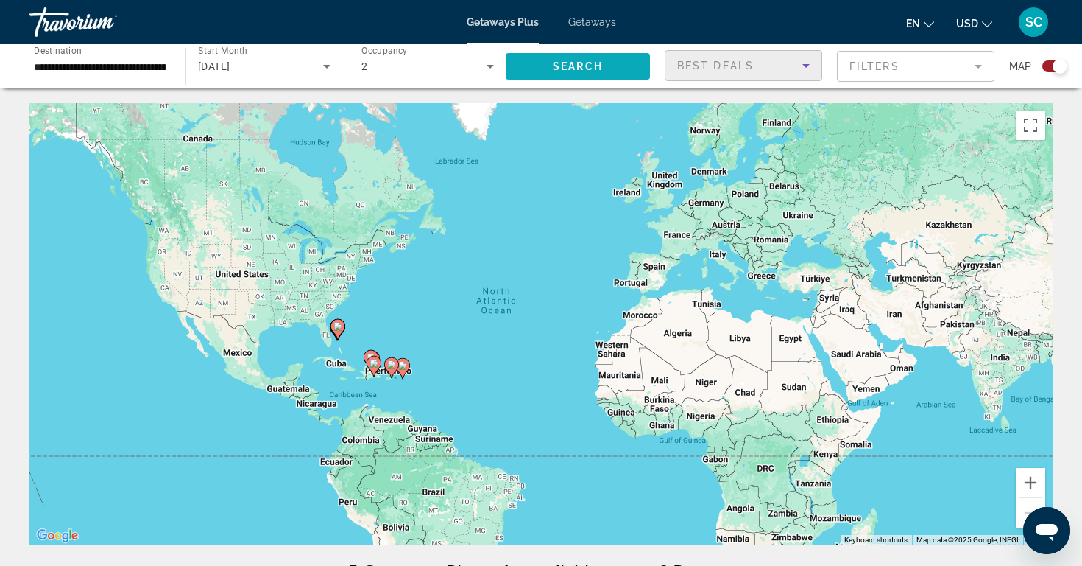
click at [585, 64] on span "Search" at bounding box center [578, 66] width 50 height 12
click at [137, 65] on input "**********" at bounding box center [100, 67] width 133 height 18
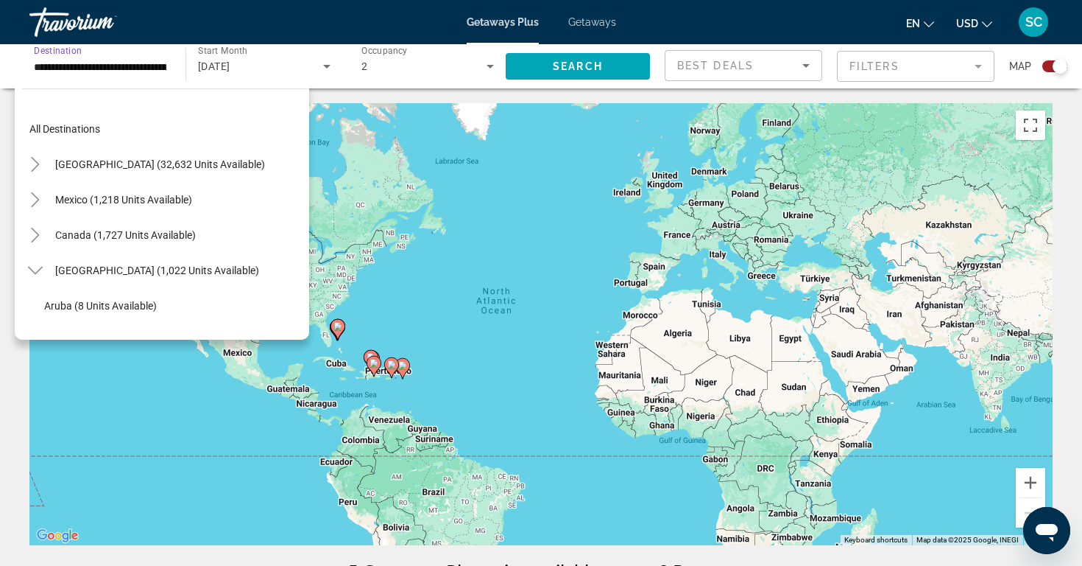
scroll to position [300, 0]
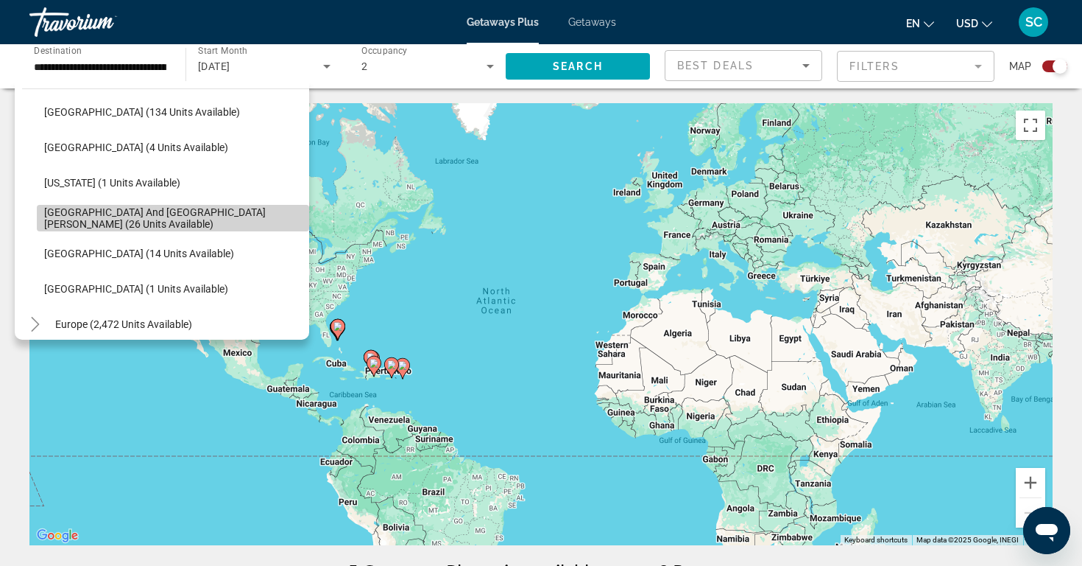
click at [177, 217] on span "Sint Maarten and Saint Martin (26 units available)" at bounding box center [173, 218] width 258 height 24
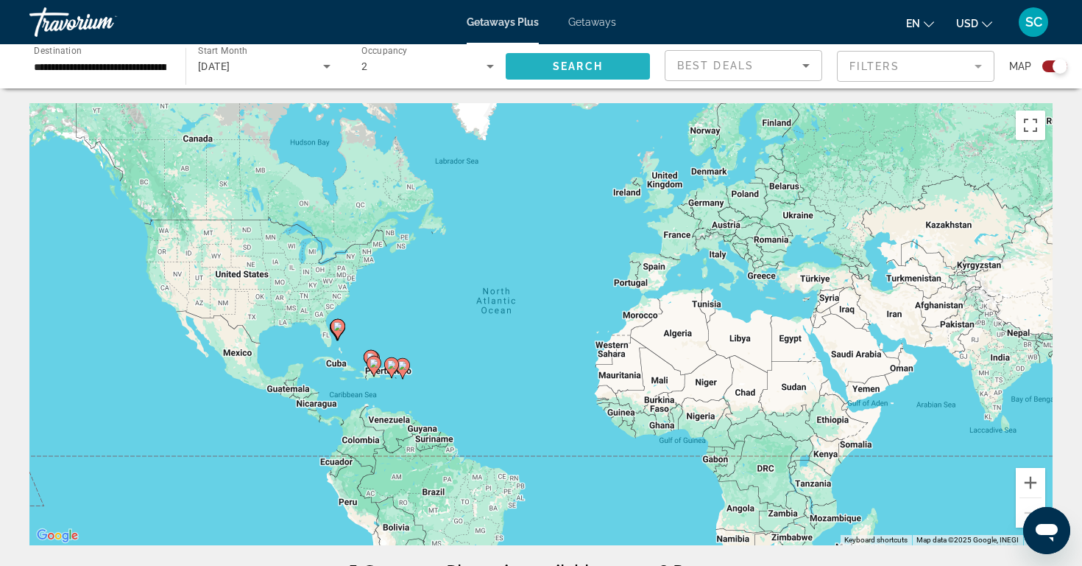
click at [589, 62] on span "Search" at bounding box center [578, 66] width 50 height 12
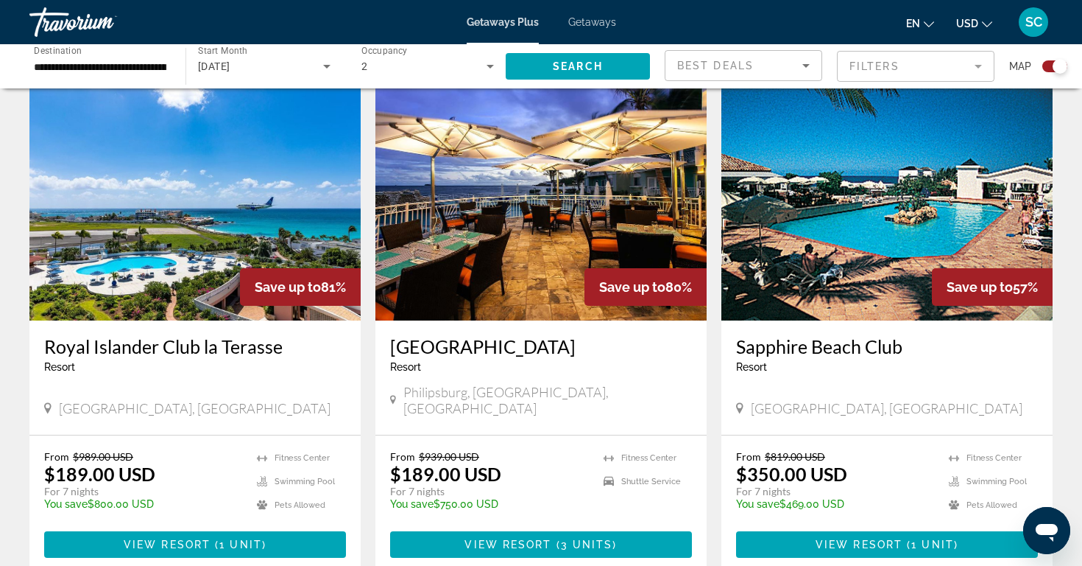
scroll to position [530, 0]
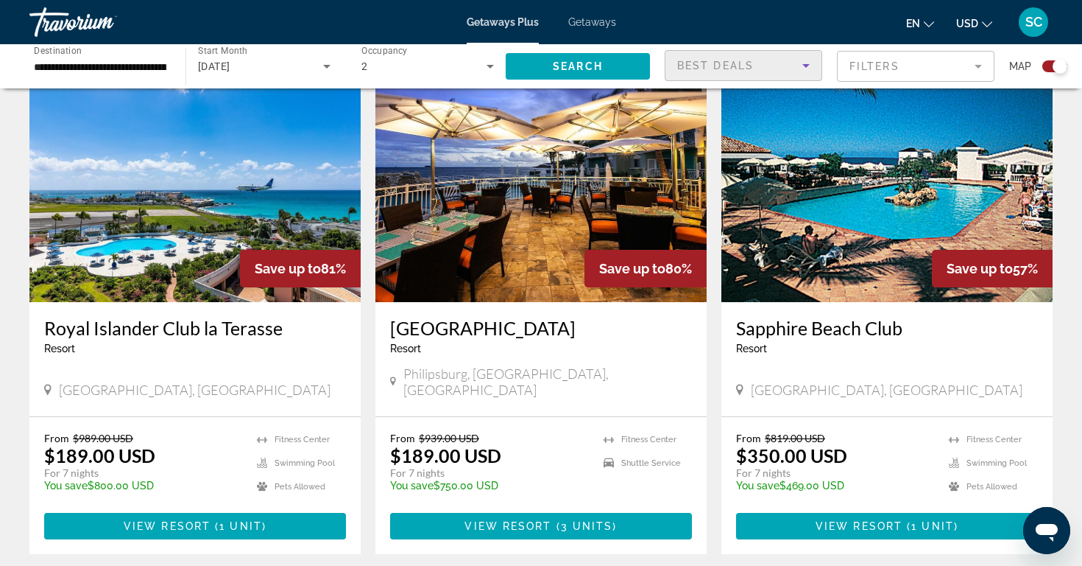
click at [712, 60] on span "Best Deals" at bounding box center [715, 66] width 77 height 12
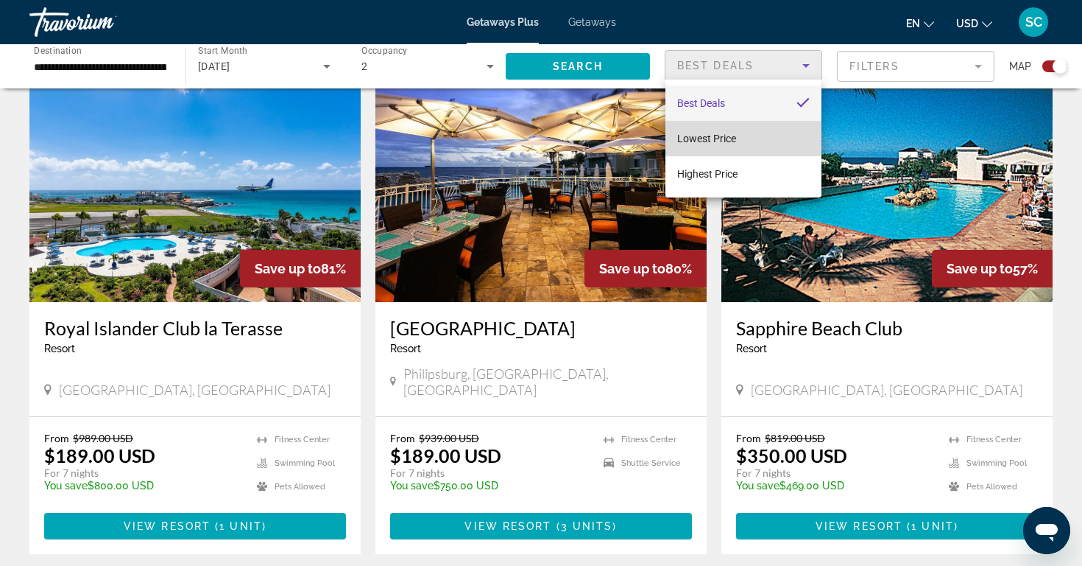
click at [718, 135] on span "Lowest Price" at bounding box center [706, 139] width 59 height 12
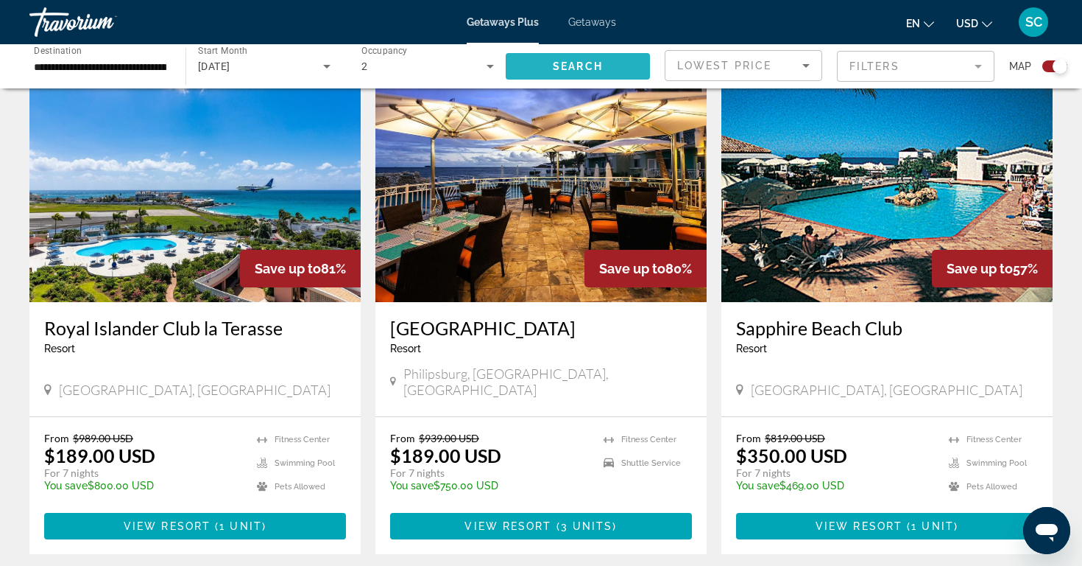
click at [607, 65] on span "Search widget" at bounding box center [578, 66] width 144 height 35
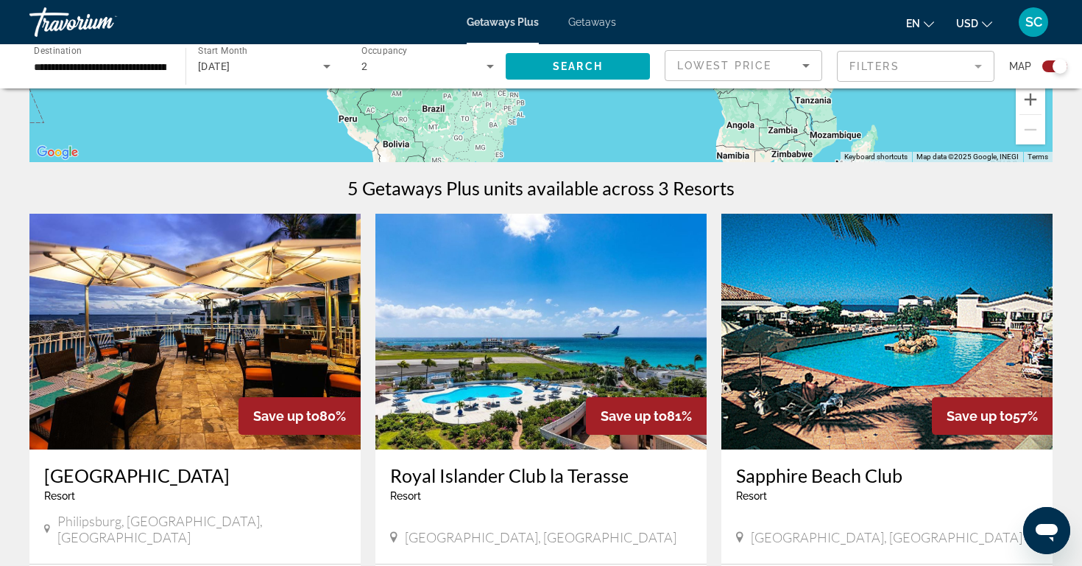
scroll to position [376, 0]
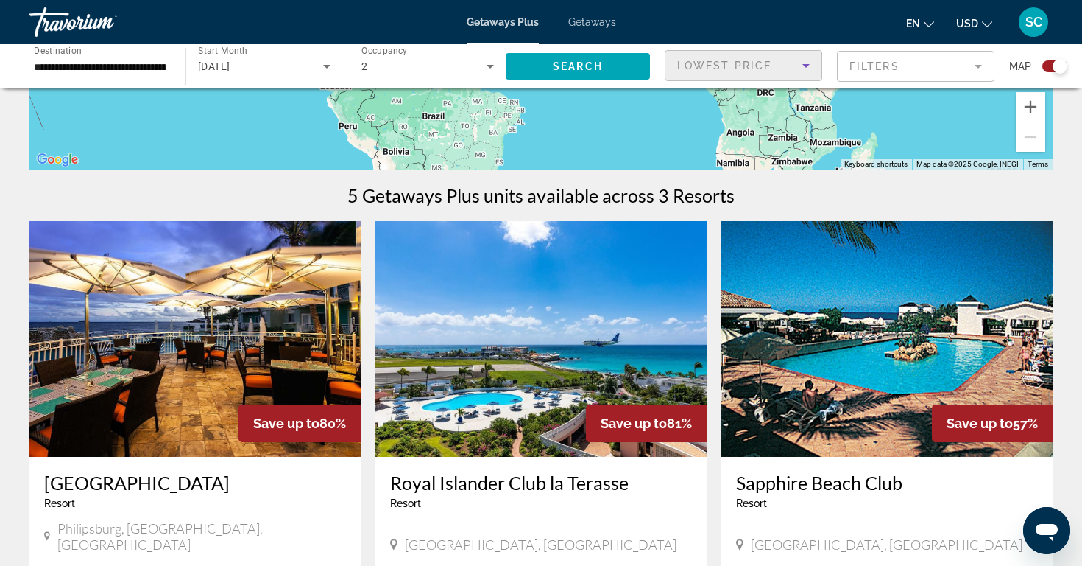
click at [700, 61] on span "Lowest Price" at bounding box center [724, 66] width 94 height 12
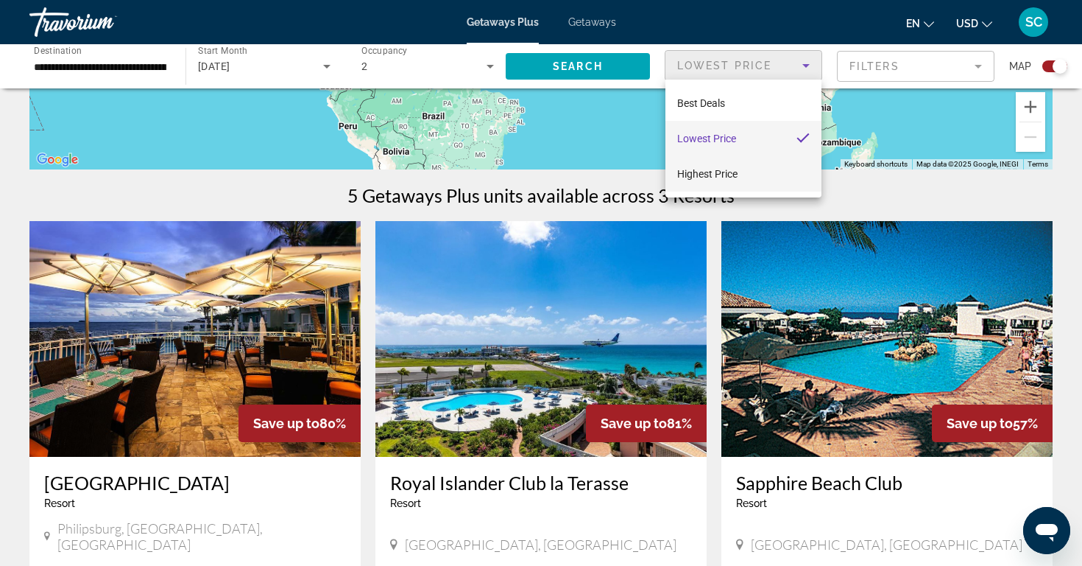
click at [697, 172] on span "Highest Price" at bounding box center [707, 174] width 60 height 12
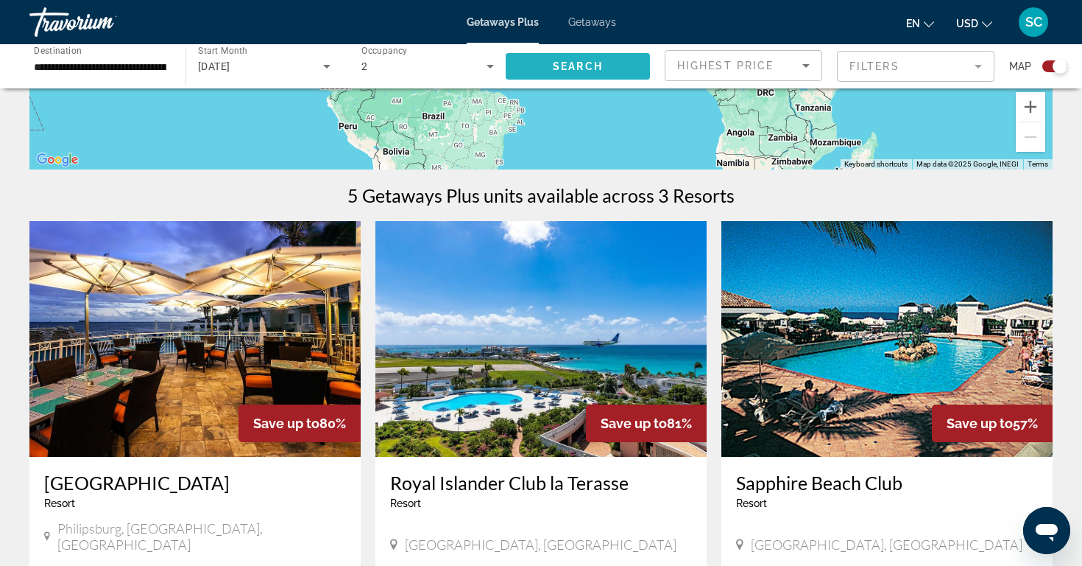
click at [563, 61] on span "Search" at bounding box center [578, 66] width 50 height 12
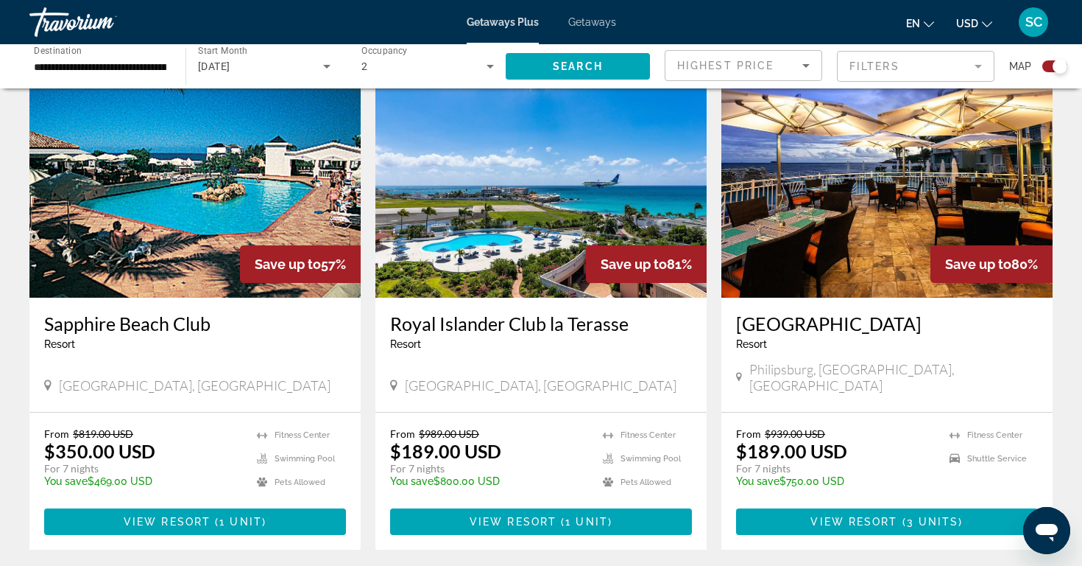
scroll to position [533, 0]
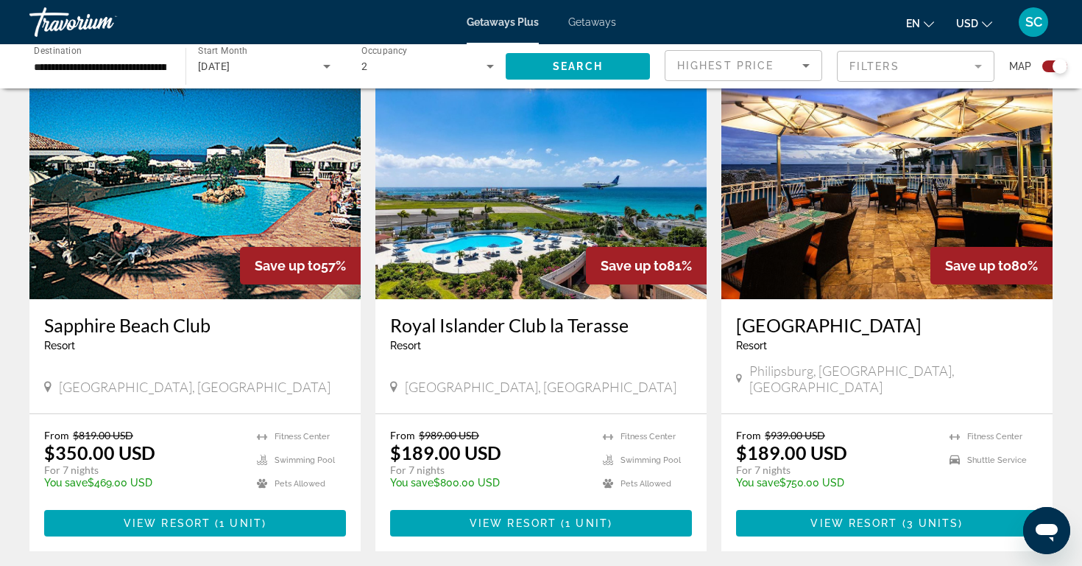
click at [163, 60] on input "**********" at bounding box center [100, 67] width 133 height 18
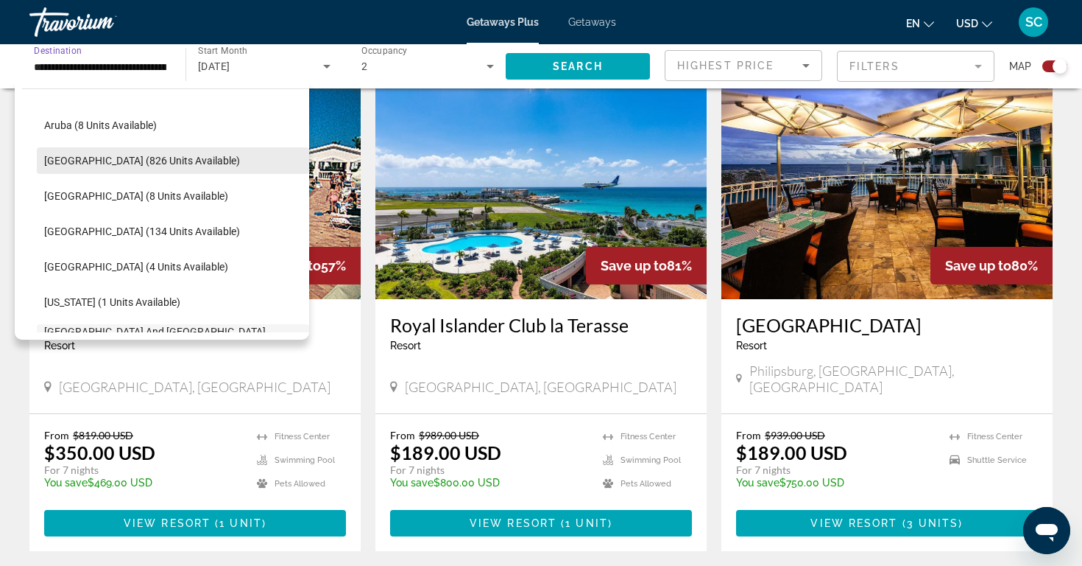
scroll to position [180, 0]
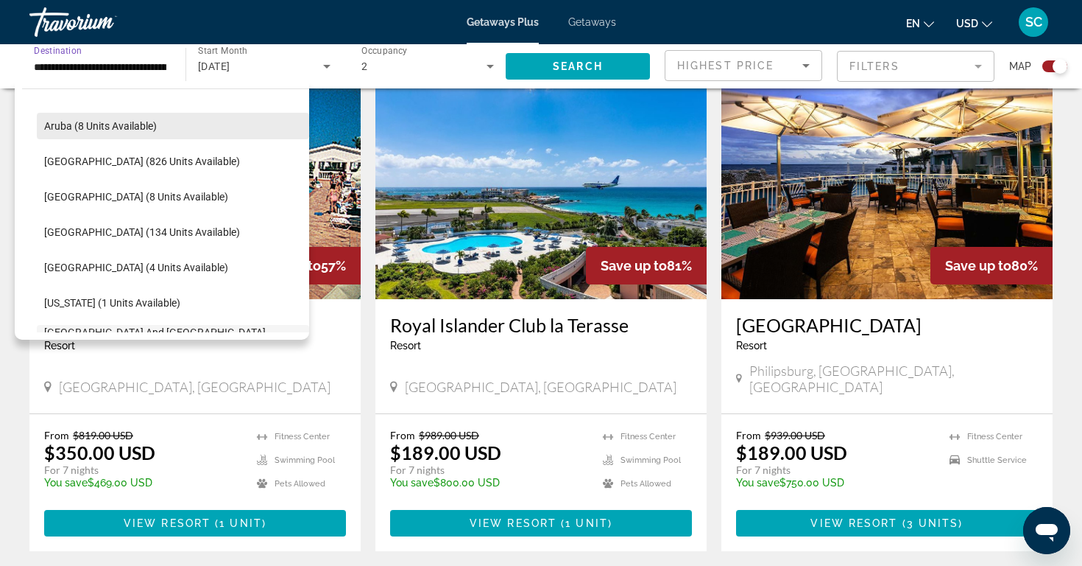
click at [105, 121] on span "Aruba (8 units available)" at bounding box center [100, 126] width 113 height 12
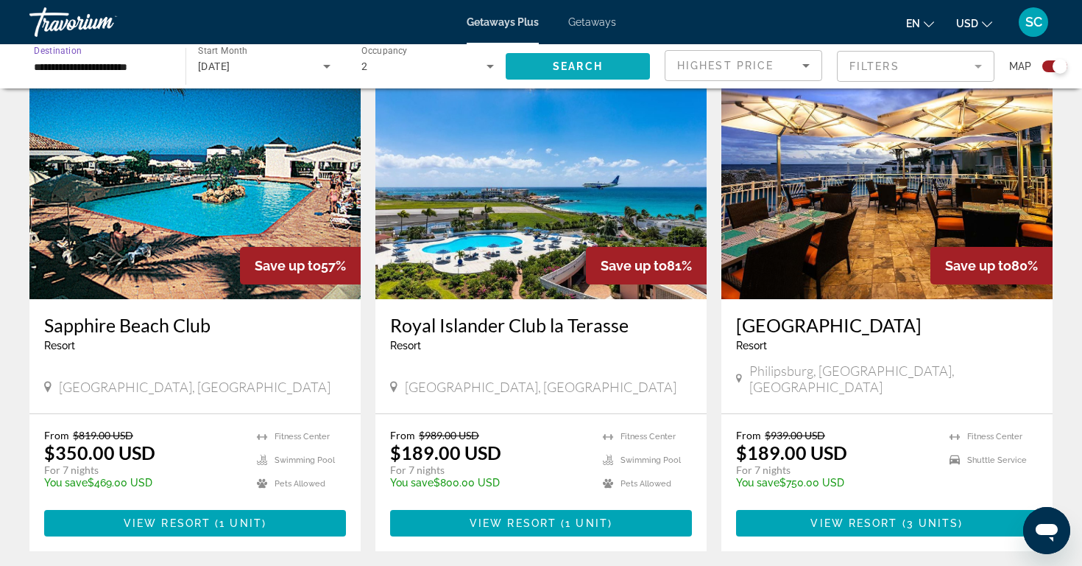
click at [544, 67] on span "Search widget" at bounding box center [578, 66] width 144 height 35
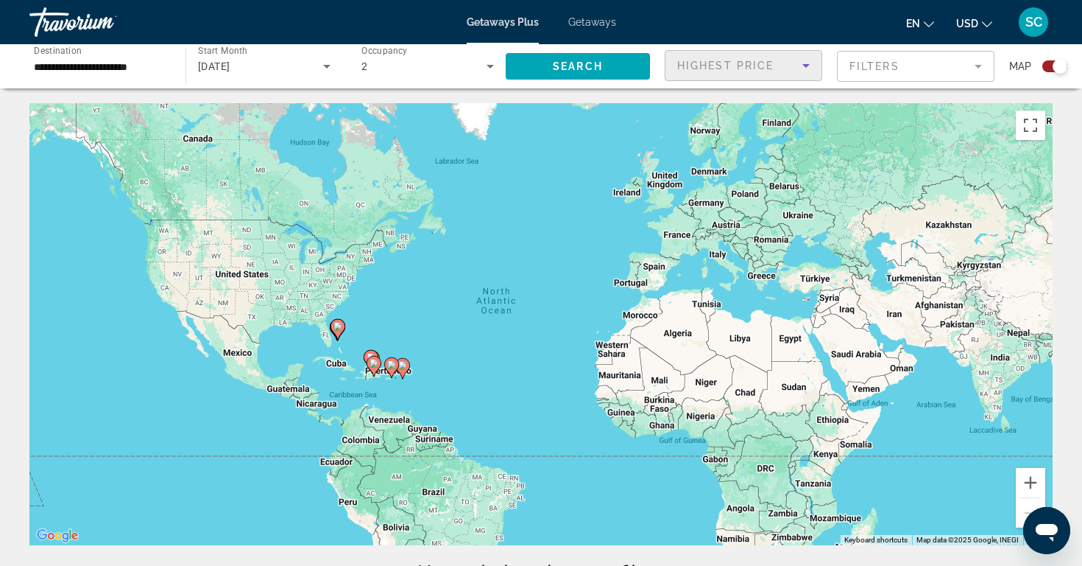
click at [717, 66] on span "Highest Price" at bounding box center [725, 66] width 96 height 12
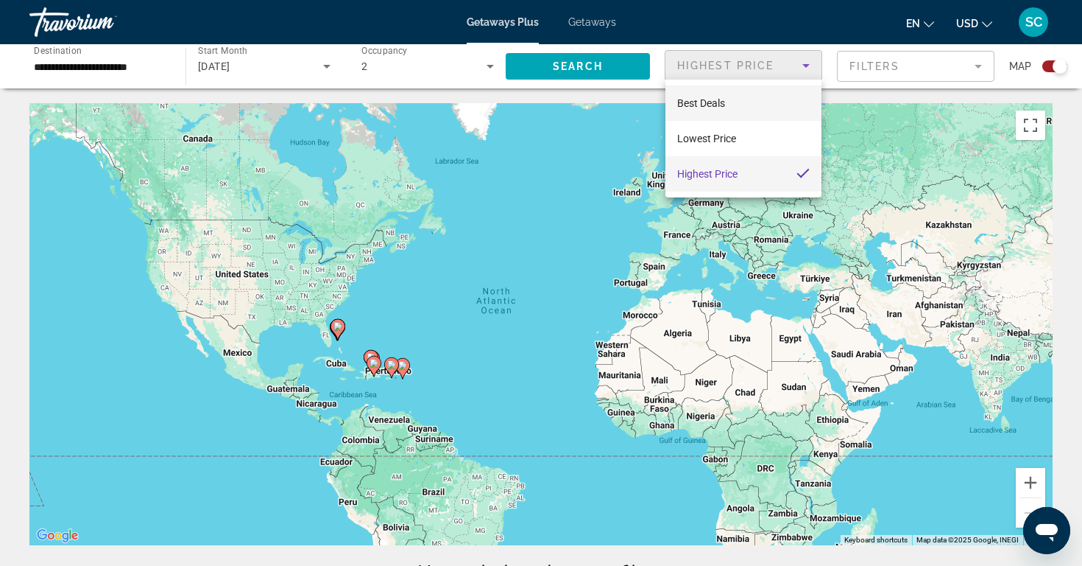
click at [714, 101] on span "Best Deals" at bounding box center [701, 103] width 48 height 12
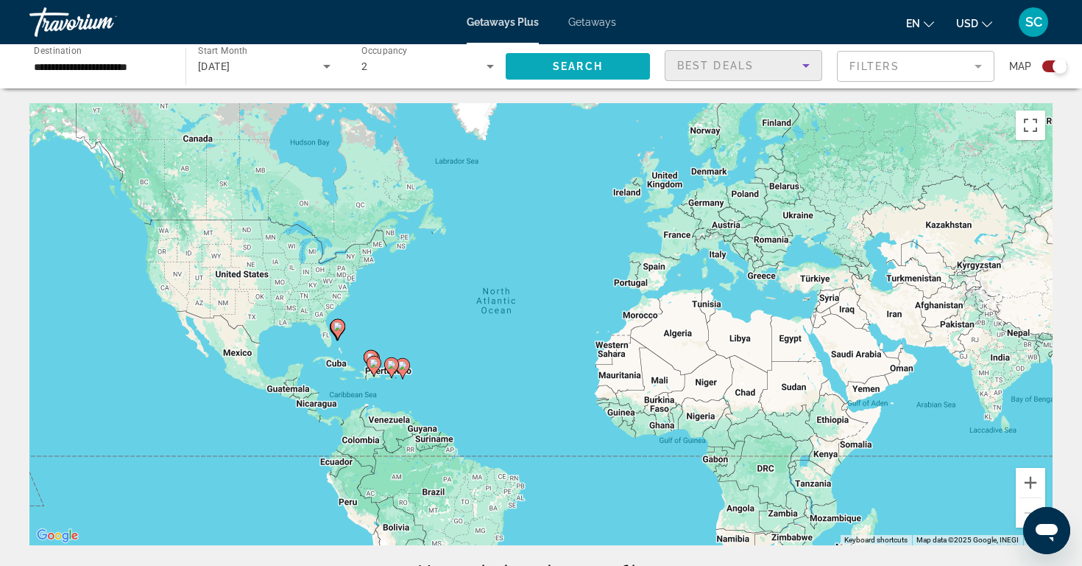
click at [585, 68] on span "Search" at bounding box center [578, 66] width 50 height 12
click at [723, 67] on span "Best Deals" at bounding box center [715, 66] width 77 height 12
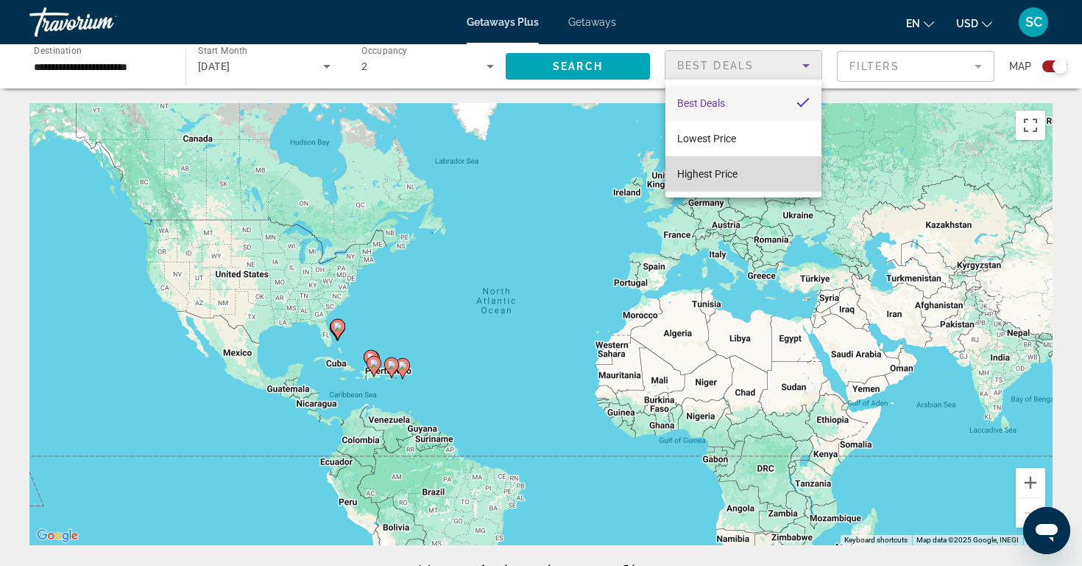
click at [722, 175] on span "Highest Price" at bounding box center [707, 174] width 60 height 12
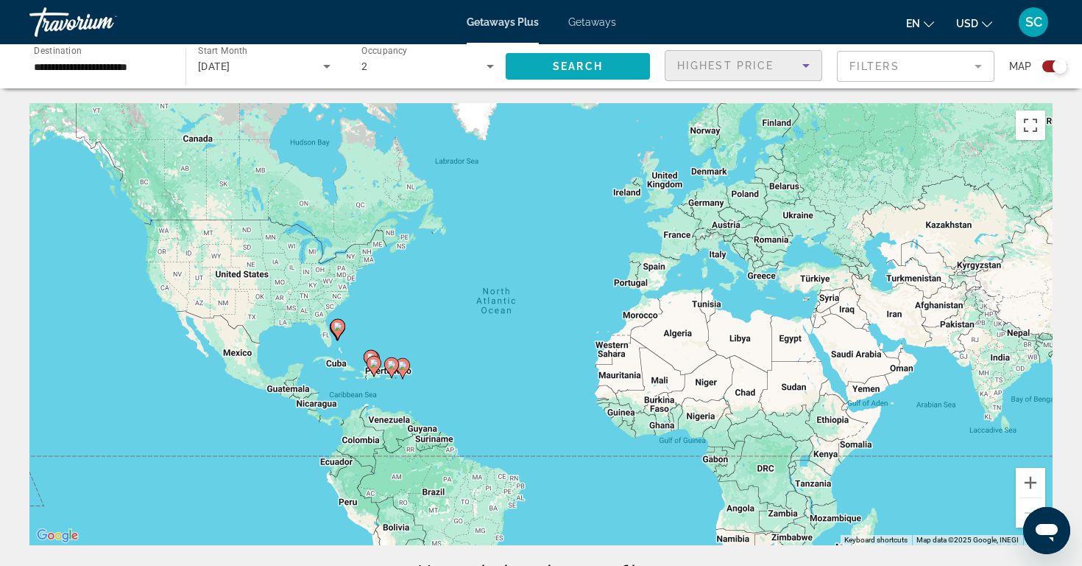
click at [590, 65] on span "Search" at bounding box center [578, 66] width 50 height 12
click at [121, 63] on input "**********" at bounding box center [100, 67] width 133 height 18
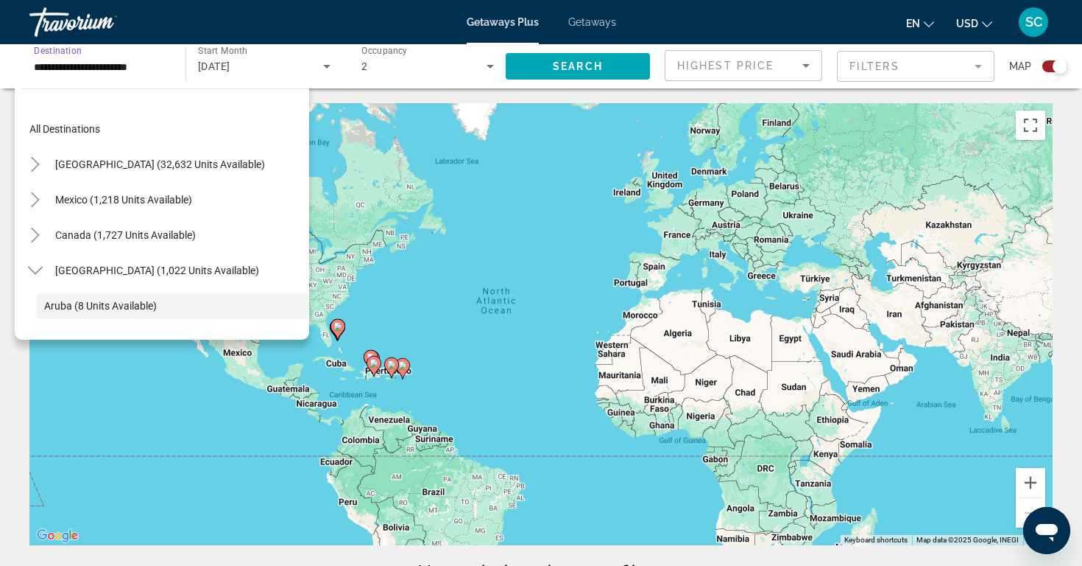
scroll to position [88, 0]
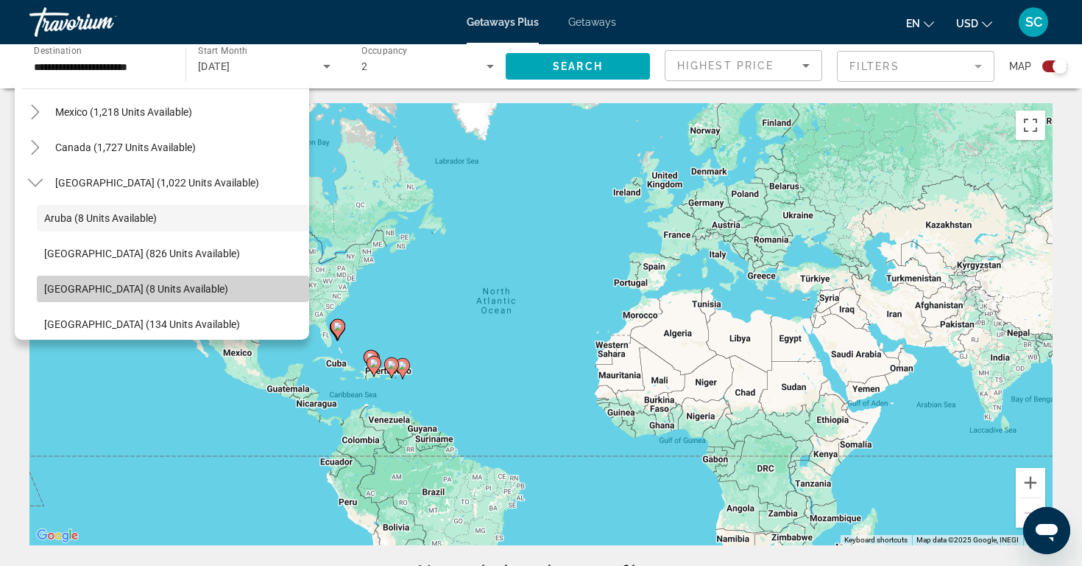
click at [138, 286] on span "Cayman Islands (8 units available)" at bounding box center [136, 289] width 184 height 12
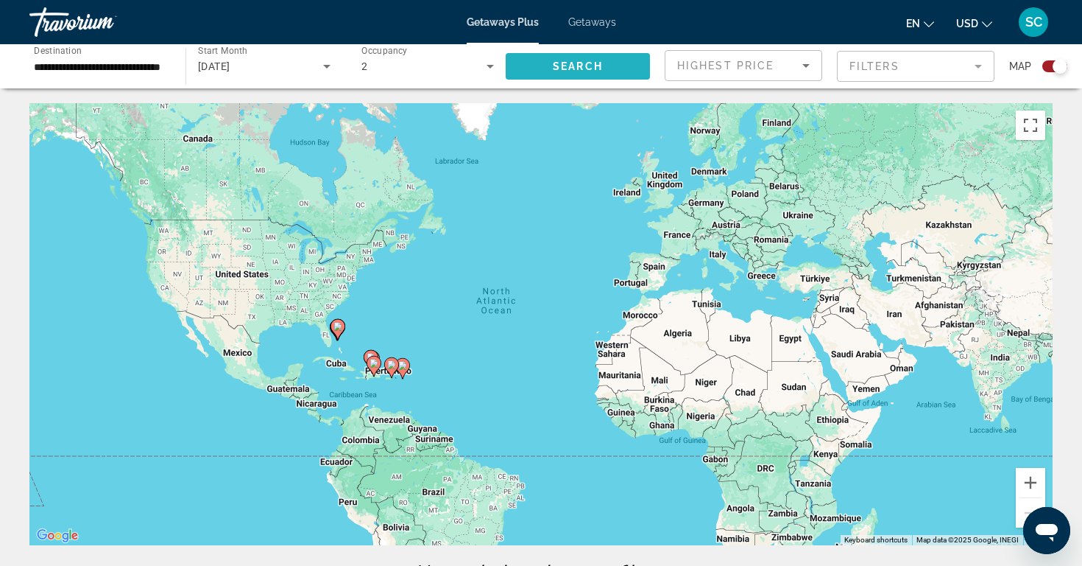
click at [583, 63] on span "Search" at bounding box center [578, 66] width 50 height 12
click at [155, 67] on input "**********" at bounding box center [100, 67] width 133 height 18
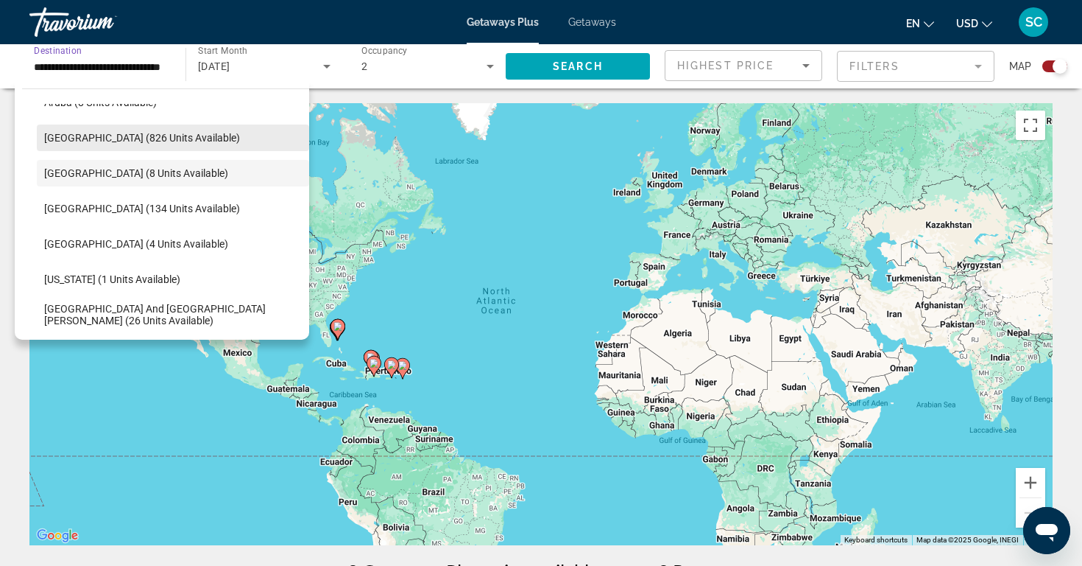
scroll to position [204, 0]
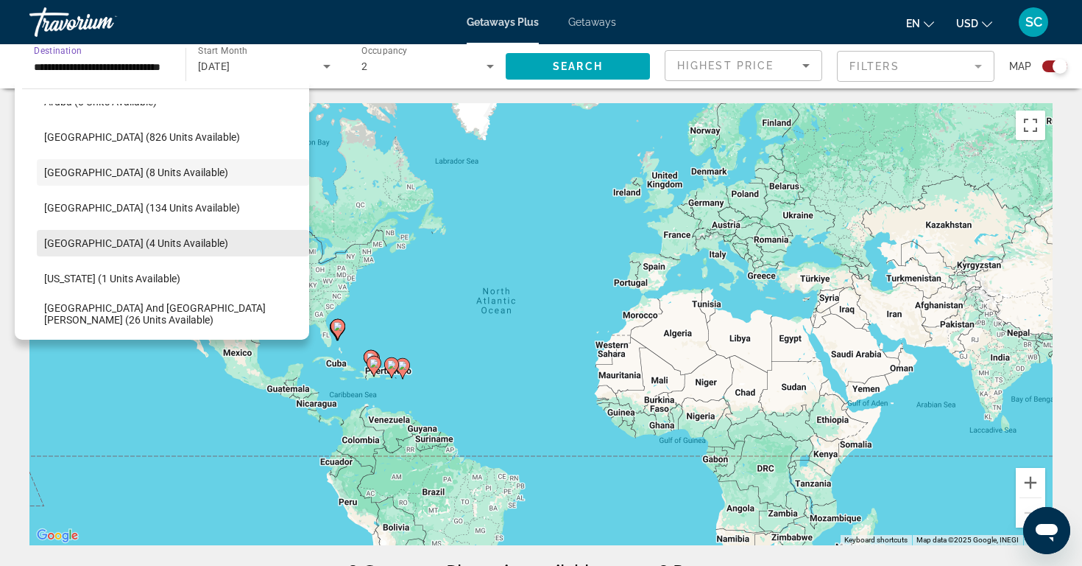
click at [159, 239] on span "Martinique (4 units available)" at bounding box center [136, 243] width 184 height 12
type input "**********"
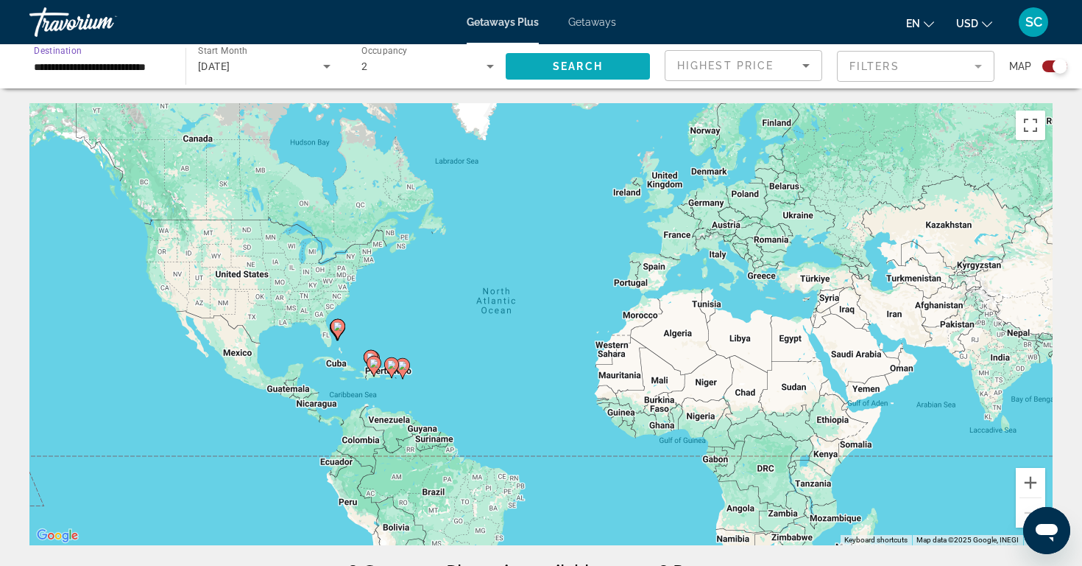
click at [562, 66] on span "Search" at bounding box center [578, 66] width 50 height 12
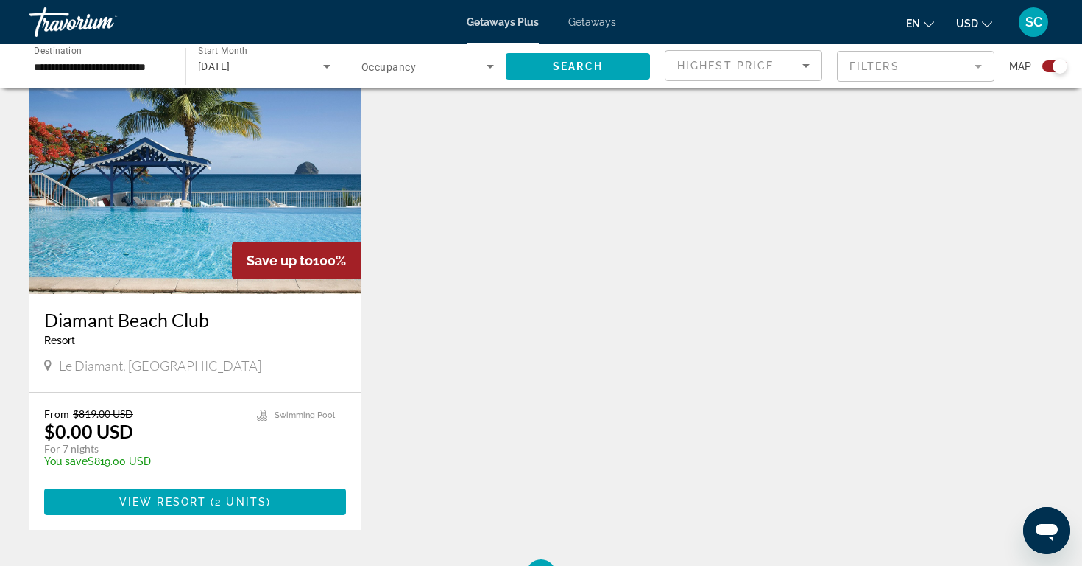
scroll to position [538, 0]
click at [205, 206] on img "Main content" at bounding box center [194, 177] width 331 height 236
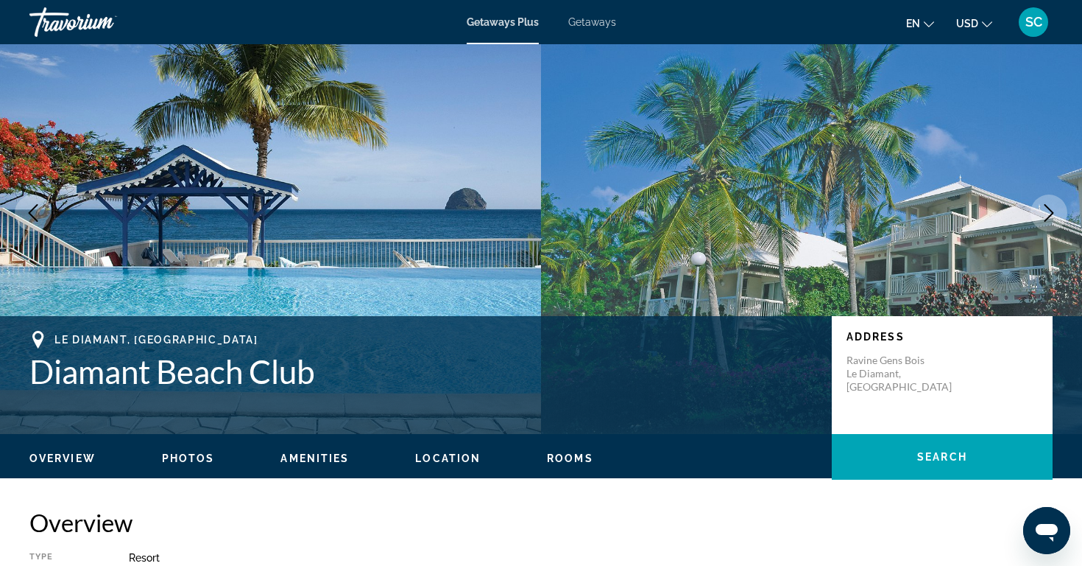
scroll to position [52, 0]
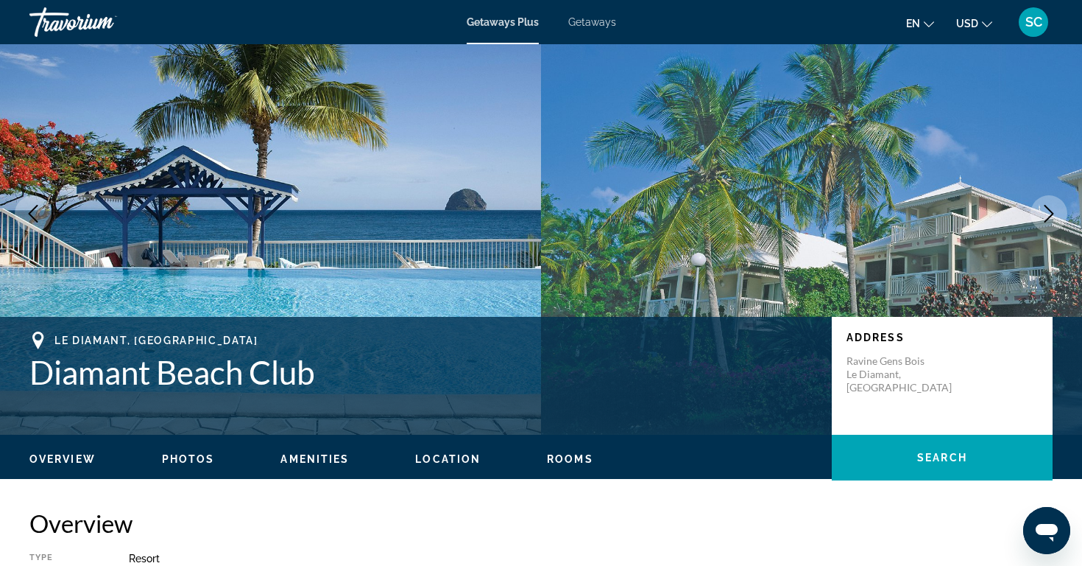
click at [1057, 211] on icon "Next image" at bounding box center [1049, 214] width 18 height 18
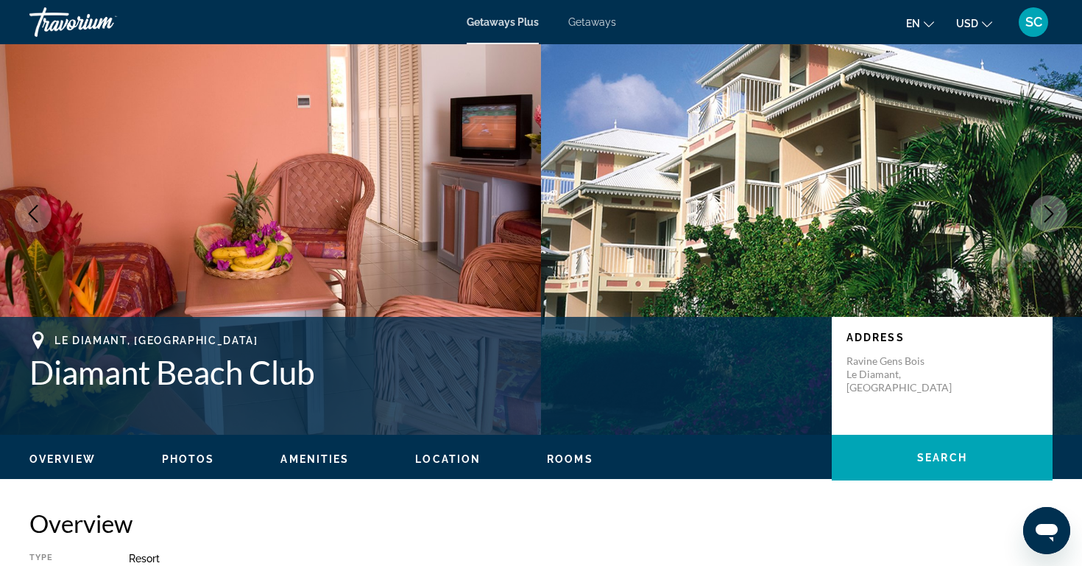
click at [1057, 211] on icon "Next image" at bounding box center [1049, 214] width 18 height 18
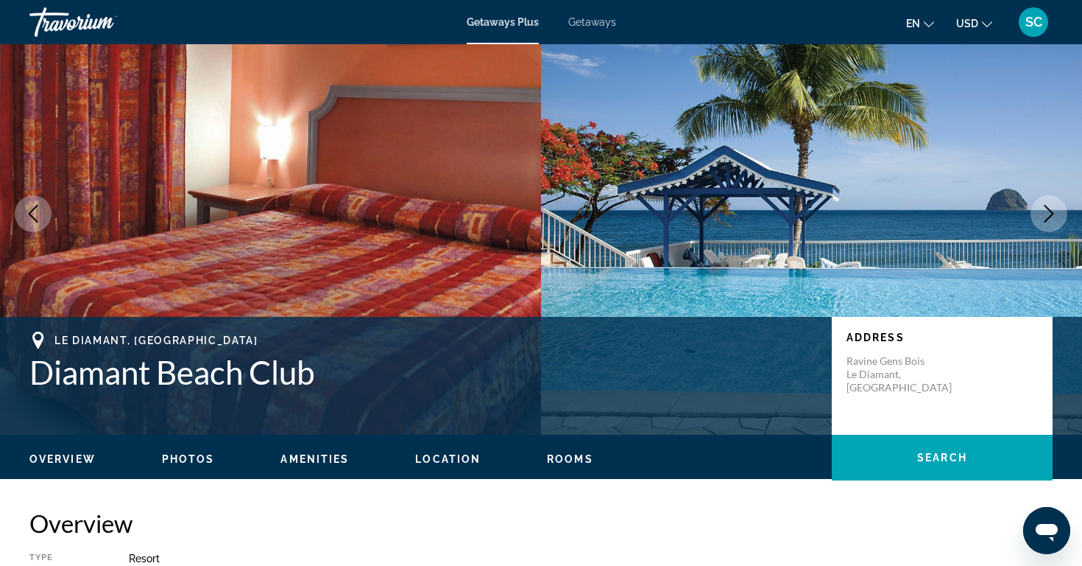
click at [1057, 211] on icon "Next image" at bounding box center [1049, 214] width 18 height 18
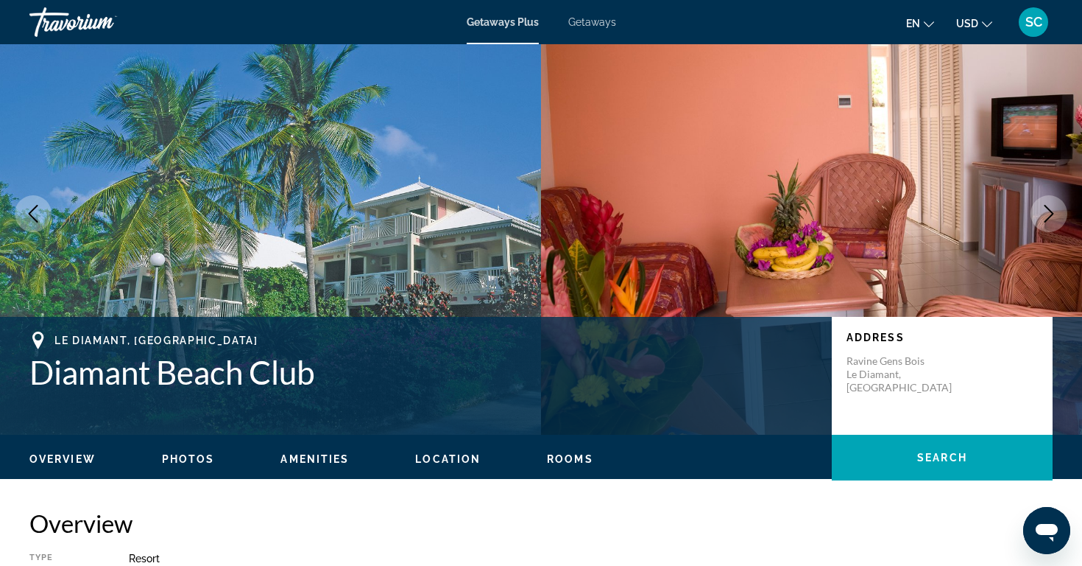
click at [1057, 211] on icon "Next image" at bounding box center [1049, 214] width 18 height 18
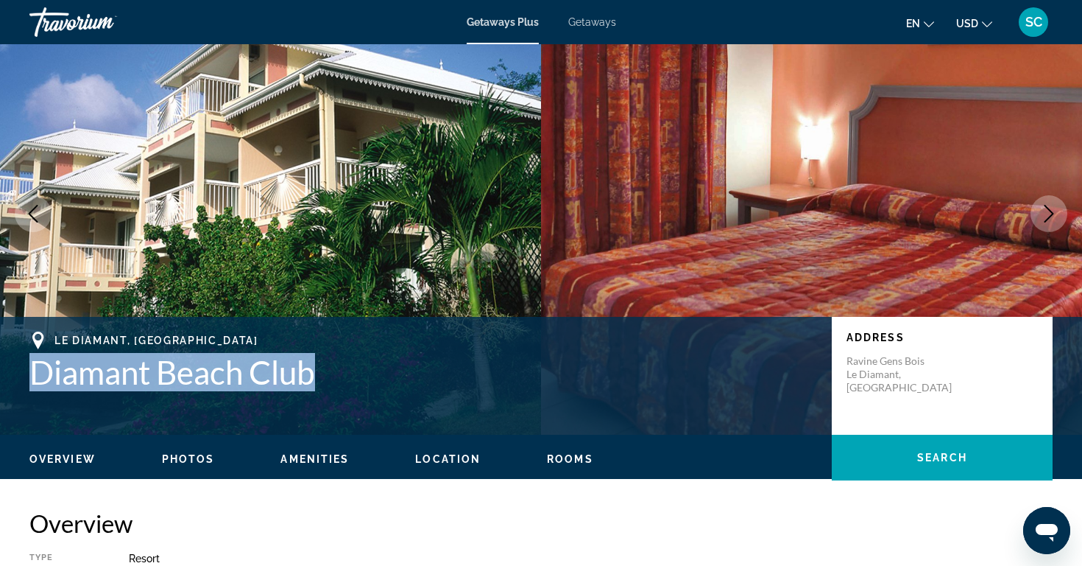
drag, startPoint x: 32, startPoint y: 364, endPoint x: 339, endPoint y: 368, distance: 307.8
click at [339, 368] on h1 "Diamant Beach Club" at bounding box center [423, 372] width 788 height 38
copy h1 "Diamant Beach Club"
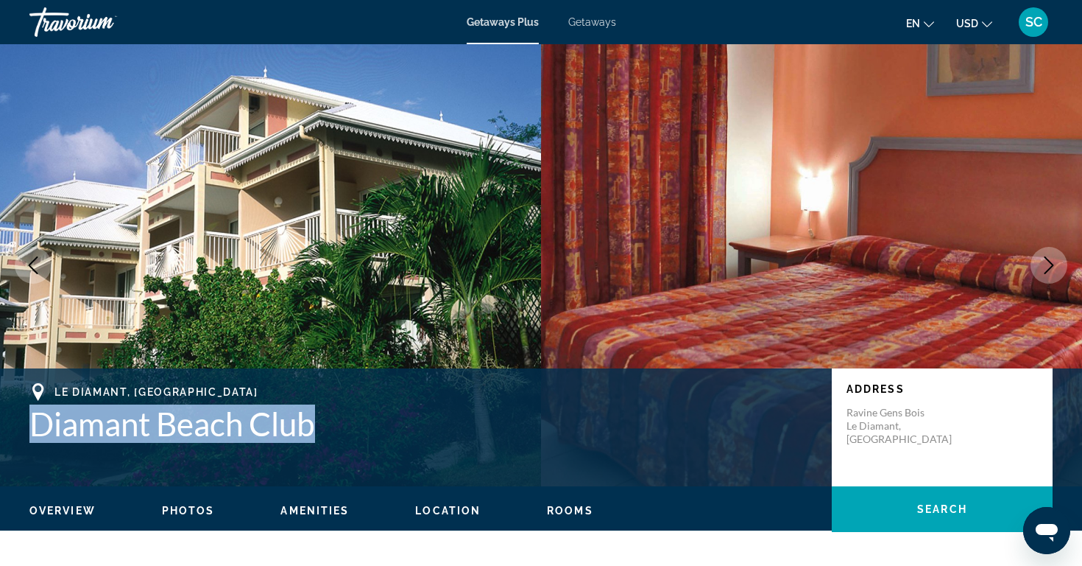
scroll to position [0, 0]
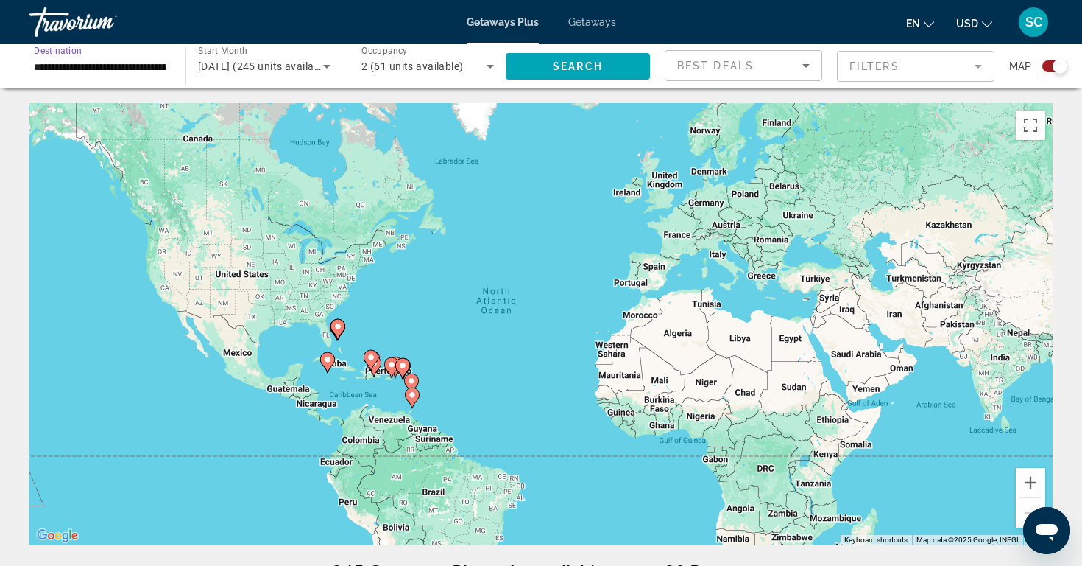
click at [155, 67] on input "**********" at bounding box center [100, 67] width 133 height 18
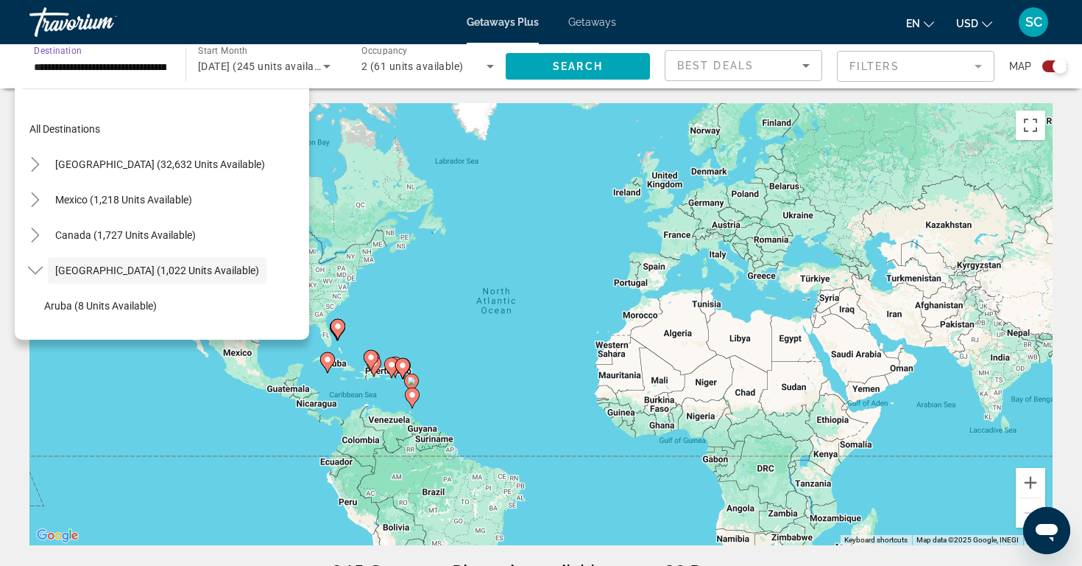
scroll to position [52, 0]
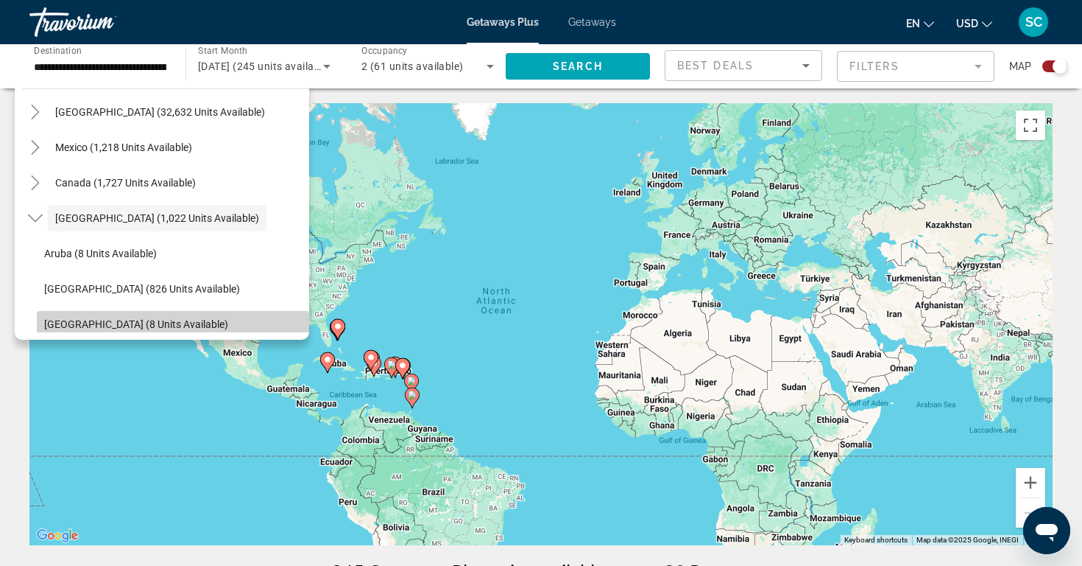
click at [136, 322] on span "Cayman Islands (8 units available)" at bounding box center [136, 324] width 184 height 12
type input "**********"
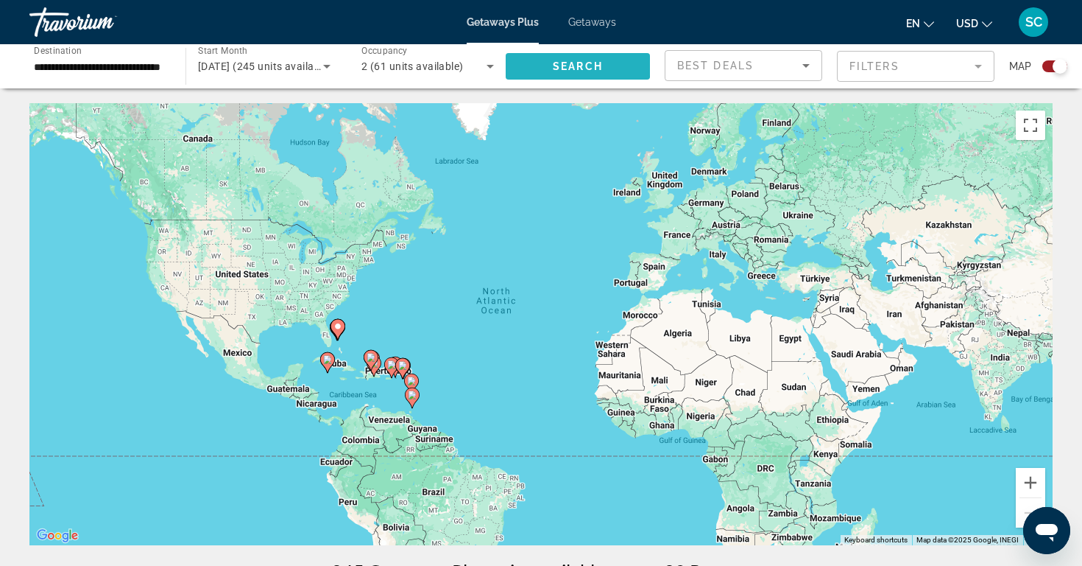
click at [554, 63] on span "Search" at bounding box center [578, 66] width 50 height 12
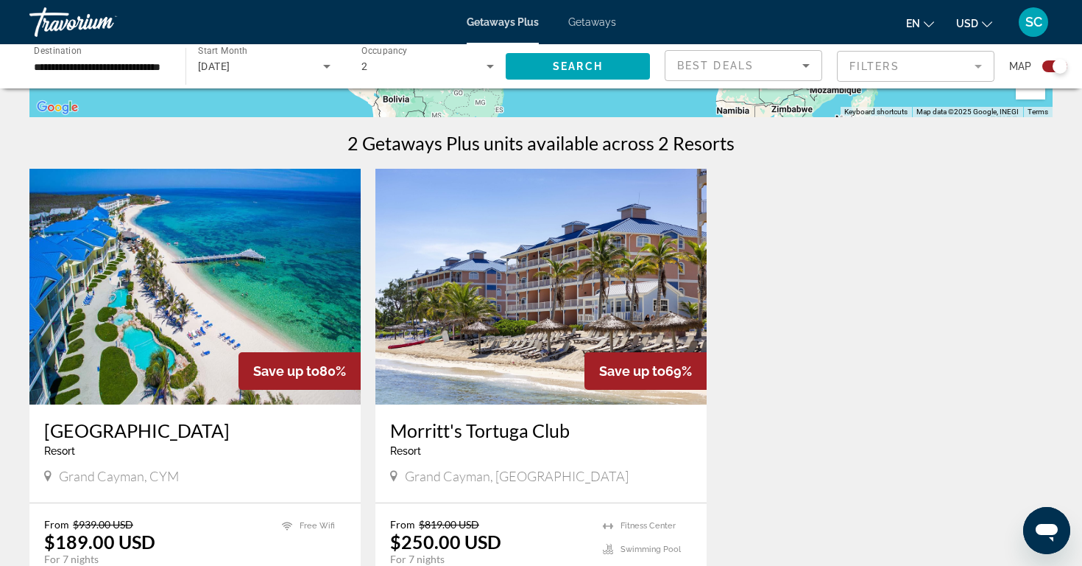
scroll to position [430, 0]
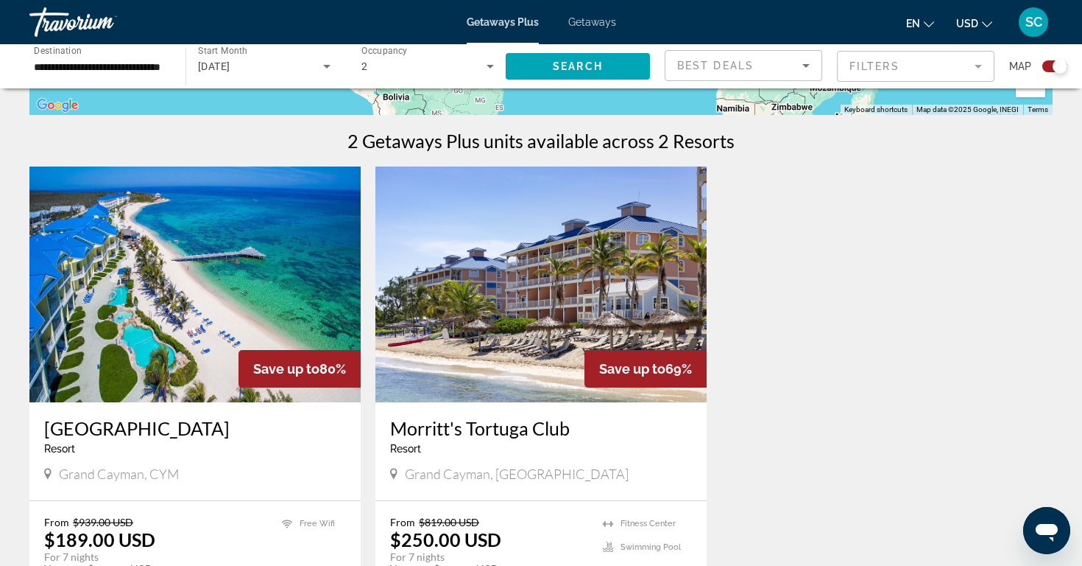
click at [293, 277] on img "Main content" at bounding box center [194, 284] width 331 height 236
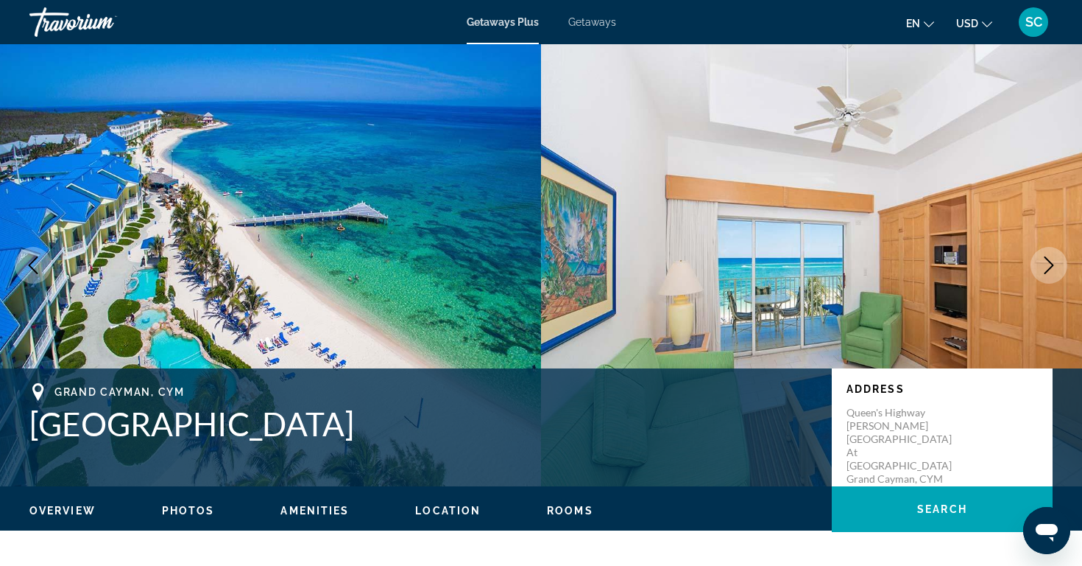
click at [1052, 258] on icon "Next image" at bounding box center [1049, 265] width 18 height 18
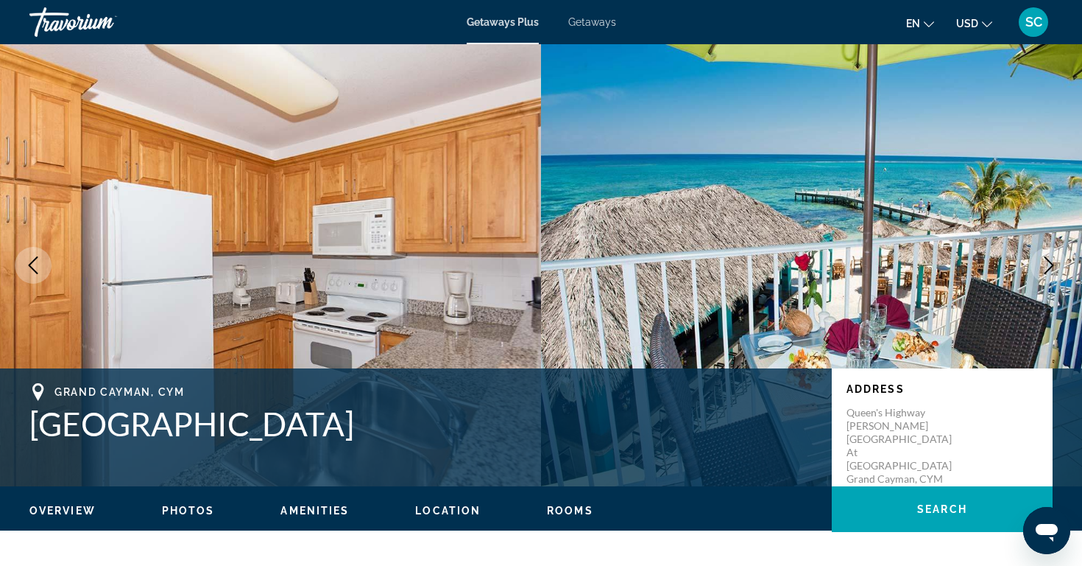
click at [1052, 258] on icon "Next image" at bounding box center [1049, 265] width 18 height 18
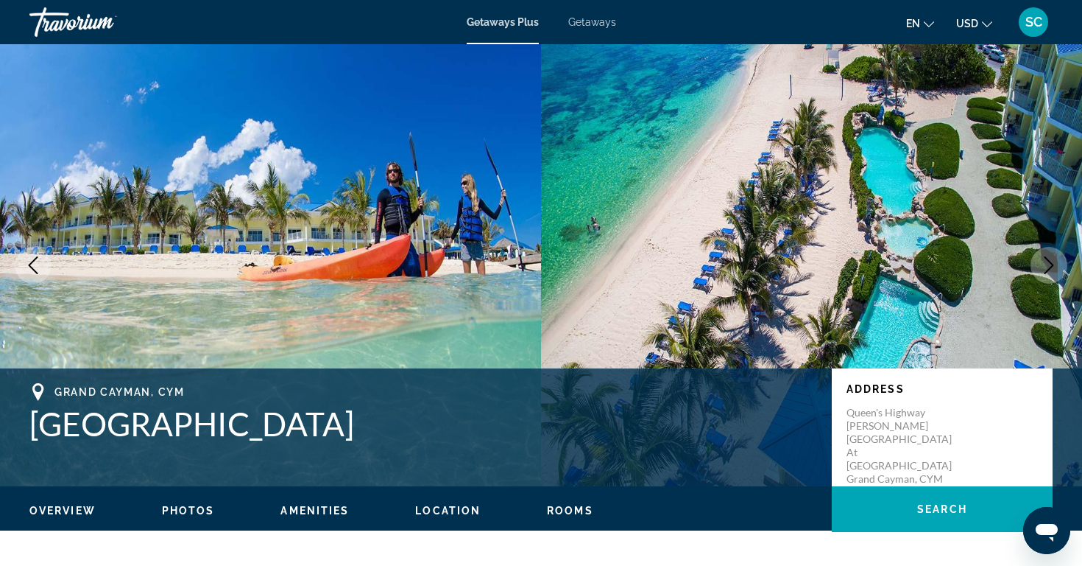
click at [1052, 258] on icon "Next image" at bounding box center [1049, 265] width 18 height 18
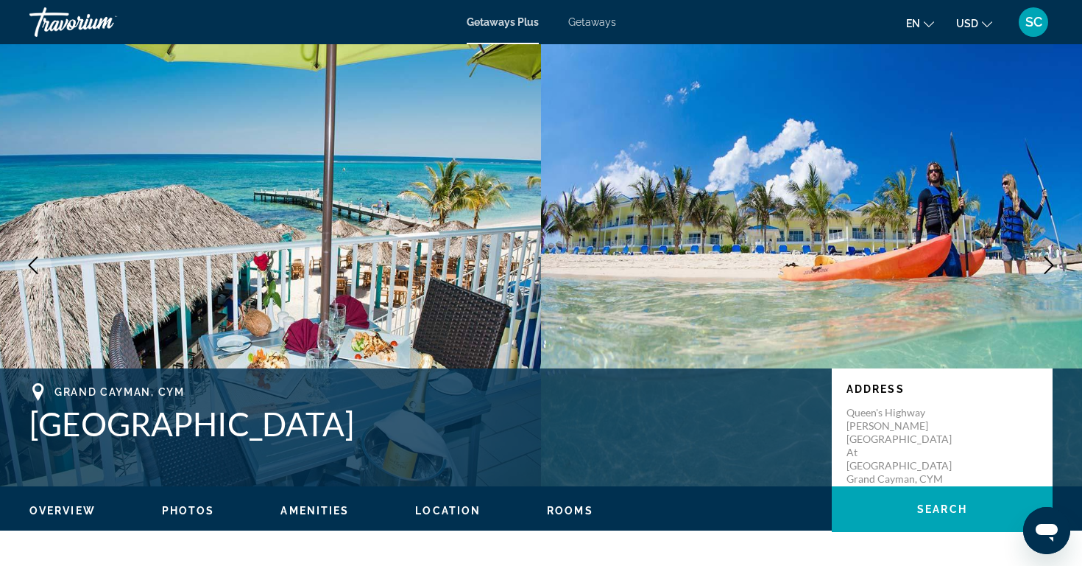
click at [1052, 258] on icon "Next image" at bounding box center [1049, 265] width 18 height 18
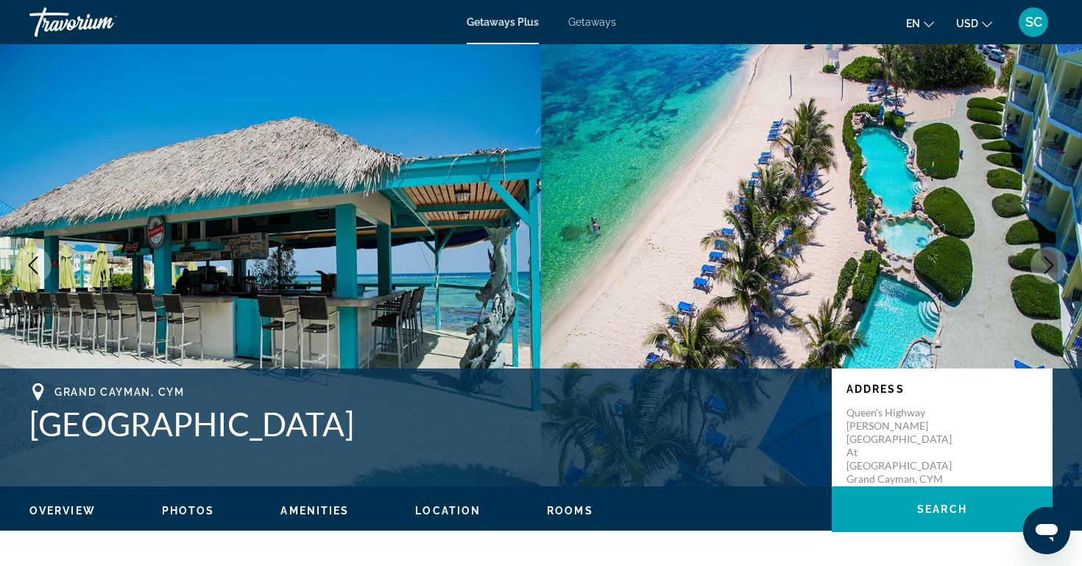
click at [1052, 258] on icon "Next image" at bounding box center [1049, 265] width 18 height 18
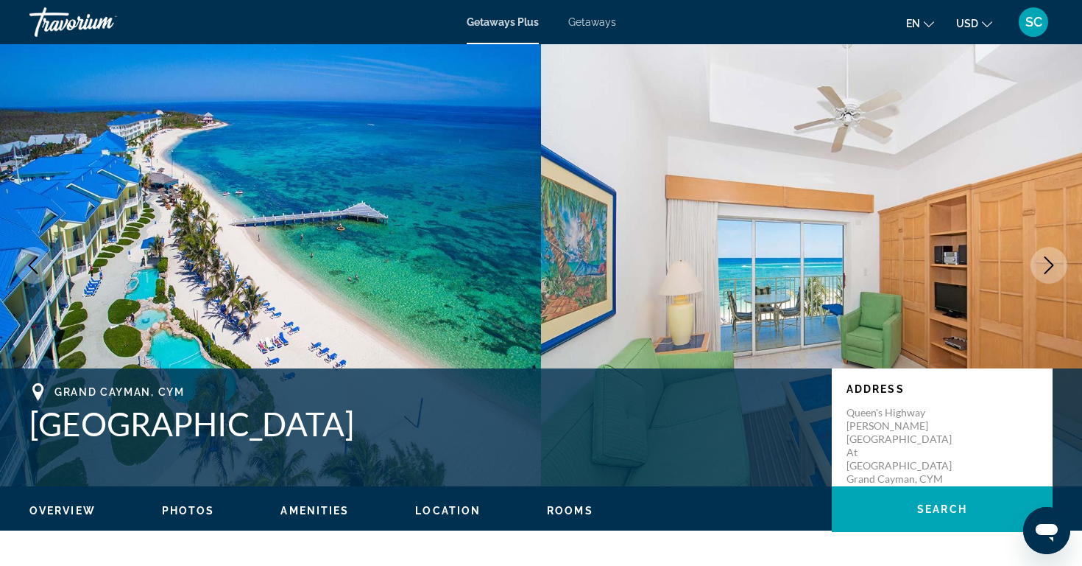
click at [1052, 258] on icon "Next image" at bounding box center [1049, 265] width 18 height 18
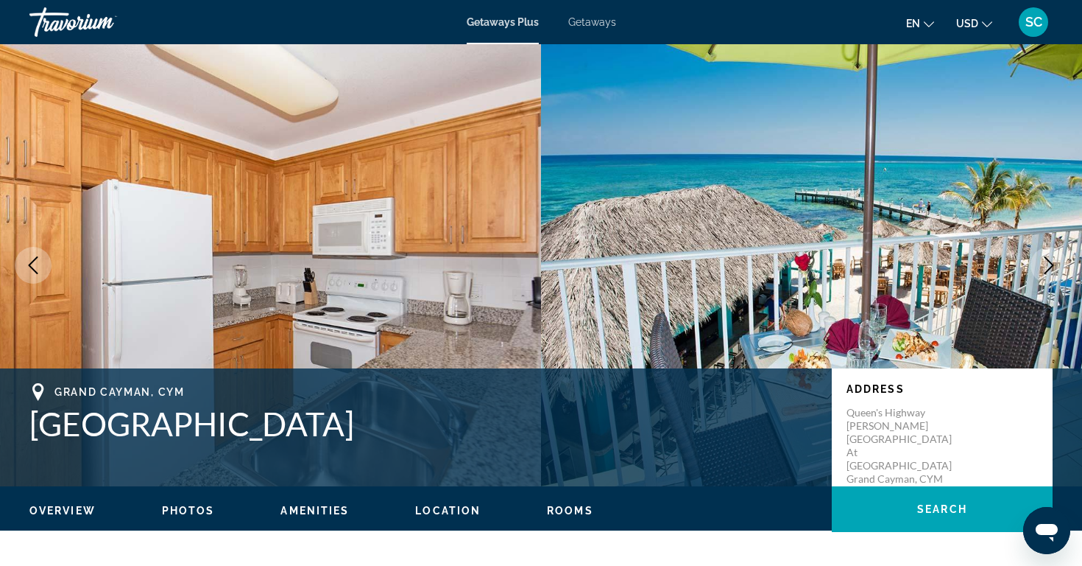
click at [1031, 264] on button "Next image" at bounding box center [1049, 265] width 37 height 37
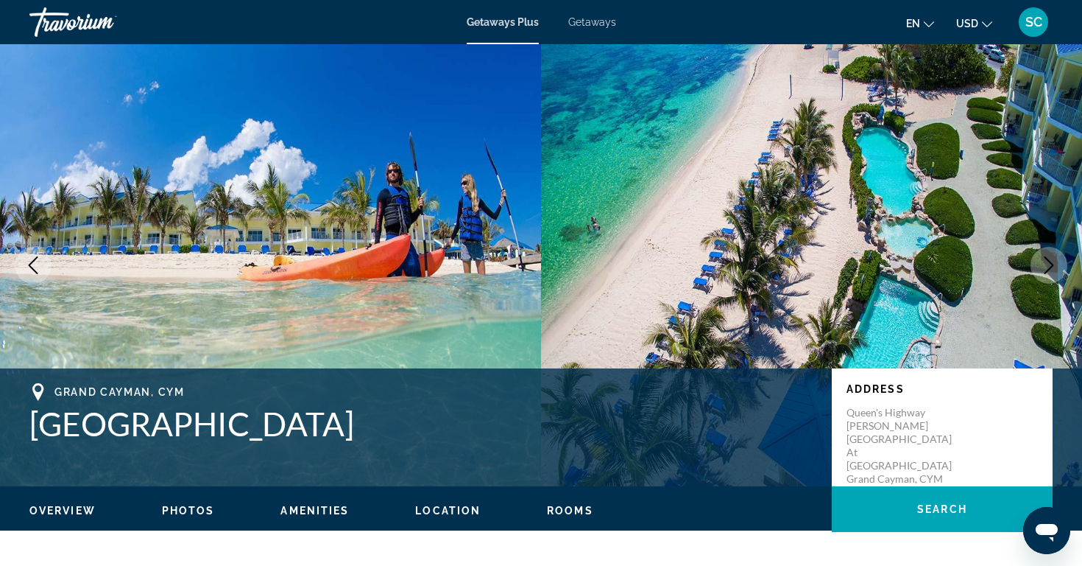
click at [1031, 264] on button "Next image" at bounding box center [1049, 265] width 37 height 37
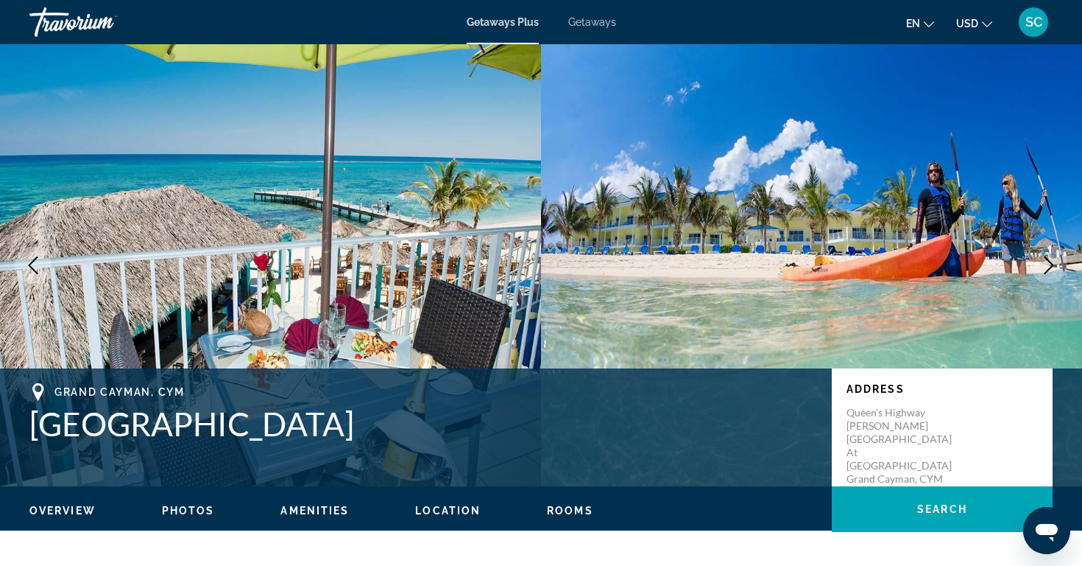
click at [1031, 264] on button "Next image" at bounding box center [1049, 265] width 37 height 37
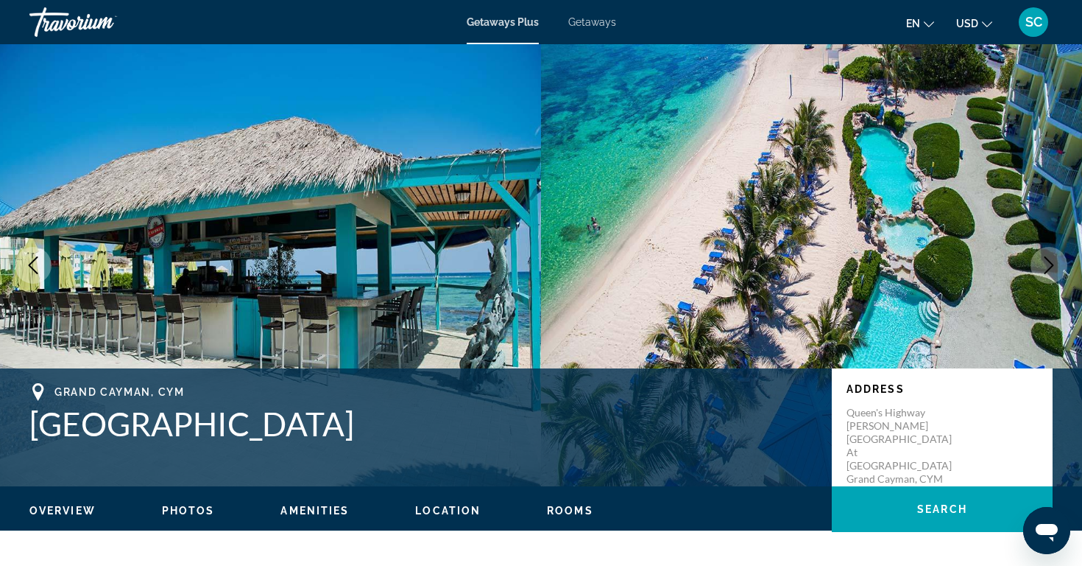
click at [1030, 264] on img "Main content" at bounding box center [811, 265] width 541 height 442
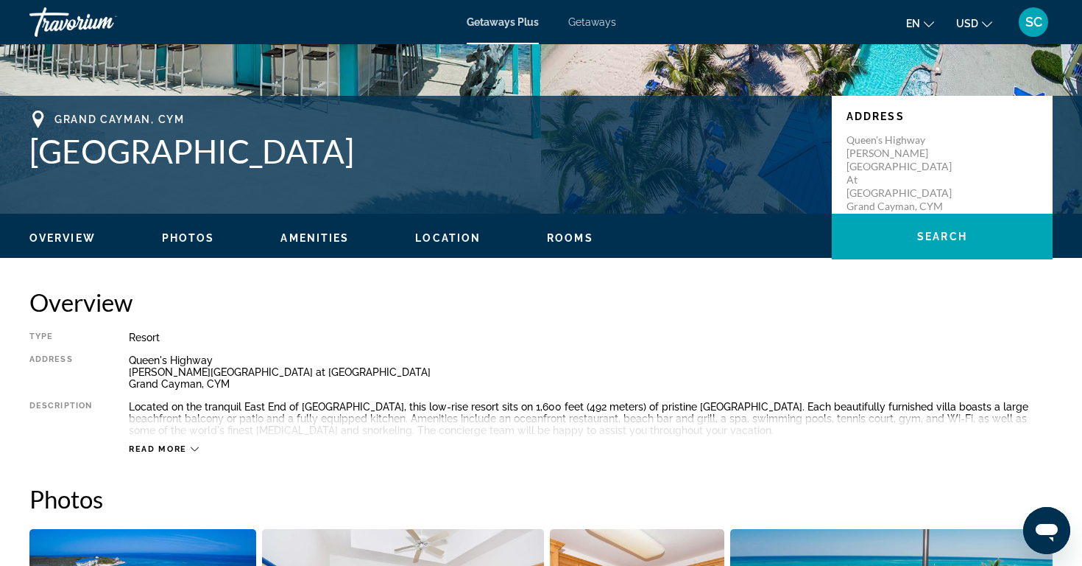
scroll to position [273, 0]
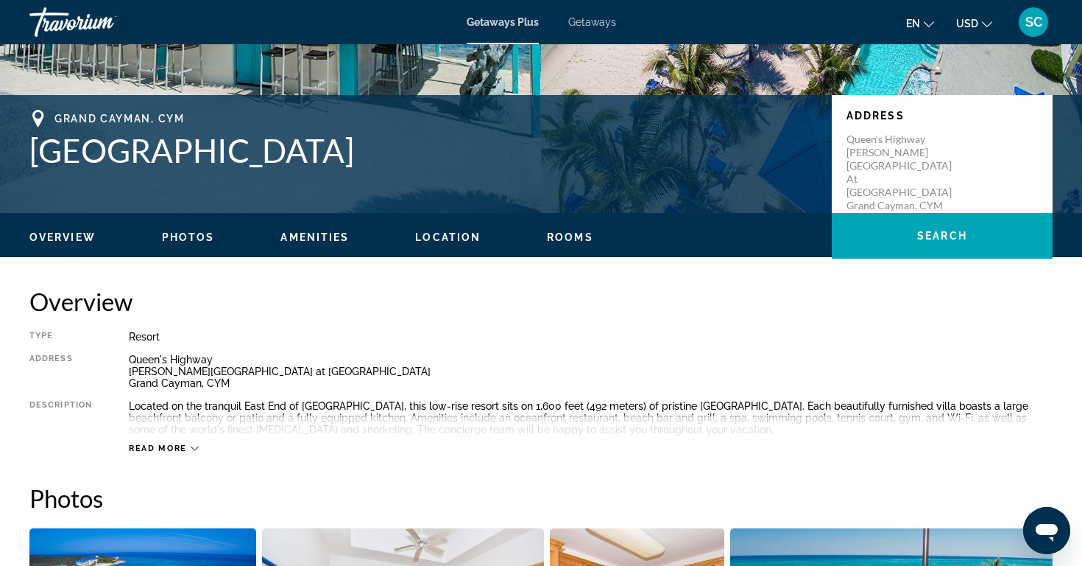
click at [623, 148] on h1 "Wyndham Reef Resort" at bounding box center [423, 150] width 788 height 38
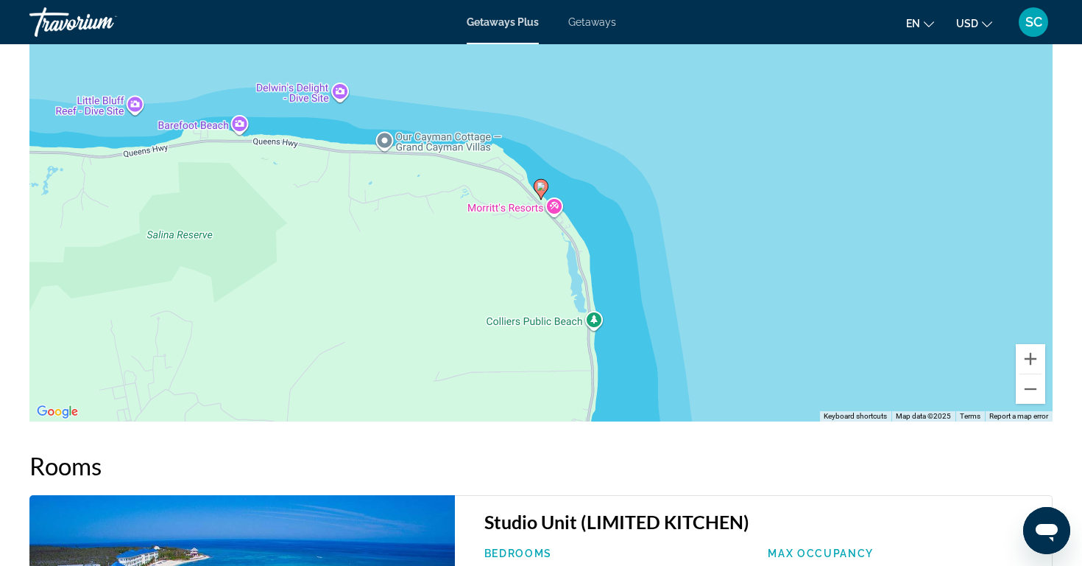
scroll to position [1959, 0]
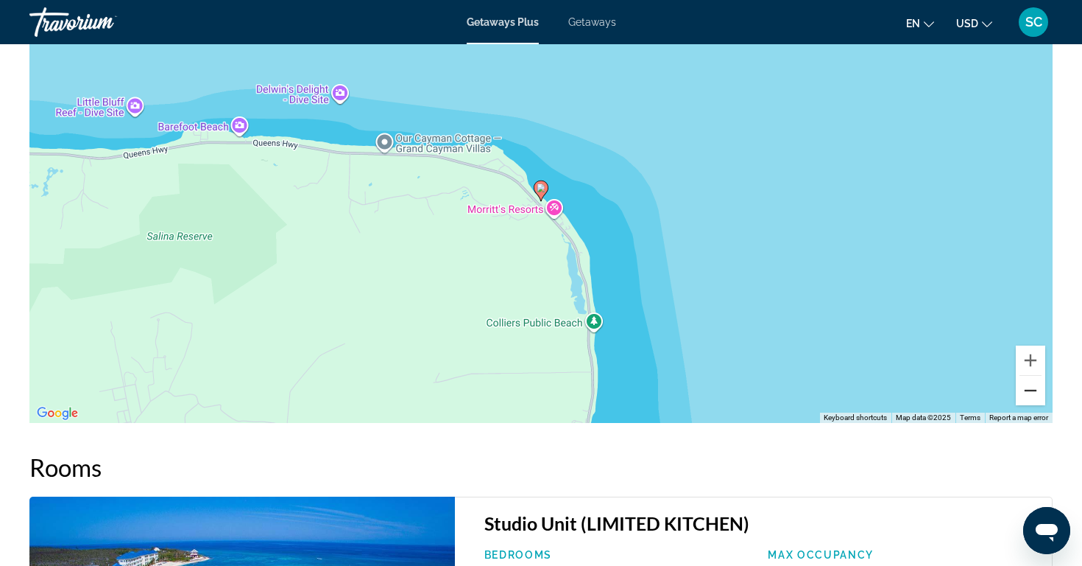
click at [1031, 376] on button "Zoom out" at bounding box center [1030, 390] width 29 height 29
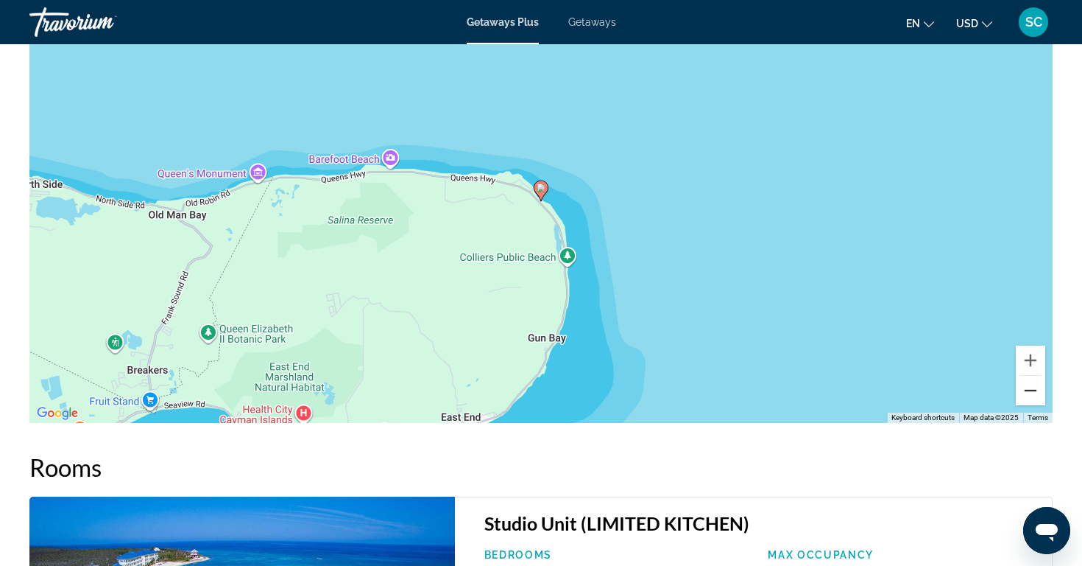
click at [1031, 376] on button "Zoom out" at bounding box center [1030, 390] width 29 height 29
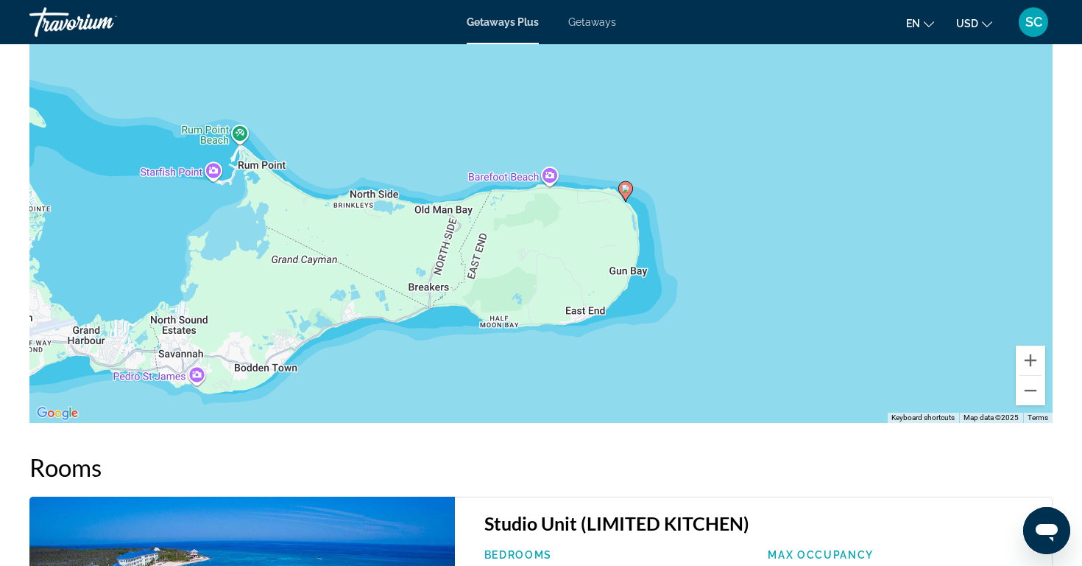
drag, startPoint x: 712, startPoint y: 234, endPoint x: 802, endPoint y: 237, distance: 89.9
click at [802, 236] on div "To activate drag with keyboard, press Alt + Enter. Once in keyboard drag state,…" at bounding box center [541, 202] width 1024 height 442
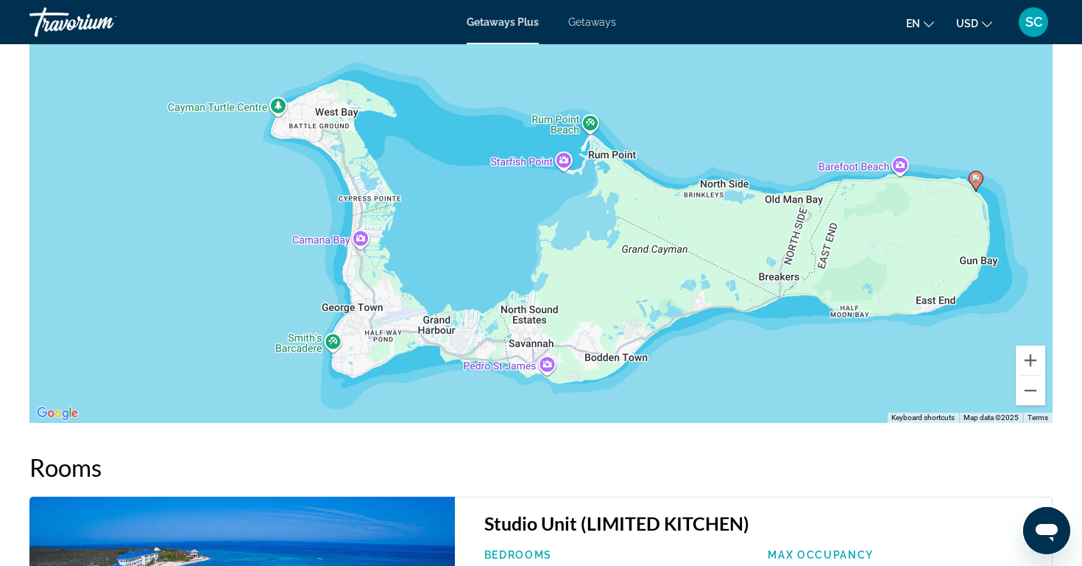
drag, startPoint x: 112, startPoint y: 278, endPoint x: 462, endPoint y: 267, distance: 350.7
click at [462, 267] on div "To activate drag with keyboard, press Alt + Enter. Once in keyboard drag state,…" at bounding box center [541, 202] width 1024 height 442
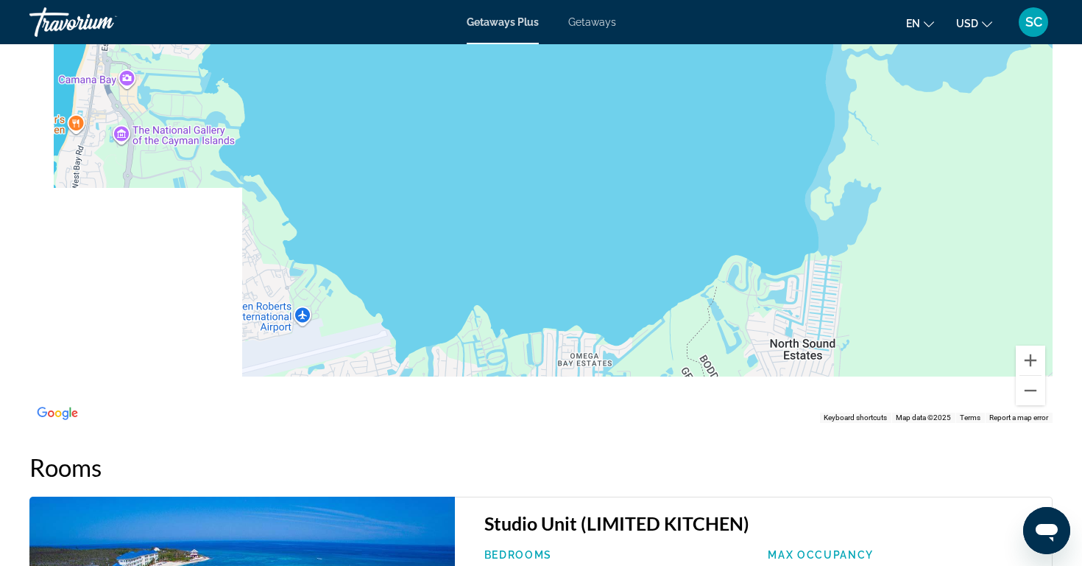
drag, startPoint x: 413, startPoint y: 301, endPoint x: 569, endPoint y: -4, distance: 342.5
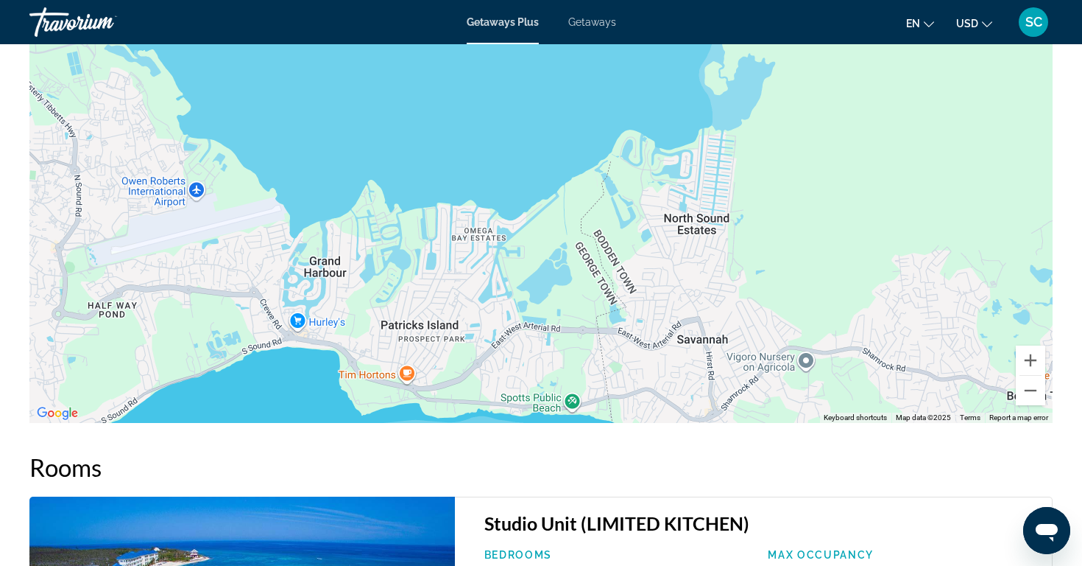
drag, startPoint x: 330, startPoint y: 328, endPoint x: 191, endPoint y: 239, distance: 165.2
click at [191, 239] on div "Main content" at bounding box center [541, 202] width 1024 height 442
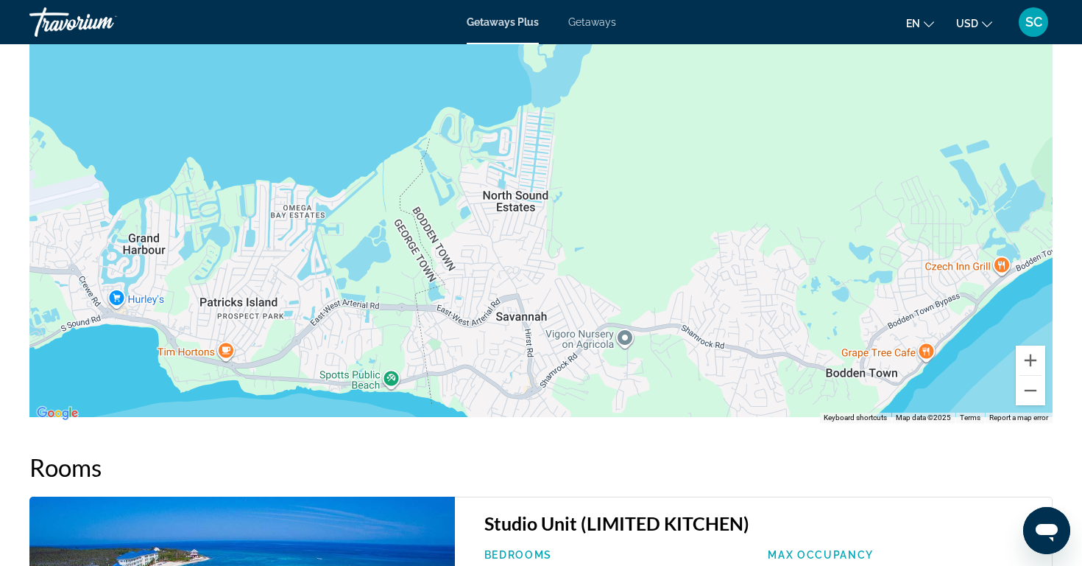
drag, startPoint x: 425, startPoint y: 281, endPoint x: 216, endPoint y: 243, distance: 211.9
click at [216, 243] on div "Main content" at bounding box center [541, 202] width 1024 height 442
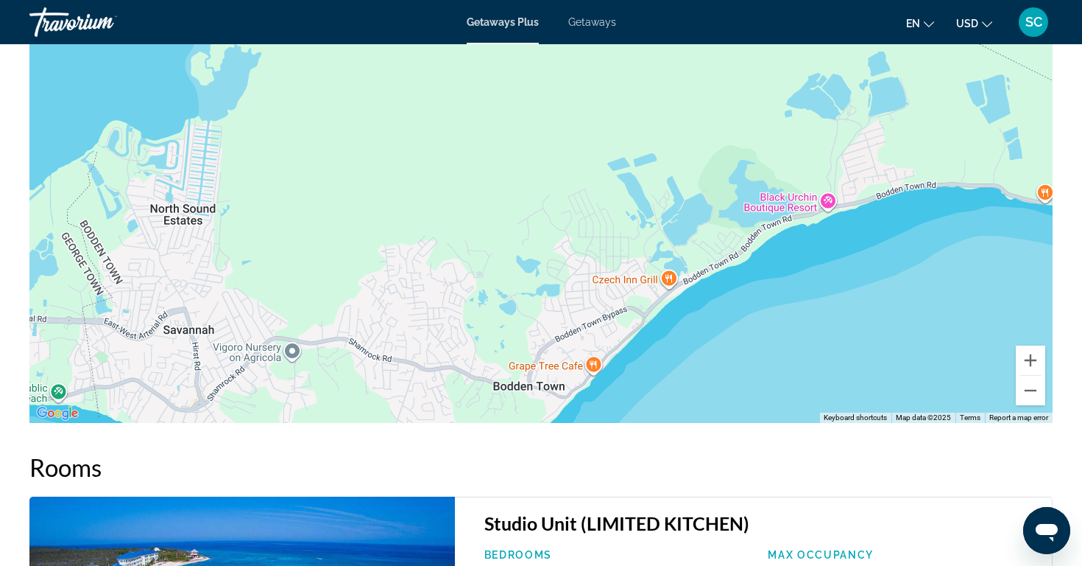
drag, startPoint x: 666, startPoint y: 281, endPoint x: 361, endPoint y: 328, distance: 309.3
click at [361, 328] on div "Main content" at bounding box center [541, 202] width 1024 height 442
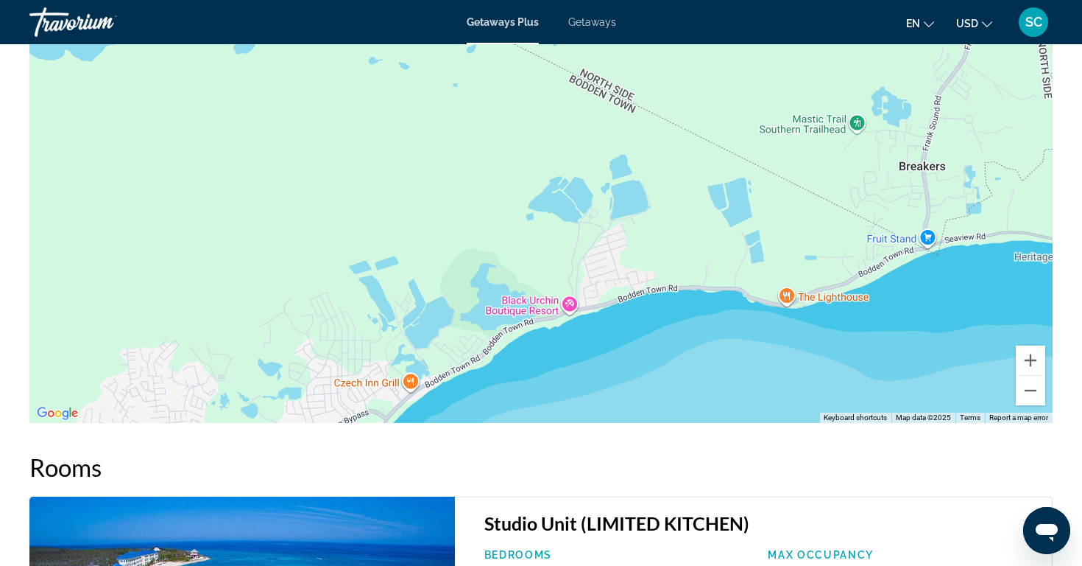
drag, startPoint x: 580, startPoint y: 283, endPoint x: 242, endPoint y: 468, distance: 385.6
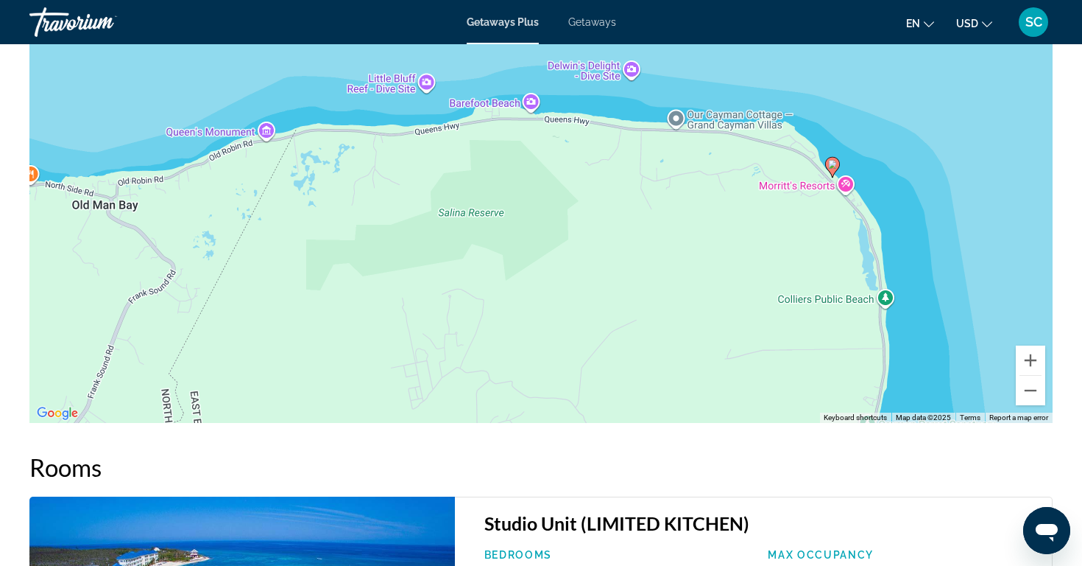
drag, startPoint x: 693, startPoint y: 208, endPoint x: 253, endPoint y: 130, distance: 447.1
click at [253, 130] on div "To activate drag with keyboard, press Alt + Enter. Once in keyboard drag state,…" at bounding box center [541, 202] width 1024 height 442
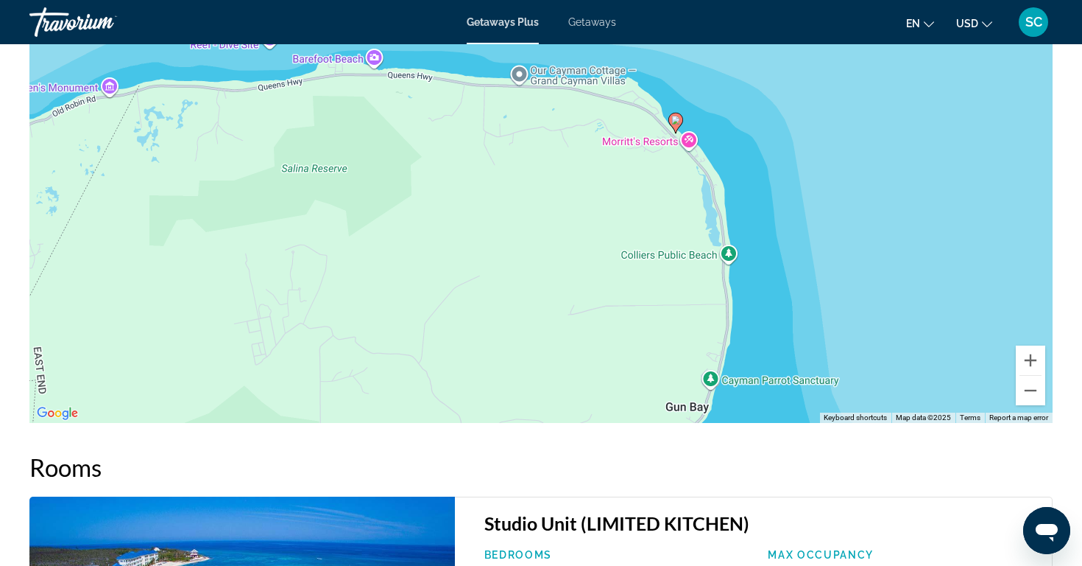
drag, startPoint x: 609, startPoint y: 128, endPoint x: 622, endPoint y: 129, distance: 13.3
click at [622, 128] on div "To activate drag with keyboard, press Alt + Enter. Once in keyboard drag state,…" at bounding box center [541, 202] width 1024 height 442
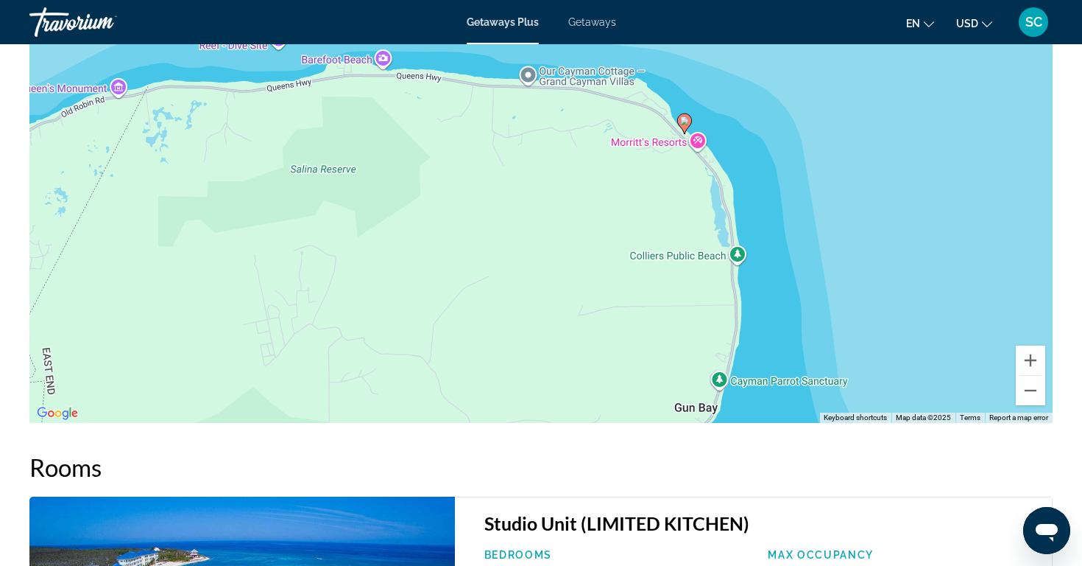
drag, startPoint x: 520, startPoint y: 249, endPoint x: 521, endPoint y: 258, distance: 8.9
click at [521, 258] on div "To activate drag with keyboard, press Alt + Enter. Once in keyboard drag state,…" at bounding box center [541, 202] width 1024 height 442
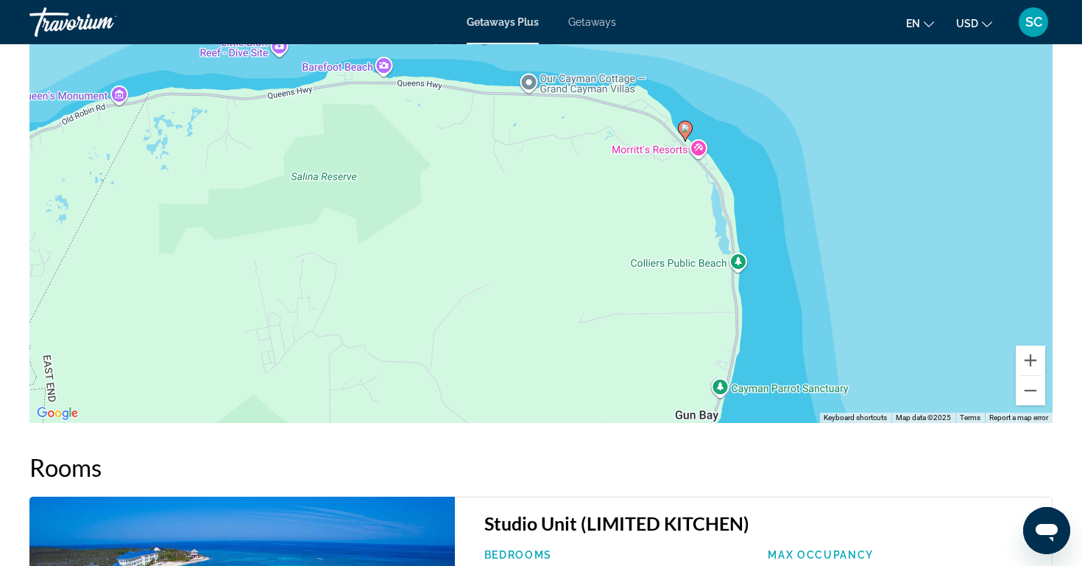
drag, startPoint x: 525, startPoint y: 261, endPoint x: 536, endPoint y: 270, distance: 14.1
click at [536, 270] on div "To activate drag with keyboard, press Alt + Enter. Once in keyboard drag state,…" at bounding box center [541, 202] width 1024 height 442
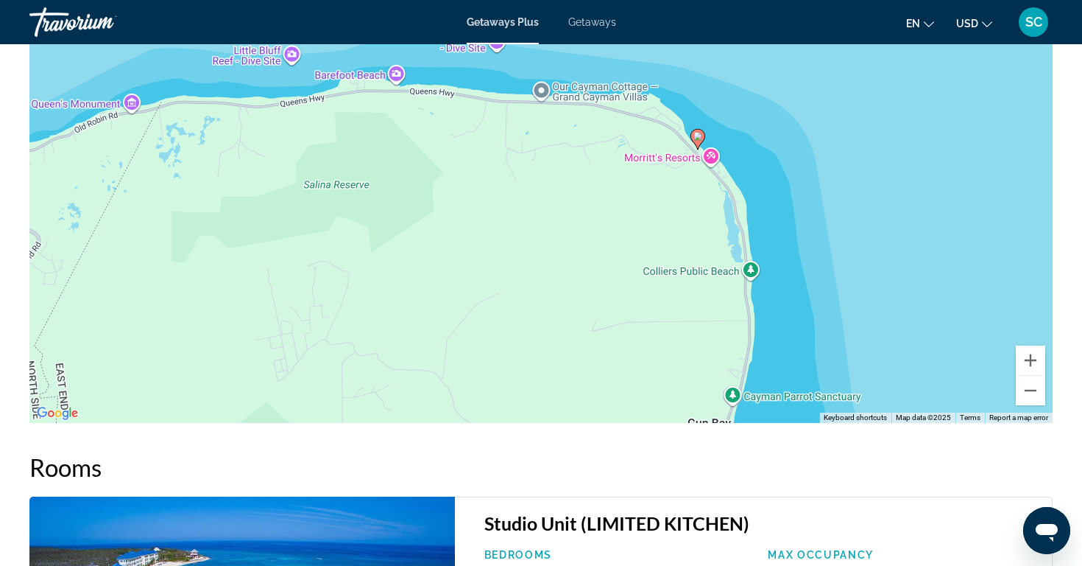
drag, startPoint x: 535, startPoint y: 266, endPoint x: 548, endPoint y: 266, distance: 13.3
click at [548, 266] on div "To activate drag with keyboard, press Alt + Enter. Once in keyboard drag state,…" at bounding box center [541, 202] width 1024 height 442
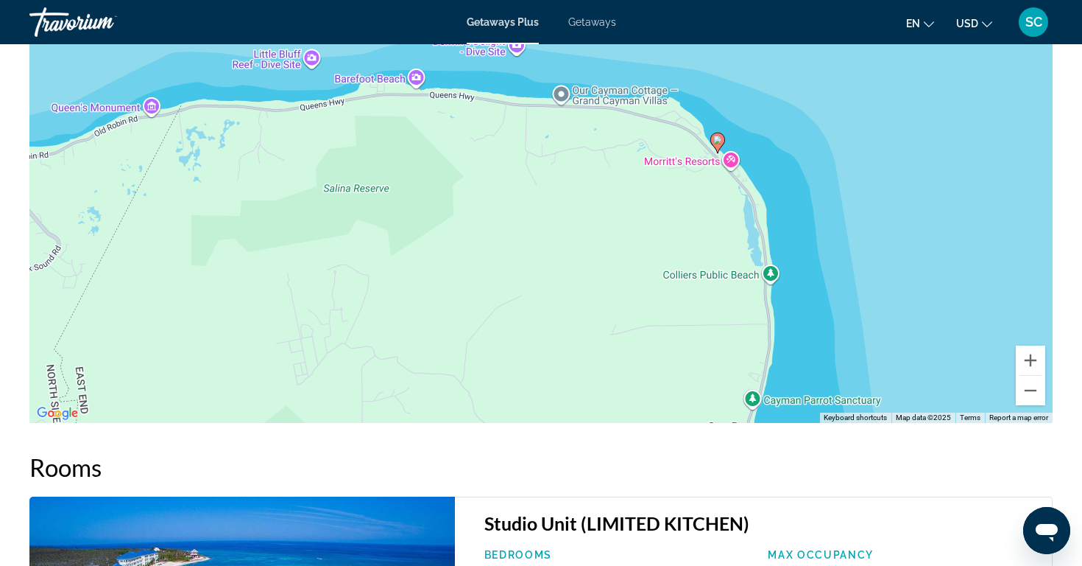
drag, startPoint x: 550, startPoint y: 267, endPoint x: 559, endPoint y: 272, distance: 9.9
click at [559, 272] on div "To activate drag with keyboard, press Alt + Enter. Once in keyboard drag state,…" at bounding box center [541, 202] width 1024 height 442
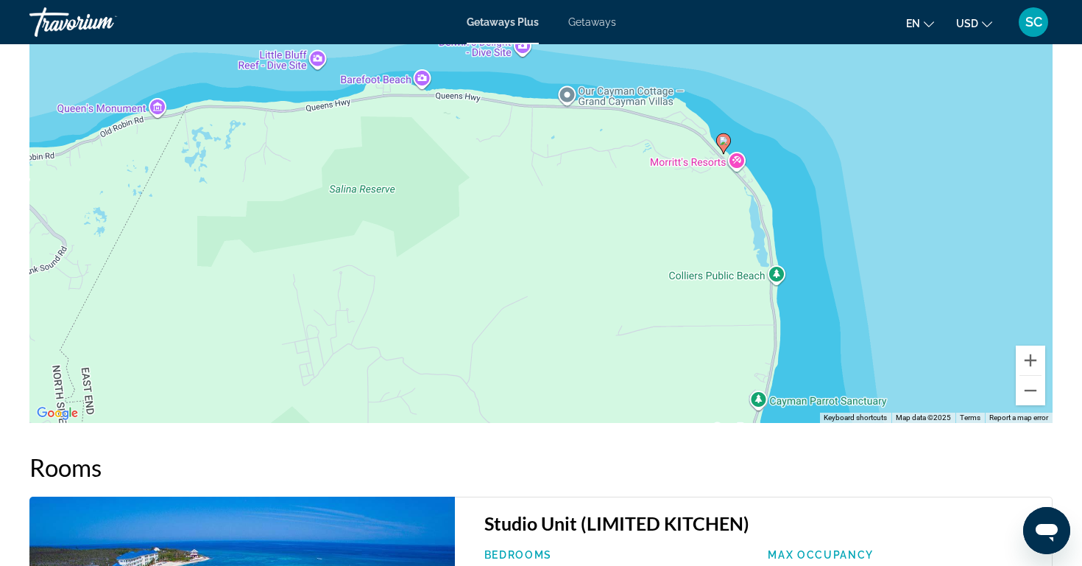
drag, startPoint x: 559, startPoint y: 272, endPoint x: 560, endPoint y: 279, distance: 7.4
click at [560, 279] on div "To activate drag with keyboard, press Alt + Enter. Once in keyboard drag state,…" at bounding box center [541, 202] width 1024 height 442
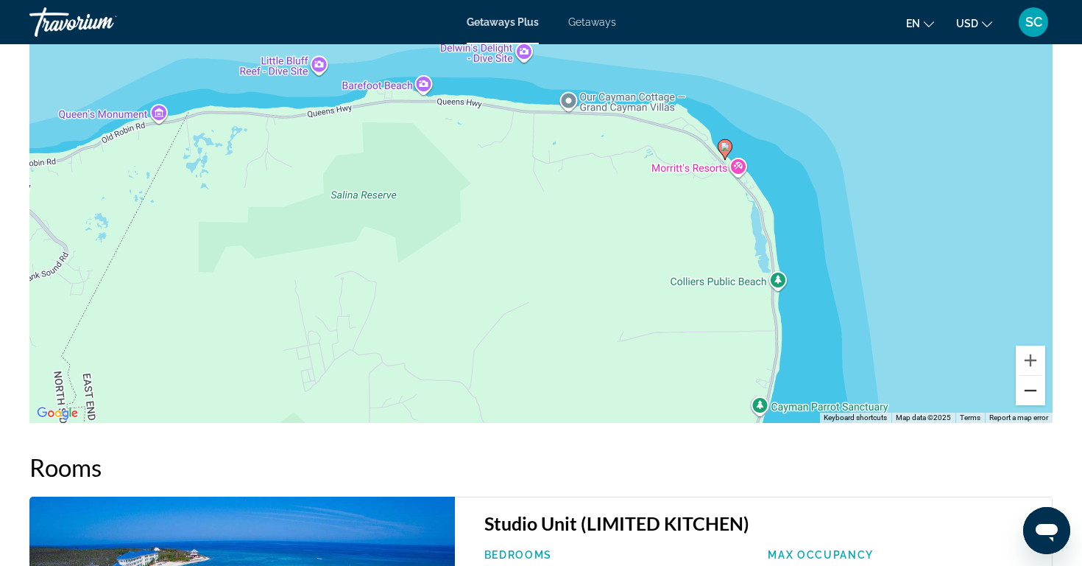
click at [1031, 376] on button "Zoom out" at bounding box center [1030, 390] width 29 height 29
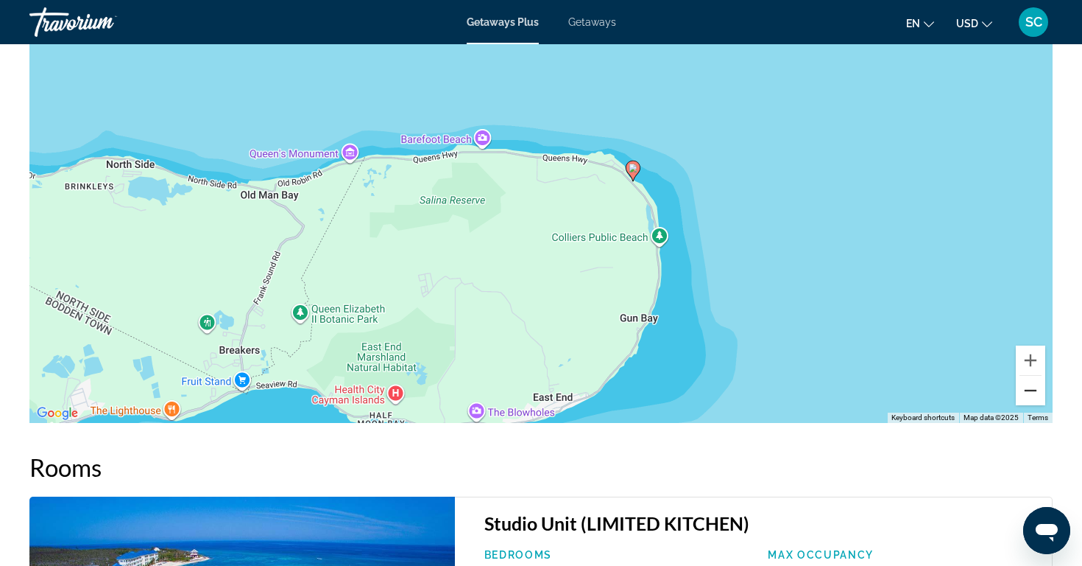
click at [1031, 376] on button "Zoom out" at bounding box center [1030, 390] width 29 height 29
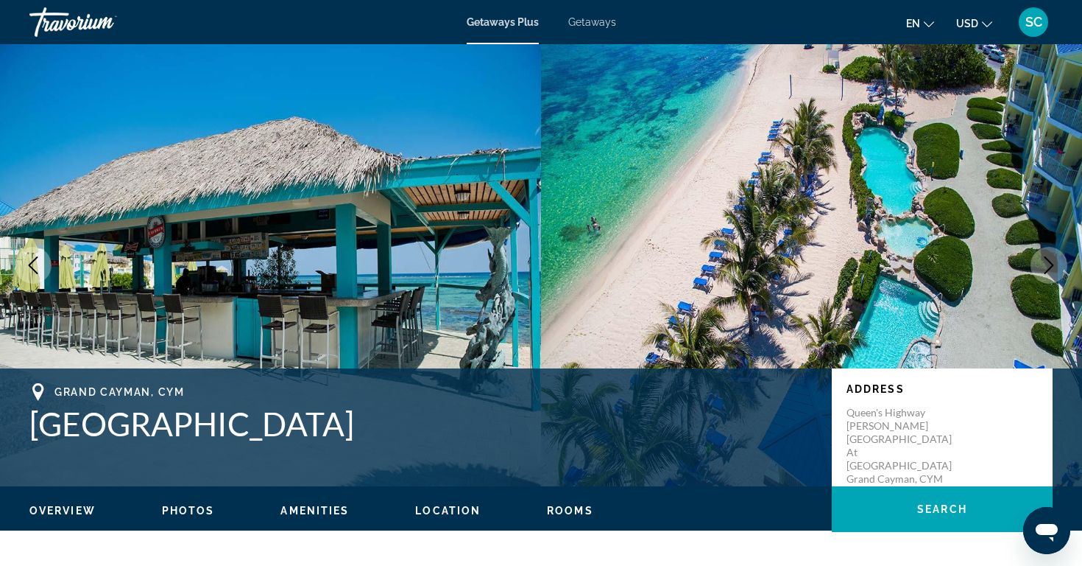
scroll to position [0, 0]
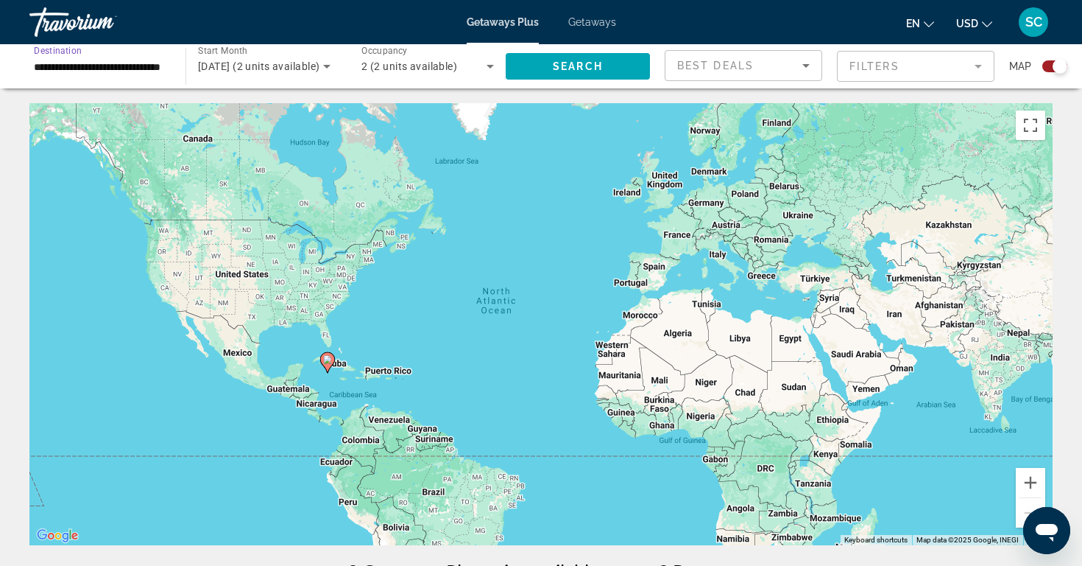
click at [161, 68] on input "**********" at bounding box center [100, 67] width 133 height 18
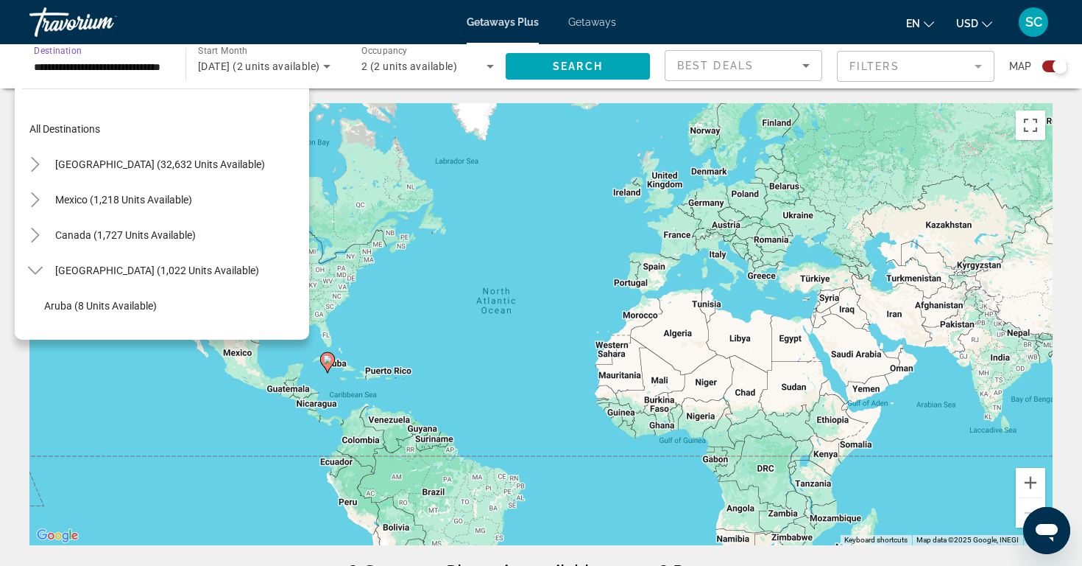
scroll to position [158, 0]
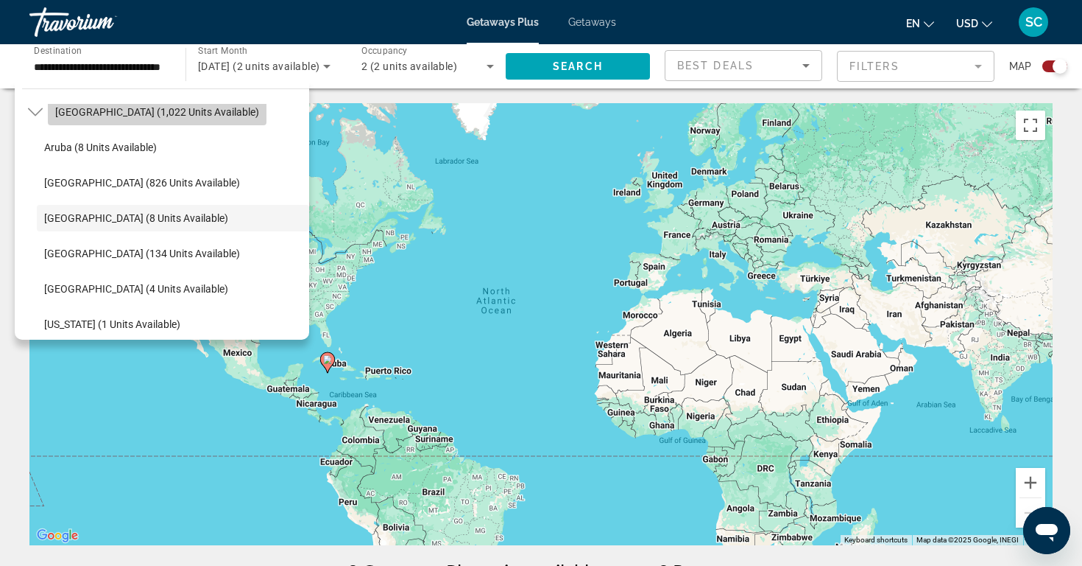
click at [141, 109] on span "[GEOGRAPHIC_DATA] (1,022 units available)" at bounding box center [157, 112] width 204 height 12
type input "**********"
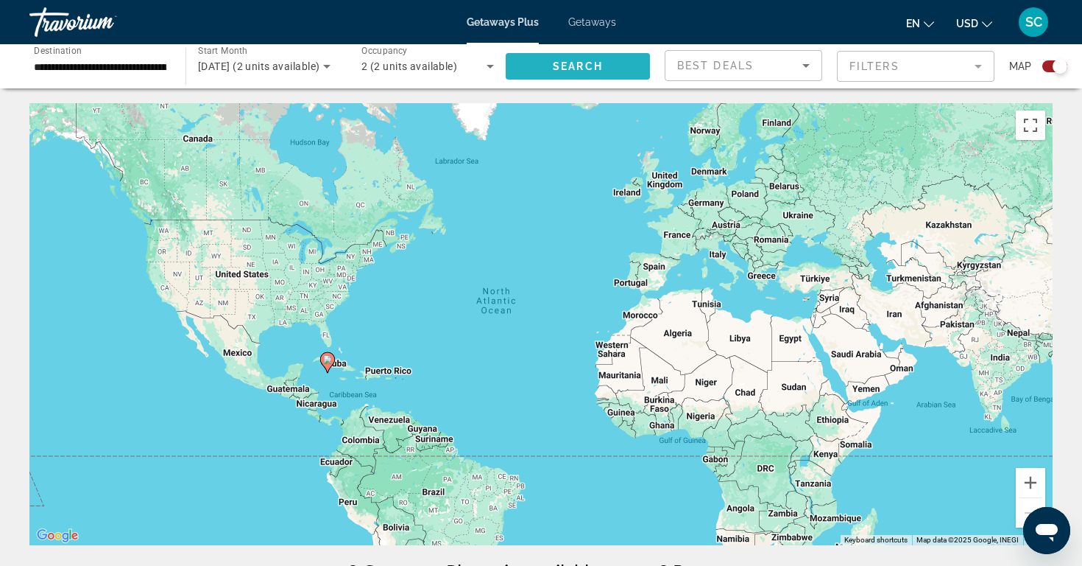
click at [544, 67] on span "Search widget" at bounding box center [578, 66] width 144 height 35
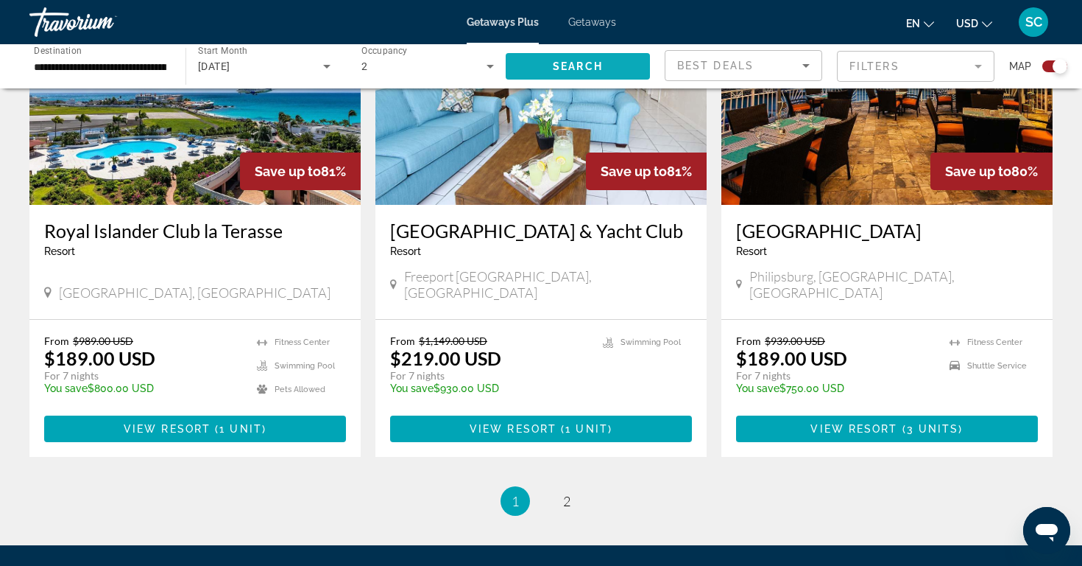
scroll to position [2211, 0]
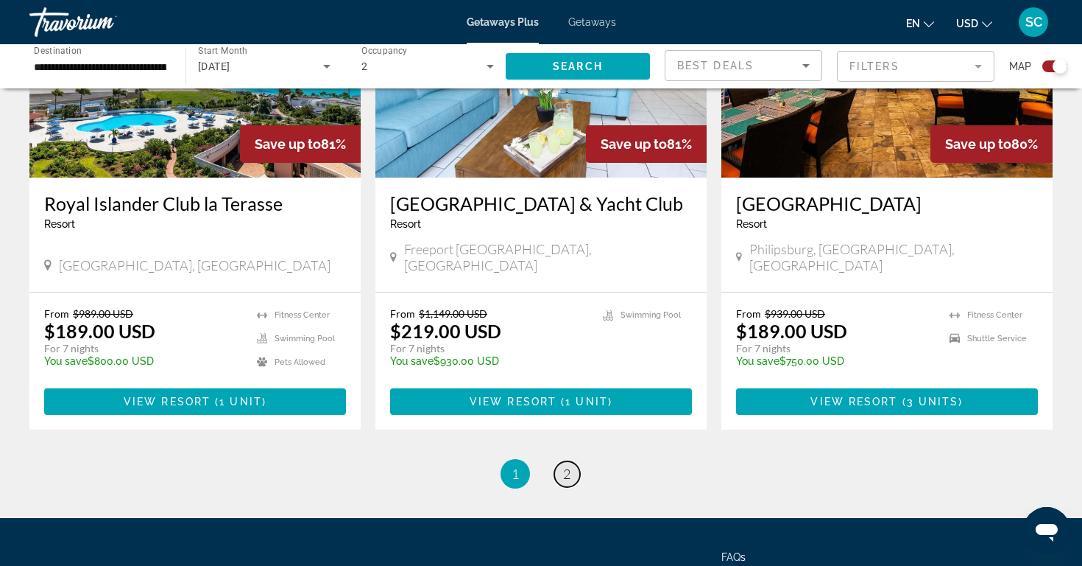
click at [571, 465] on span "2" at bounding box center [566, 473] width 7 height 16
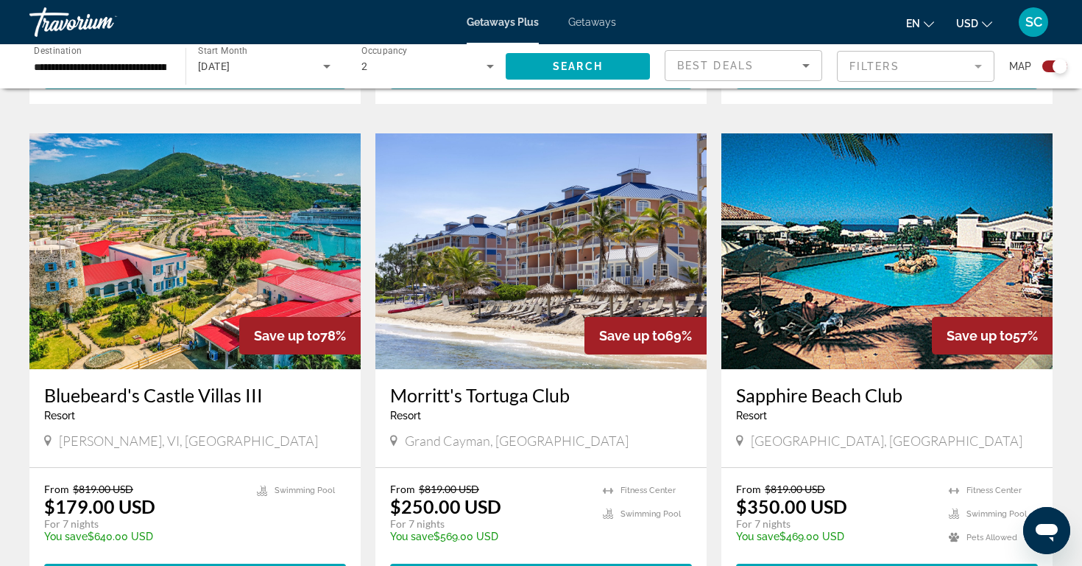
scroll to position [987, 0]
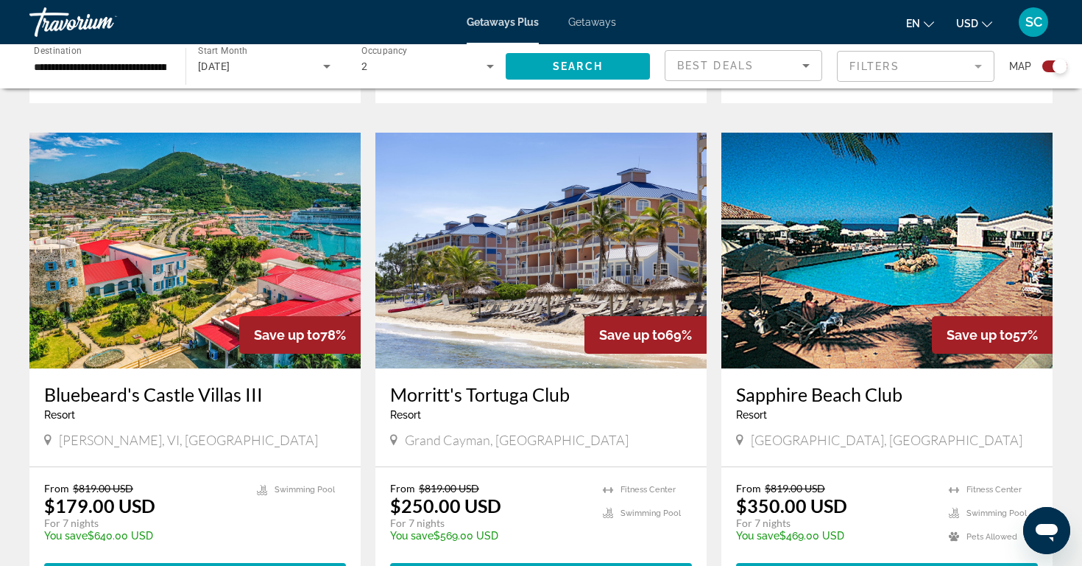
click at [560, 270] on img "Main content" at bounding box center [541, 251] width 331 height 236
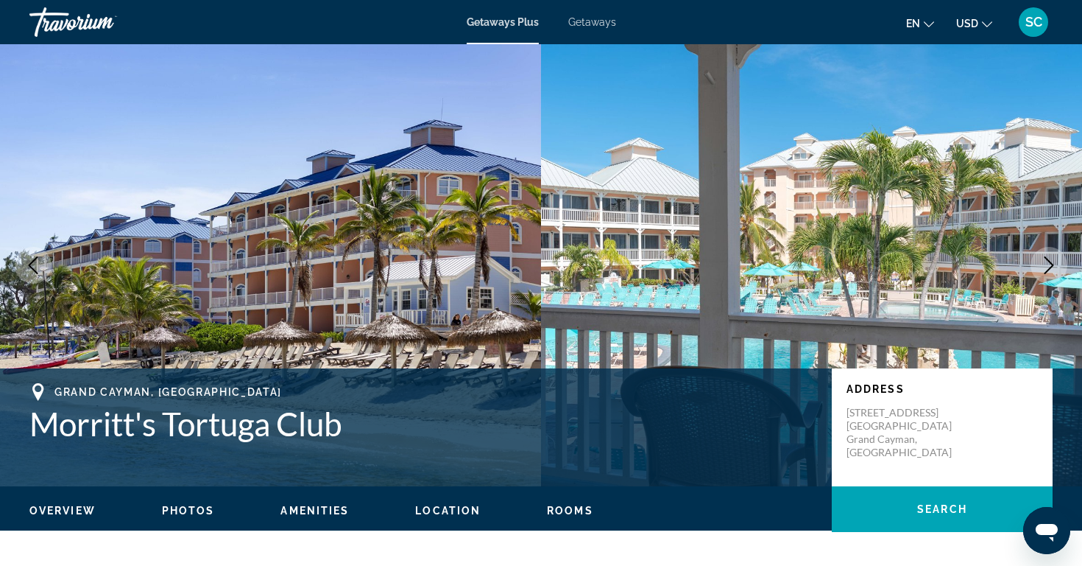
click at [560, 270] on img "Main content" at bounding box center [811, 265] width 541 height 442
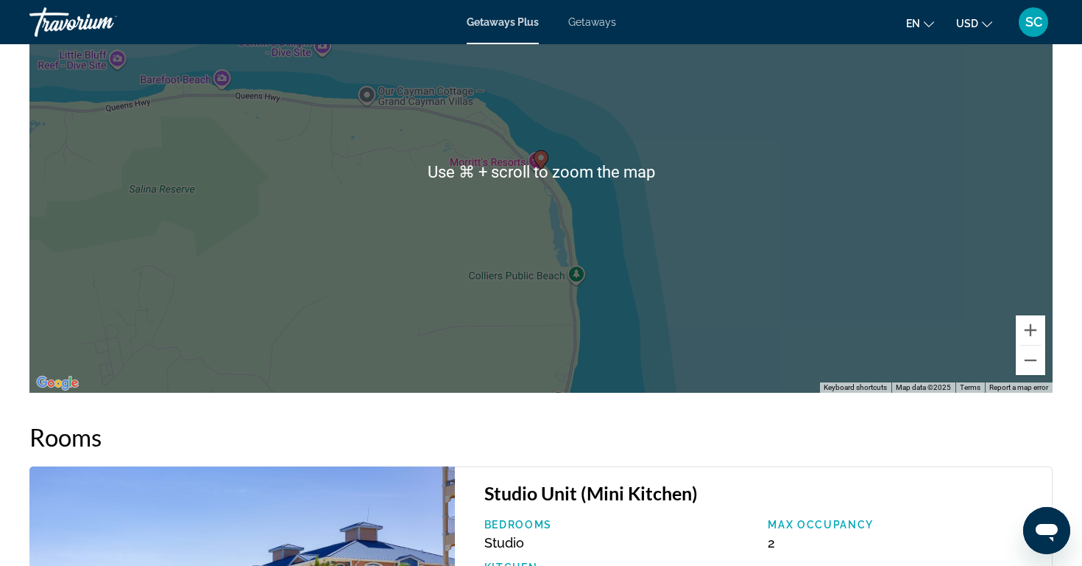
scroll to position [2157, 0]
click at [577, 243] on div "To activate drag with keyboard, press Alt + Enter. Once in keyboard drag state,…" at bounding box center [541, 171] width 1024 height 442
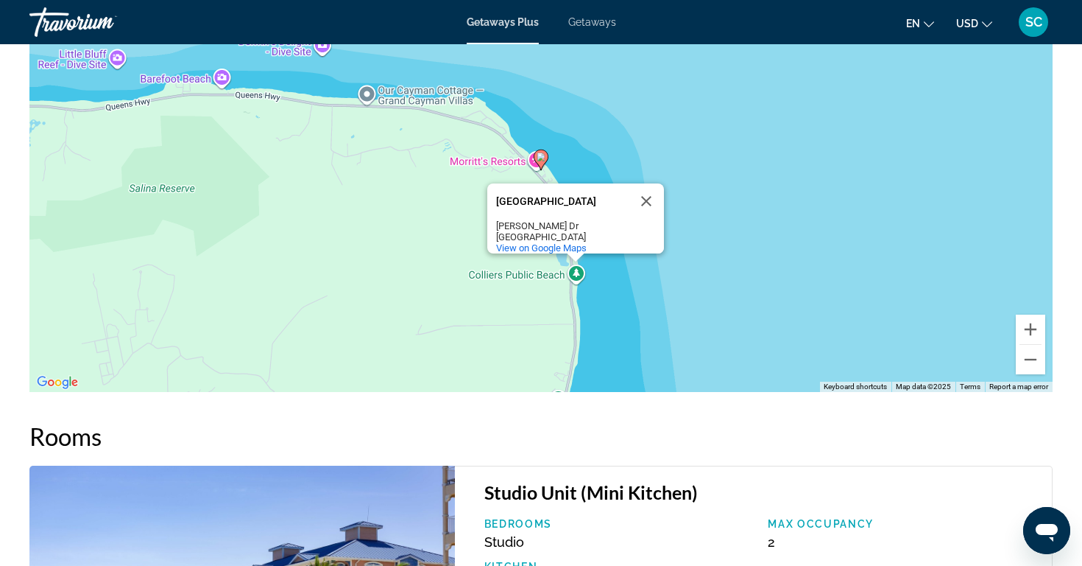
click at [435, 279] on div "To activate drag with keyboard, press Alt + Enter. Once in keyboard drag state,…" at bounding box center [541, 171] width 1024 height 442
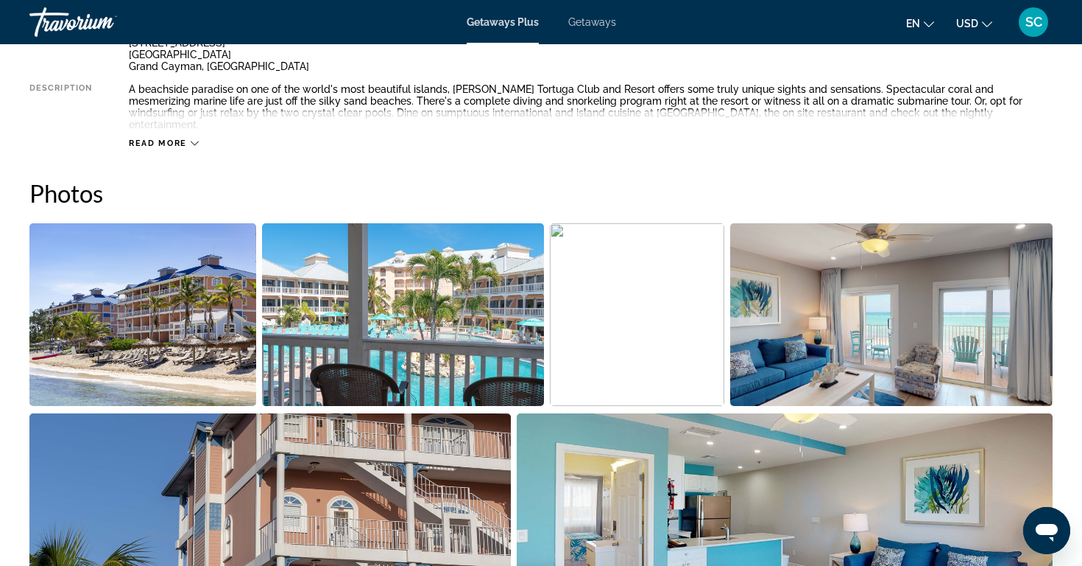
scroll to position [589, 0]
click at [189, 321] on img "Open full-screen image slider" at bounding box center [142, 315] width 227 height 183
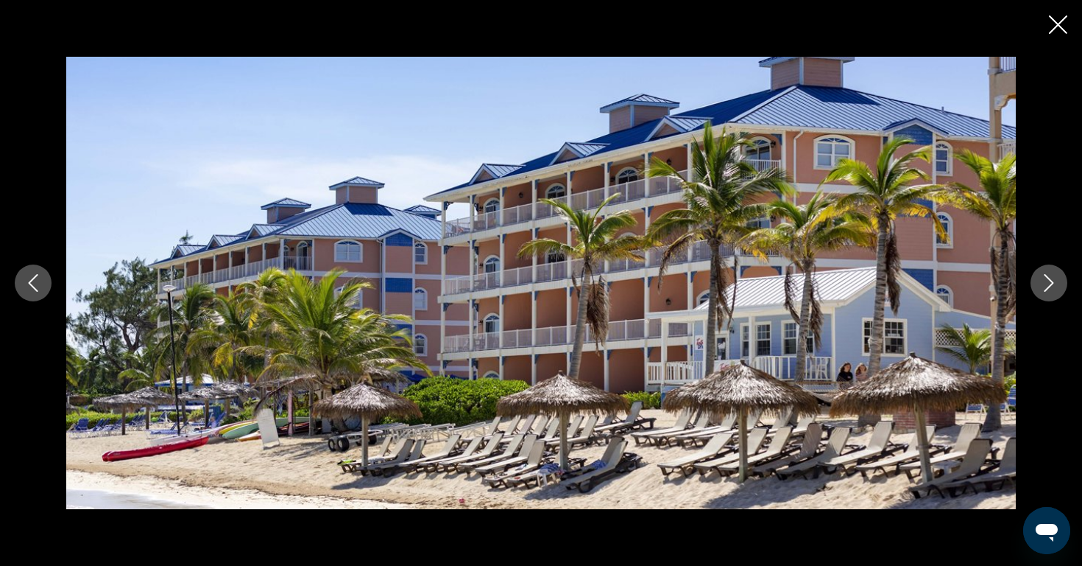
click at [1052, 284] on icon "Next image" at bounding box center [1050, 283] width 10 height 18
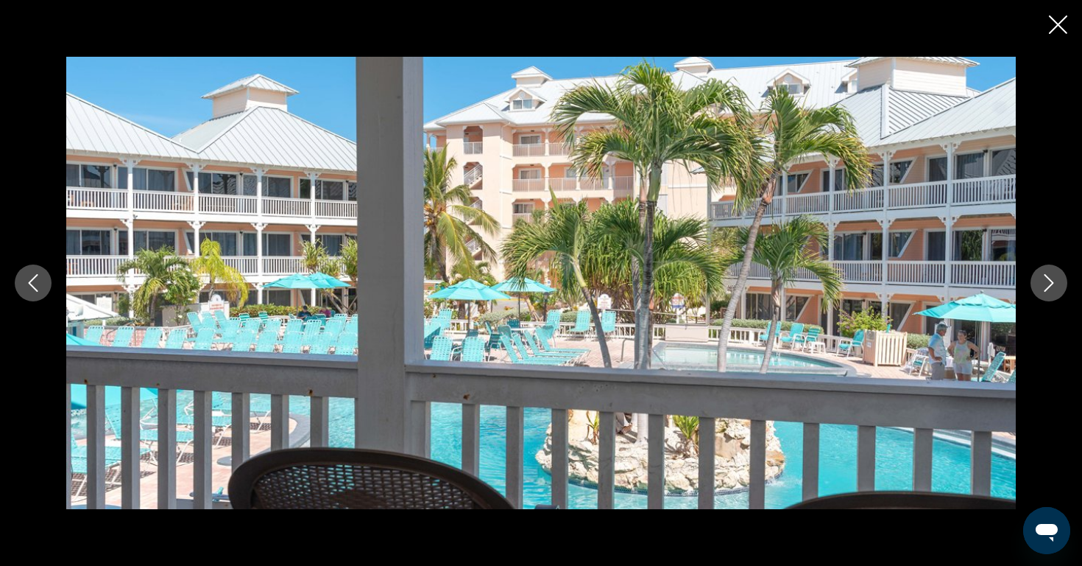
click at [1052, 284] on icon "Next image" at bounding box center [1050, 283] width 10 height 18
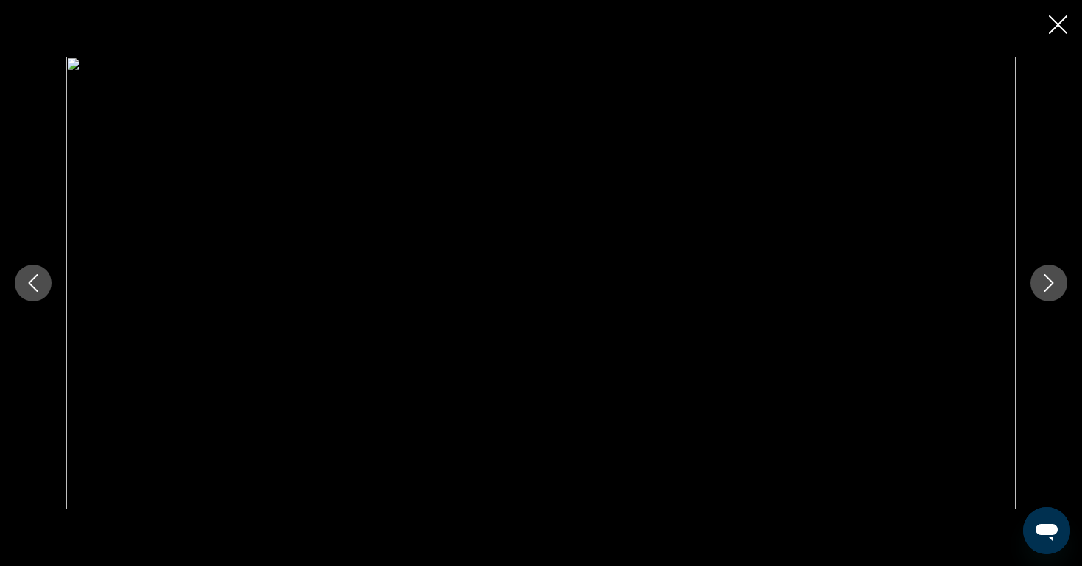
click at [1049, 281] on icon "Next image" at bounding box center [1049, 283] width 18 height 18
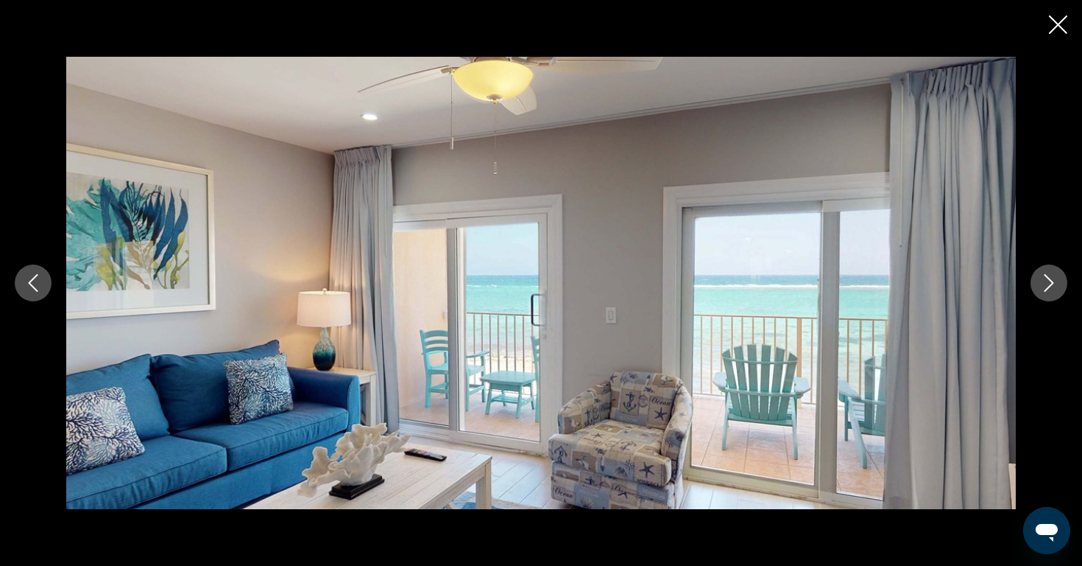
click at [1049, 281] on icon "Next image" at bounding box center [1049, 283] width 18 height 18
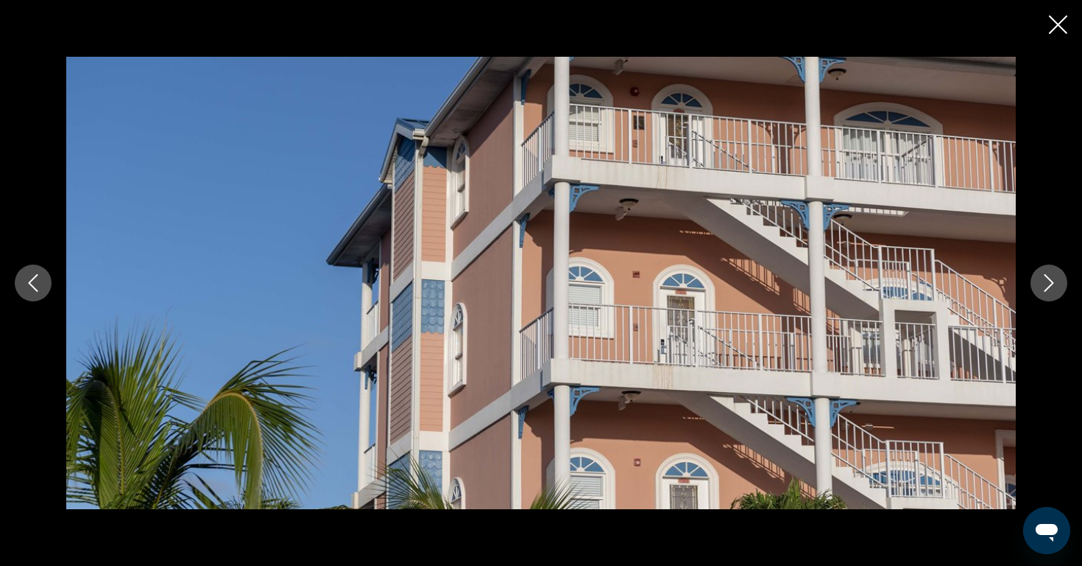
click at [1049, 281] on icon "Next image" at bounding box center [1049, 283] width 18 height 18
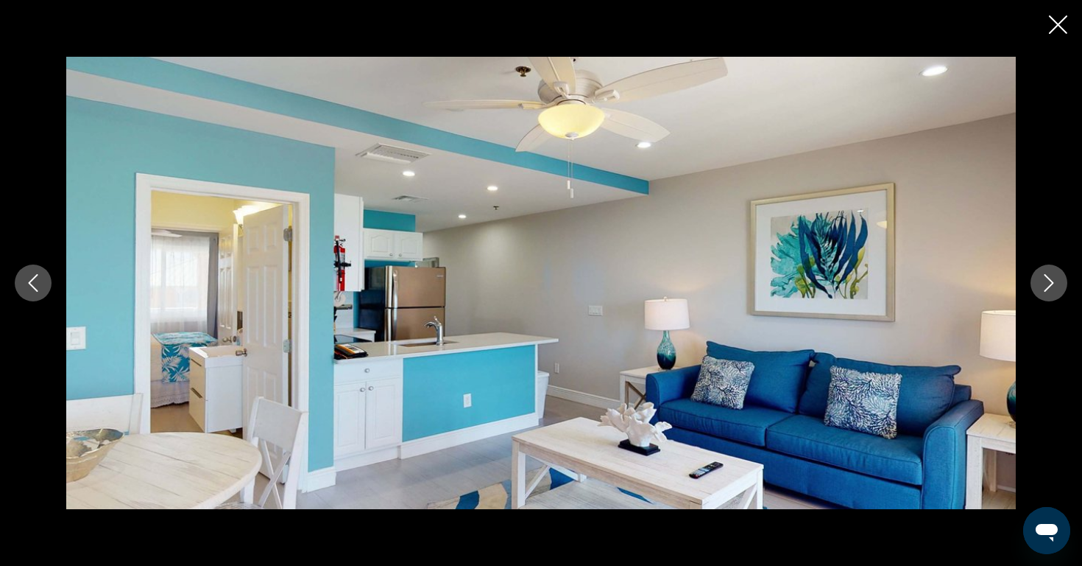
click at [1051, 283] on icon "Next image" at bounding box center [1049, 283] width 18 height 18
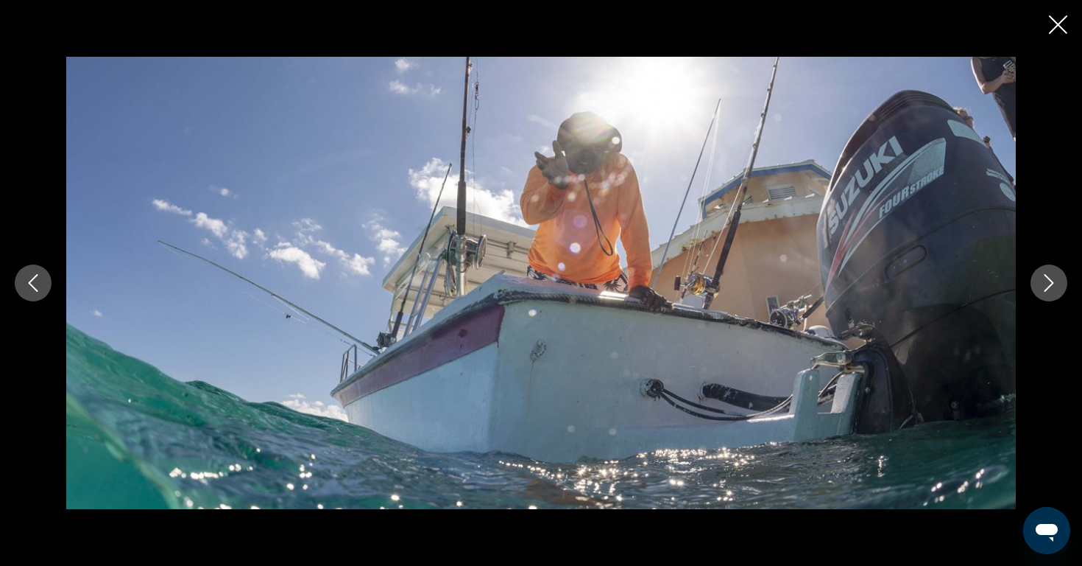
click at [1051, 283] on icon "Next image" at bounding box center [1049, 283] width 18 height 18
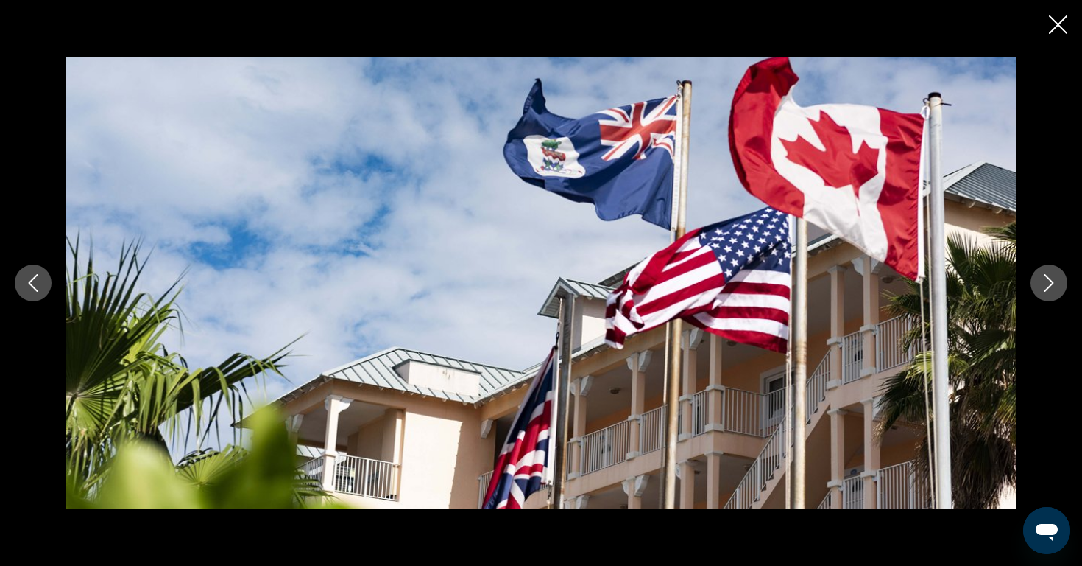
click at [1051, 283] on icon "Next image" at bounding box center [1049, 283] width 18 height 18
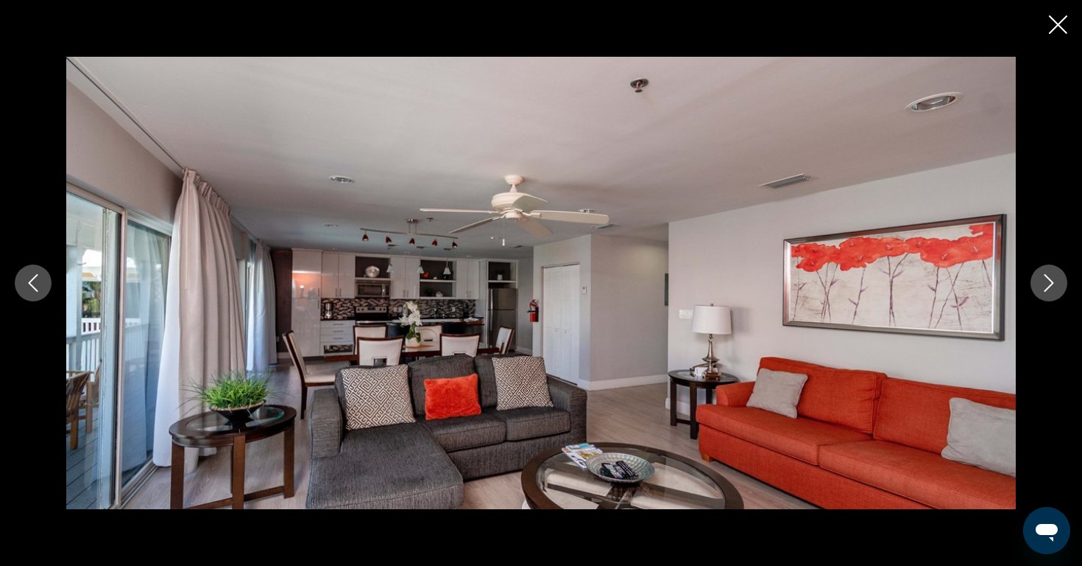
click at [1051, 283] on icon "Next image" at bounding box center [1049, 283] width 18 height 18
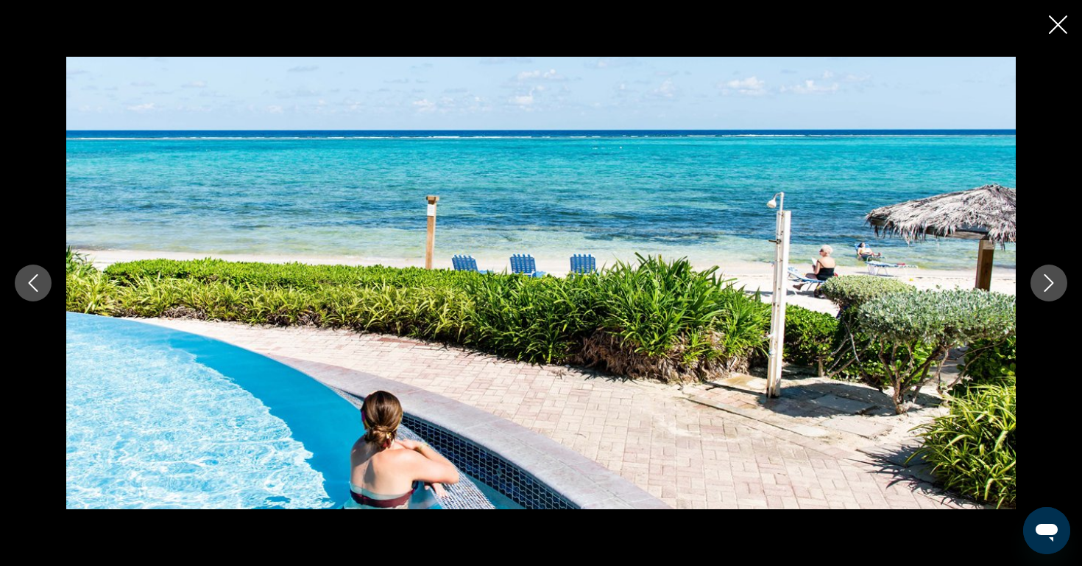
click at [1054, 286] on icon "Next image" at bounding box center [1049, 283] width 18 height 18
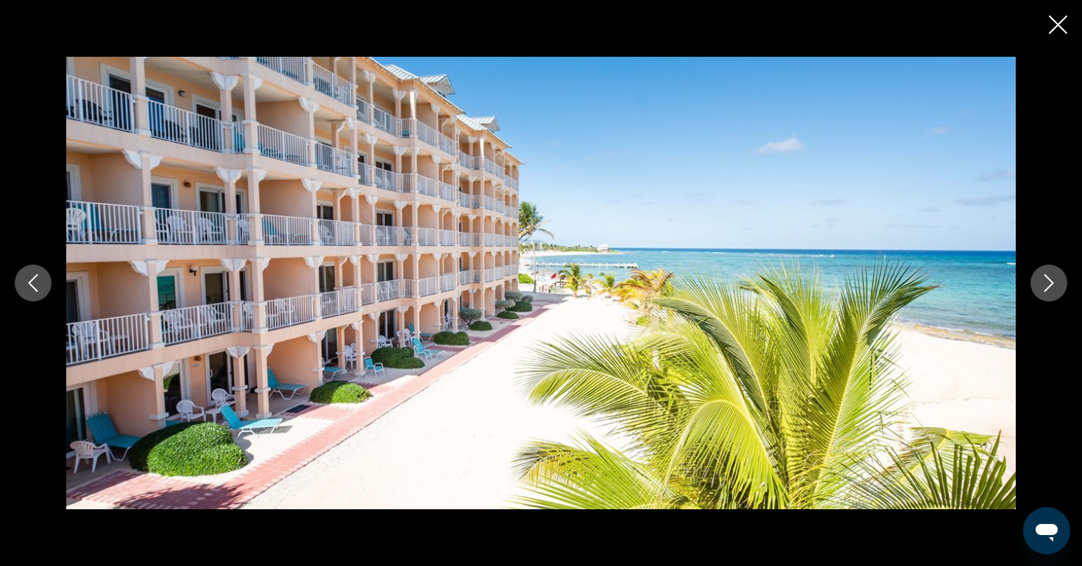
click at [1051, 282] on icon "Next image" at bounding box center [1049, 283] width 18 height 18
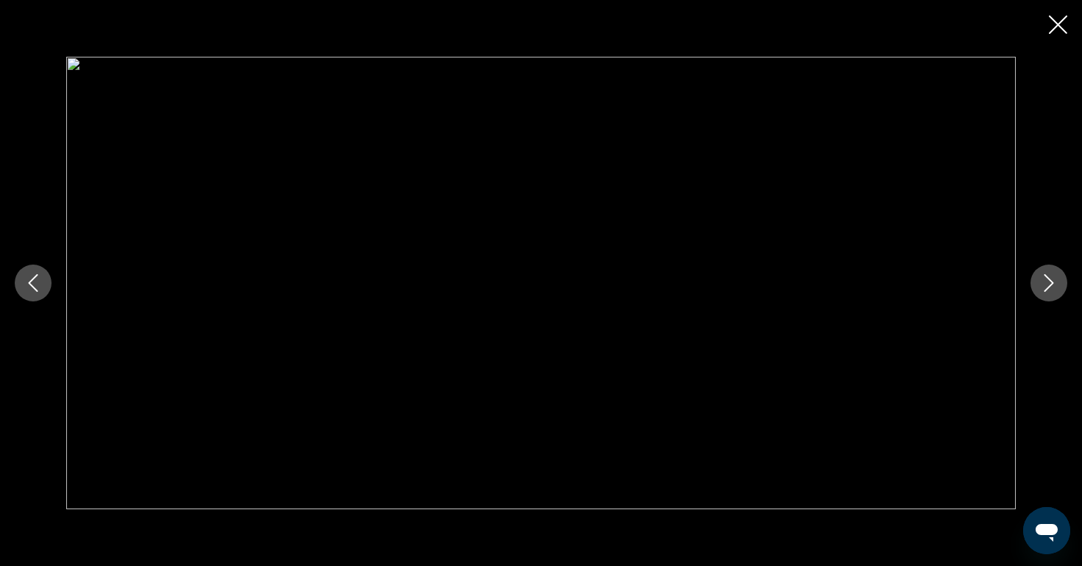
click at [1049, 278] on icon "Next image" at bounding box center [1050, 283] width 10 height 18
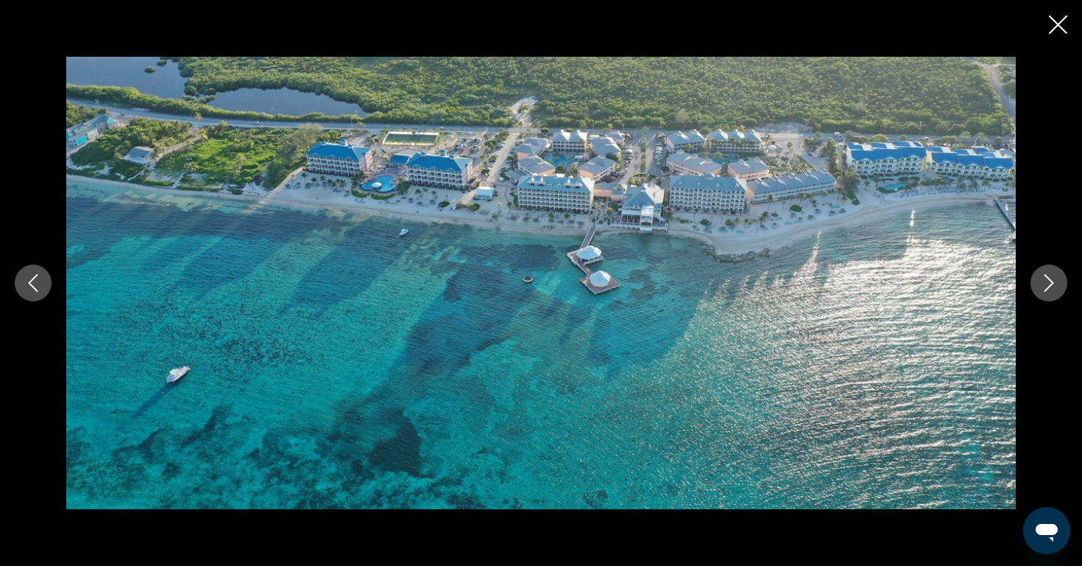
click at [1049, 281] on icon "Next image" at bounding box center [1049, 283] width 18 height 18
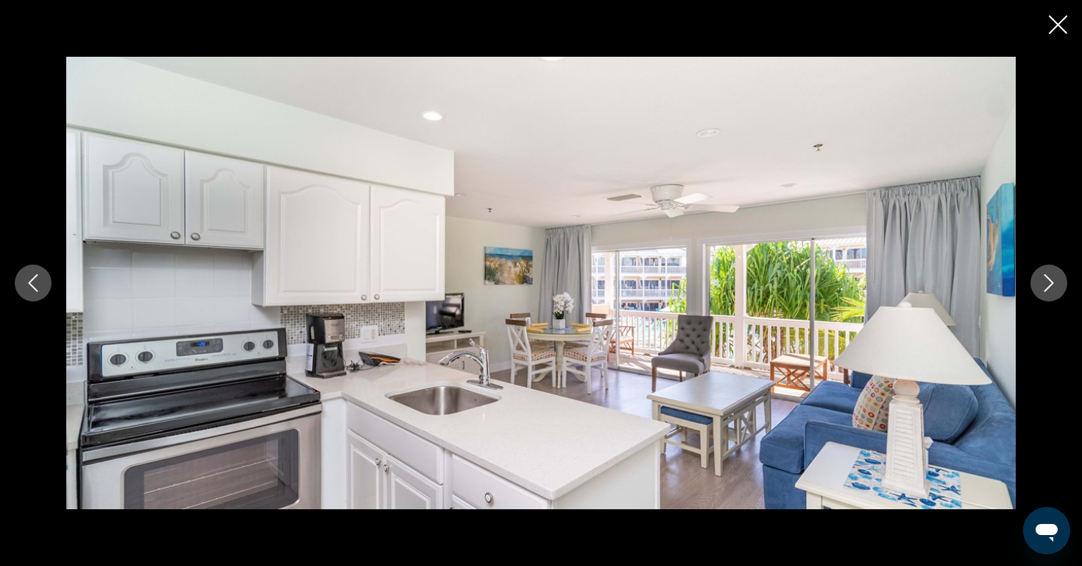
click at [1049, 281] on icon "Next image" at bounding box center [1049, 283] width 18 height 18
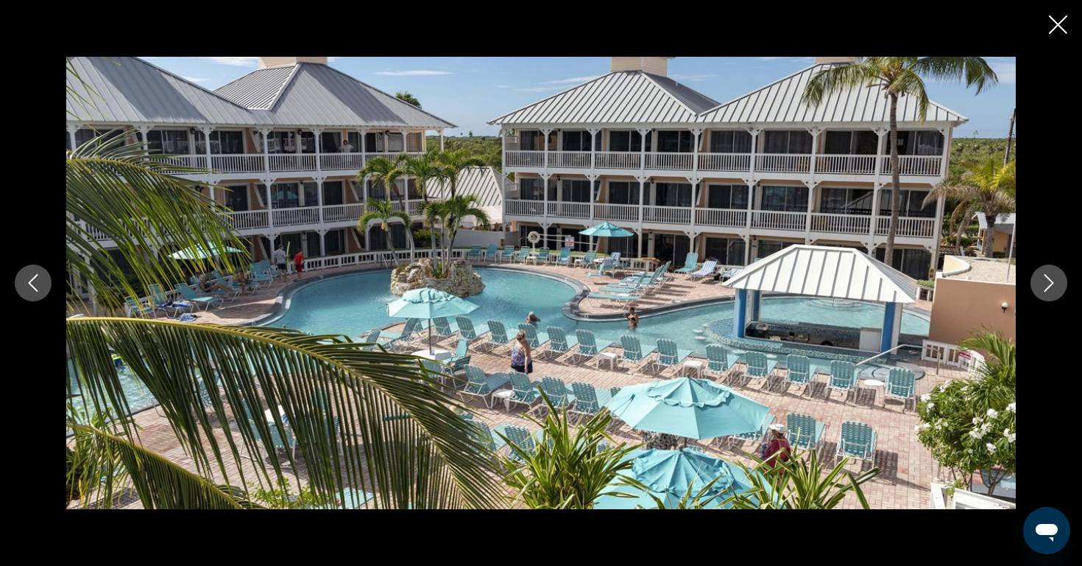
click at [1049, 280] on icon "Next image" at bounding box center [1049, 283] width 18 height 18
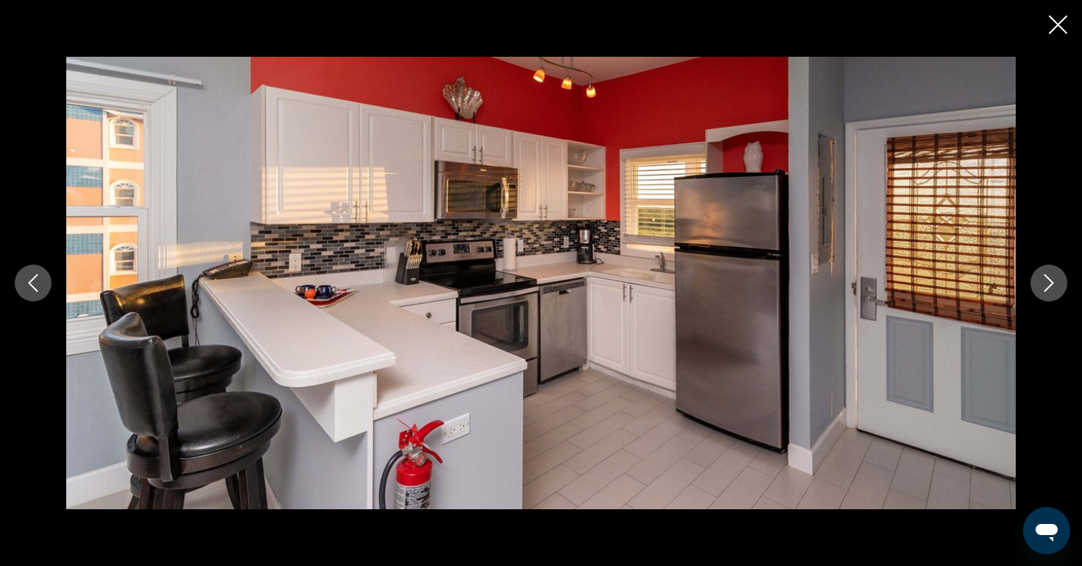
click at [1049, 280] on icon "Next image" at bounding box center [1049, 283] width 18 height 18
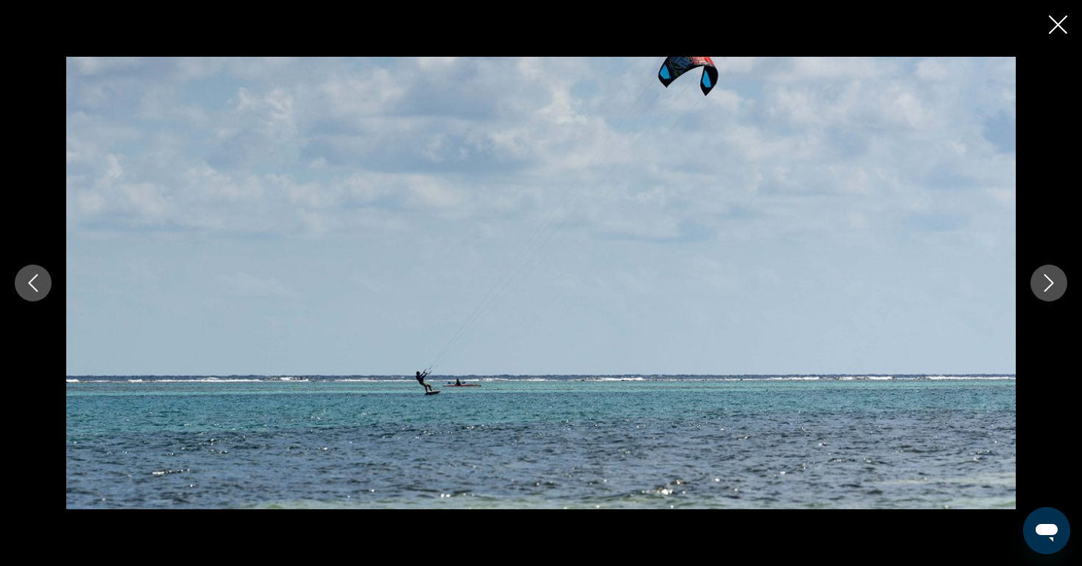
click at [1049, 280] on icon "Next image" at bounding box center [1049, 283] width 18 height 18
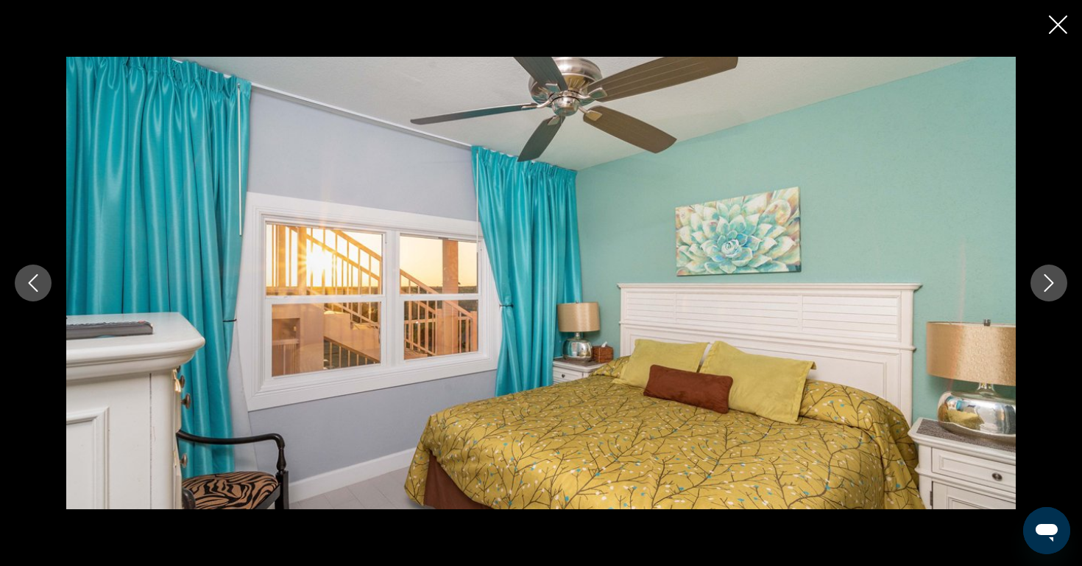
click at [1049, 281] on icon "Next image" at bounding box center [1049, 283] width 18 height 18
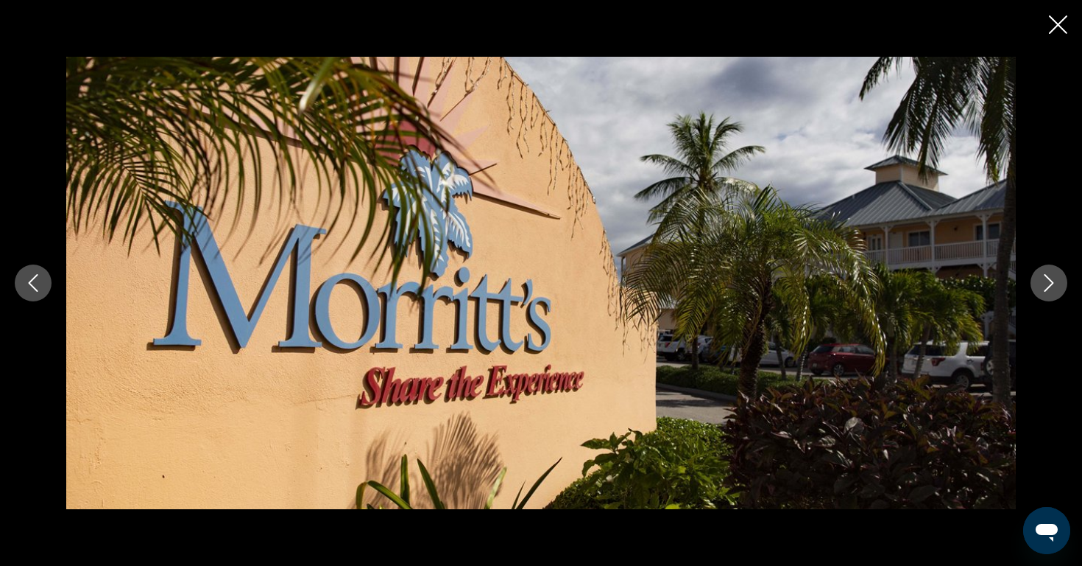
click at [1049, 281] on icon "Next image" at bounding box center [1049, 283] width 18 height 18
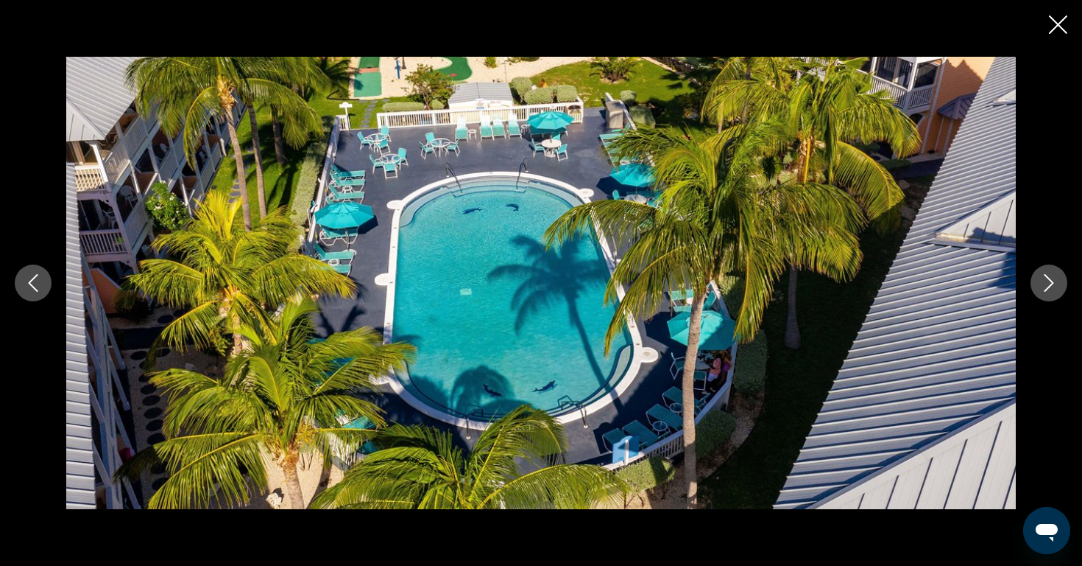
click at [1049, 281] on icon "Next image" at bounding box center [1049, 283] width 18 height 18
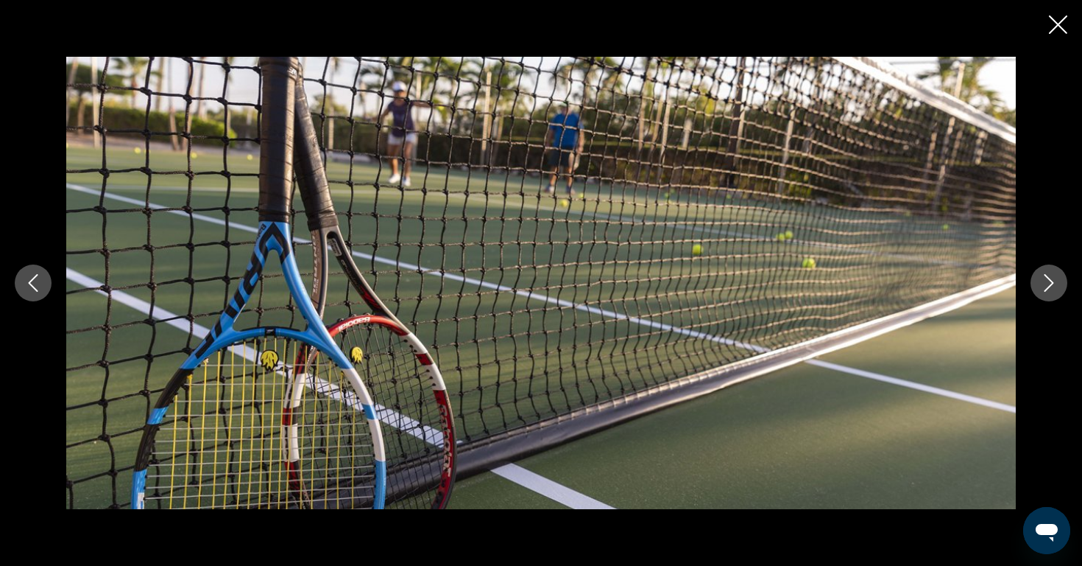
click at [1049, 281] on icon "Next image" at bounding box center [1049, 283] width 18 height 18
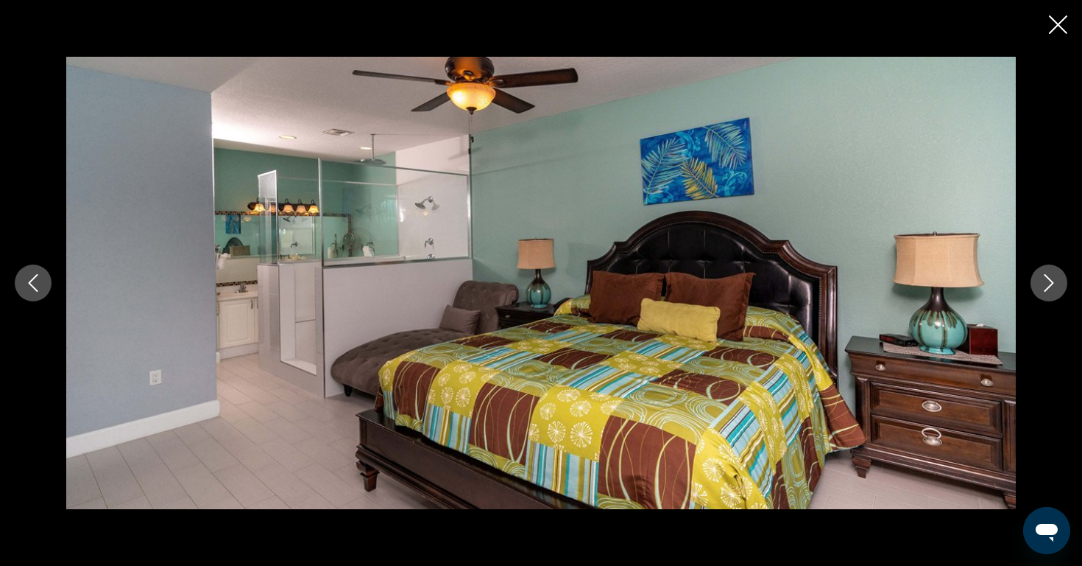
click at [1049, 281] on icon "Next image" at bounding box center [1049, 283] width 18 height 18
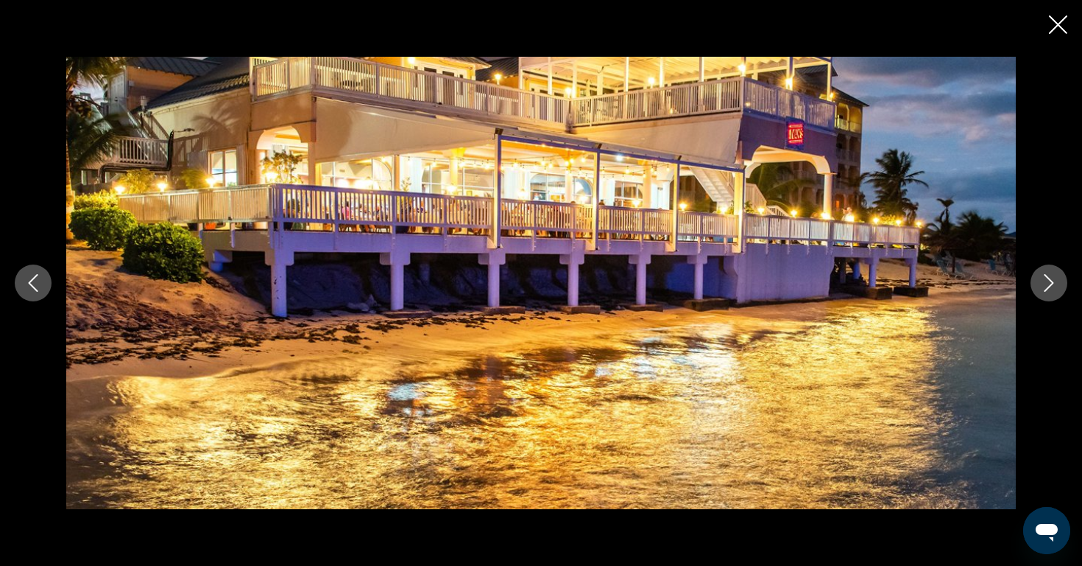
click at [1049, 281] on icon "Next image" at bounding box center [1049, 283] width 18 height 18
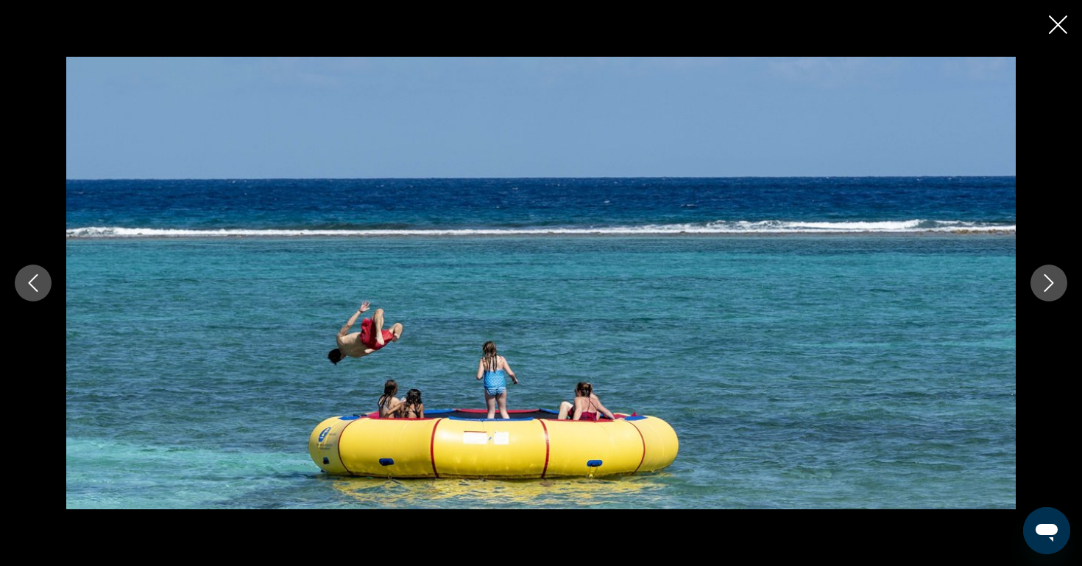
click at [1049, 281] on icon "Next image" at bounding box center [1049, 283] width 18 height 18
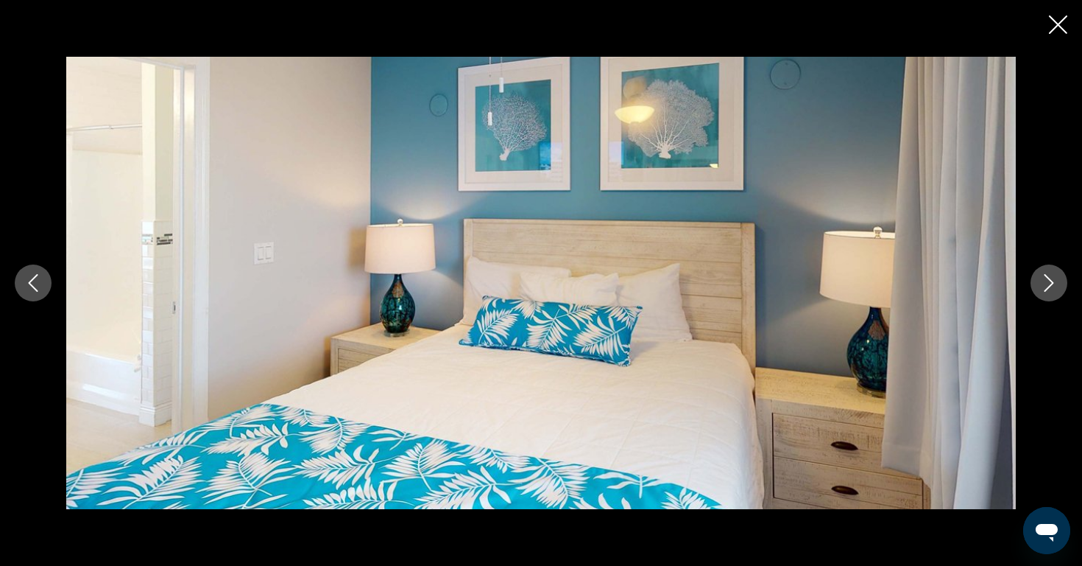
click at [1049, 282] on icon "Next image" at bounding box center [1049, 283] width 18 height 18
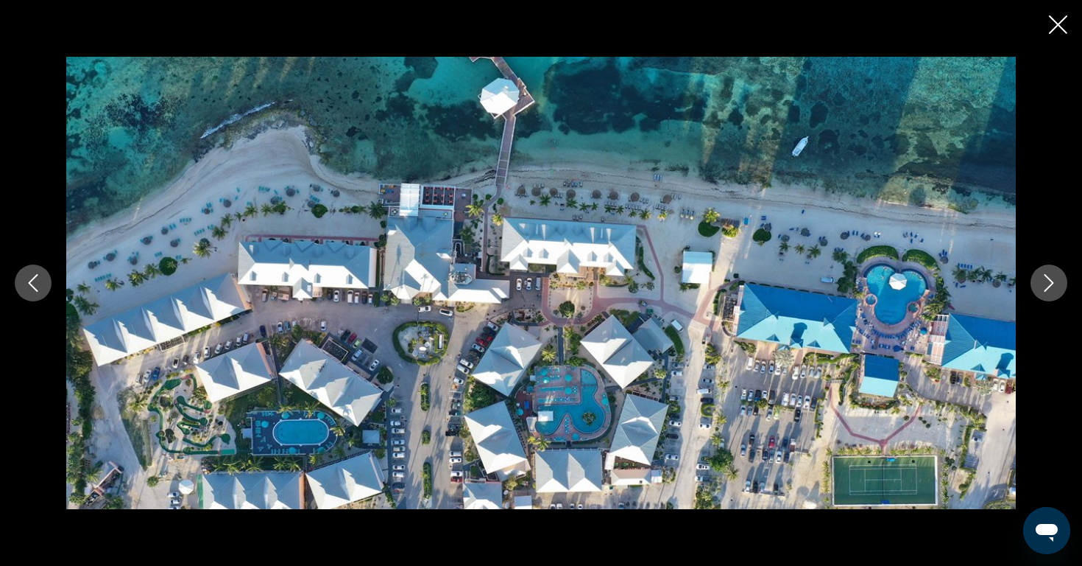
click at [1045, 287] on icon "Next image" at bounding box center [1049, 283] width 18 height 18
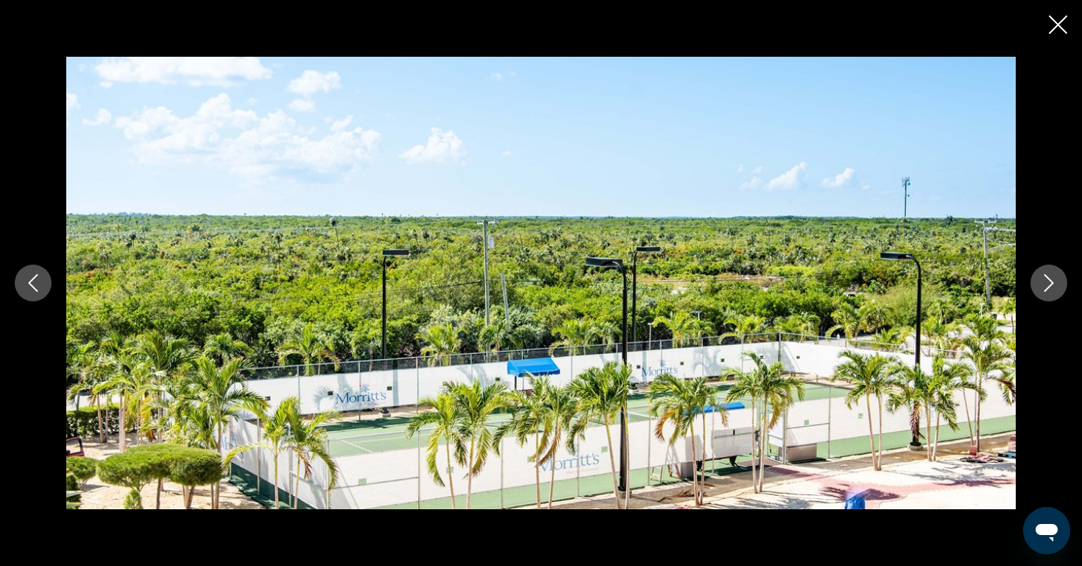
click at [1045, 287] on icon "Next image" at bounding box center [1049, 283] width 18 height 18
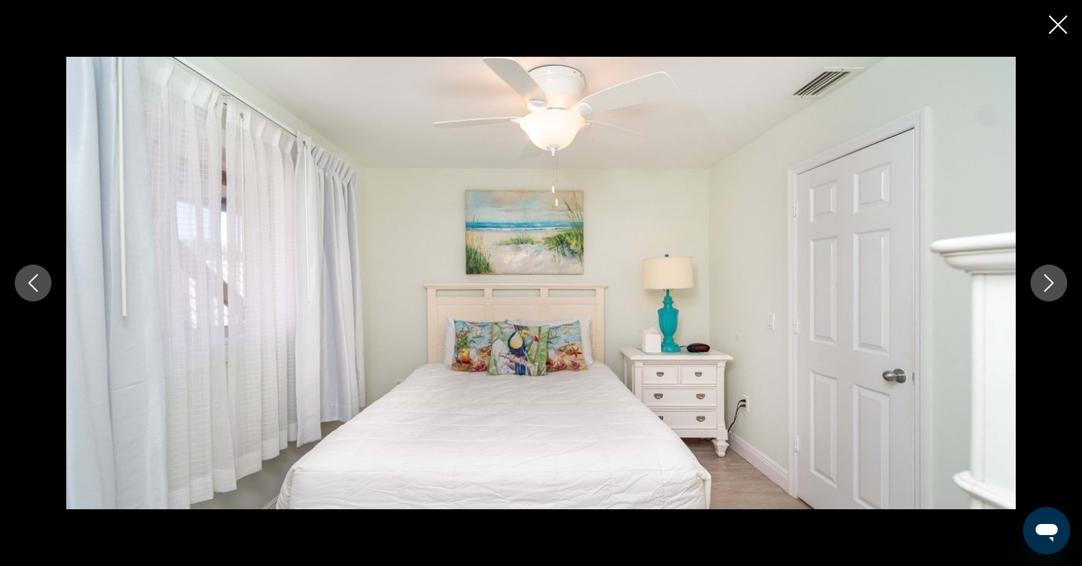
click at [1045, 287] on icon "Next image" at bounding box center [1049, 283] width 18 height 18
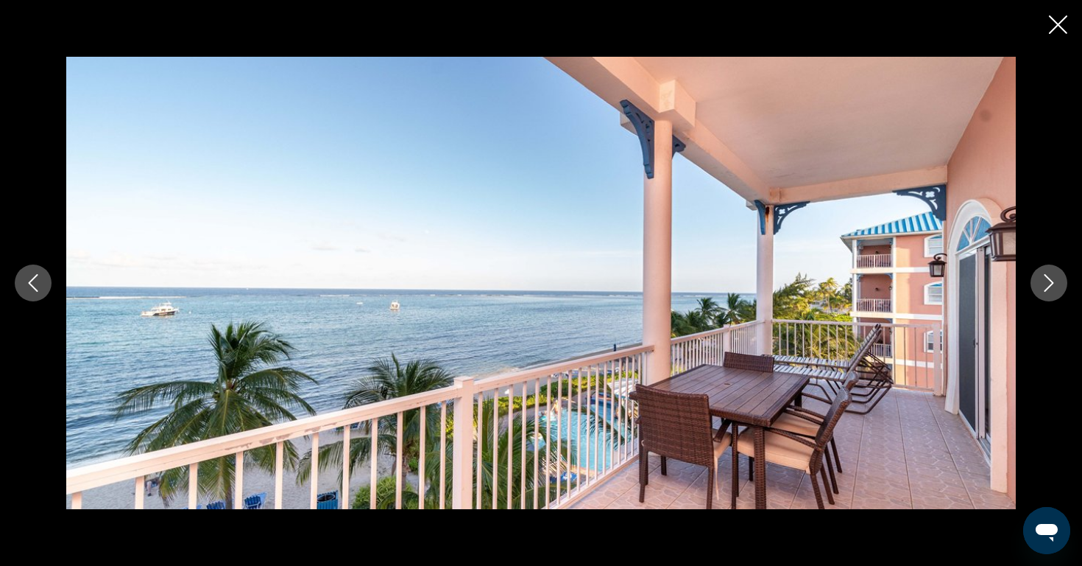
click at [1045, 287] on icon "Next image" at bounding box center [1049, 283] width 18 height 18
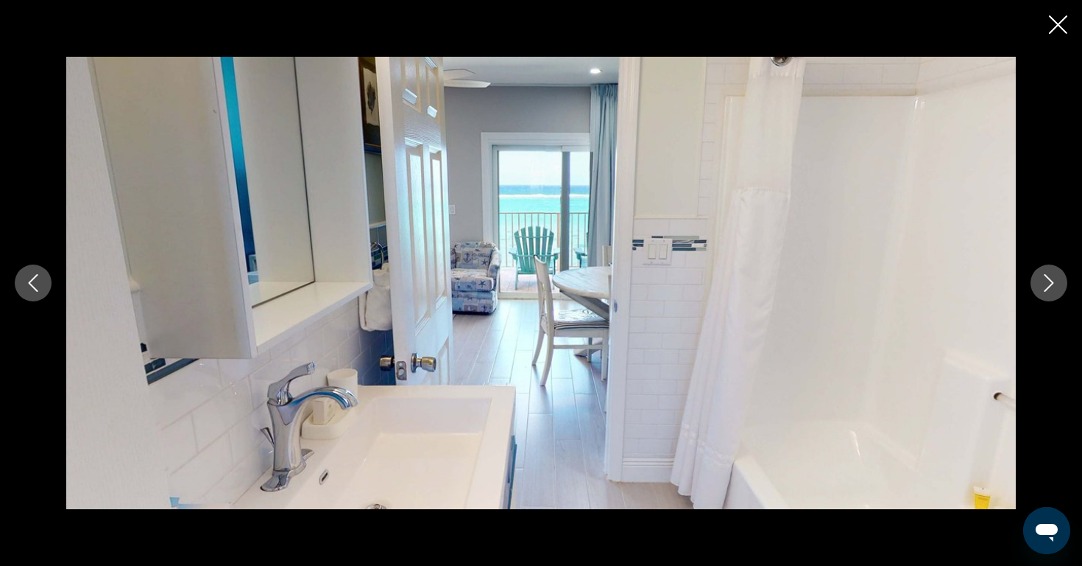
click at [1045, 287] on icon "Next image" at bounding box center [1049, 283] width 18 height 18
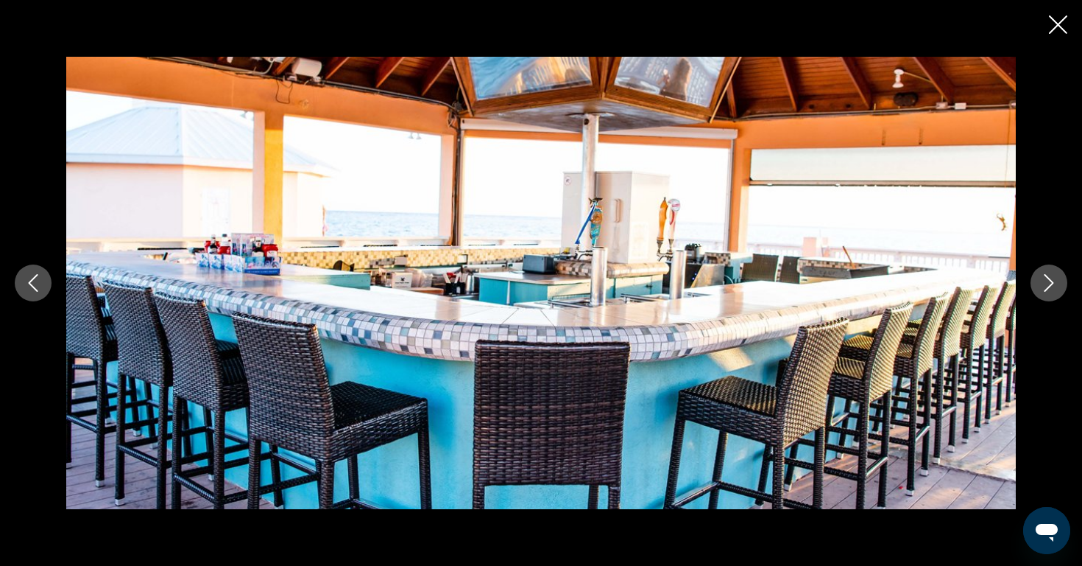
click at [1056, 27] on icon "Close slideshow" at bounding box center [1058, 24] width 18 height 18
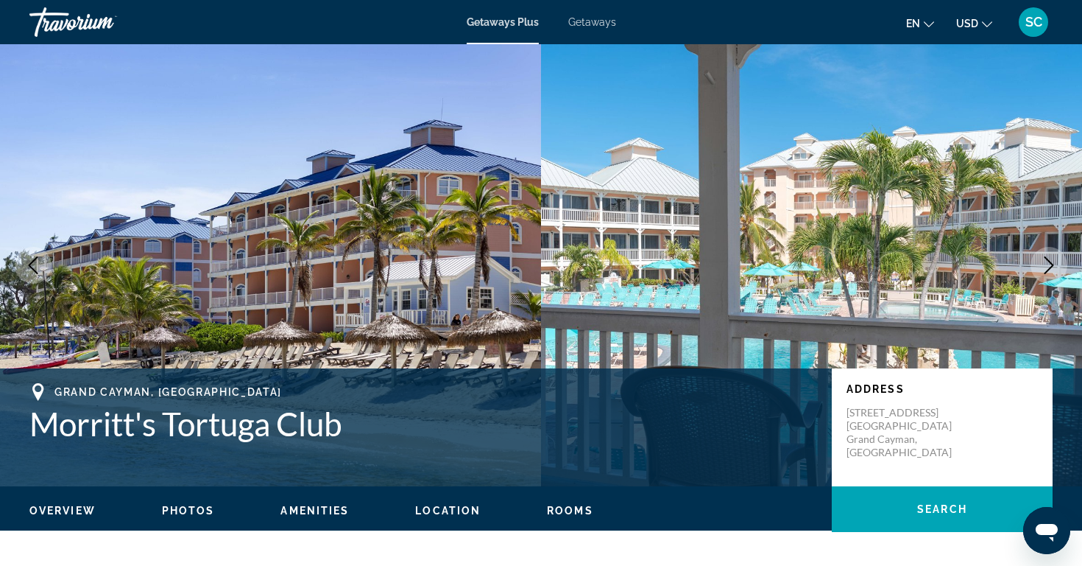
scroll to position [0, 0]
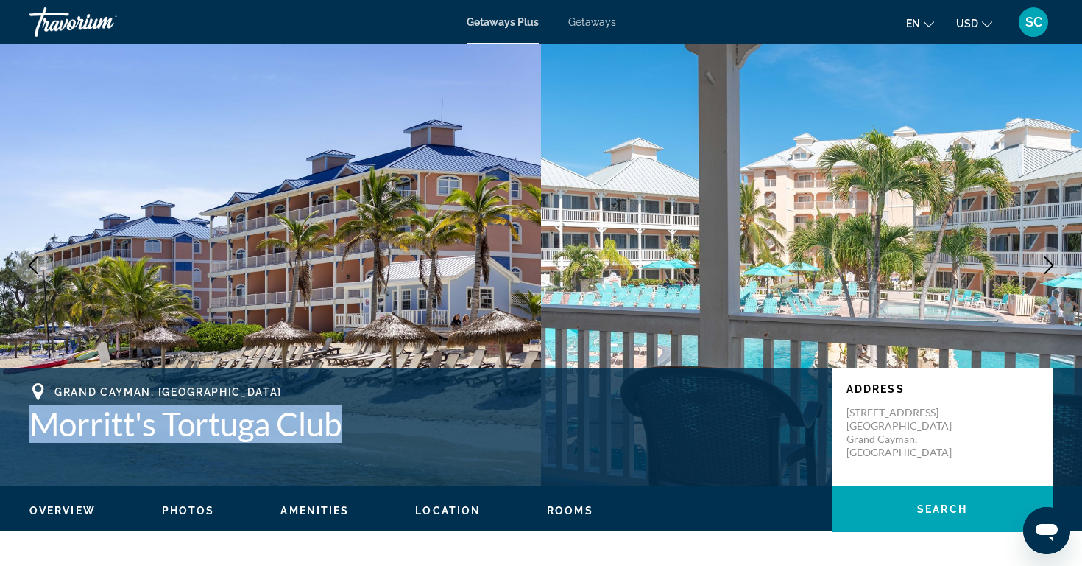
drag, startPoint x: 348, startPoint y: 415, endPoint x: 0, endPoint y: 394, distance: 348.9
click at [0, 394] on div "[GEOGRAPHIC_DATA], [GEOGRAPHIC_DATA] Morritt's Tortuga Club Address [STREET_ADD…" at bounding box center [541, 427] width 1082 height 88
click at [128, 423] on h1 "Morritt's Tortuga Club" at bounding box center [423, 423] width 788 height 38
drag, startPoint x: 28, startPoint y: 417, endPoint x: 366, endPoint y: 423, distance: 338.0
click at [366, 423] on div "[GEOGRAPHIC_DATA], [GEOGRAPHIC_DATA] Morritt's Tortuga Club Address [STREET_ADD…" at bounding box center [541, 427] width 1082 height 88
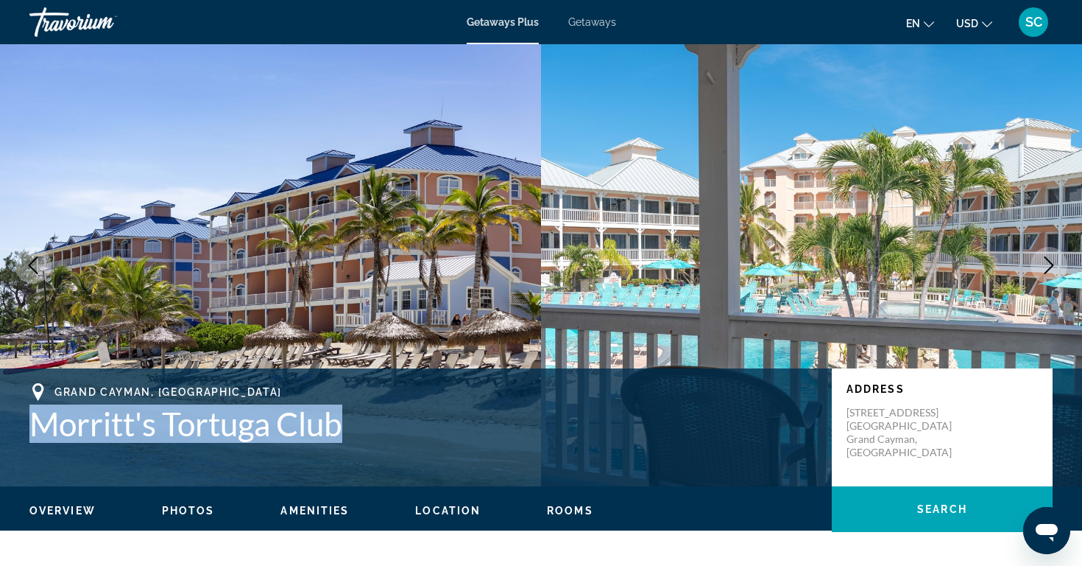
copy h1 "Morritt's Tortuga Club"
click at [1033, 25] on span "SC" at bounding box center [1034, 22] width 17 height 15
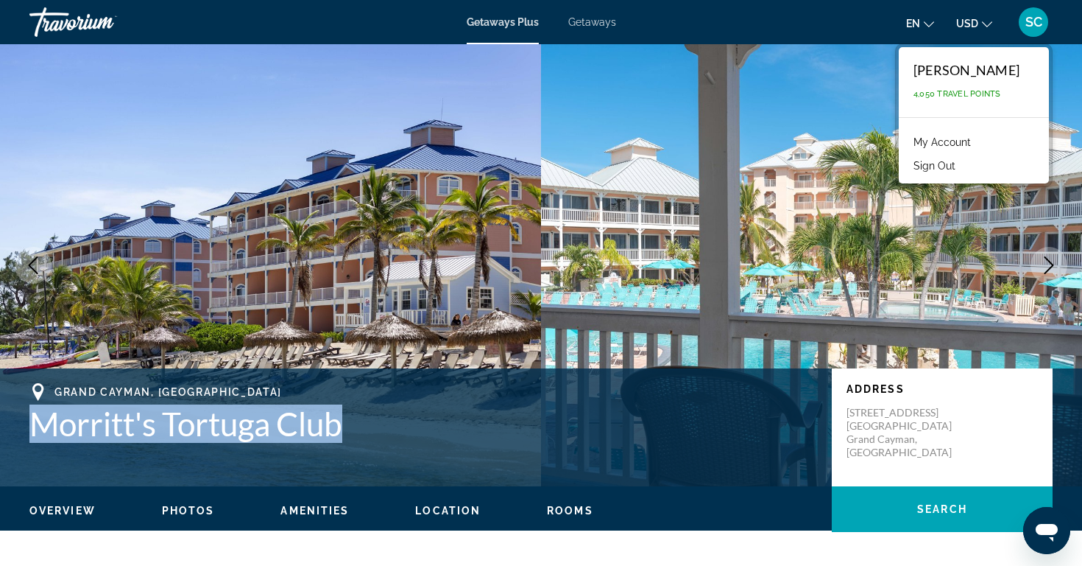
click at [957, 163] on button "Sign Out" at bounding box center [934, 165] width 57 height 19
